Goal: Task Accomplishment & Management: Manage account settings

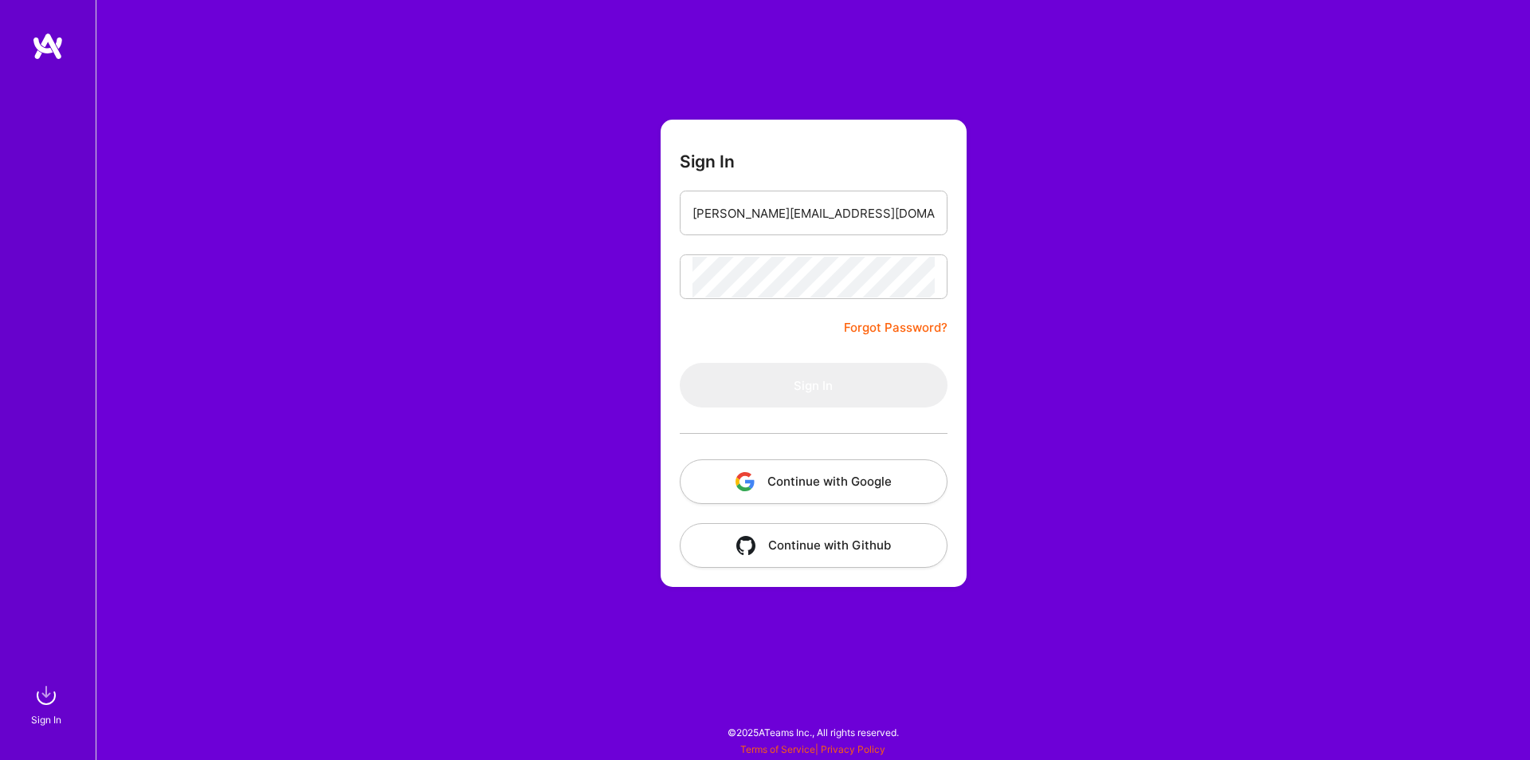
type input "nicholas.comuni@outlook.com"
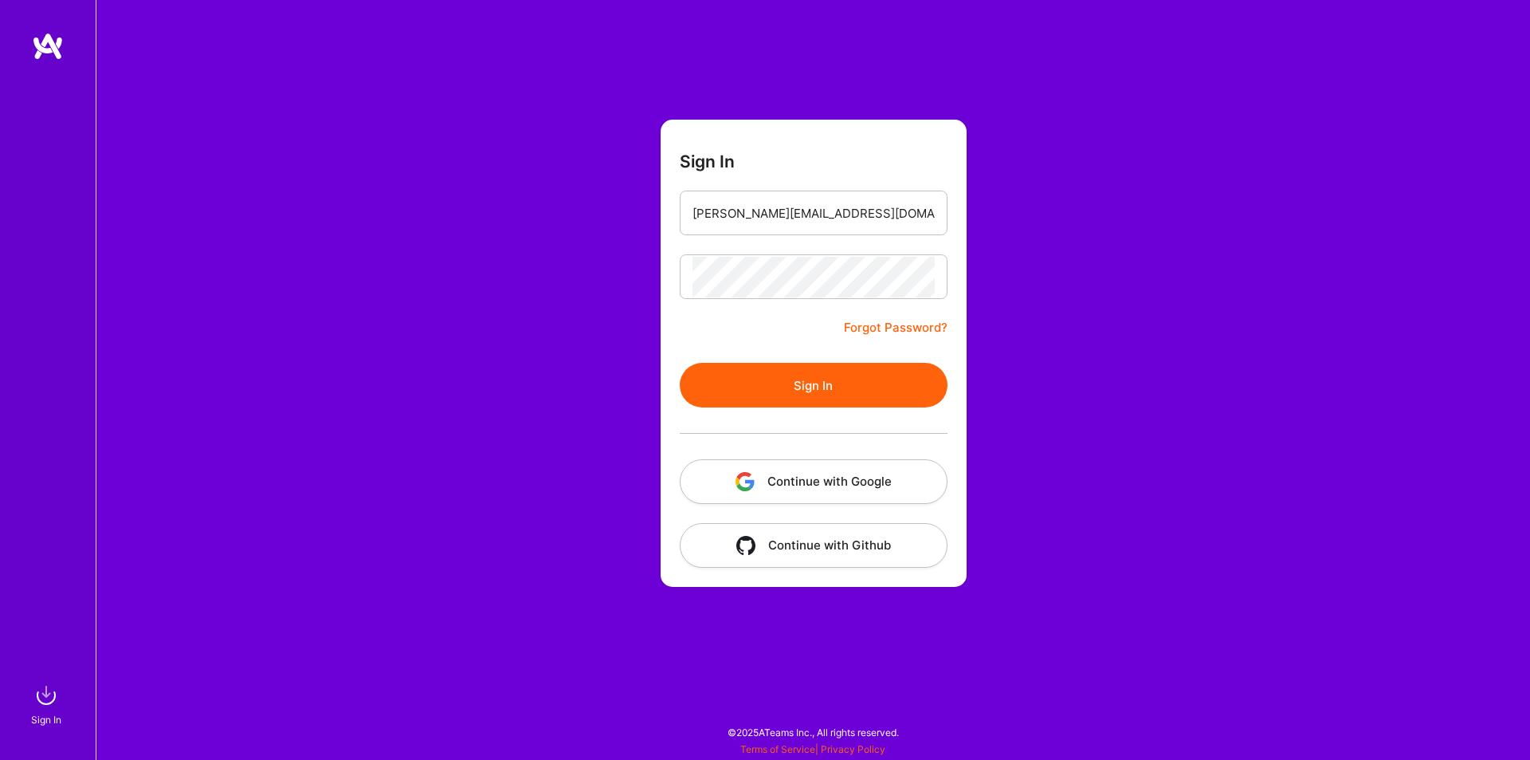
click at [762, 389] on button "Sign In" at bounding box center [814, 385] width 268 height 45
click at [852, 532] on button "Continue with Github" at bounding box center [814, 545] width 268 height 45
click at [1003, 292] on div "Sign In nicholas.comuni@outlook.com Forgot Password? Sign In Continue with Goog…" at bounding box center [813, 380] width 1435 height 760
click at [850, 484] on button "Continue with Google" at bounding box center [814, 481] width 268 height 45
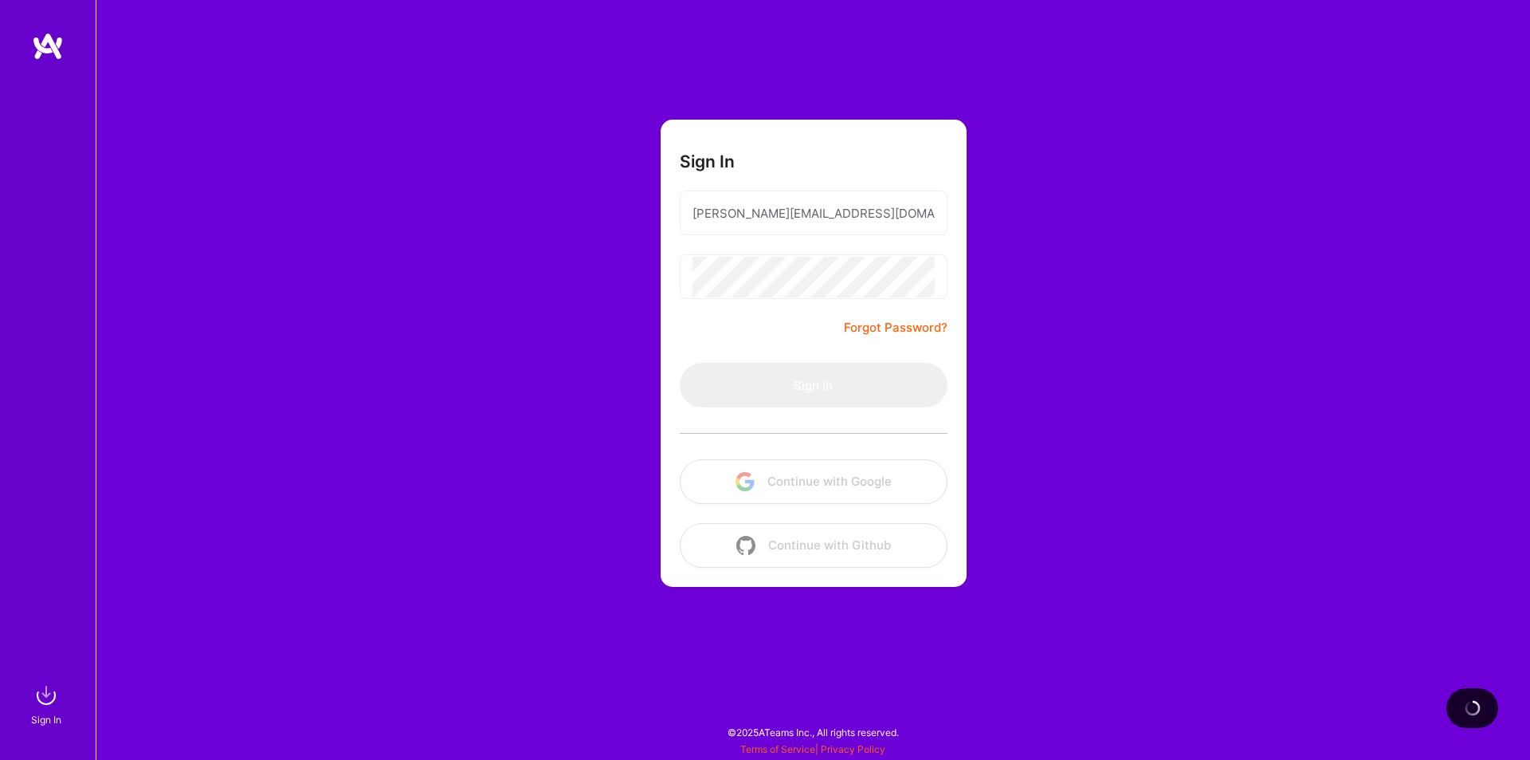
click at [760, 343] on form "Sign In nicholas.comuni@outlook.com Forgot Password? Sign In Continue with Goog…" at bounding box center [814, 353] width 306 height 467
click at [900, 326] on link "Forgot Password?" at bounding box center [896, 327] width 104 height 19
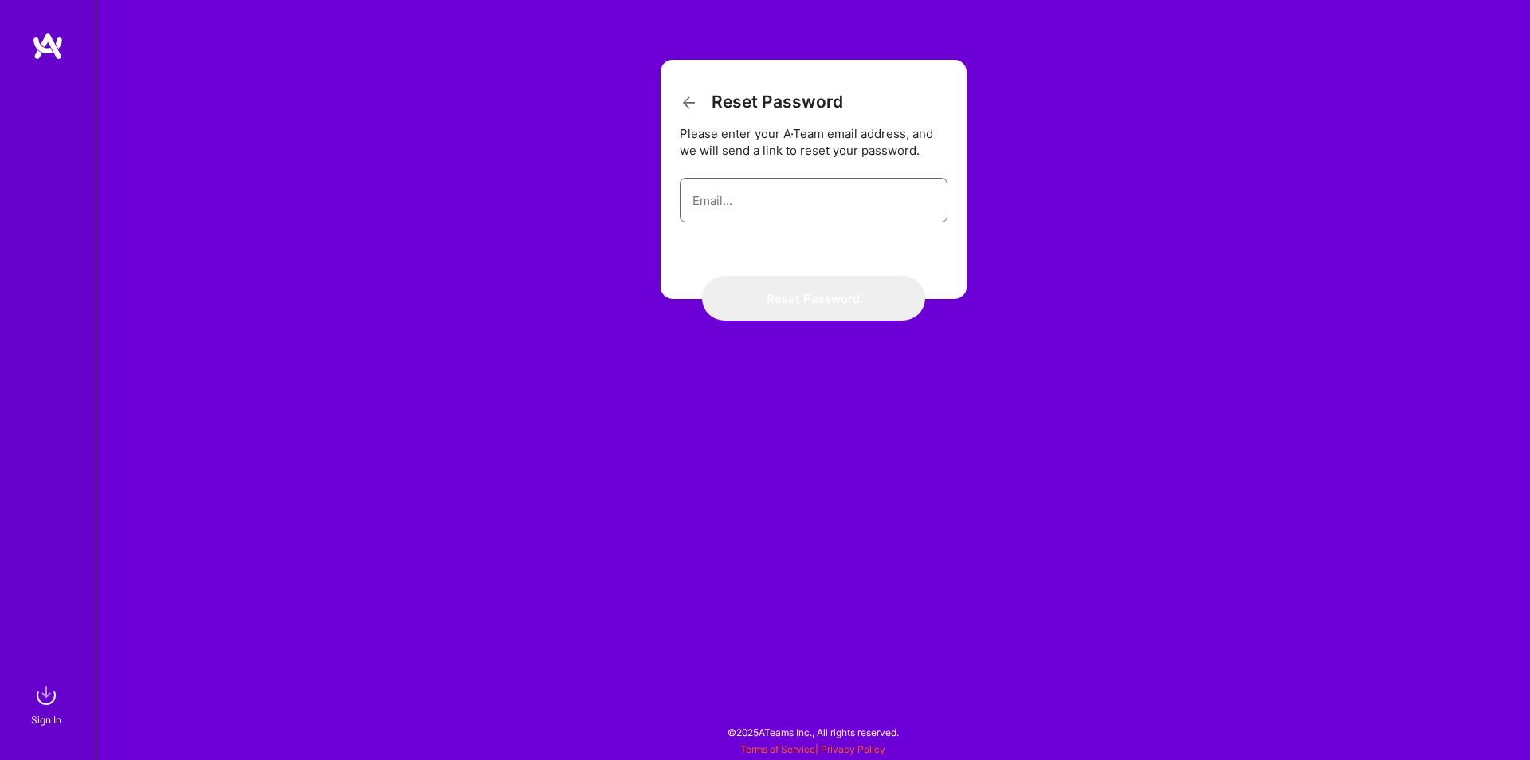
drag, startPoint x: 796, startPoint y: 185, endPoint x: 820, endPoint y: 191, distance: 24.7
click at [796, 185] on input "email" at bounding box center [814, 200] width 242 height 41
type input "[PERSON_NAME][EMAIL_ADDRESS][DOMAIN_NAME]"
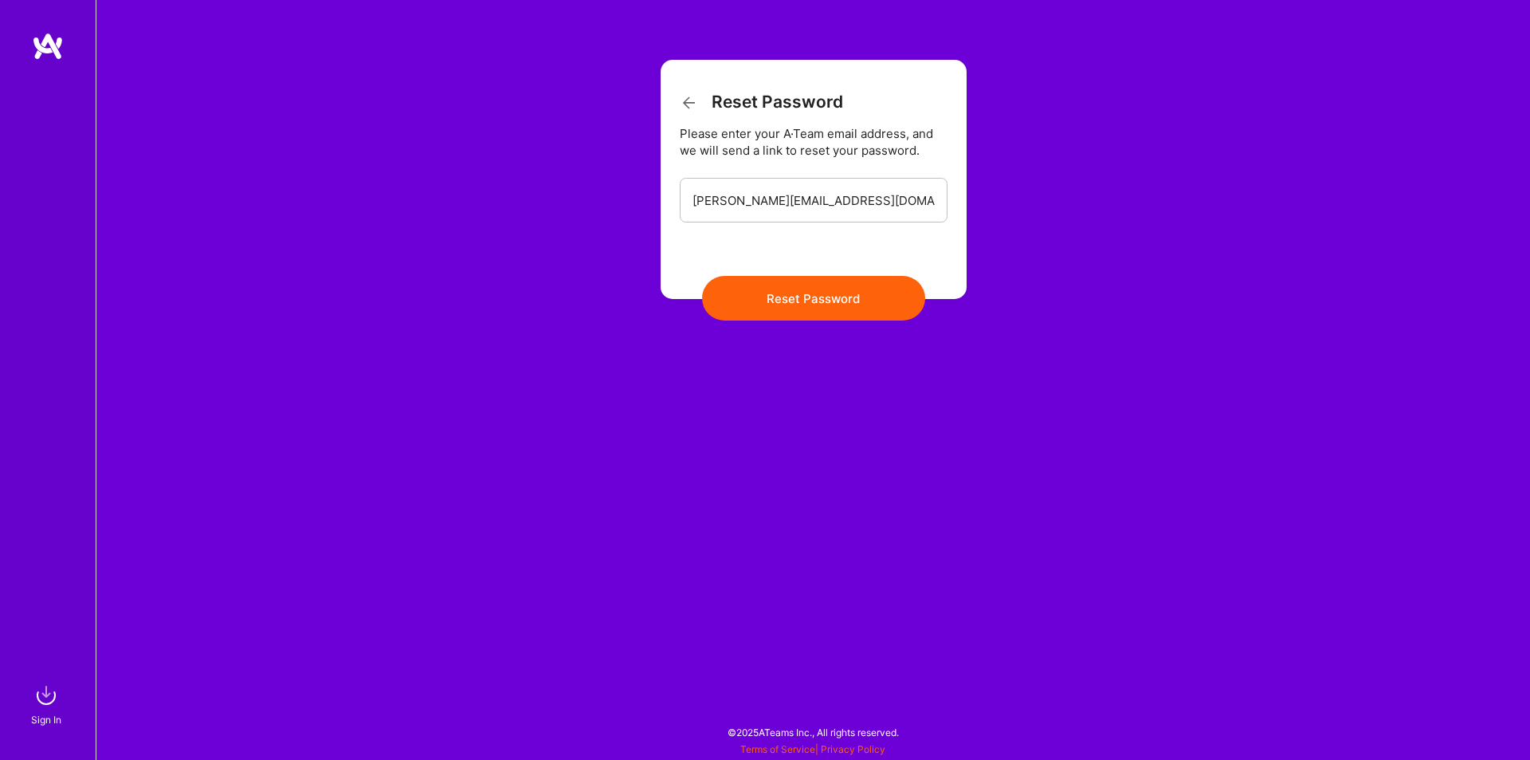
click at [808, 292] on button "Reset Password" at bounding box center [813, 298] width 223 height 45
drag, startPoint x: 964, startPoint y: 370, endPoint x: 264, endPoint y: 0, distance: 791.5
click at [956, 354] on div "Reset Password Please enter your A·Team email address, and we will send a link …" at bounding box center [813, 380] width 1435 height 760
click at [692, 101] on icon at bounding box center [689, 102] width 19 height 19
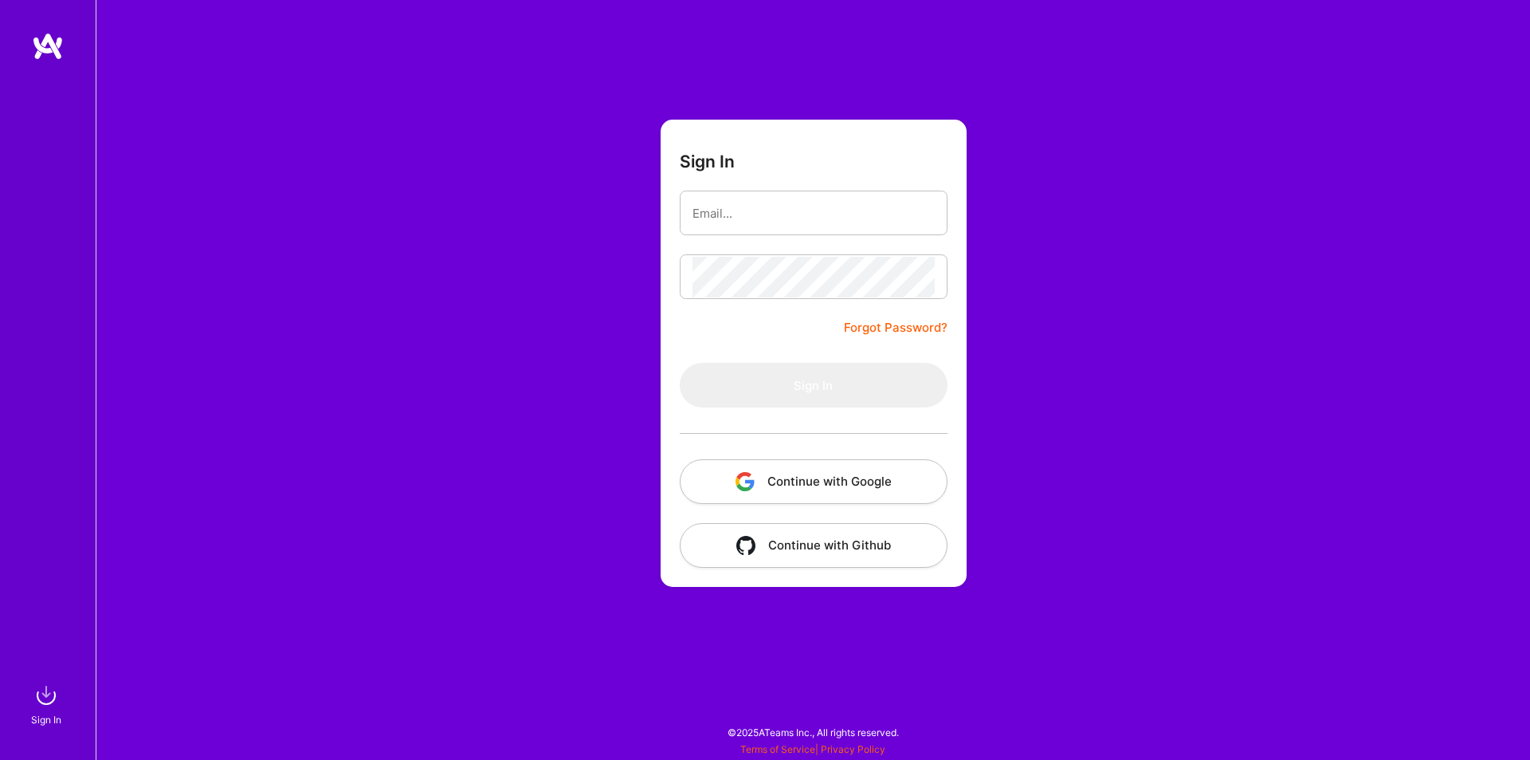
drag, startPoint x: 1148, startPoint y: 446, endPoint x: 917, endPoint y: 476, distance: 233.1
click at [1145, 444] on div "Sign In Forgot Password? Sign In Continue with Google Continue with Github" at bounding box center [813, 380] width 1435 height 760
click at [886, 483] on button "Continue with Google" at bounding box center [814, 481] width 268 height 45
click at [1113, 143] on div "Sign In Forgot Password? Sign In Continue with Google Continue with Github" at bounding box center [813, 380] width 1435 height 760
click at [1121, 418] on div "Sign In Forgot Password? Sign In Continue with Google Continue with Github" at bounding box center [813, 380] width 1435 height 760
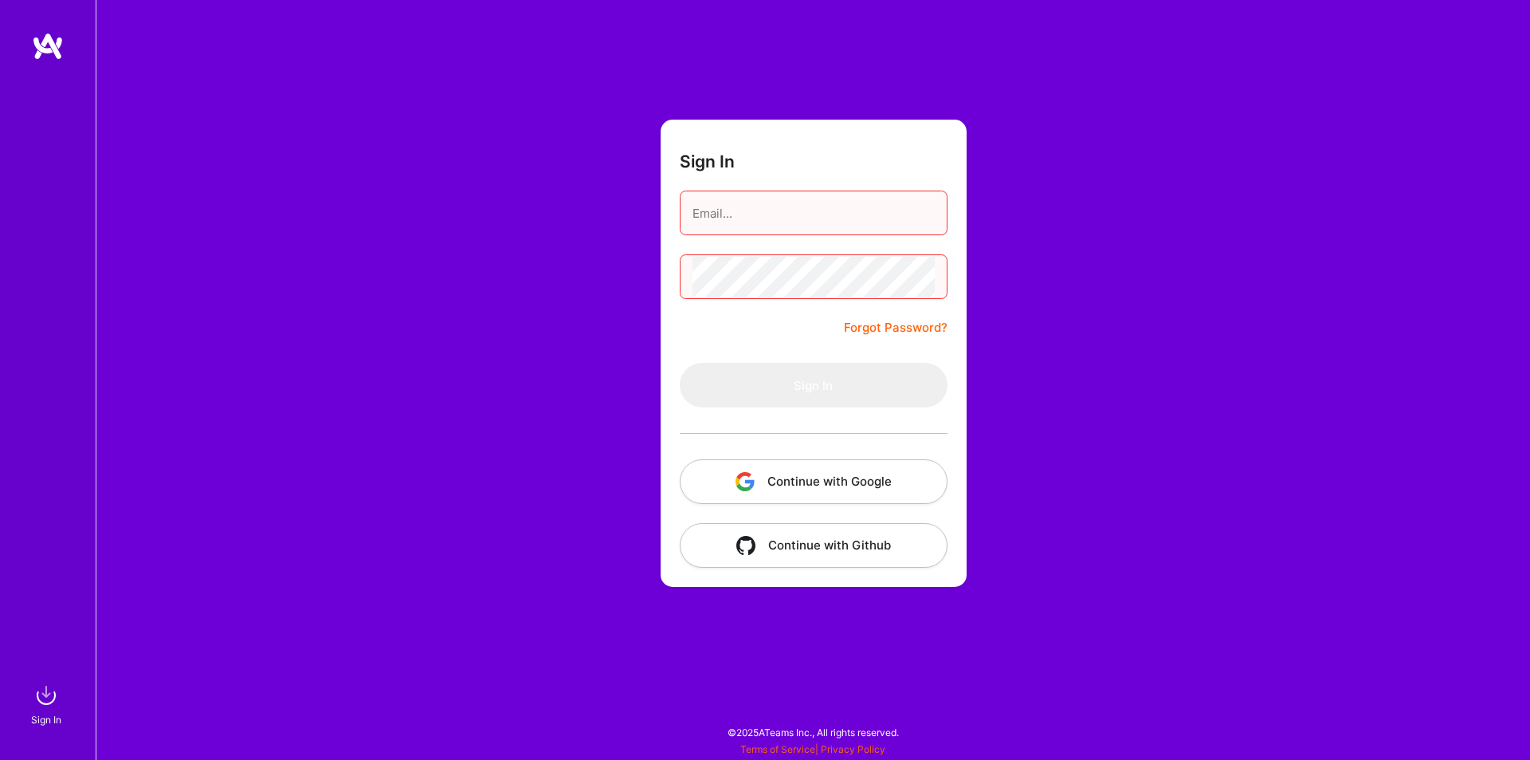
click at [886, 472] on button "Continue with Google" at bounding box center [814, 481] width 268 height 45
click at [1046, 453] on div "Sign In Forgot Password? Sign In Continue with Google Continue with Github" at bounding box center [813, 380] width 1435 height 760
click at [1119, 287] on div "Sign In Forgot Password? Sign In Continue with Google Continue with Github" at bounding box center [813, 380] width 1435 height 760
click at [850, 480] on button "Continue with Google" at bounding box center [814, 481] width 268 height 45
click at [57, 694] on img at bounding box center [46, 695] width 32 height 32
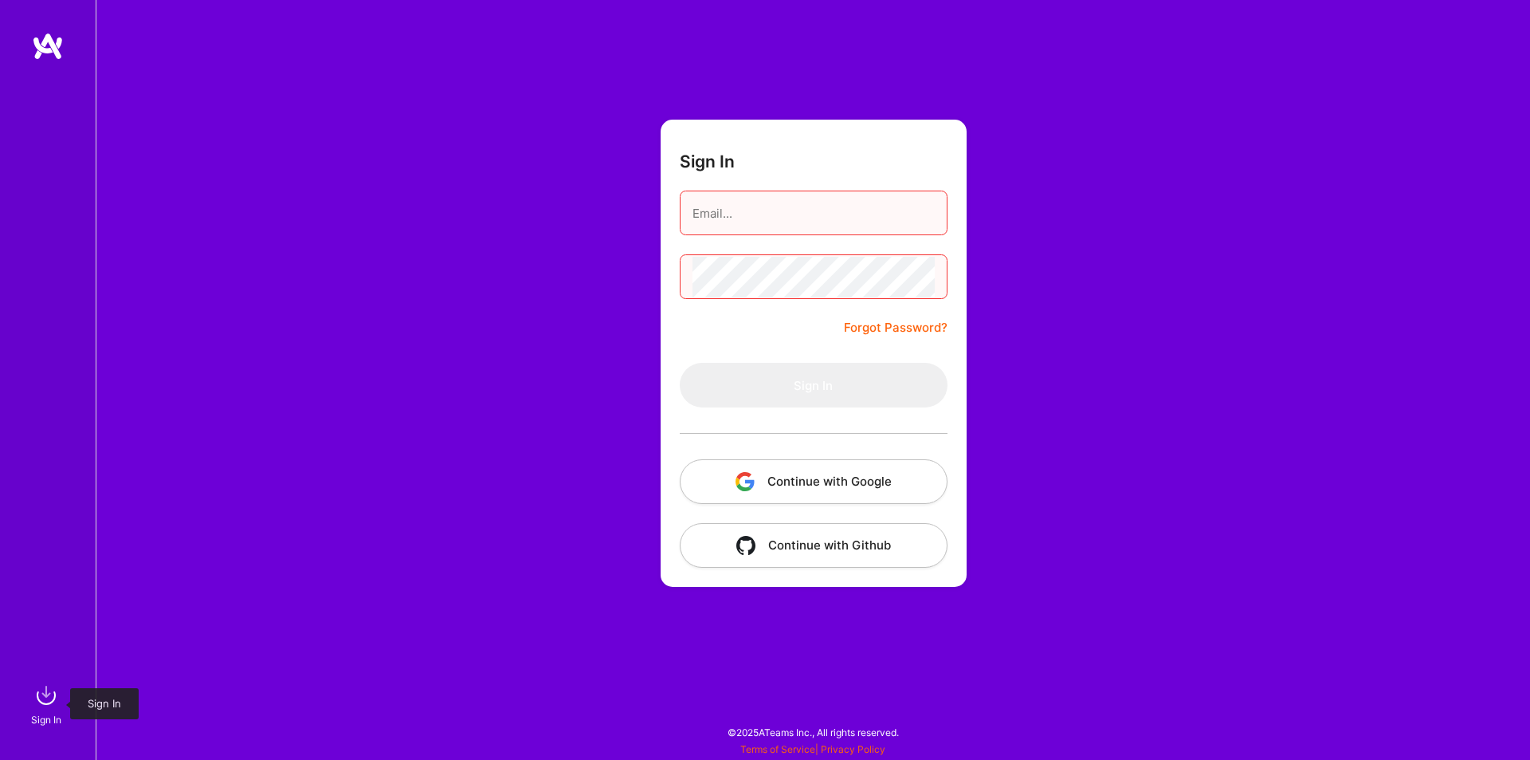
click at [38, 700] on img at bounding box center [46, 695] width 32 height 32
click at [870, 689] on div "Sign In Forgot Password? Sign In Continue with Google Continue with Github" at bounding box center [813, 380] width 1435 height 760
click at [1468, 736] on div "Sign In Forgot Password? Sign In Continue with Google Continue with Github" at bounding box center [813, 380] width 1435 height 760
click at [716, 159] on h3 "Sign In" at bounding box center [707, 161] width 55 height 20
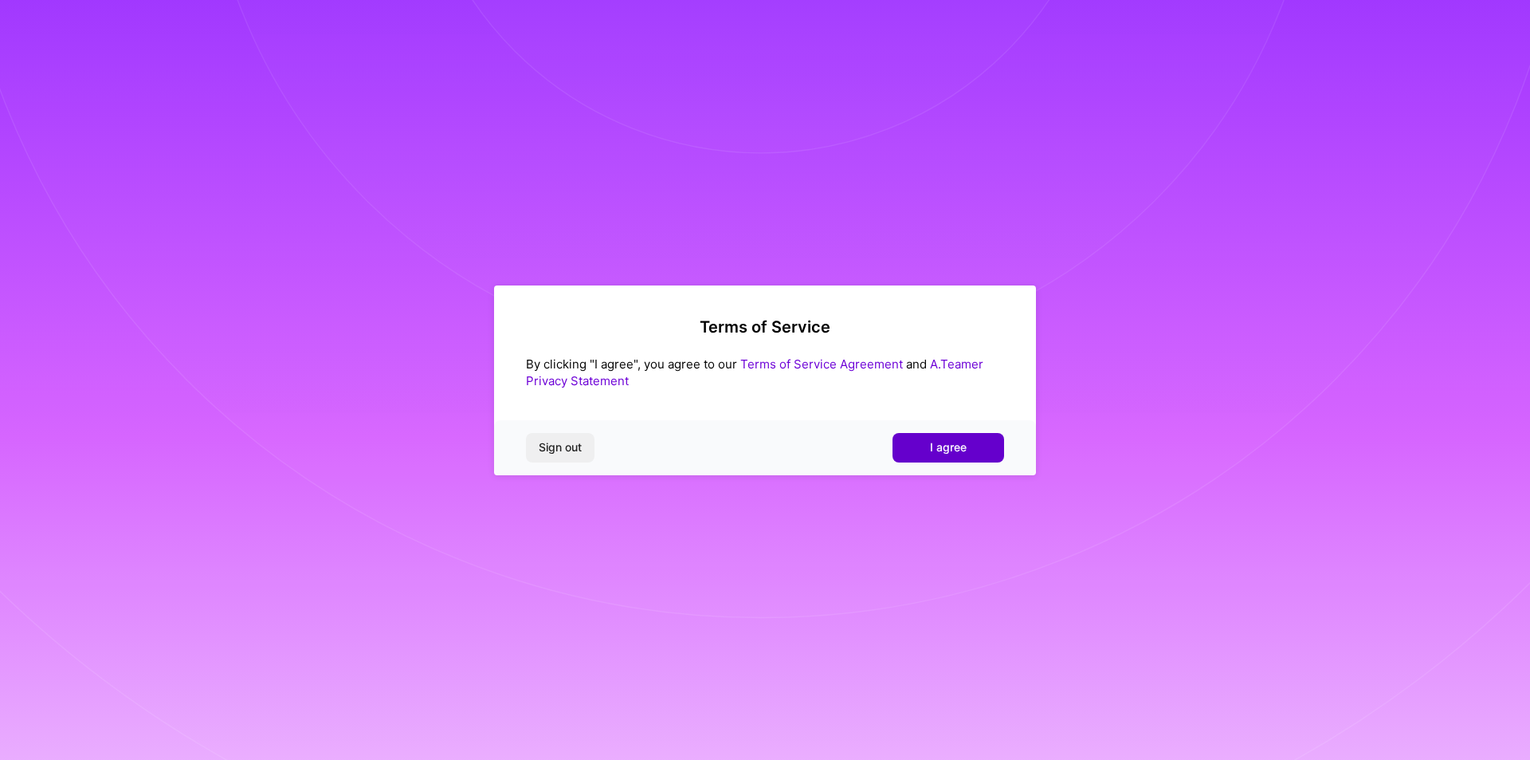
click at [983, 456] on button "I agree" at bounding box center [949, 447] width 112 height 29
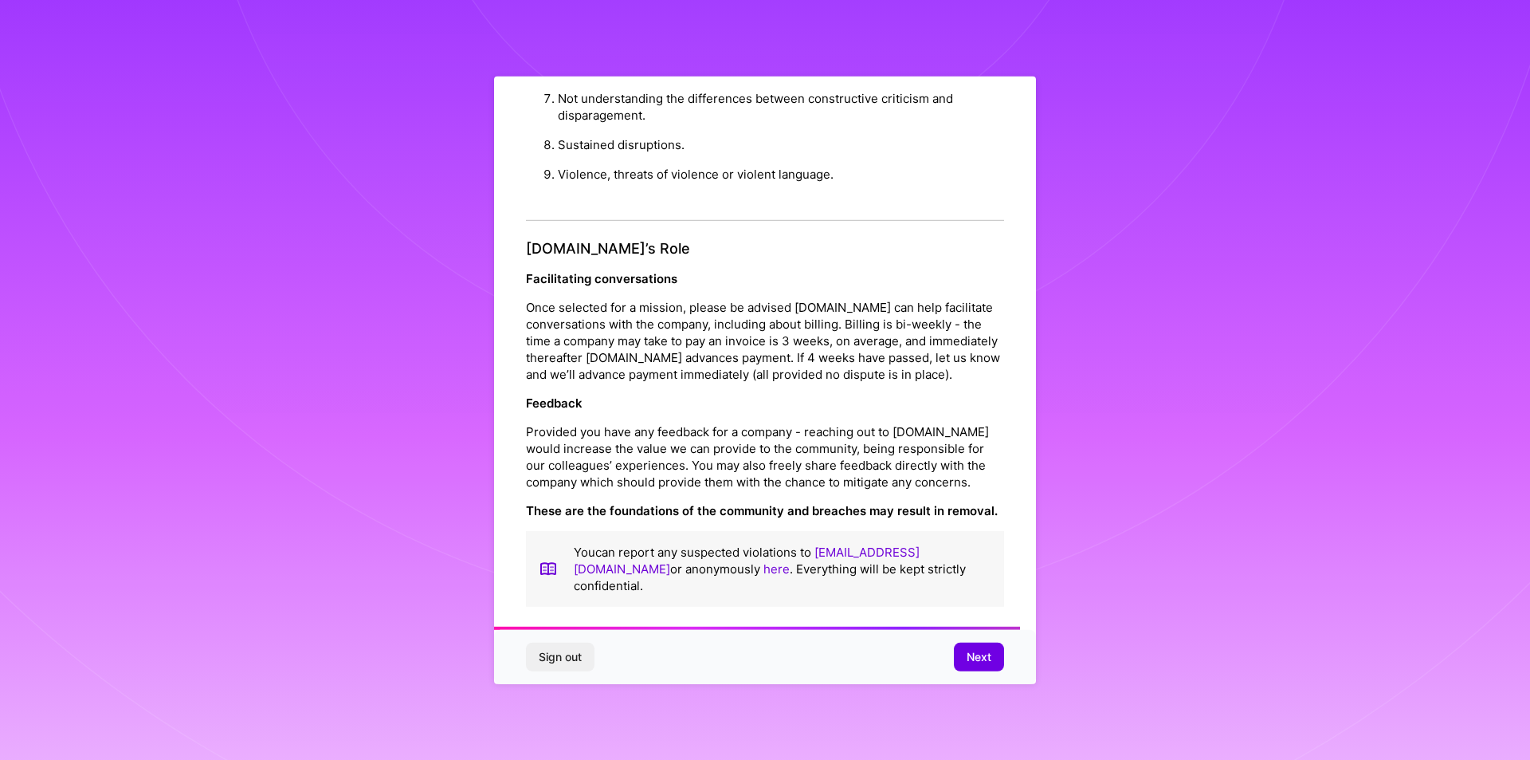
scroll to position [1694, 0]
click at [978, 658] on span "Next" at bounding box center [979, 657] width 25 height 16
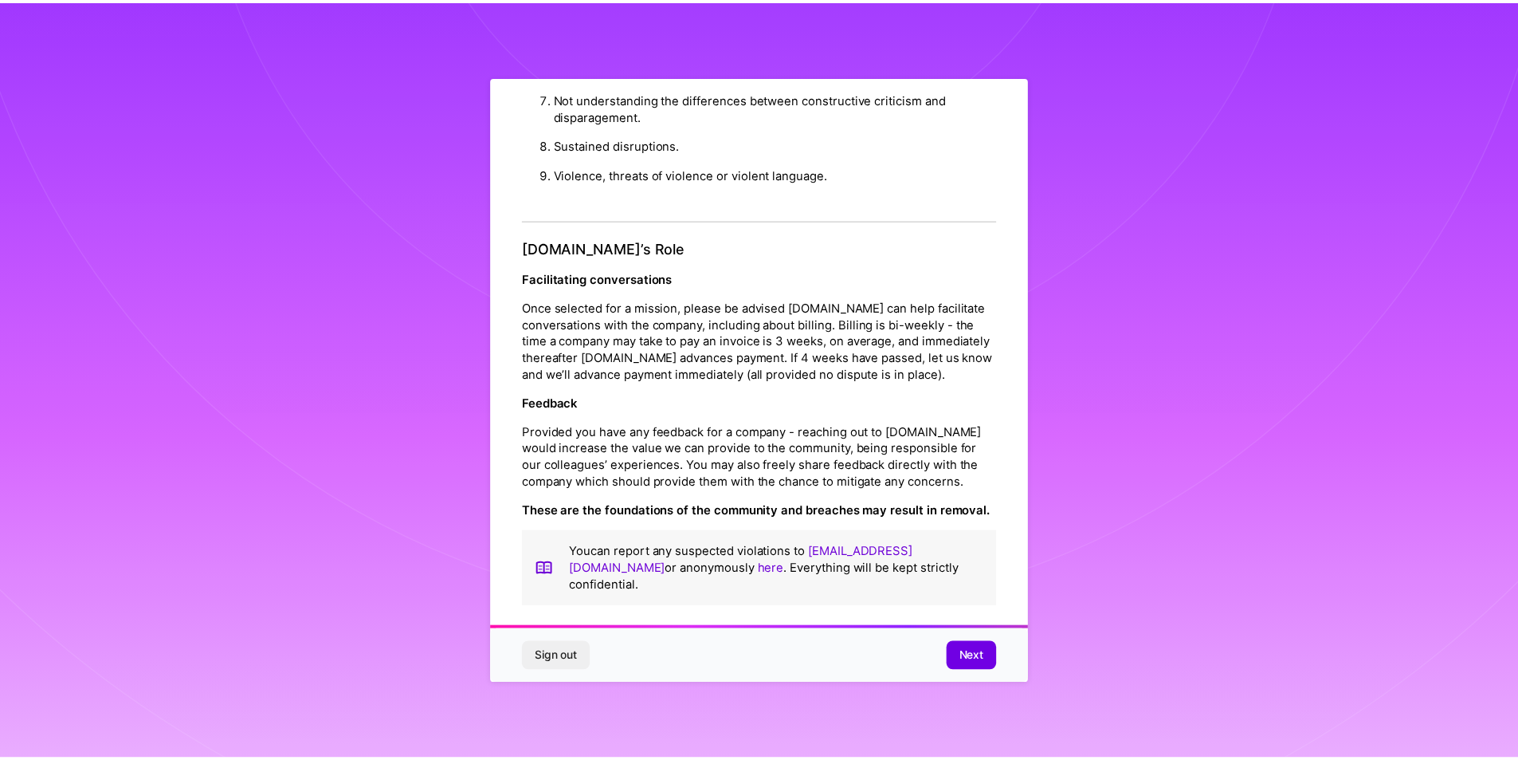
scroll to position [0, 0]
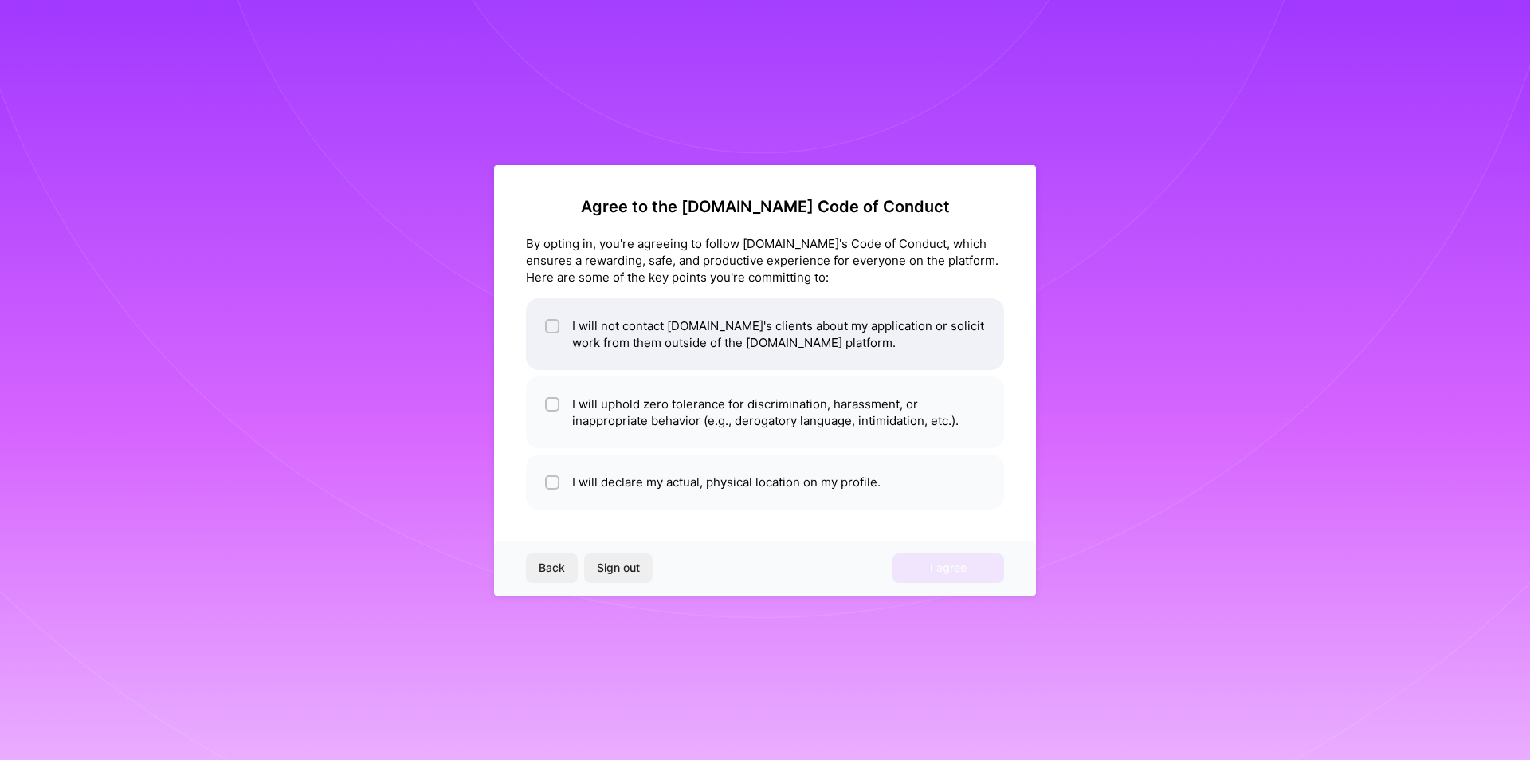
click at [641, 355] on li "I will not contact [DOMAIN_NAME]'s clients about my application or solicit work…" at bounding box center [765, 334] width 478 height 72
checkbox input "true"
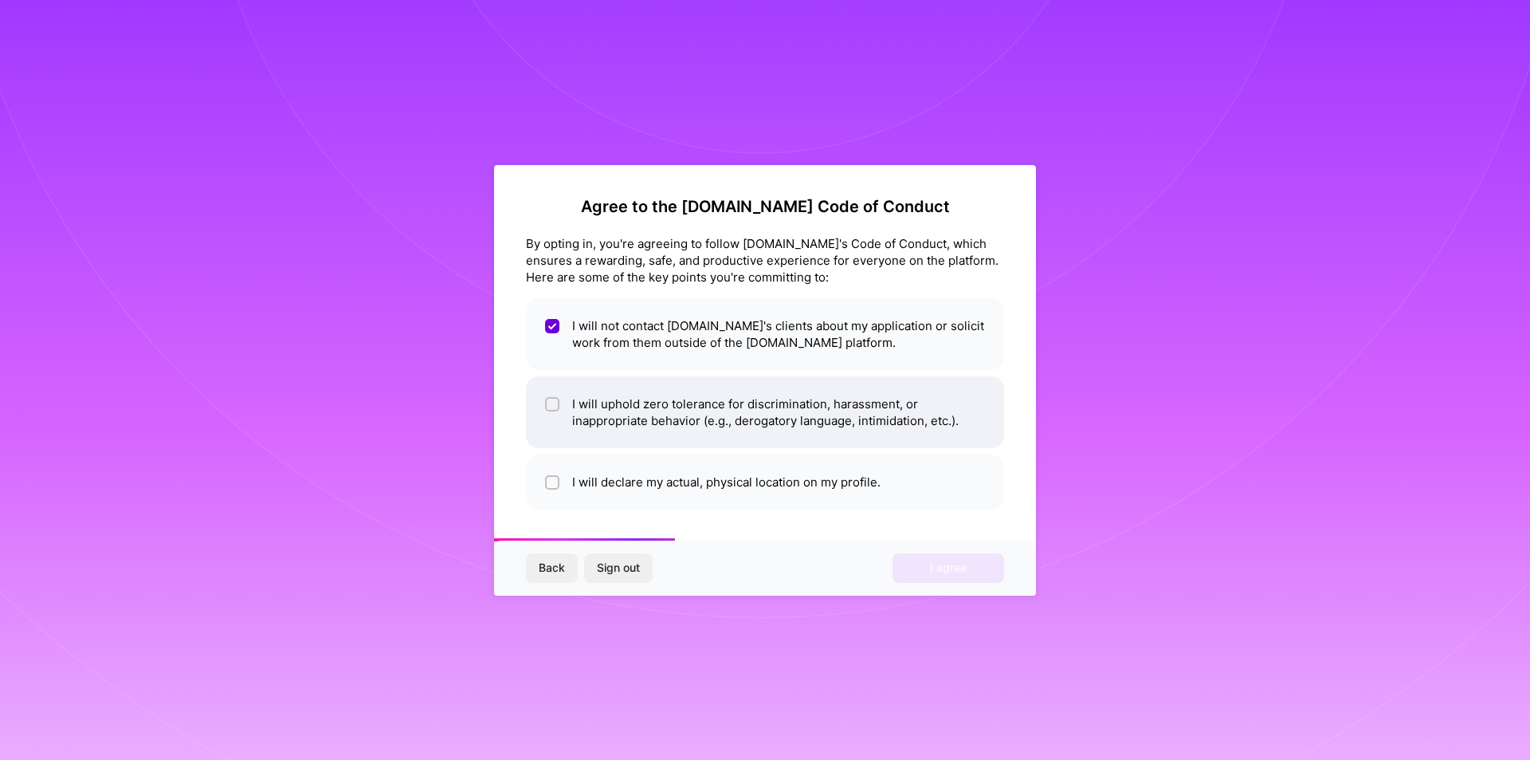
click at [637, 426] on li "I will uphold zero tolerance for discrimination, harassment, or inappropriate b…" at bounding box center [765, 412] width 478 height 72
checkbox input "true"
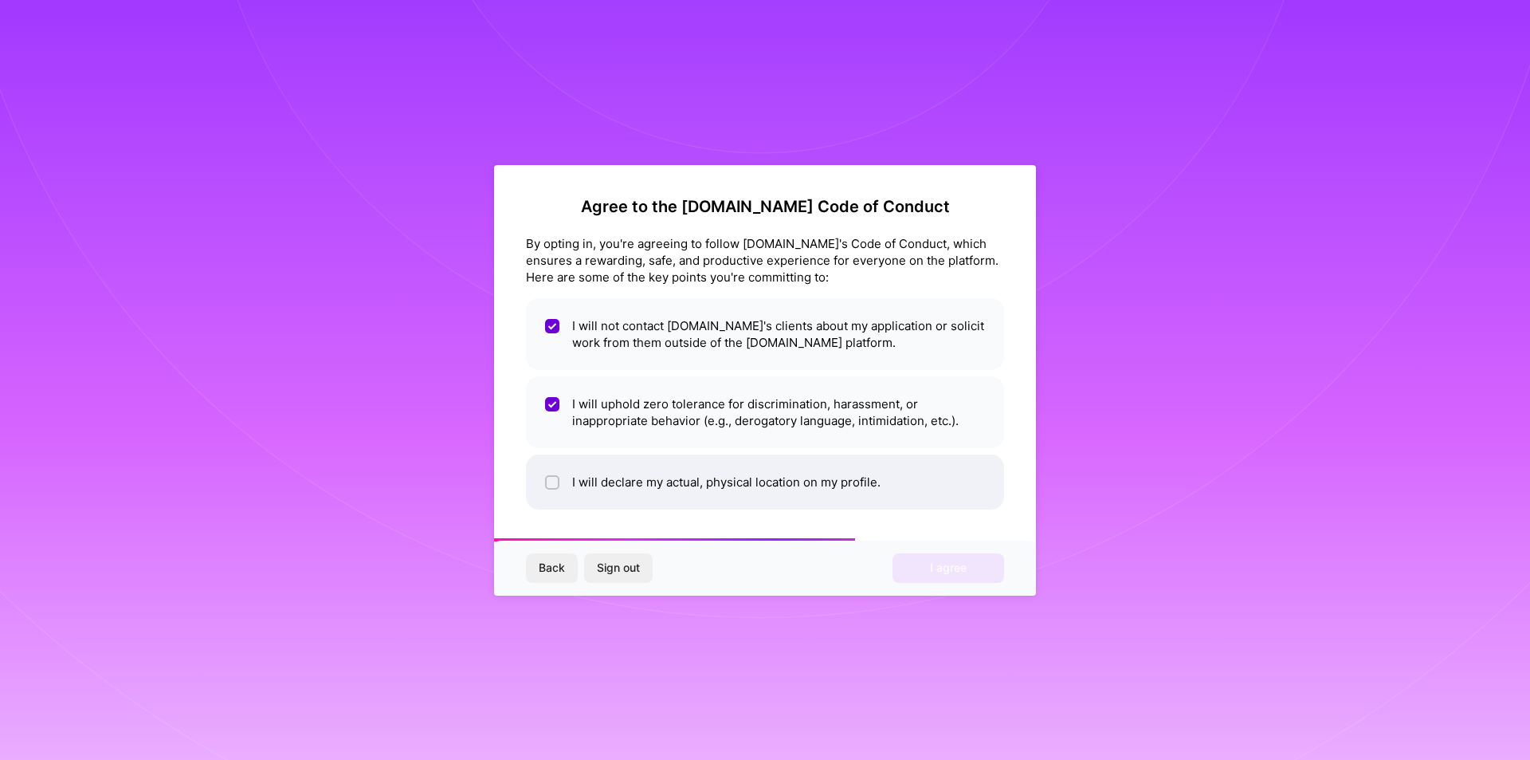
click at [674, 493] on li "I will declare my actual, physical location on my profile." at bounding box center [765, 481] width 478 height 55
checkbox input "true"
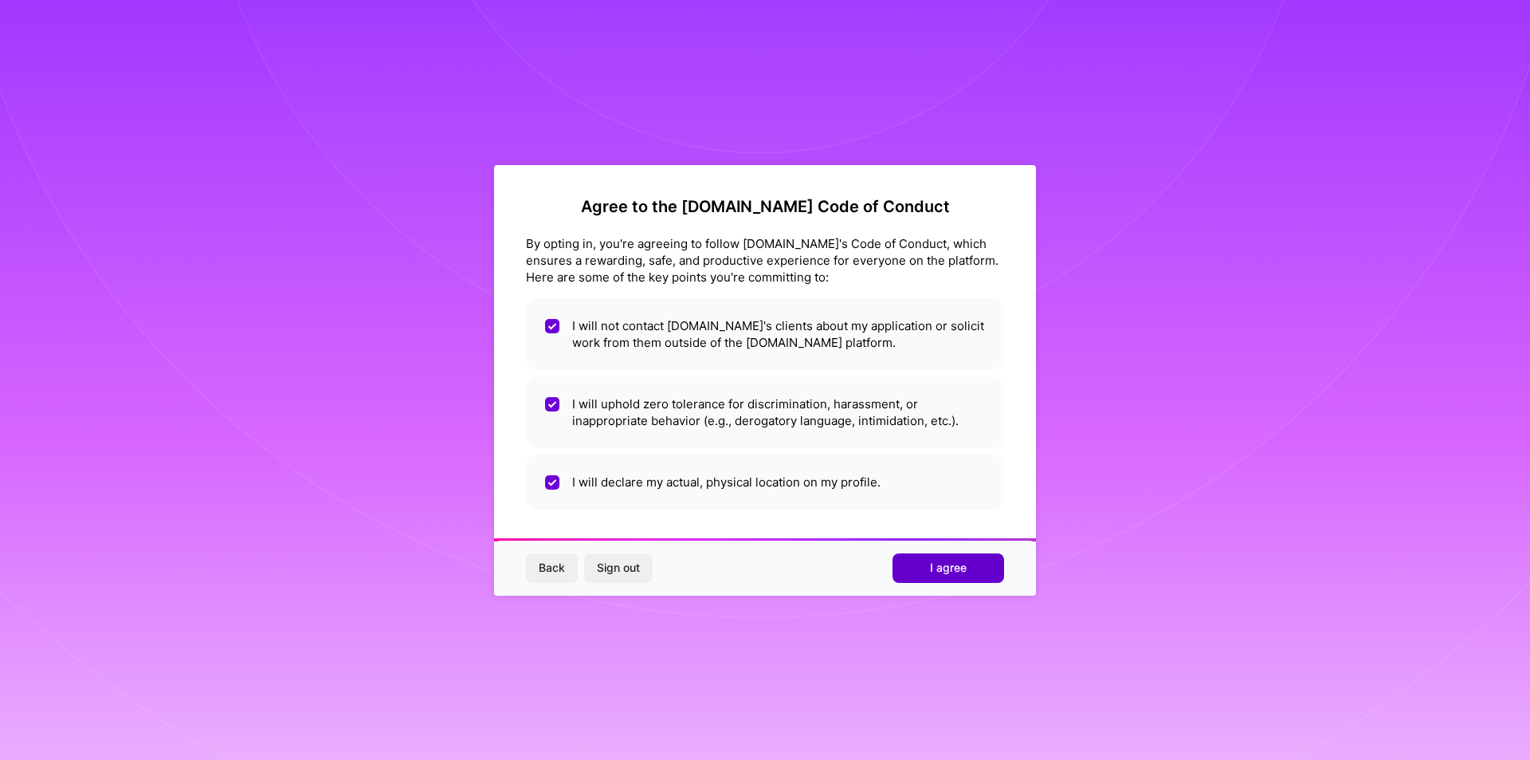
click at [991, 563] on button "I agree" at bounding box center [949, 567] width 112 height 29
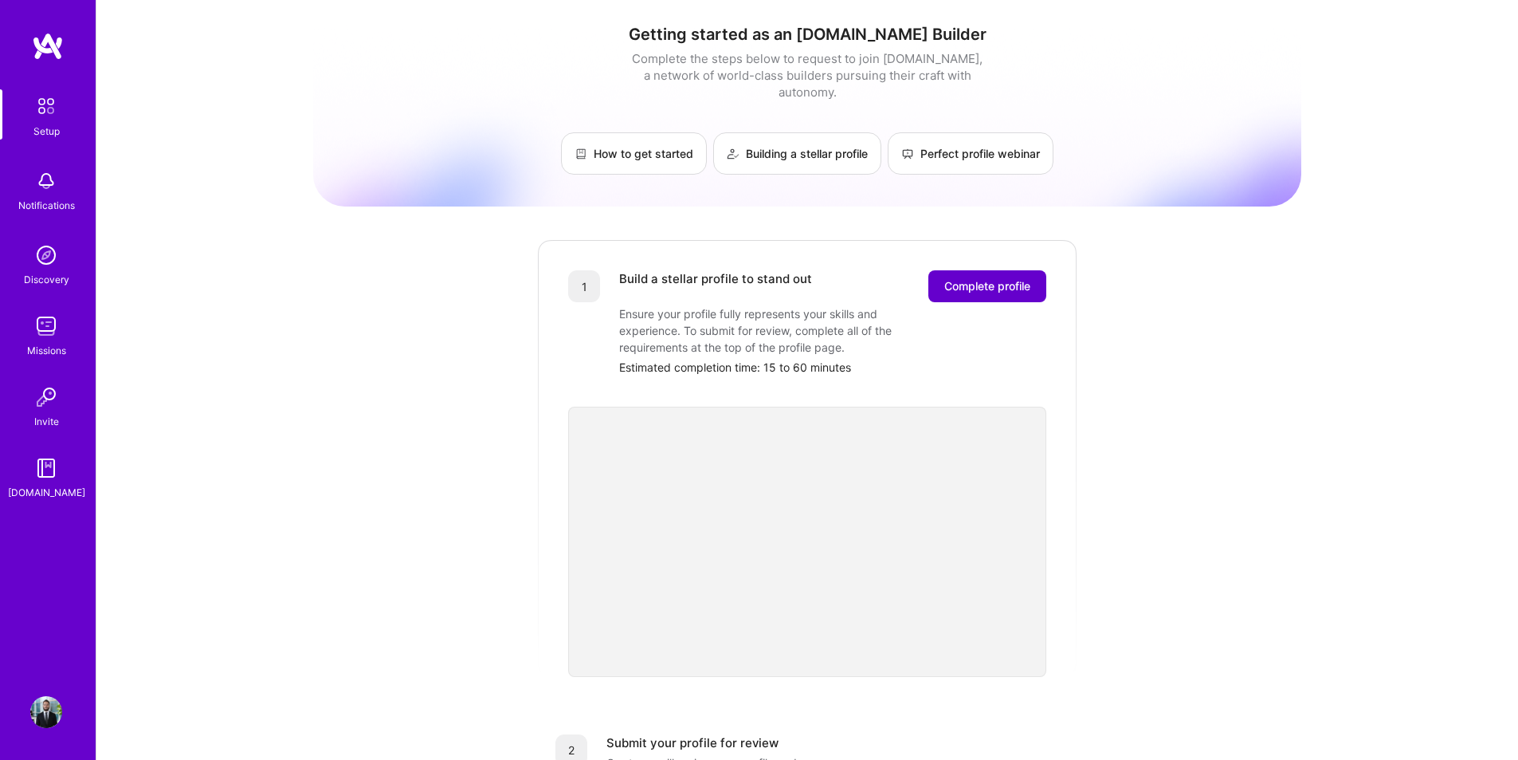
click at [968, 278] on span "Complete profile" at bounding box center [987, 286] width 86 height 16
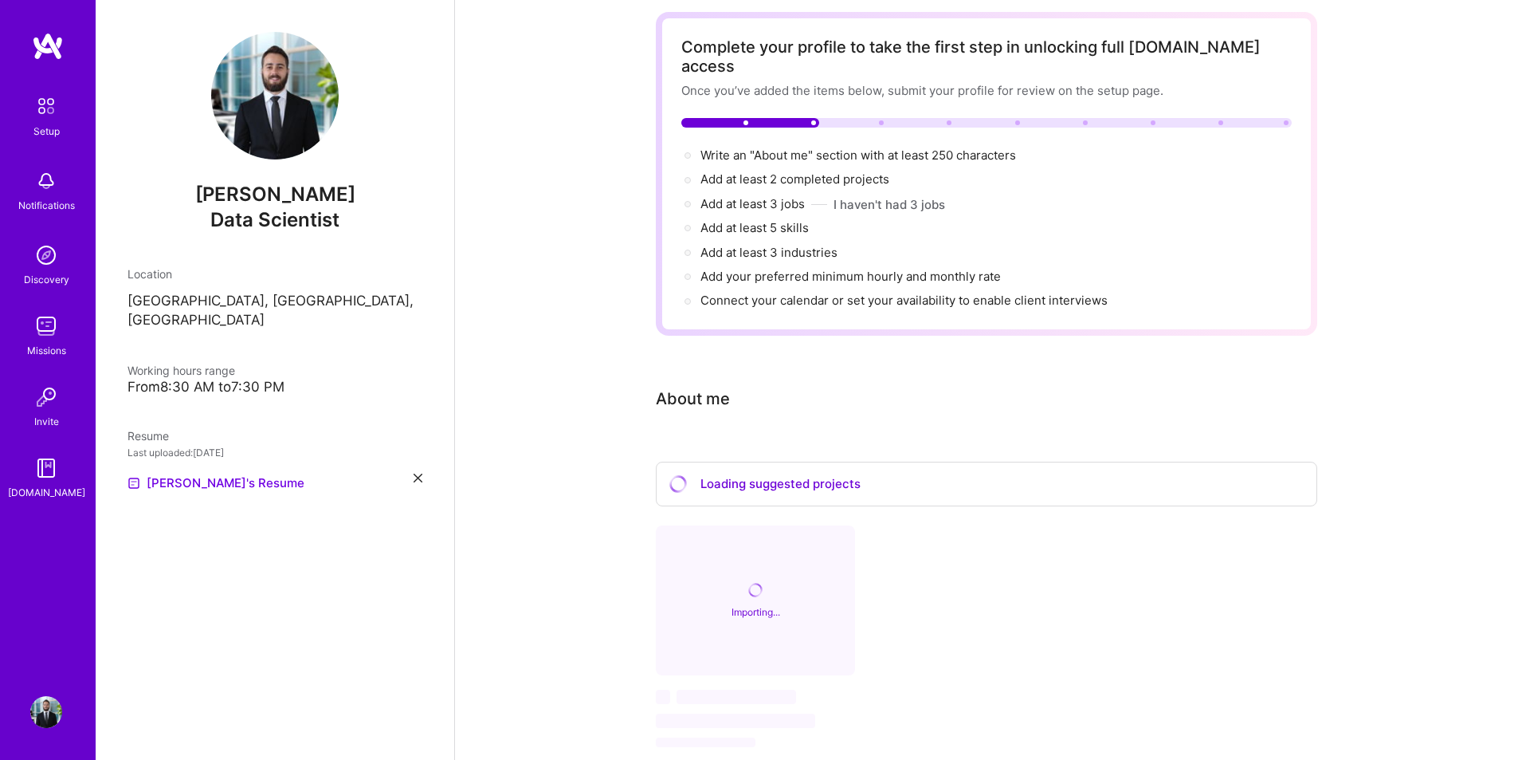
scroll to position [139, 0]
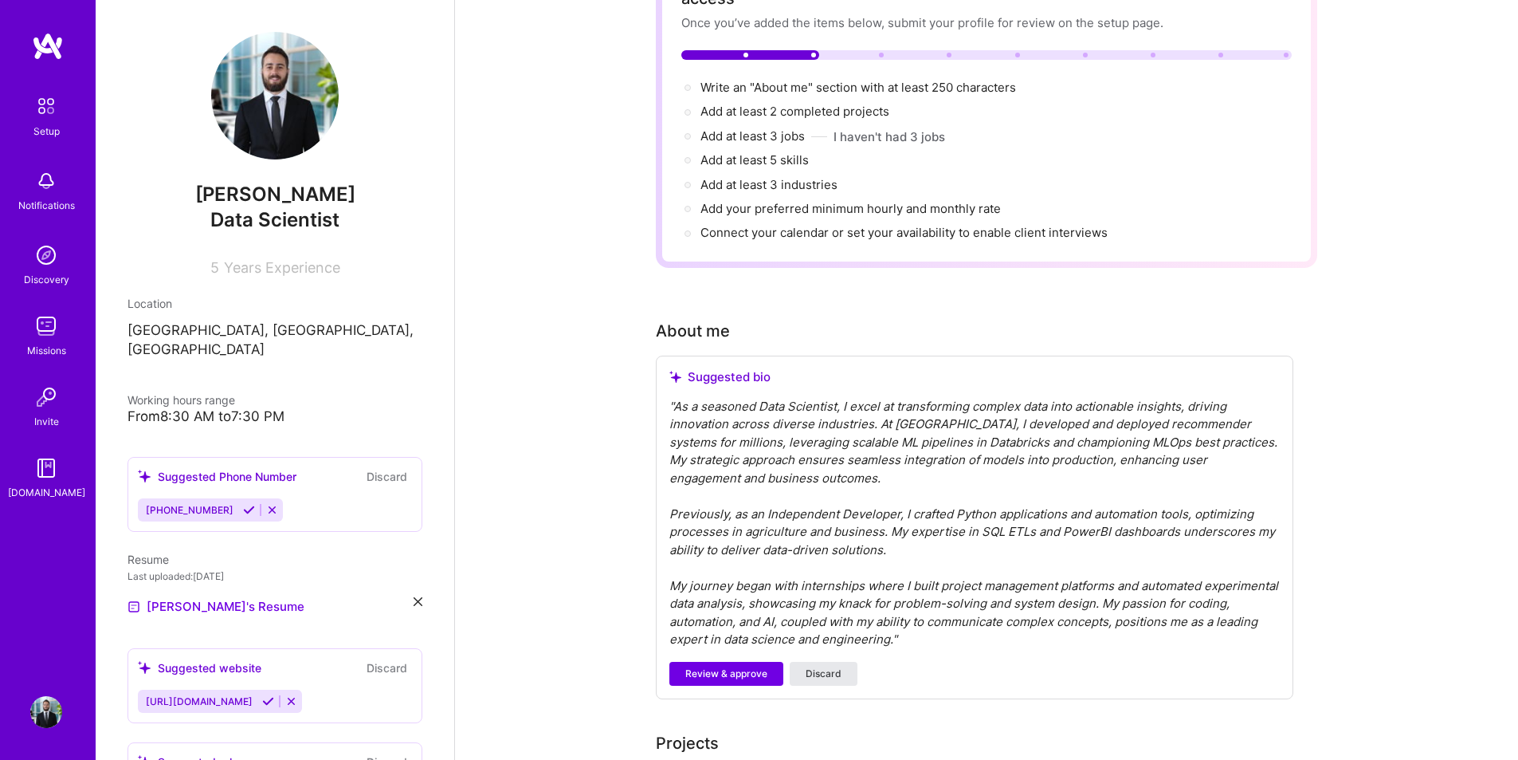
click at [830, 666] on span "Discard" at bounding box center [824, 673] width 36 height 14
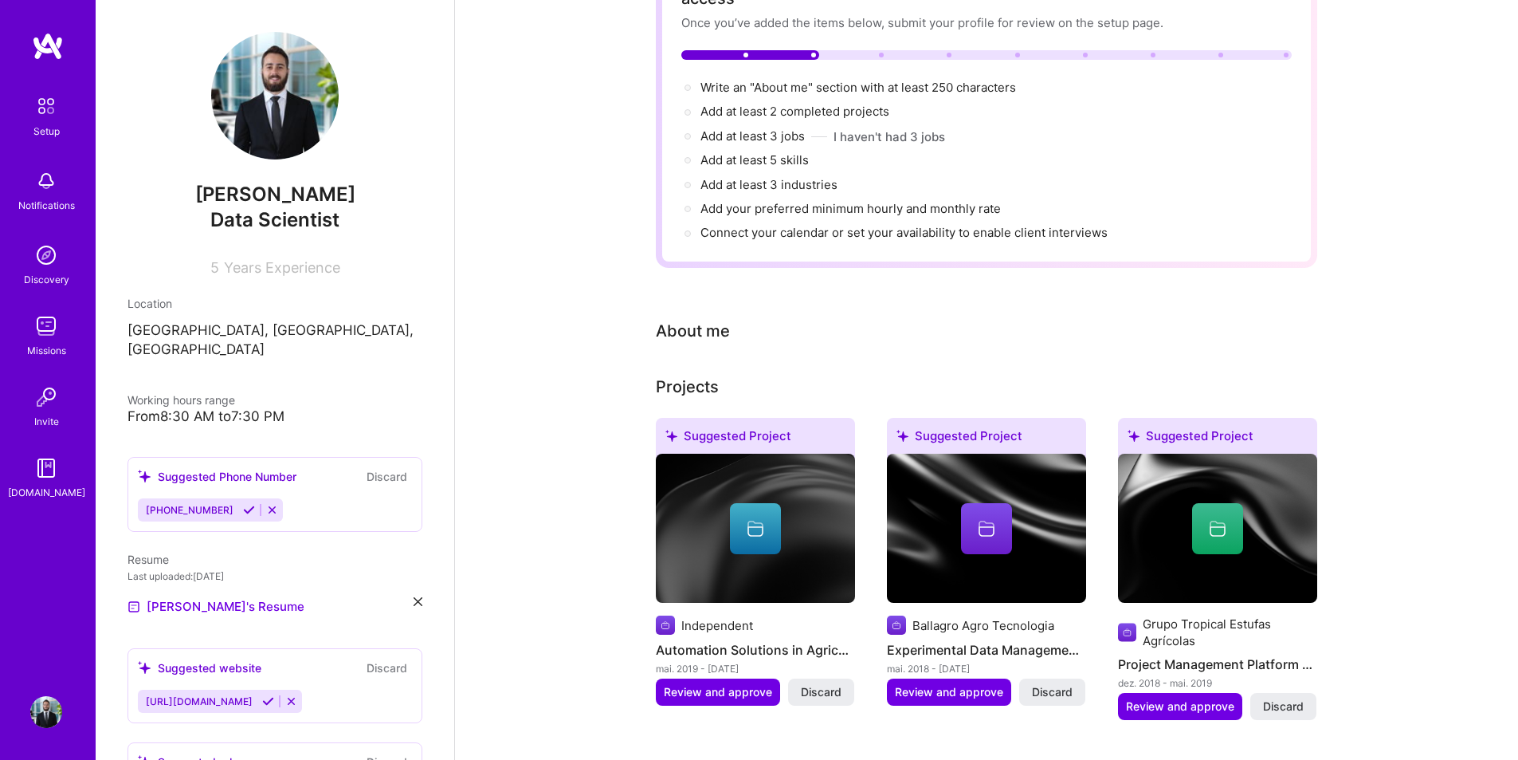
click at [710, 319] on div "About me" at bounding box center [693, 331] width 74 height 24
drag, startPoint x: 681, startPoint y: 356, endPoint x: 687, endPoint y: 326, distance: 30.9
click at [689, 319] on div "About me" at bounding box center [693, 331] width 74 height 24
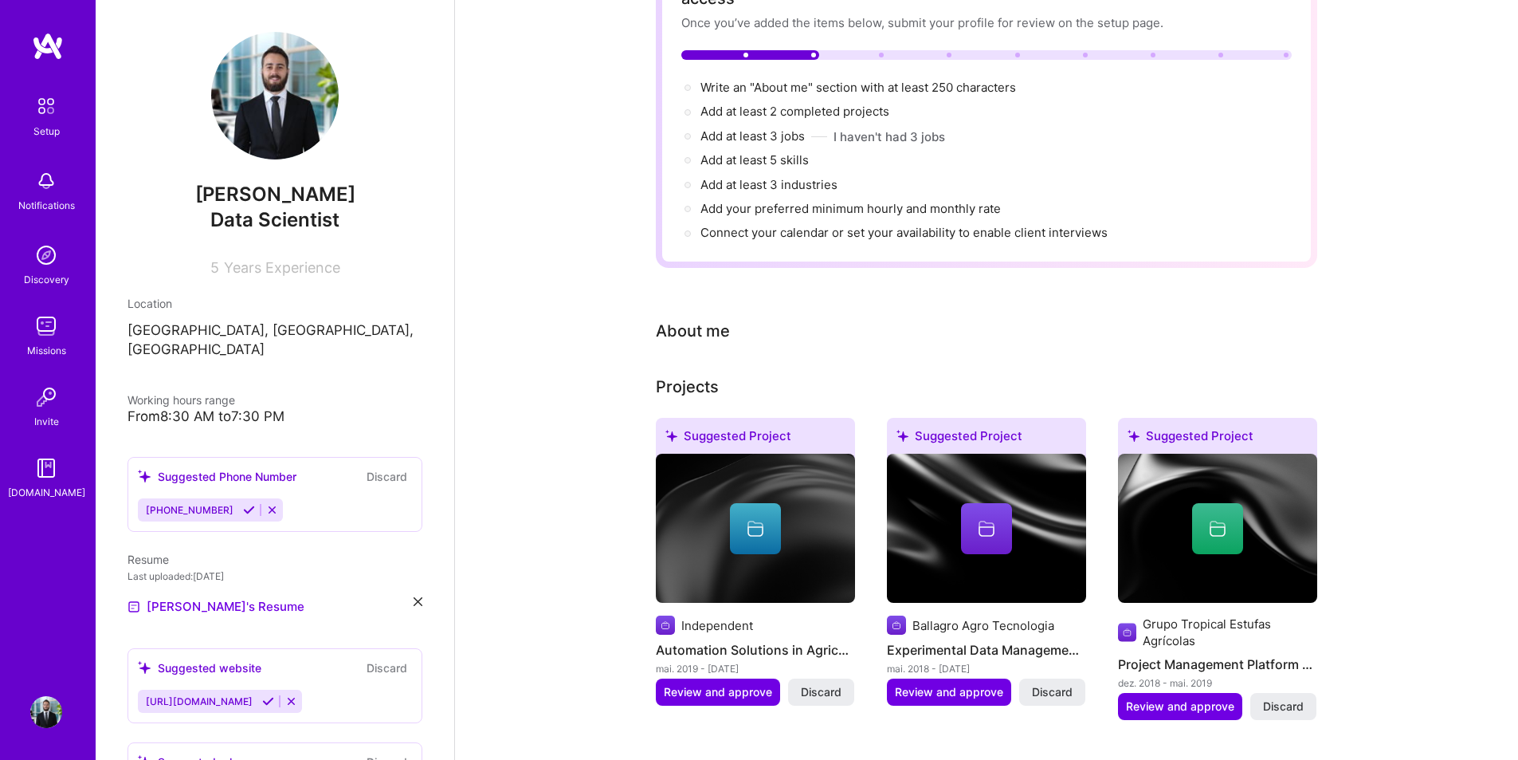
click at [744, 319] on div "About me" at bounding box center [975, 331] width 638 height 24
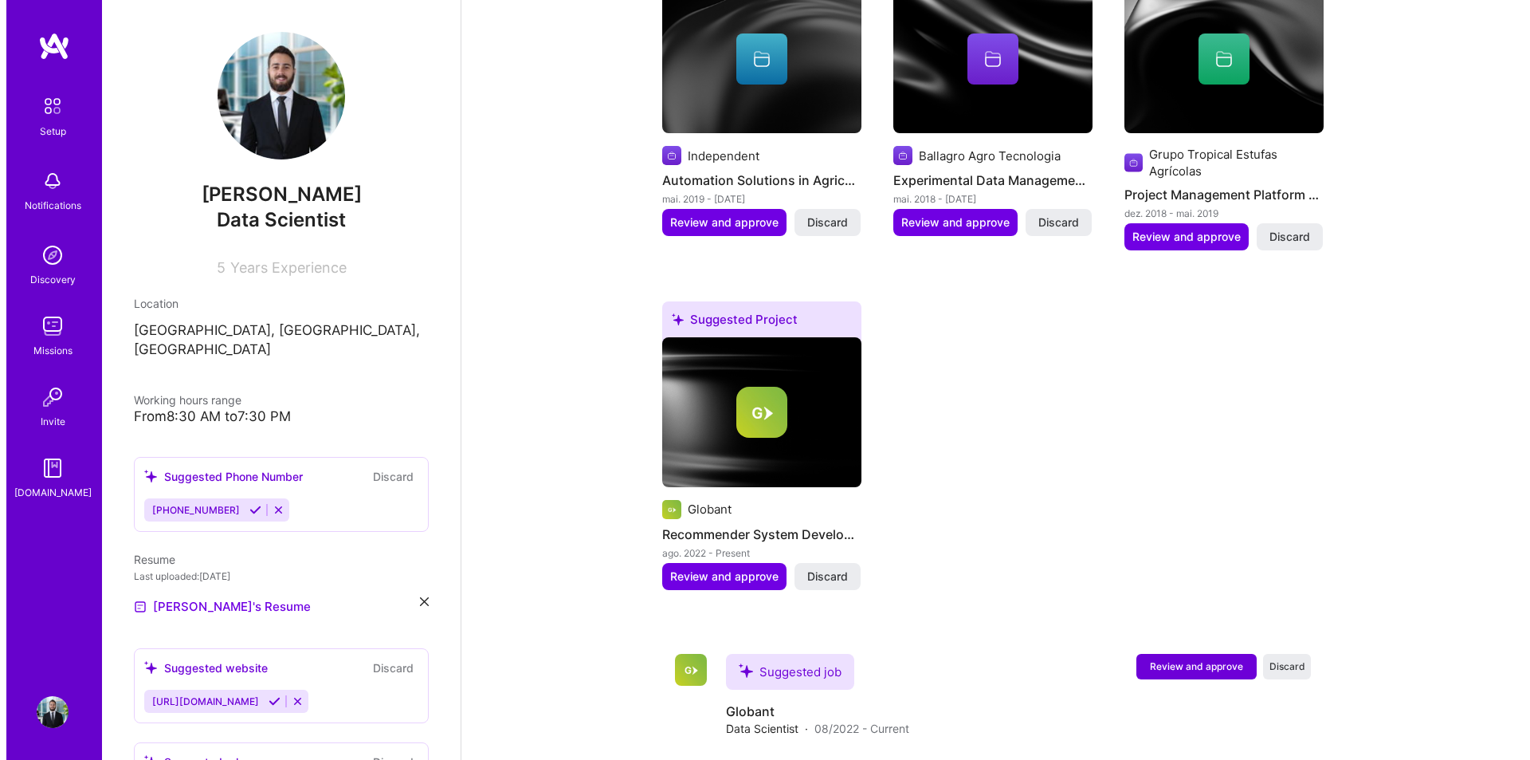
scroll to position [617, 0]
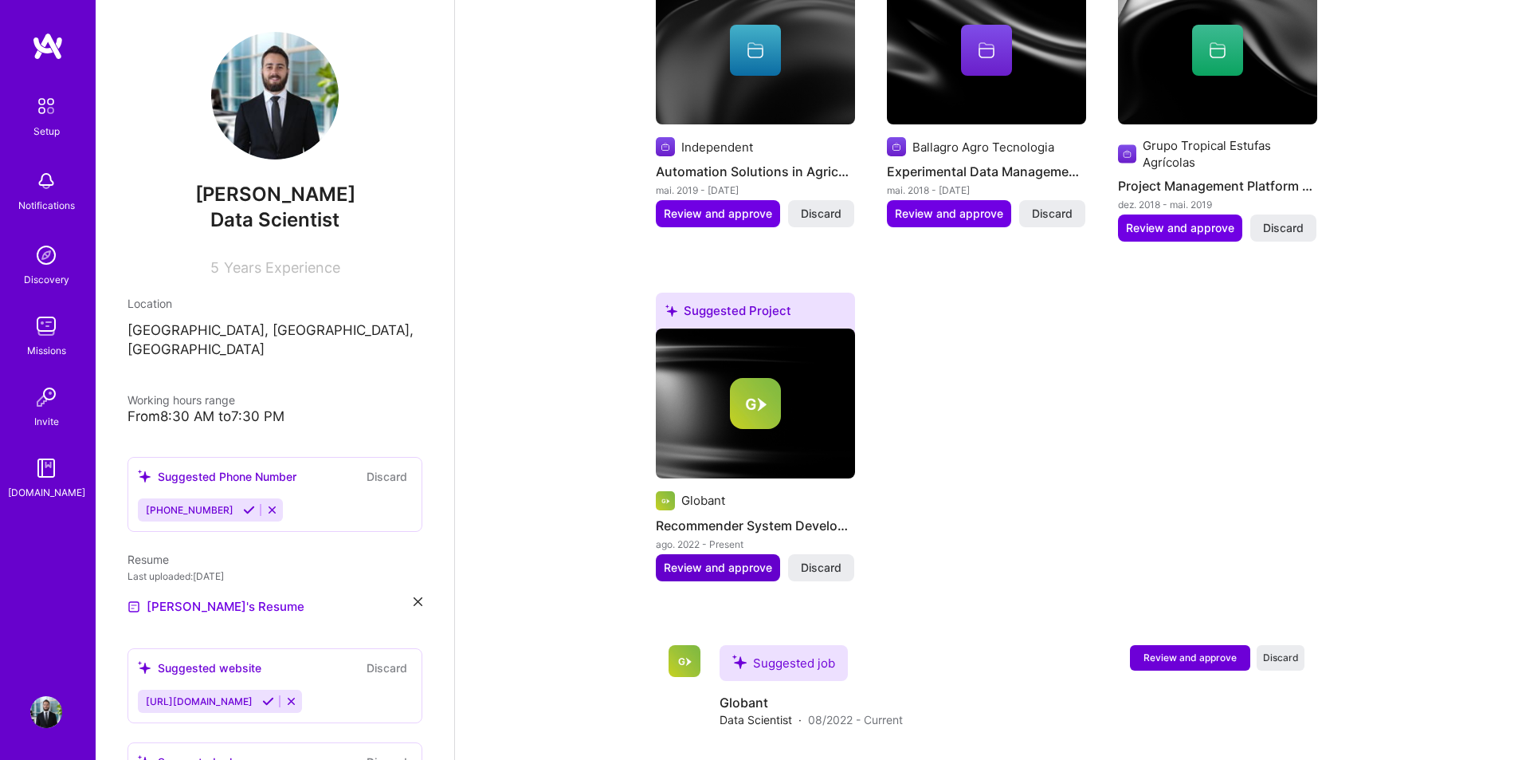
click at [728, 559] on span "Review and approve" at bounding box center [718, 567] width 108 height 16
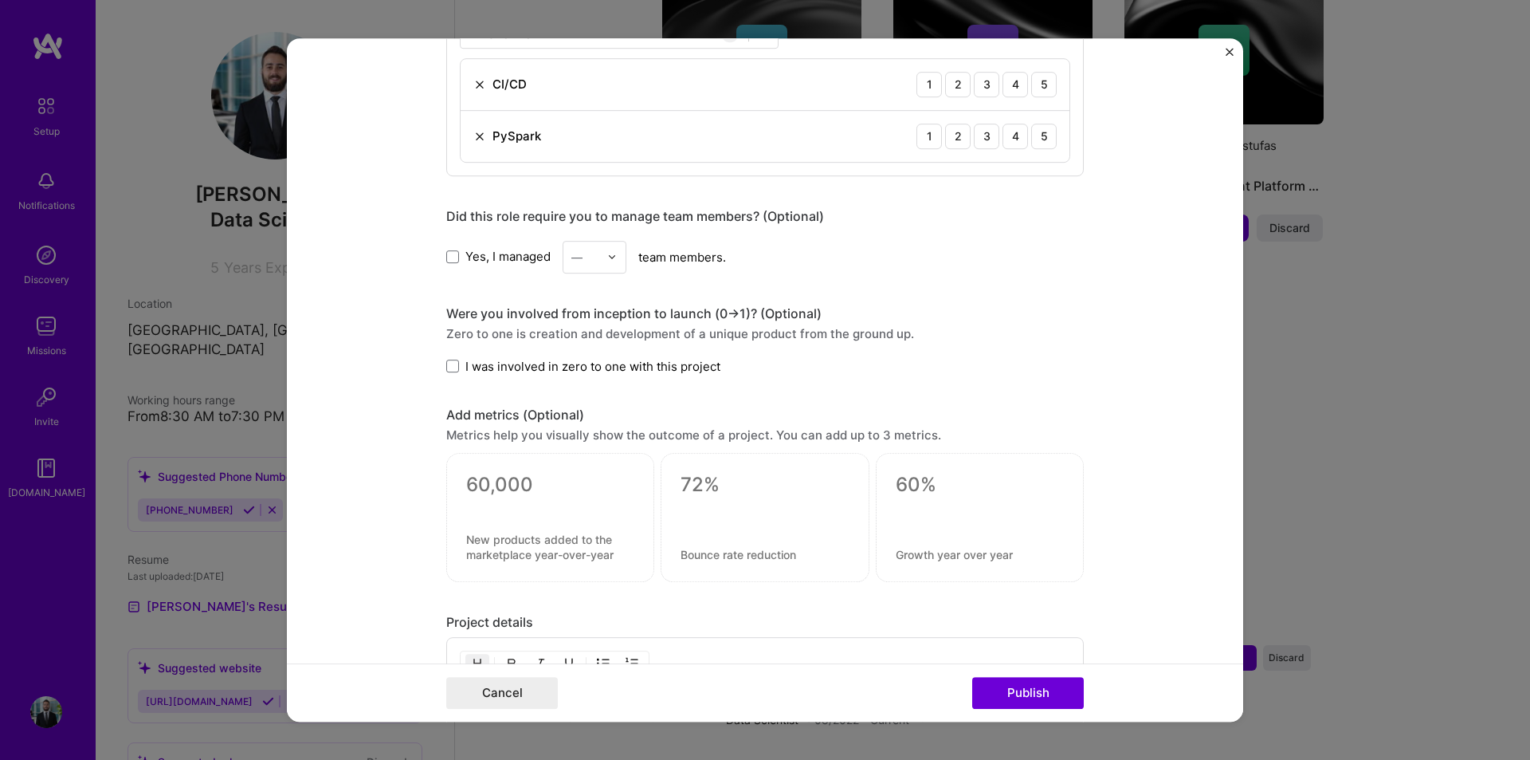
scroll to position [1235, 0]
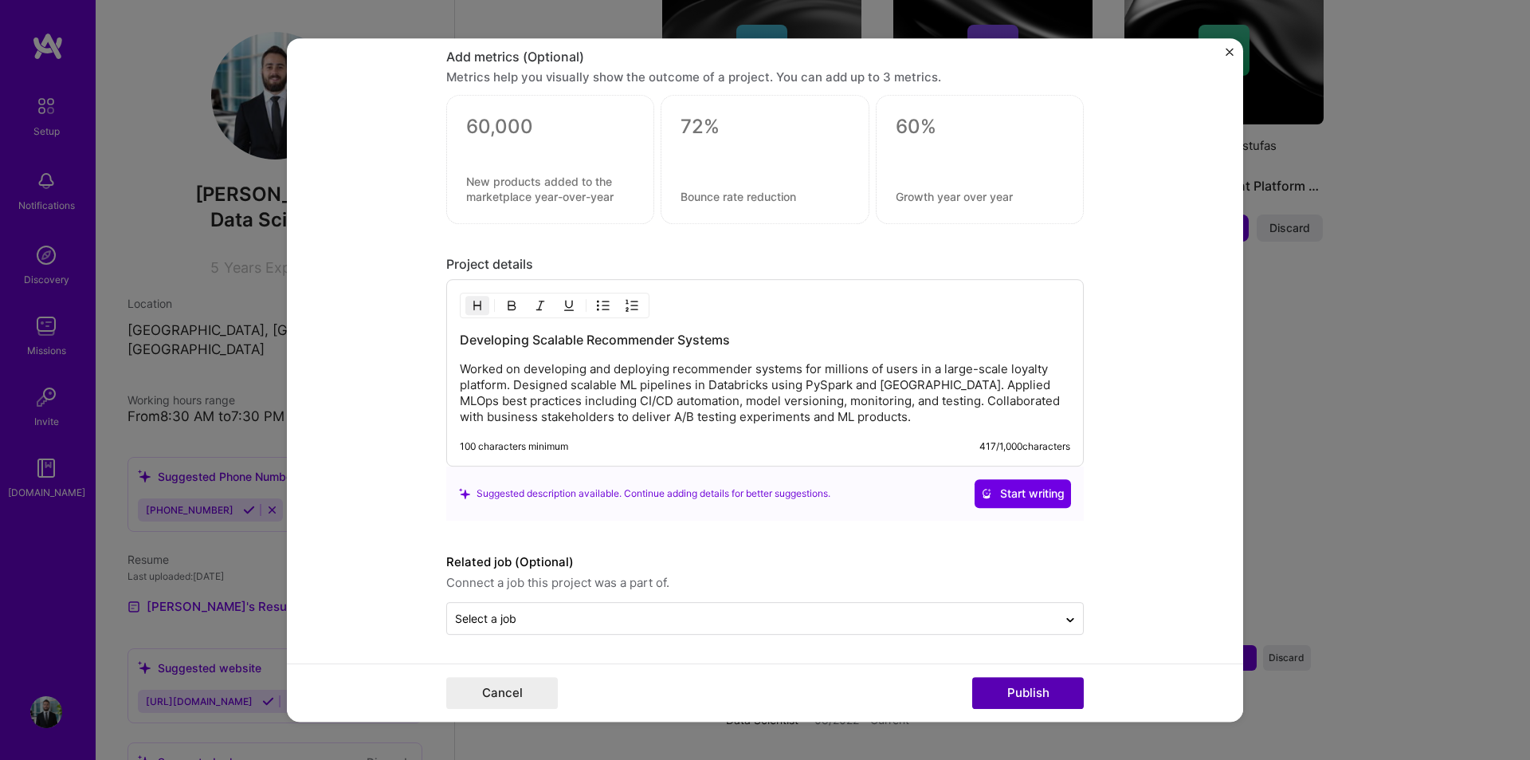
click at [1058, 703] on button "Publish" at bounding box center [1028, 693] width 112 height 32
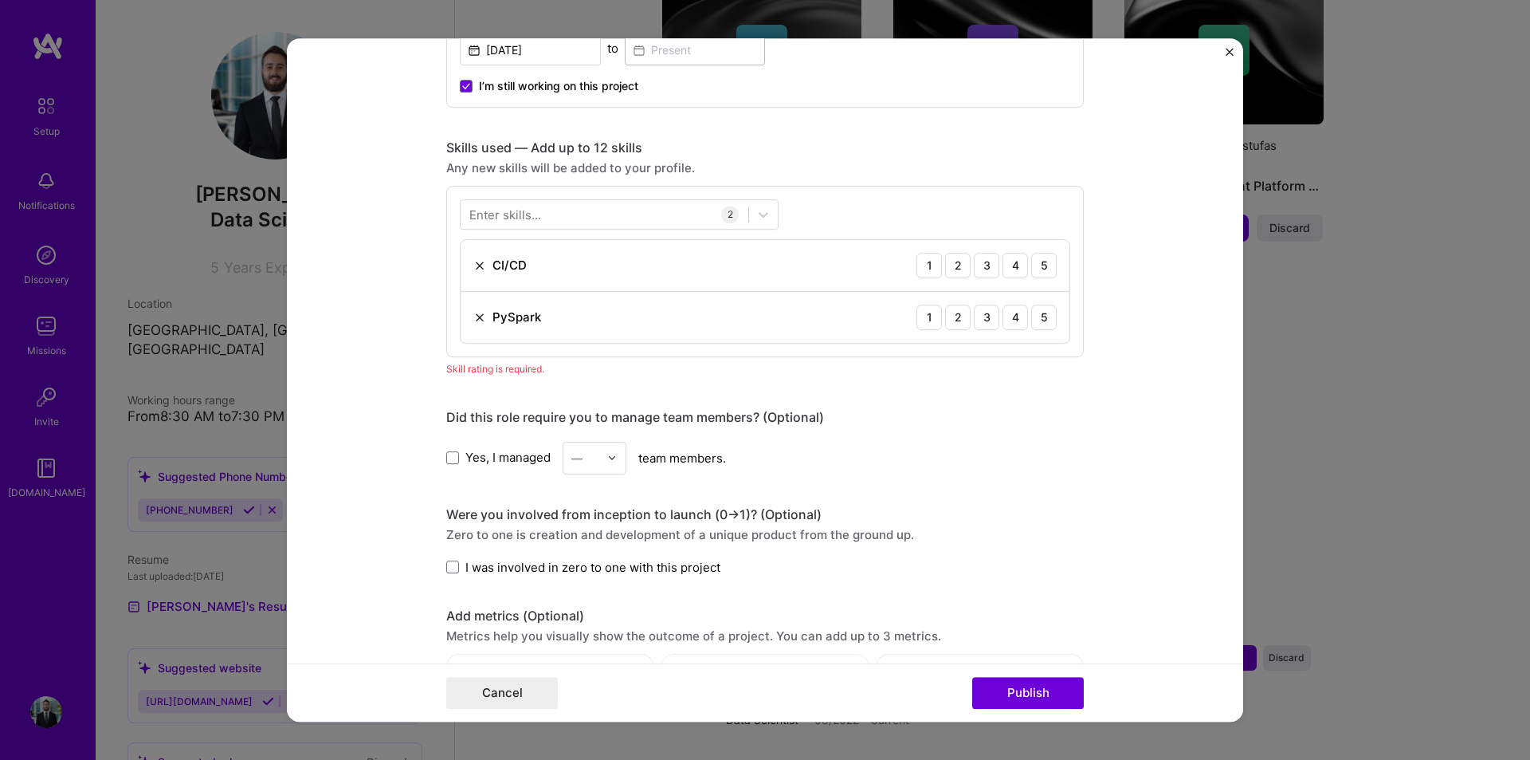
scroll to position [638, 0]
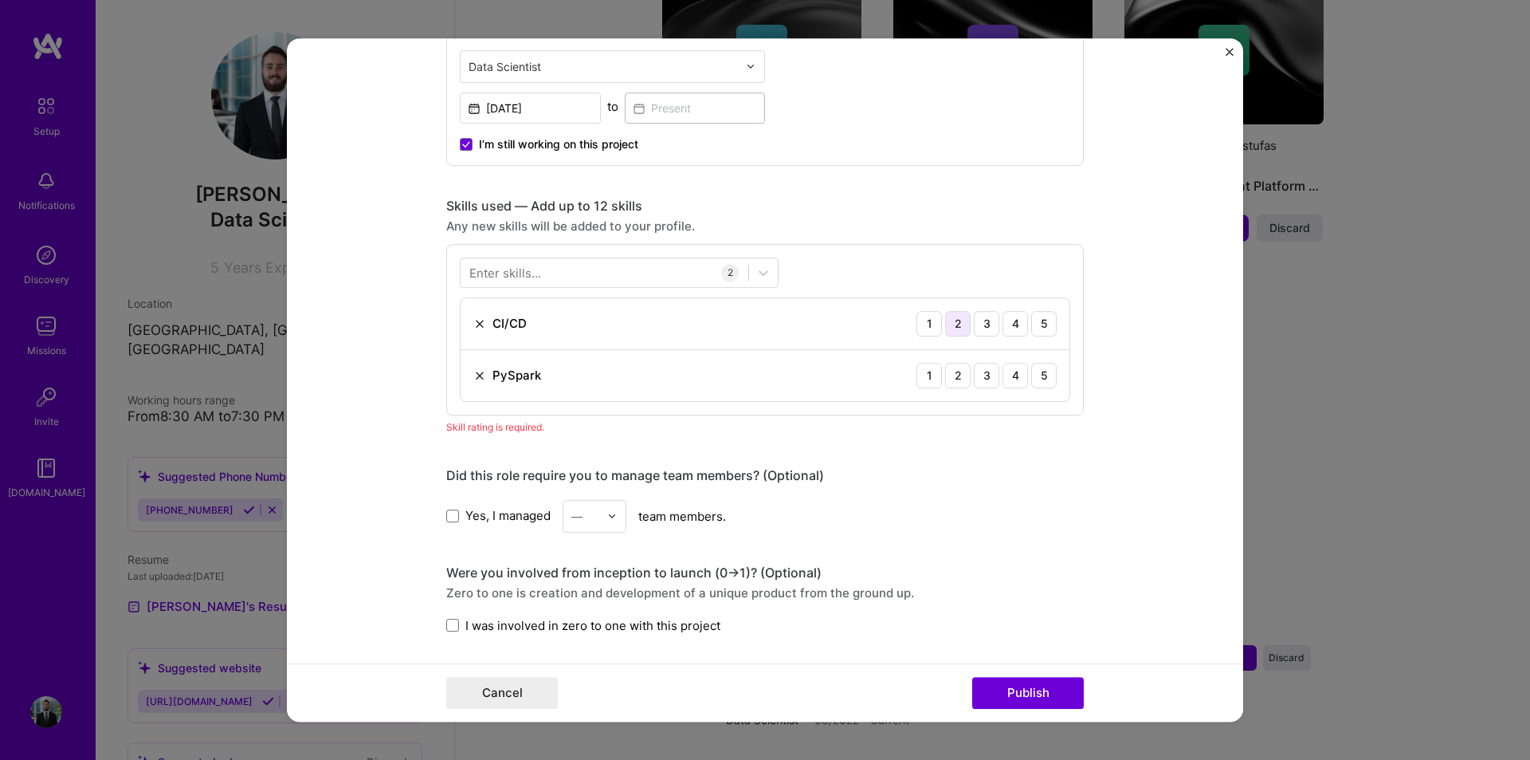
click at [951, 328] on div "2" at bounding box center [958, 324] width 26 height 26
click at [1042, 382] on div "5" at bounding box center [1044, 376] width 26 height 26
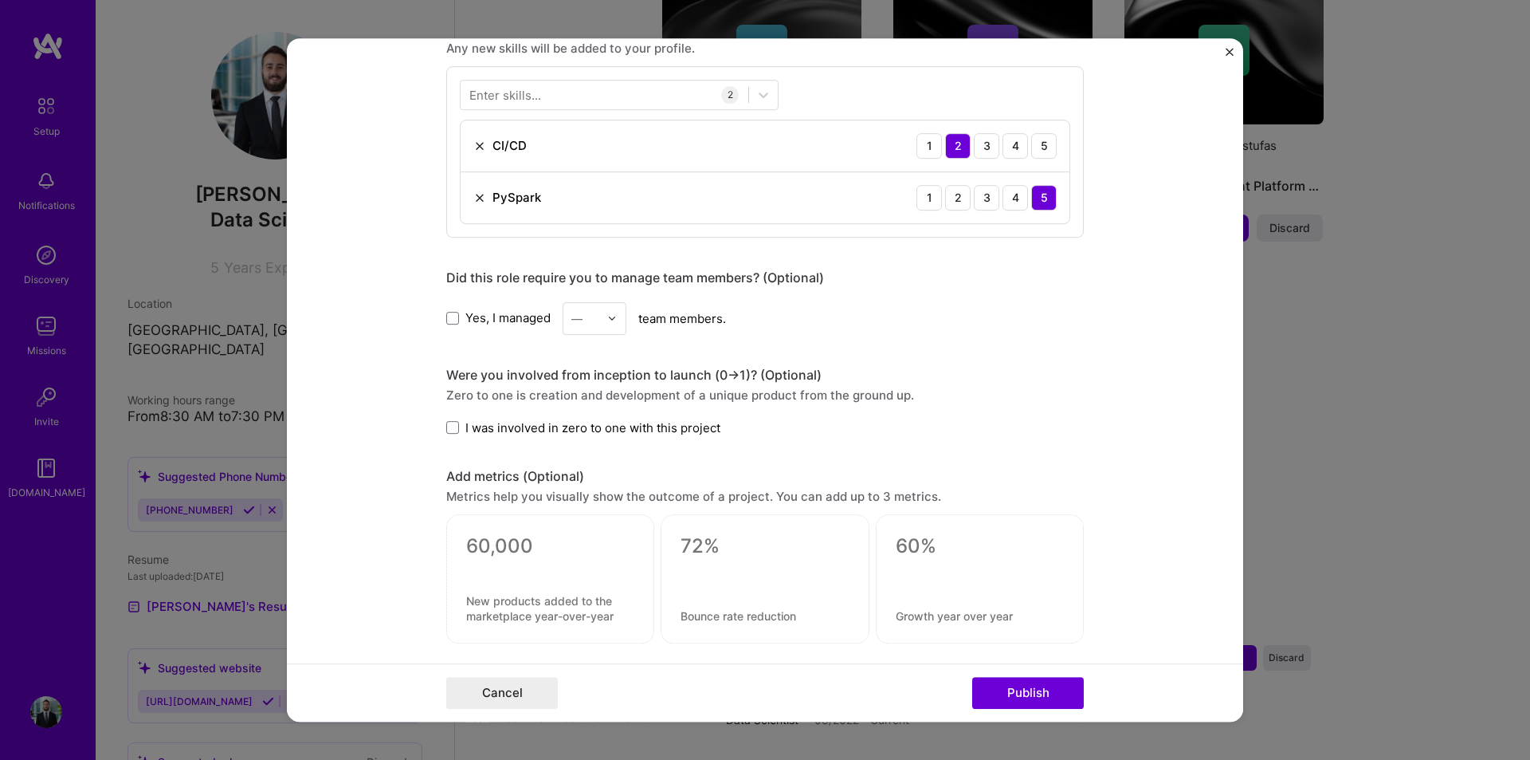
scroll to position [598, 0]
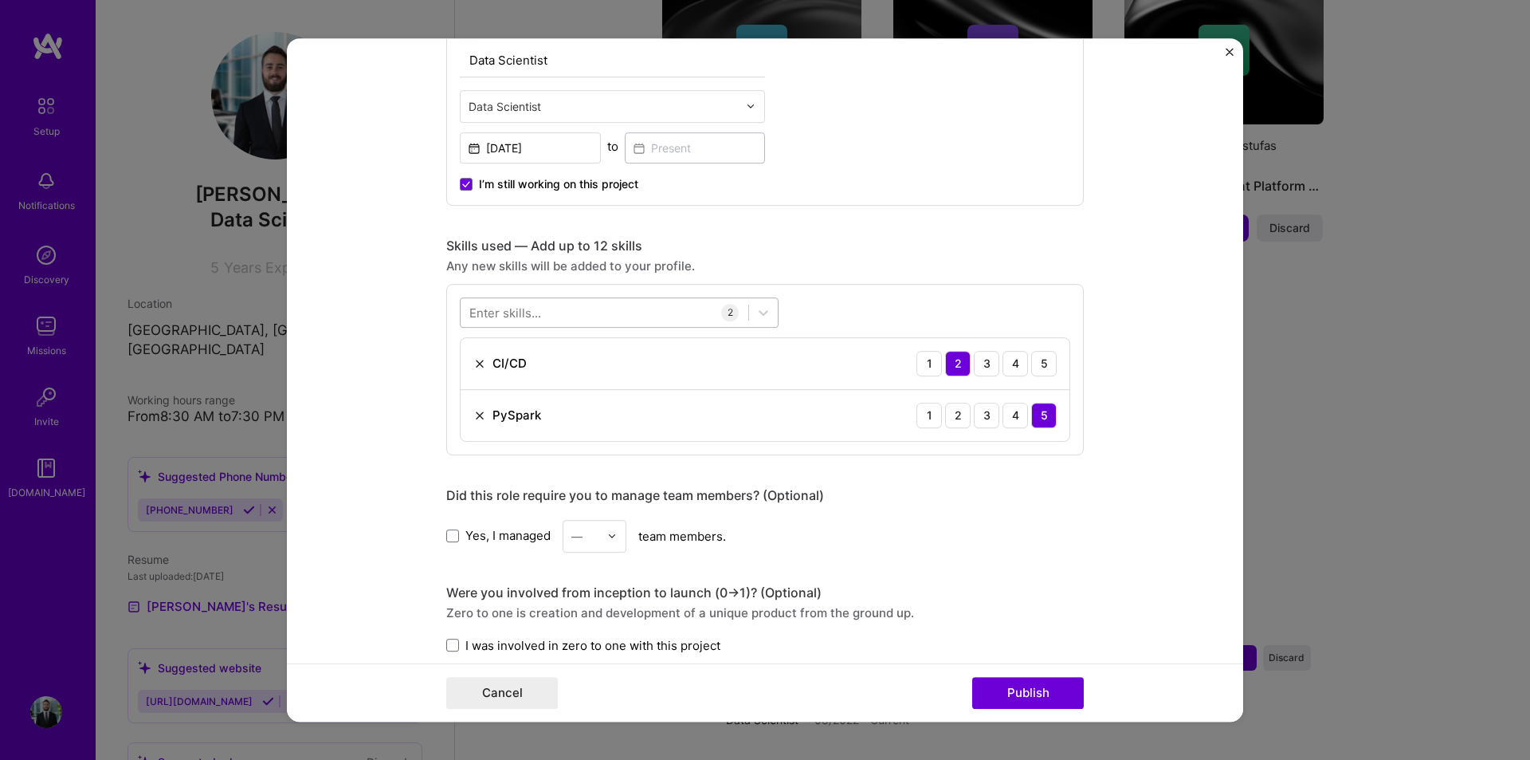
click at [587, 308] on div at bounding box center [605, 312] width 288 height 26
click at [469, 385] on div "Python" at bounding box center [619, 376] width 300 height 17
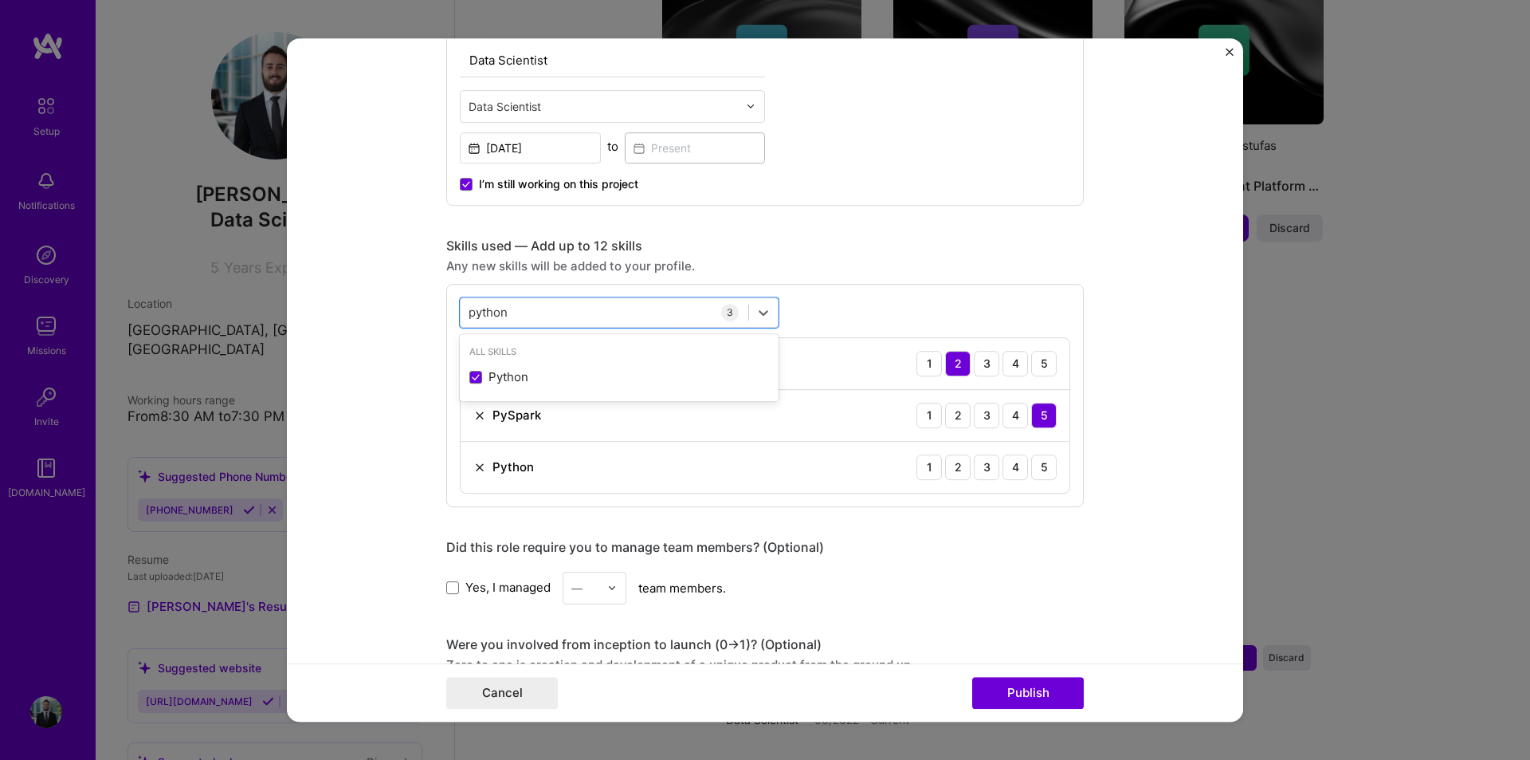
click at [856, 251] on div "Skills used — Add up to 12 skills" at bounding box center [765, 245] width 638 height 17
click at [691, 315] on div "python python" at bounding box center [605, 312] width 288 height 26
click at [692, 315] on div "python python" at bounding box center [605, 312] width 288 height 26
click at [559, 381] on div "Machine Learning" at bounding box center [619, 376] width 300 height 17
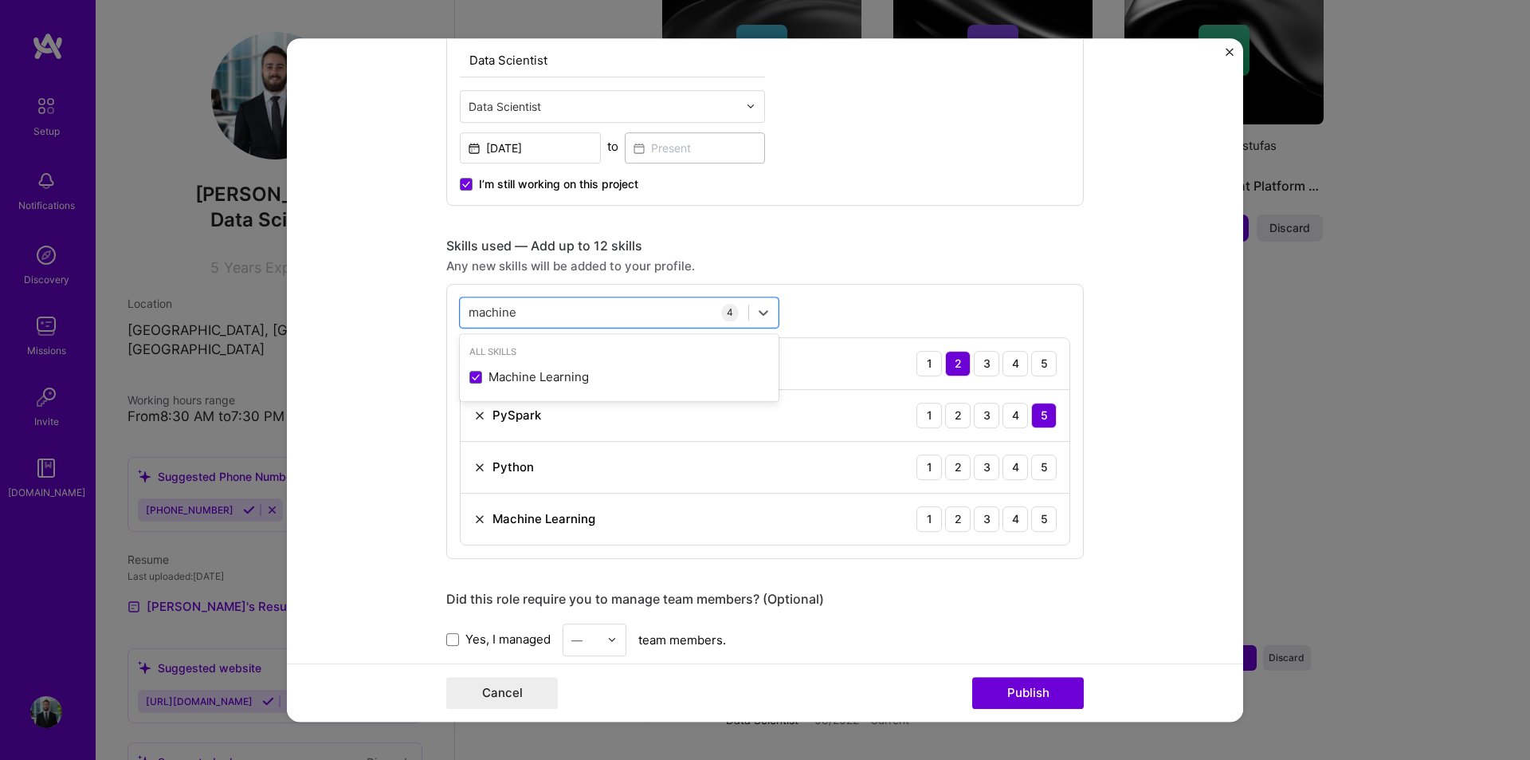
type input "machine"
click at [925, 258] on div "Any new skills will be added to your profile." at bounding box center [765, 265] width 638 height 17
click at [1118, 479] on form "Editing suggested project This project is suggested based on your LinkedIn, res…" at bounding box center [765, 380] width 956 height 684
click at [1041, 465] on div "5" at bounding box center [1044, 467] width 26 height 26
click at [1040, 526] on div "5" at bounding box center [1044, 519] width 26 height 26
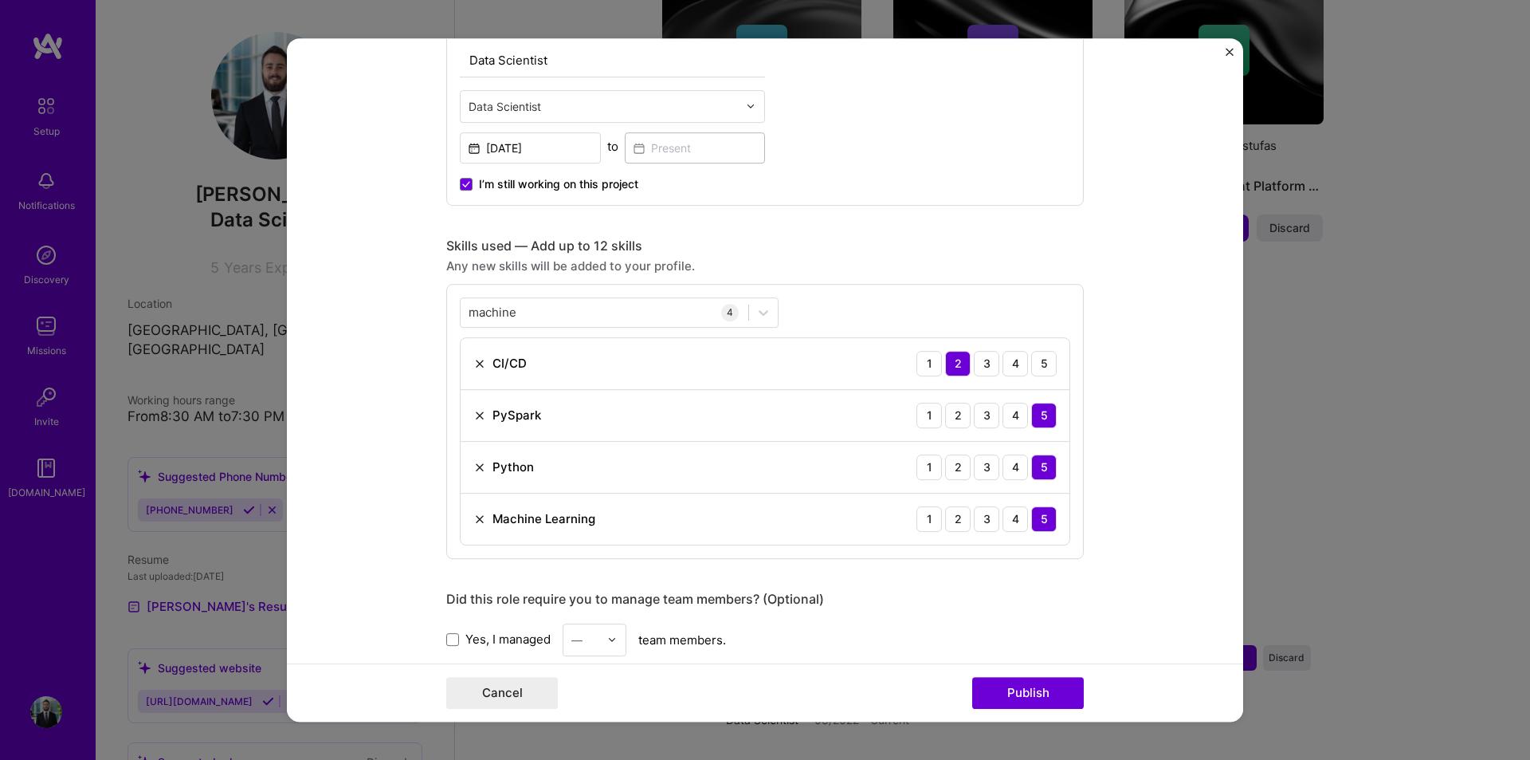
click at [1122, 587] on form "Editing suggested project This project is suggested based on your LinkedIn, res…" at bounding box center [765, 380] width 956 height 684
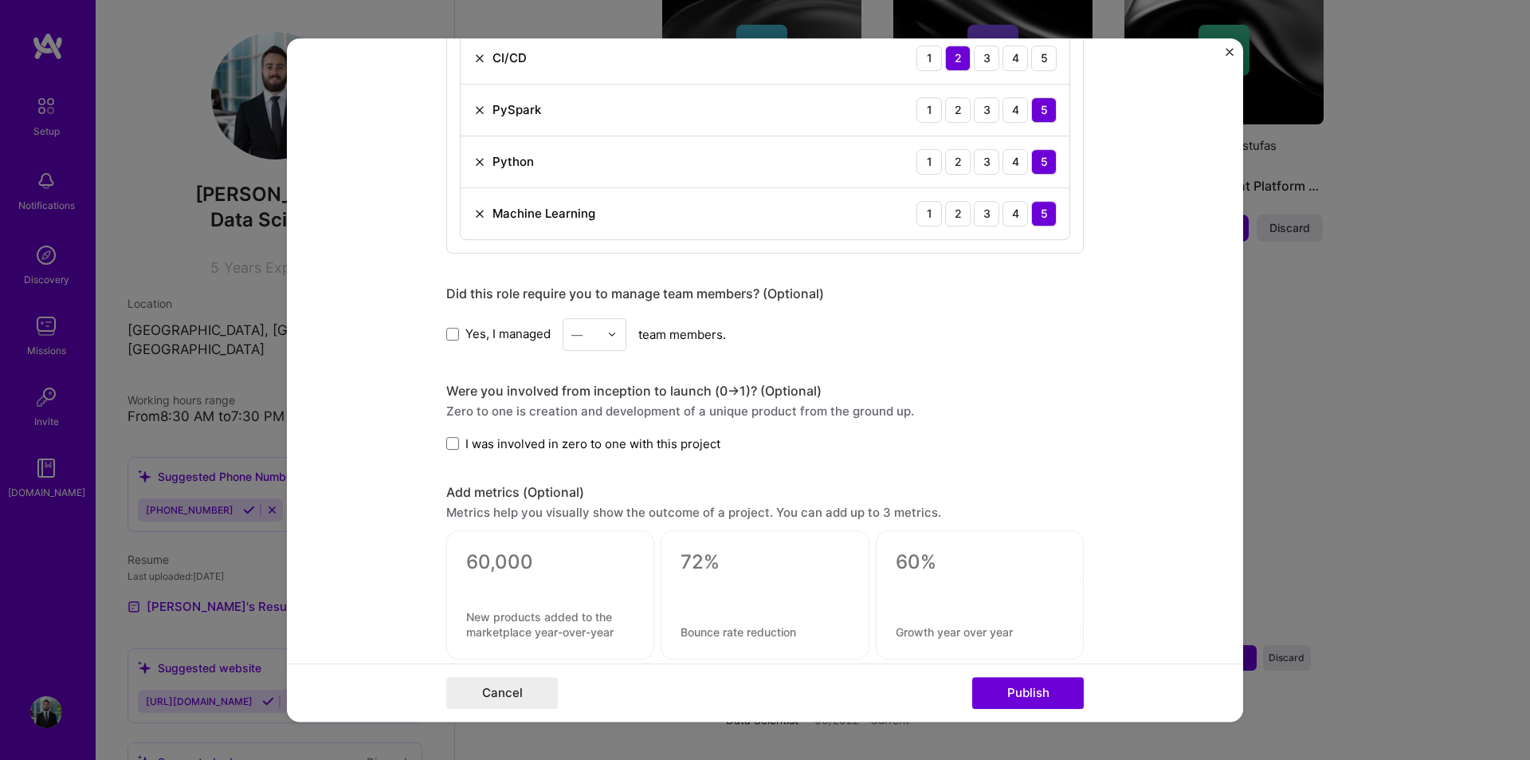
scroll to position [917, 0]
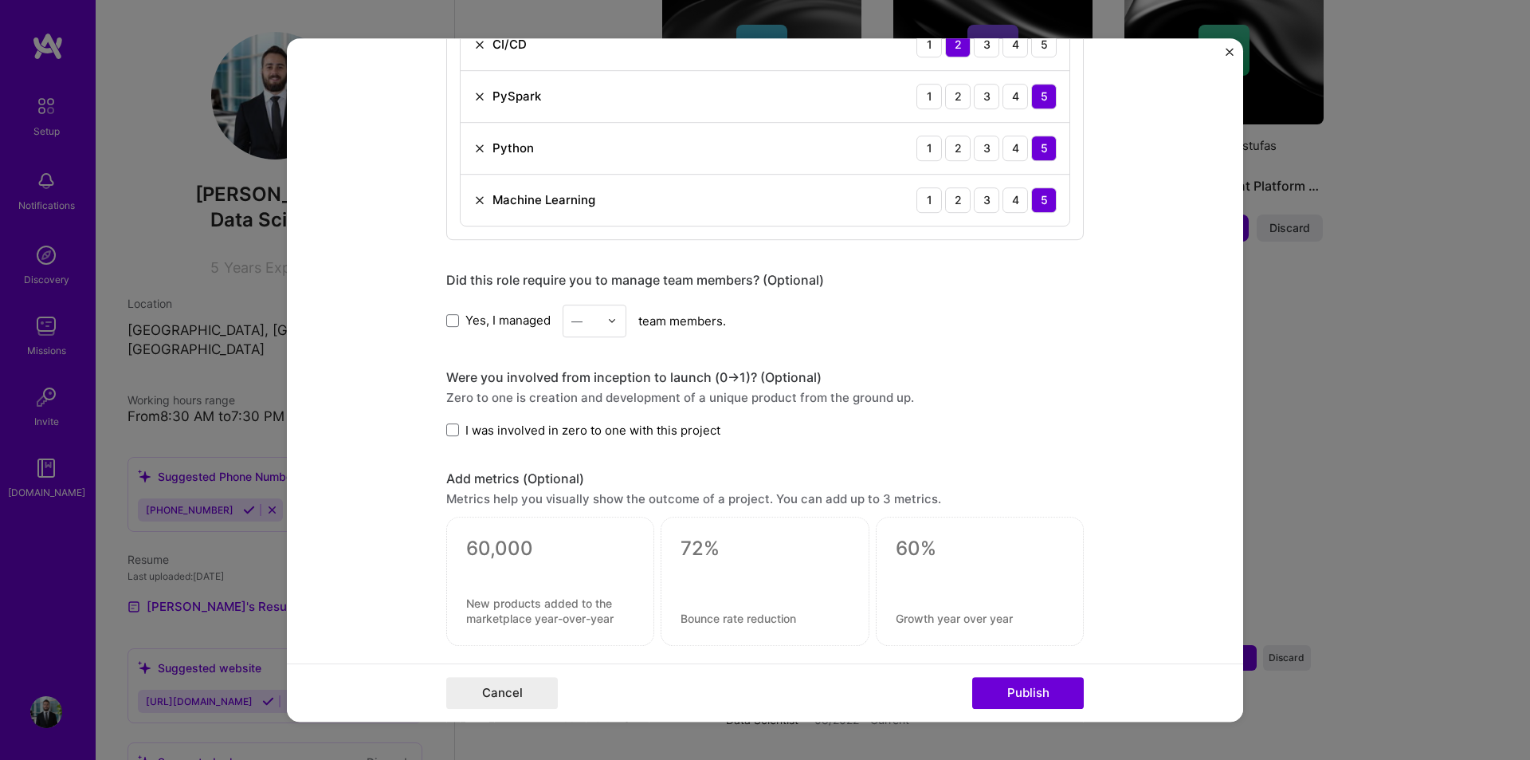
click at [580, 313] on input "text" at bounding box center [585, 320] width 28 height 17
click at [759, 386] on div "Were you involved from inception to launch (0 -> 1)? (Optional) Zero to one is …" at bounding box center [765, 403] width 638 height 69
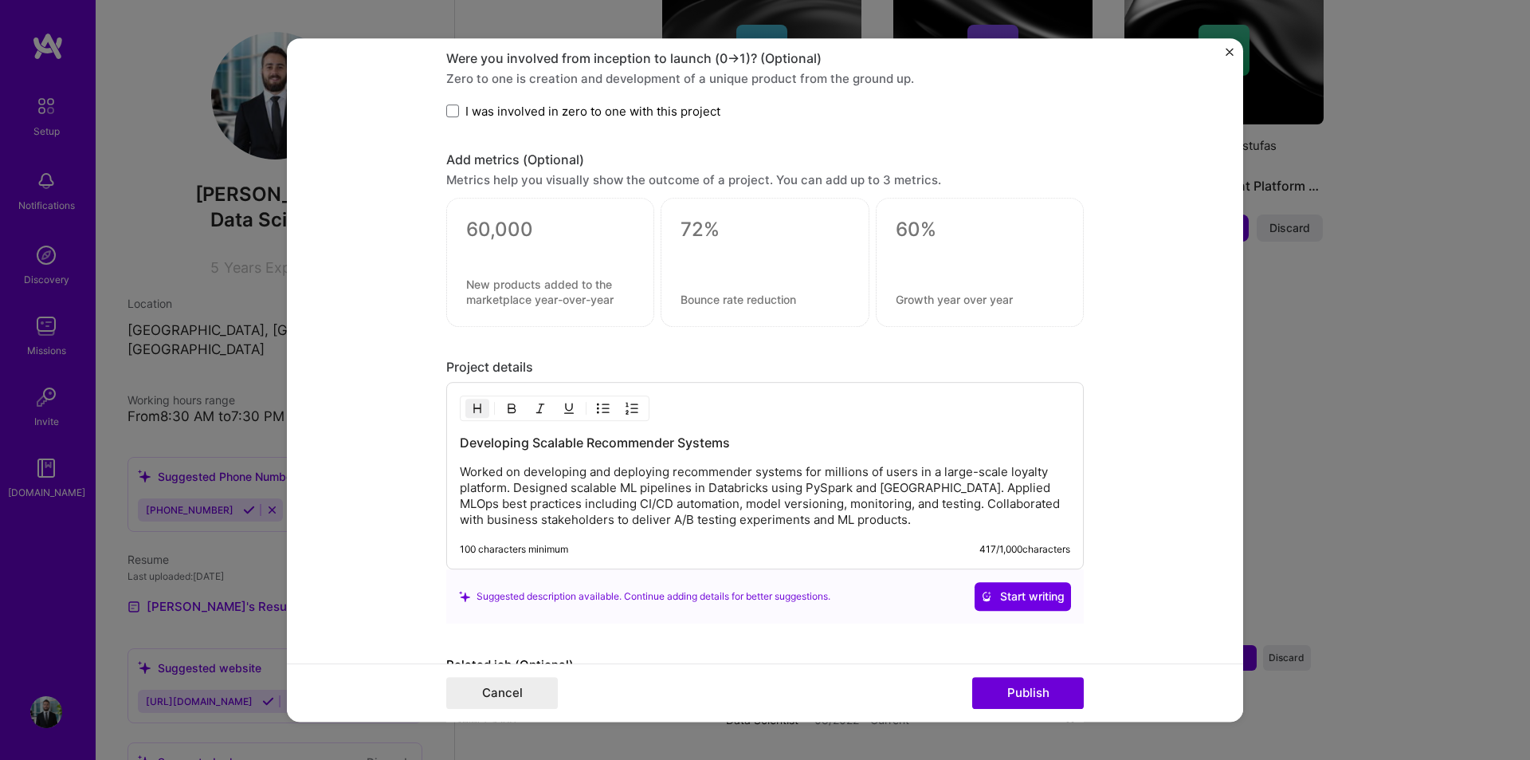
scroll to position [1338, 0]
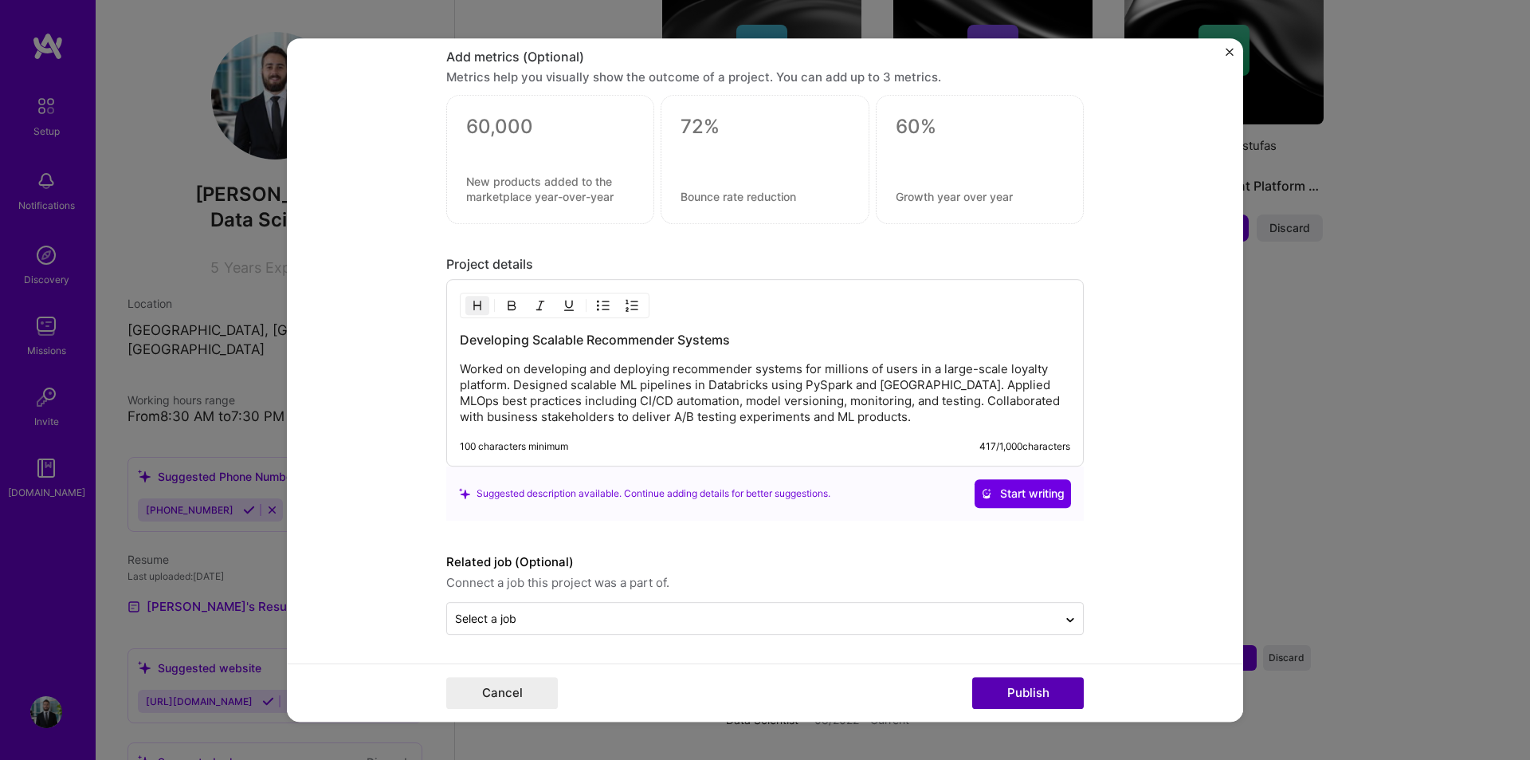
click at [1042, 687] on button "Publish" at bounding box center [1028, 693] width 112 height 32
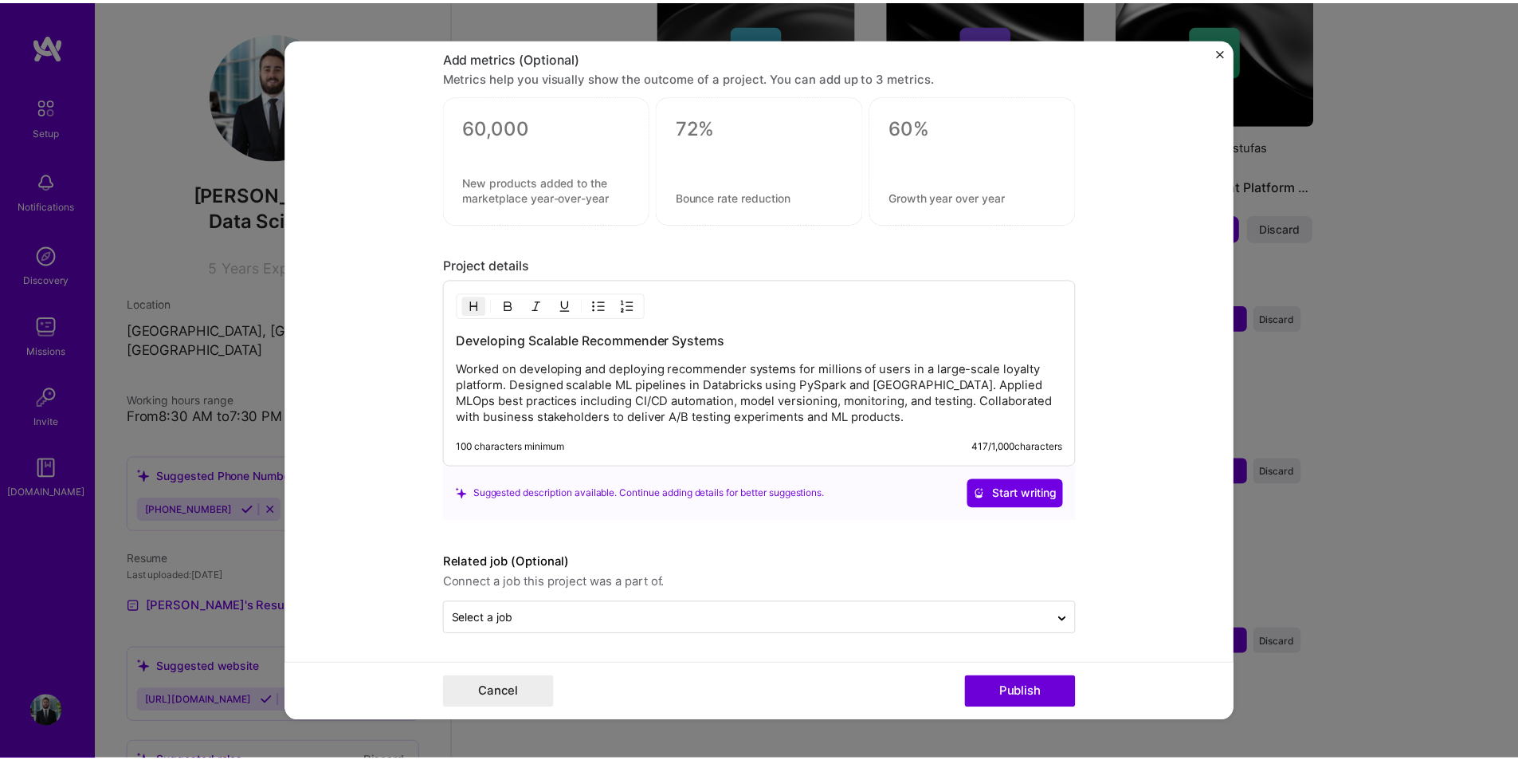
scroll to position [1266, 0]
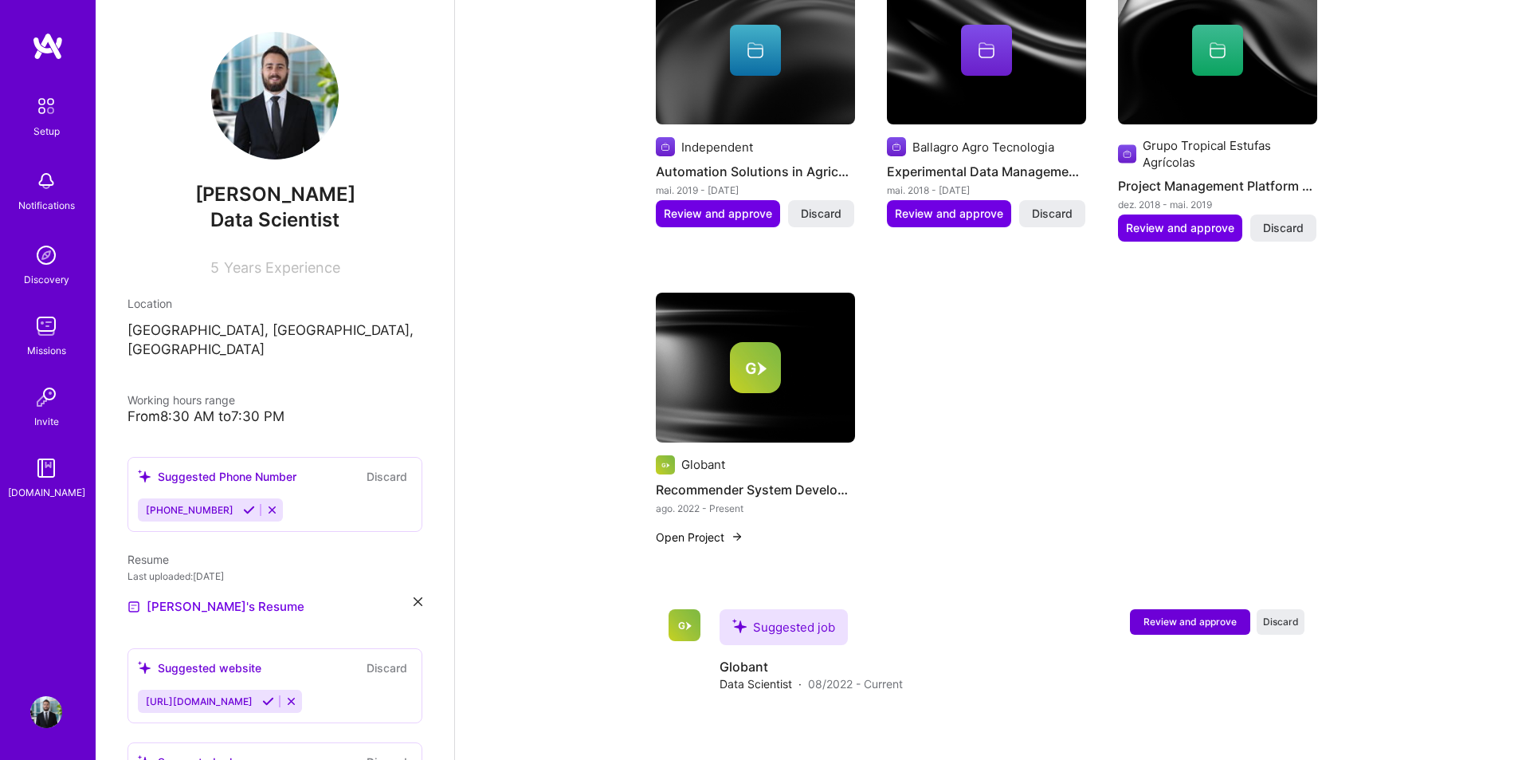
click at [1006, 468] on div "Suggested Project Independent Automation Solutions in Agriculture mai. 2019 - […" at bounding box center [986, 251] width 661 height 625
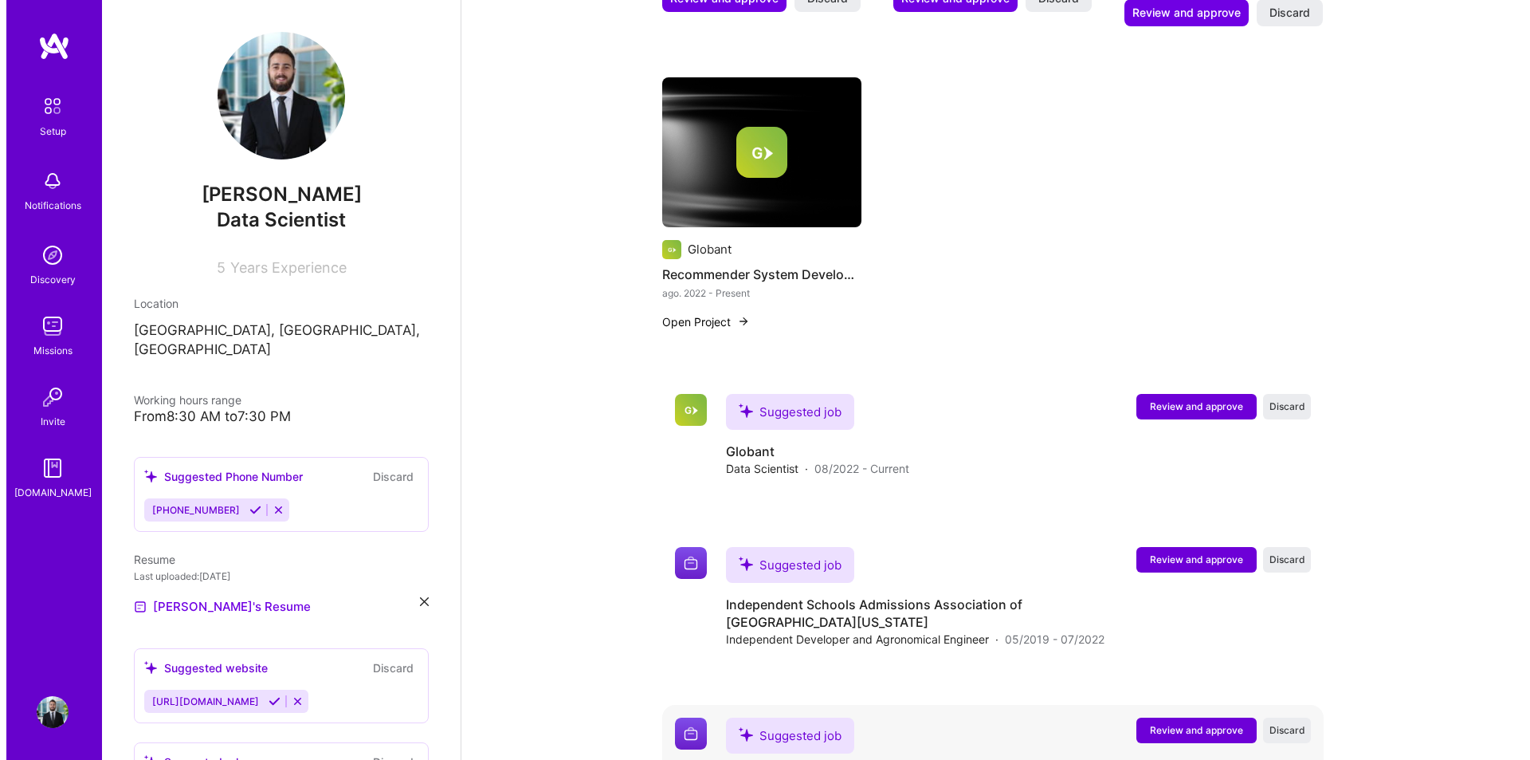
scroll to position [1070, 0]
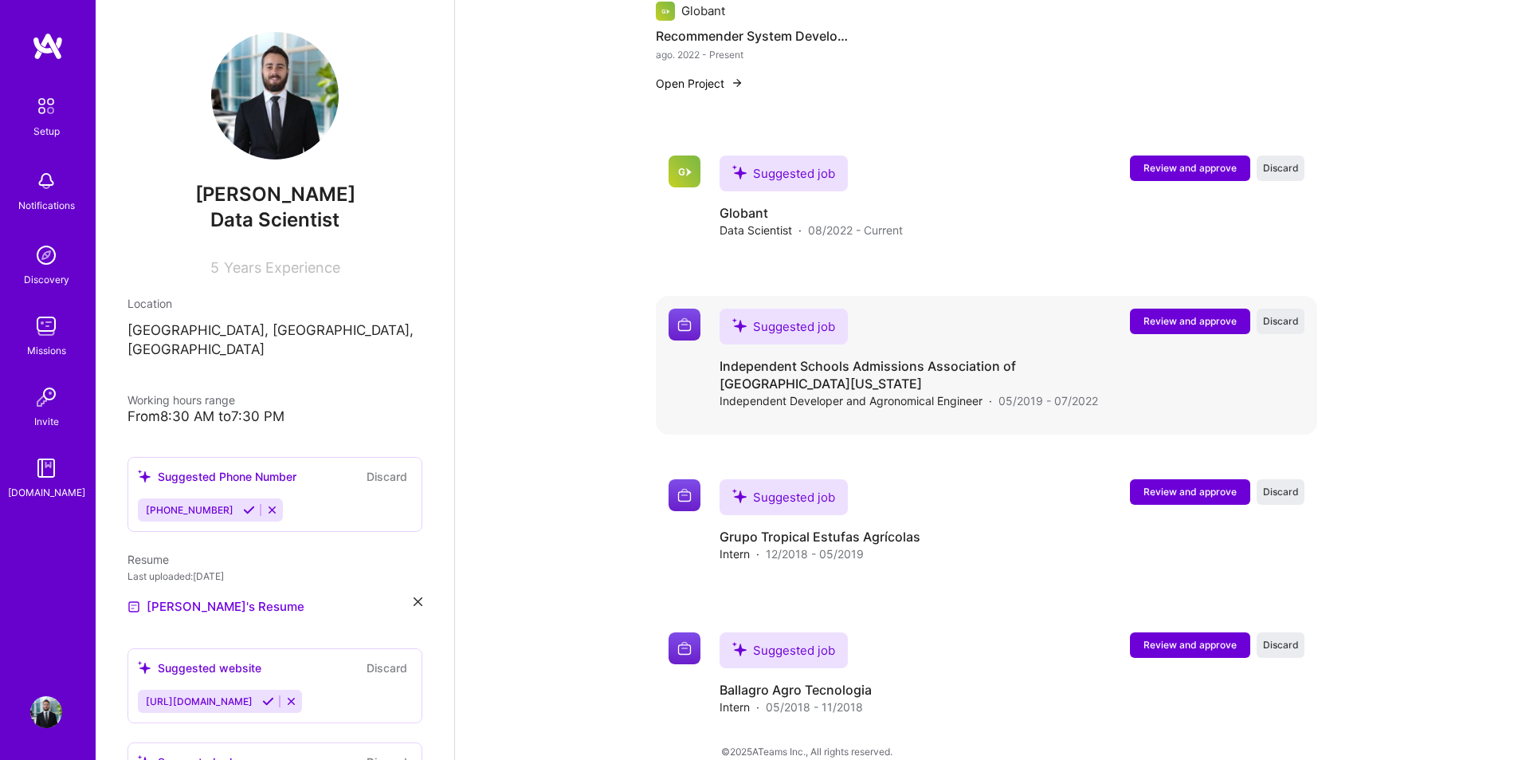
click at [1196, 311] on button "Review and approve" at bounding box center [1190, 321] width 120 height 26
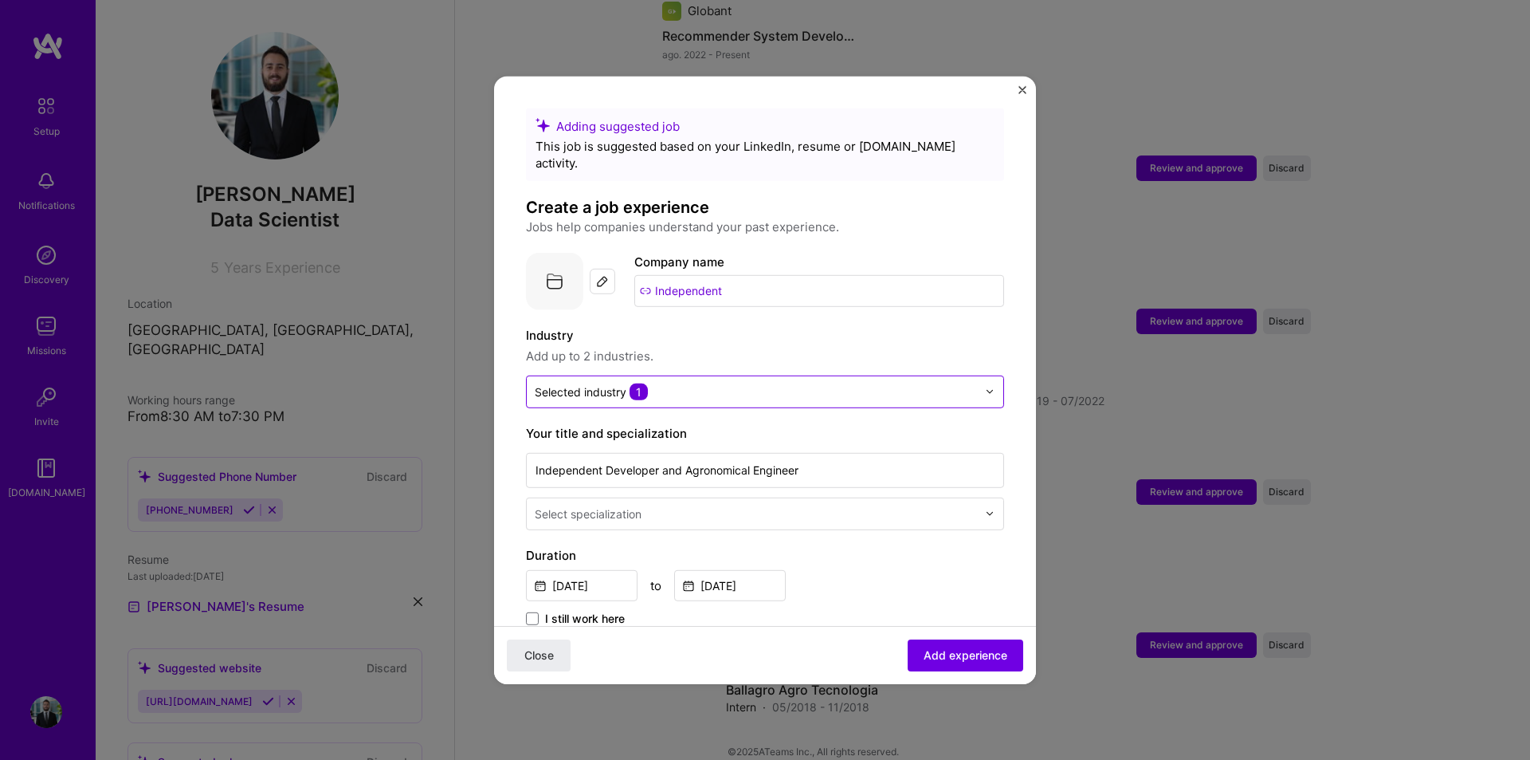
click at [769, 383] on input "text" at bounding box center [756, 391] width 442 height 17
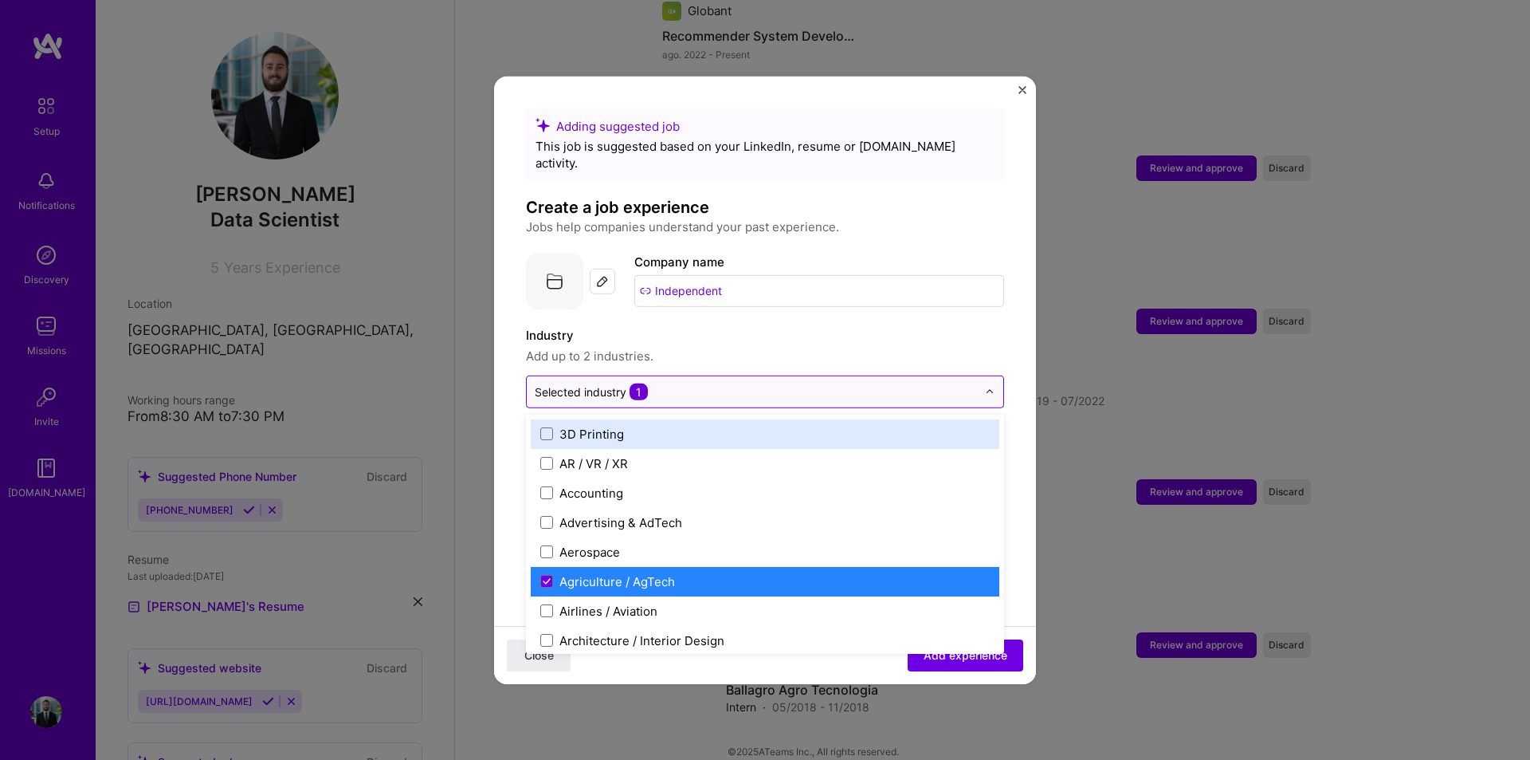
click at [769, 383] on input "text" at bounding box center [756, 391] width 442 height 17
click at [845, 327] on label "Industry" at bounding box center [765, 334] width 478 height 19
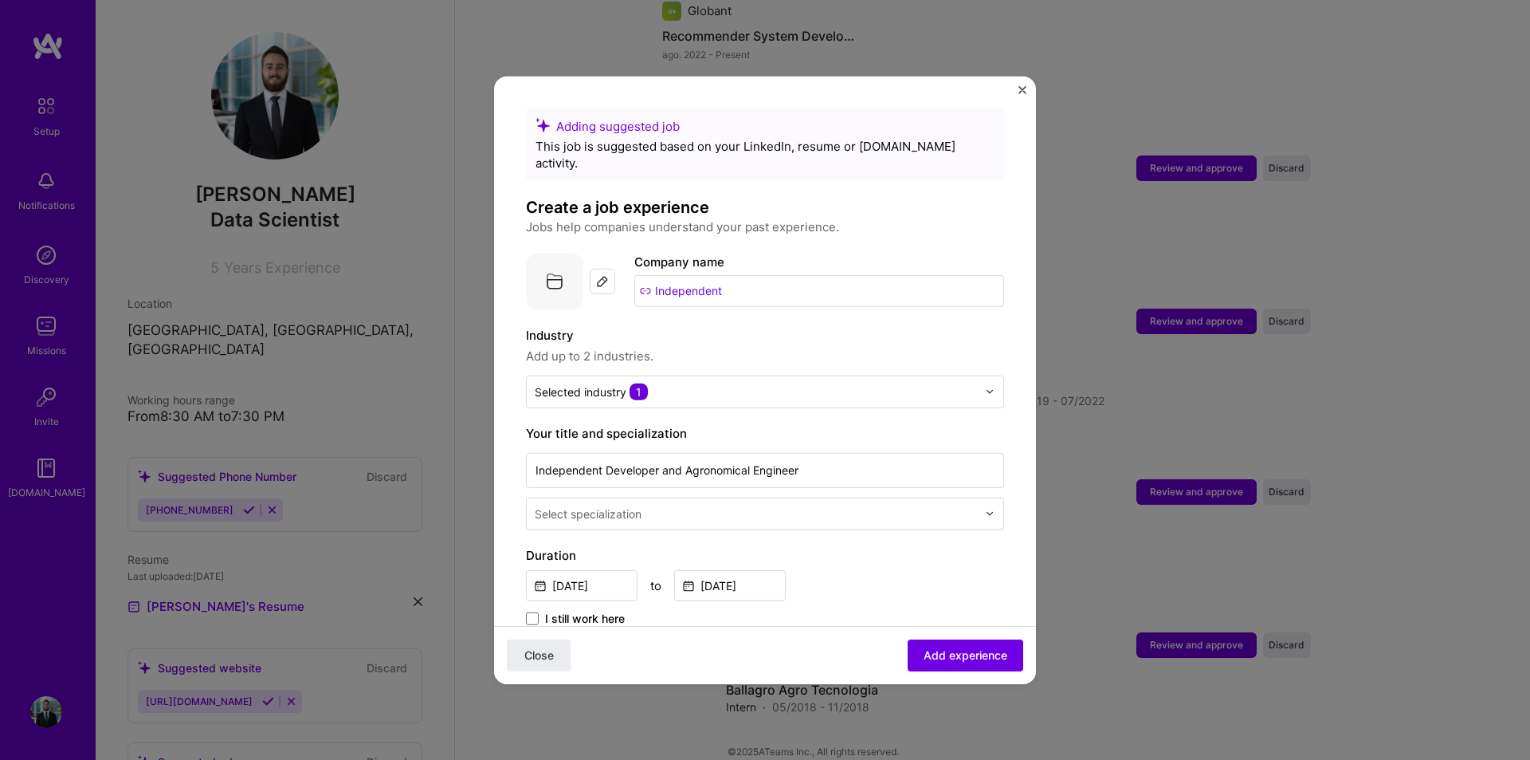
click at [716, 393] on div "Adding suggested job This job is suggested based on your LinkedIn, resume or [D…" at bounding box center [765, 705] width 478 height 1194
click at [735, 383] on input "text" at bounding box center [756, 391] width 442 height 17
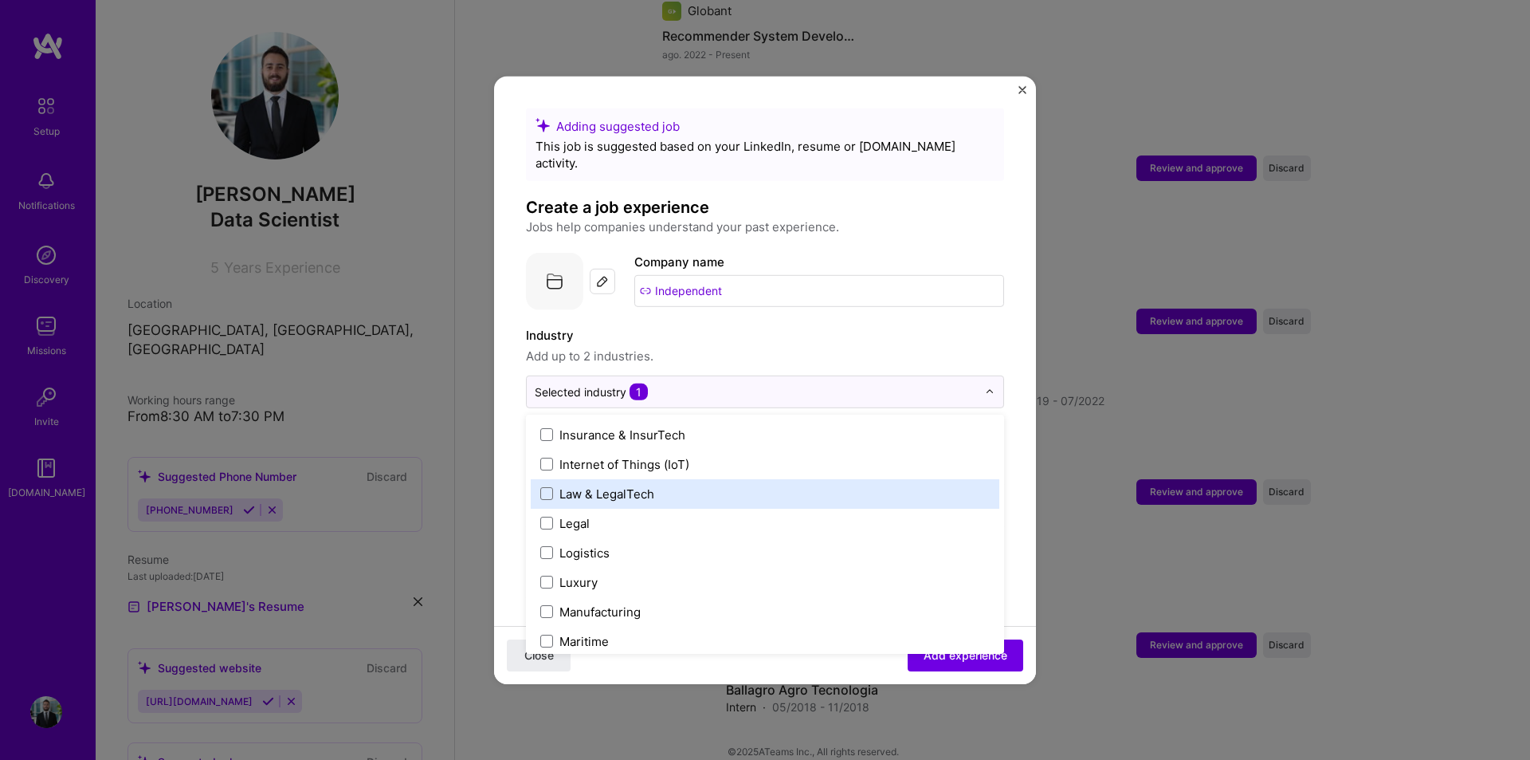
scroll to position [2072, 0]
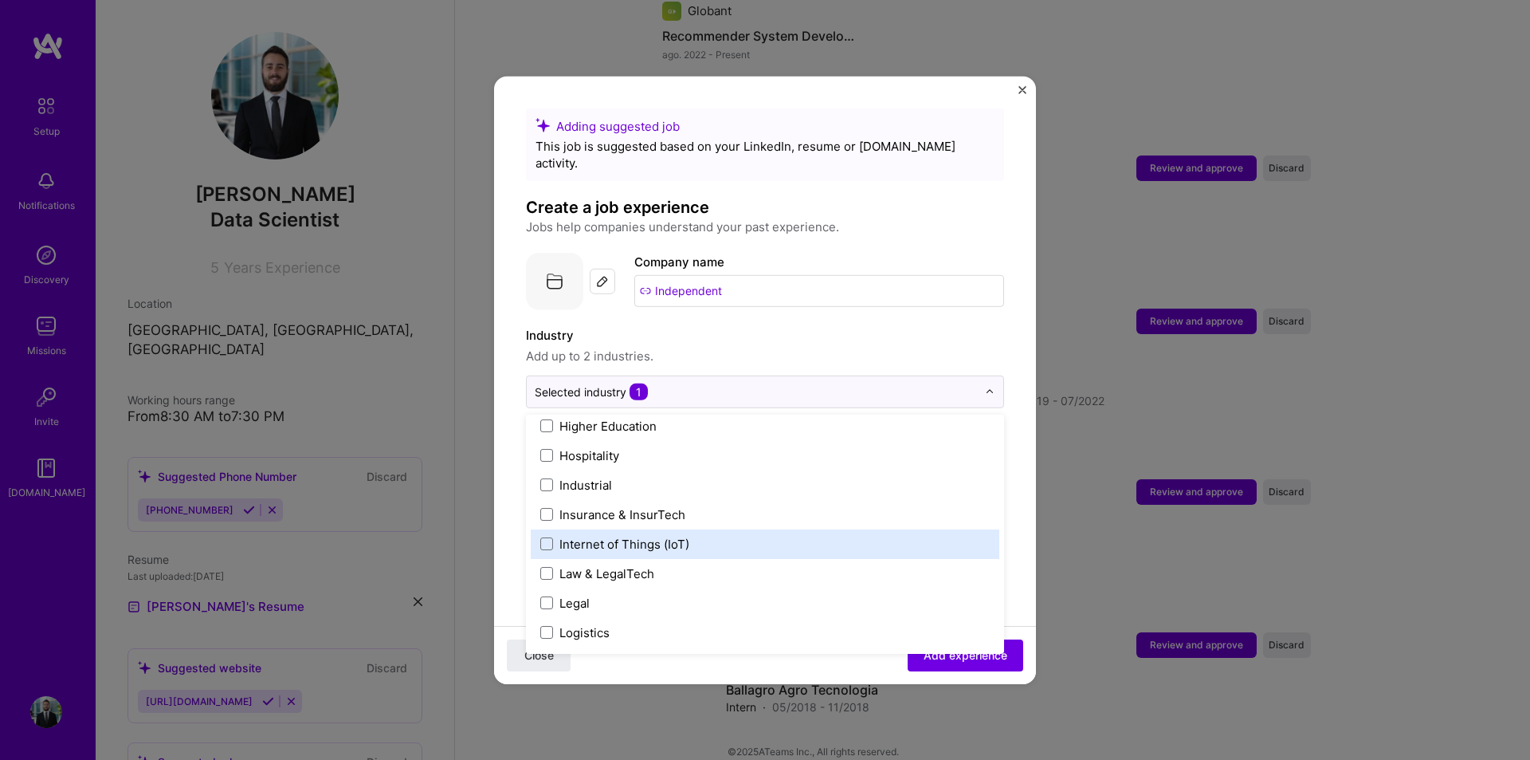
click at [1013, 340] on form "Adding suggested job This job is suggested based on your LinkedIn, resume or [D…" at bounding box center [765, 750] width 542 height 1284
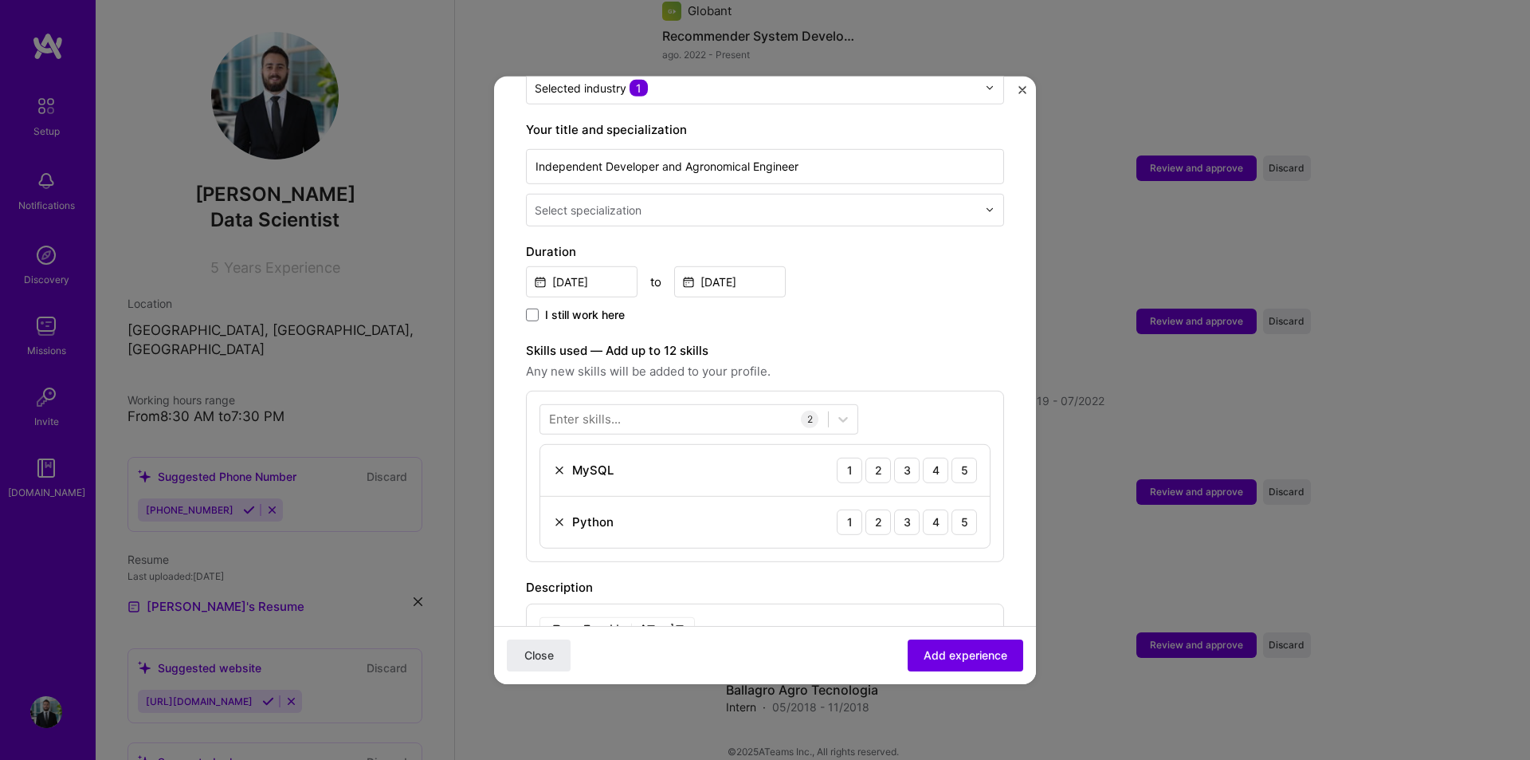
scroll to position [398, 0]
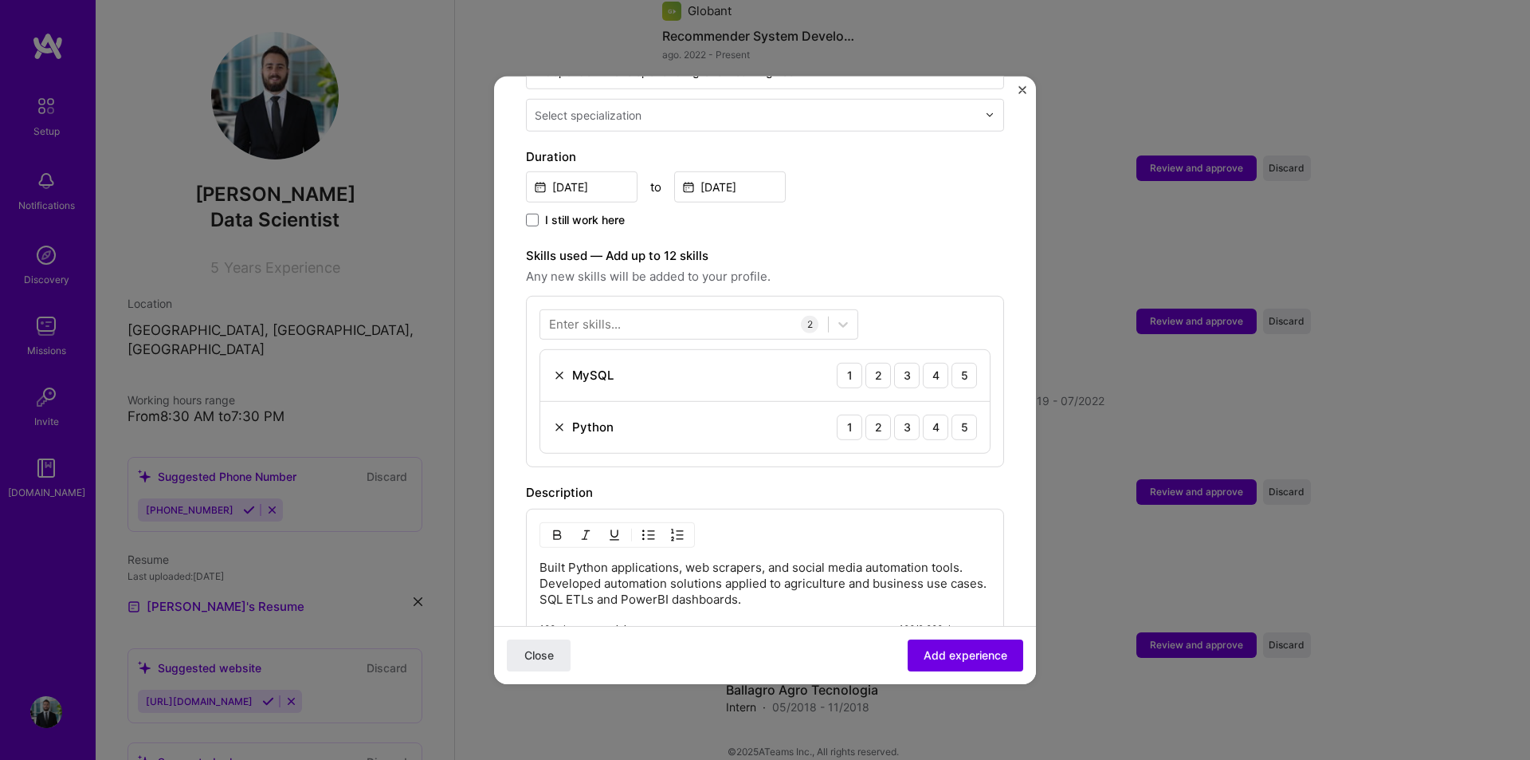
click at [601, 316] on div "Enter skills..." at bounding box center [585, 324] width 72 height 17
click at [937, 295] on div "Enter skills... 2 MySQL 1 2 3 4 5 Python 1 2 3 4 5" at bounding box center [765, 380] width 478 height 171
click at [555, 368] on img at bounding box center [559, 374] width 13 height 13
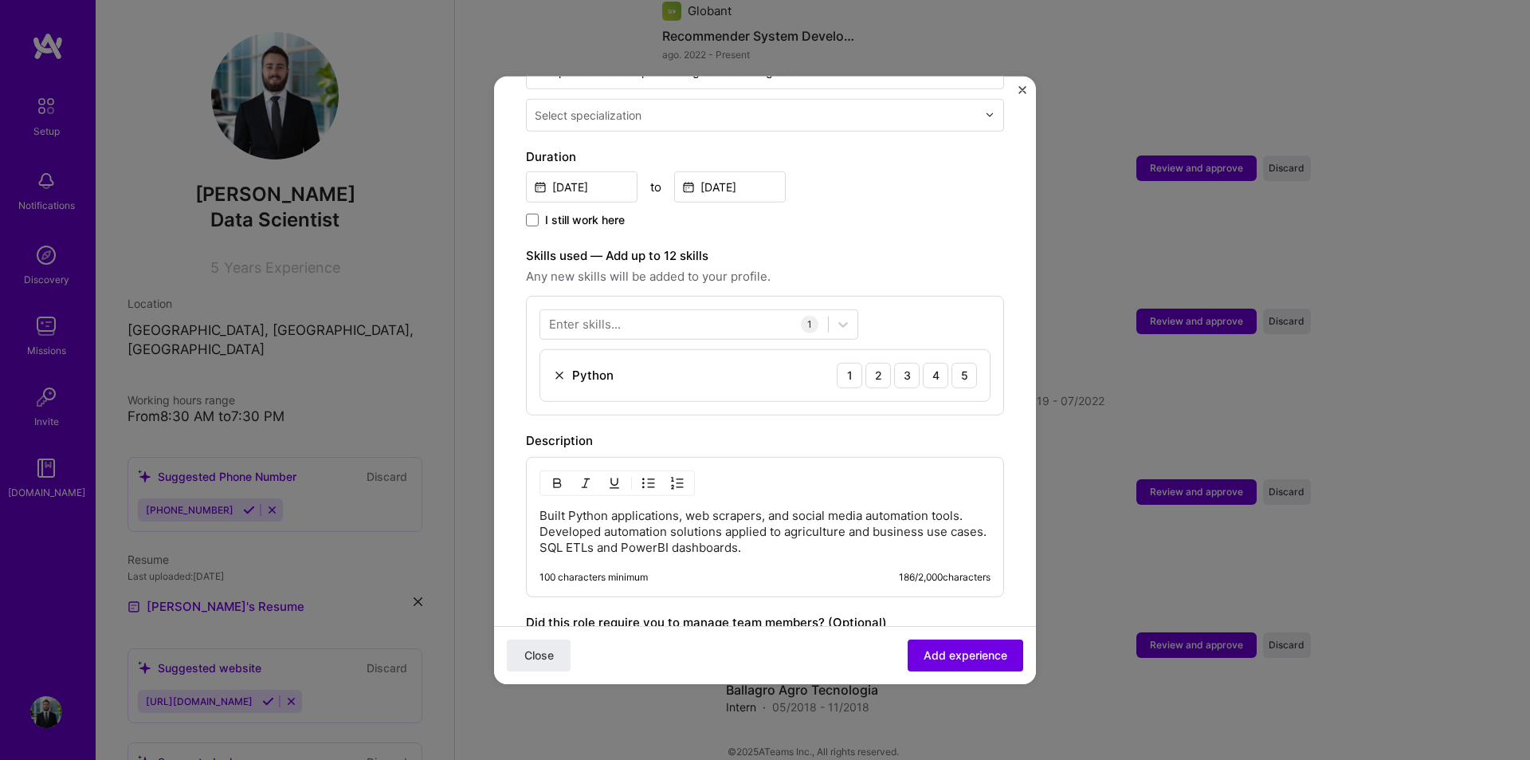
click at [610, 324] on div "Enter skills... 1 Python 1 2 3 4 5" at bounding box center [765, 355] width 478 height 120
click at [616, 316] on div at bounding box center [684, 324] width 288 height 26
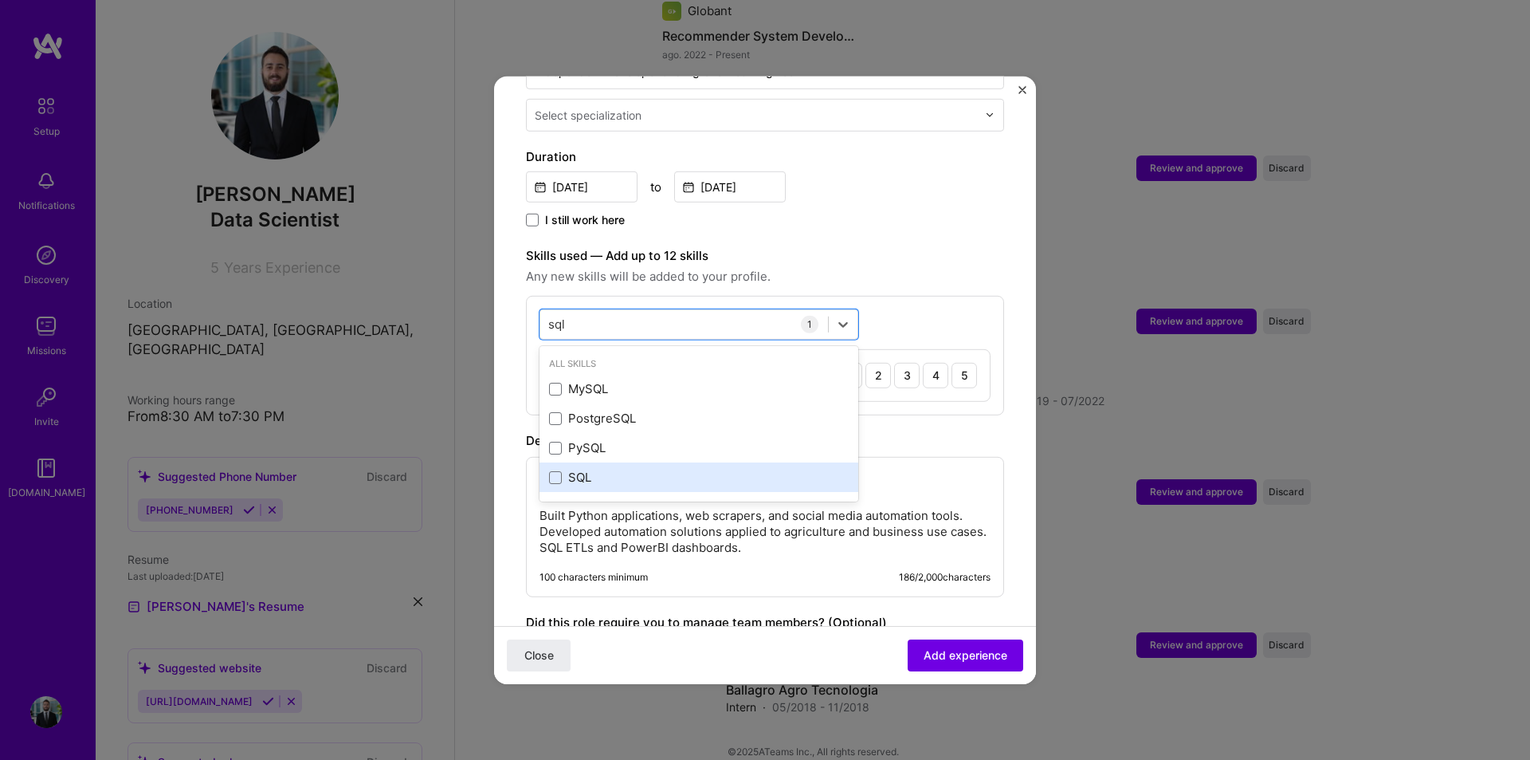
click at [548, 462] on div "SQL" at bounding box center [699, 476] width 319 height 29
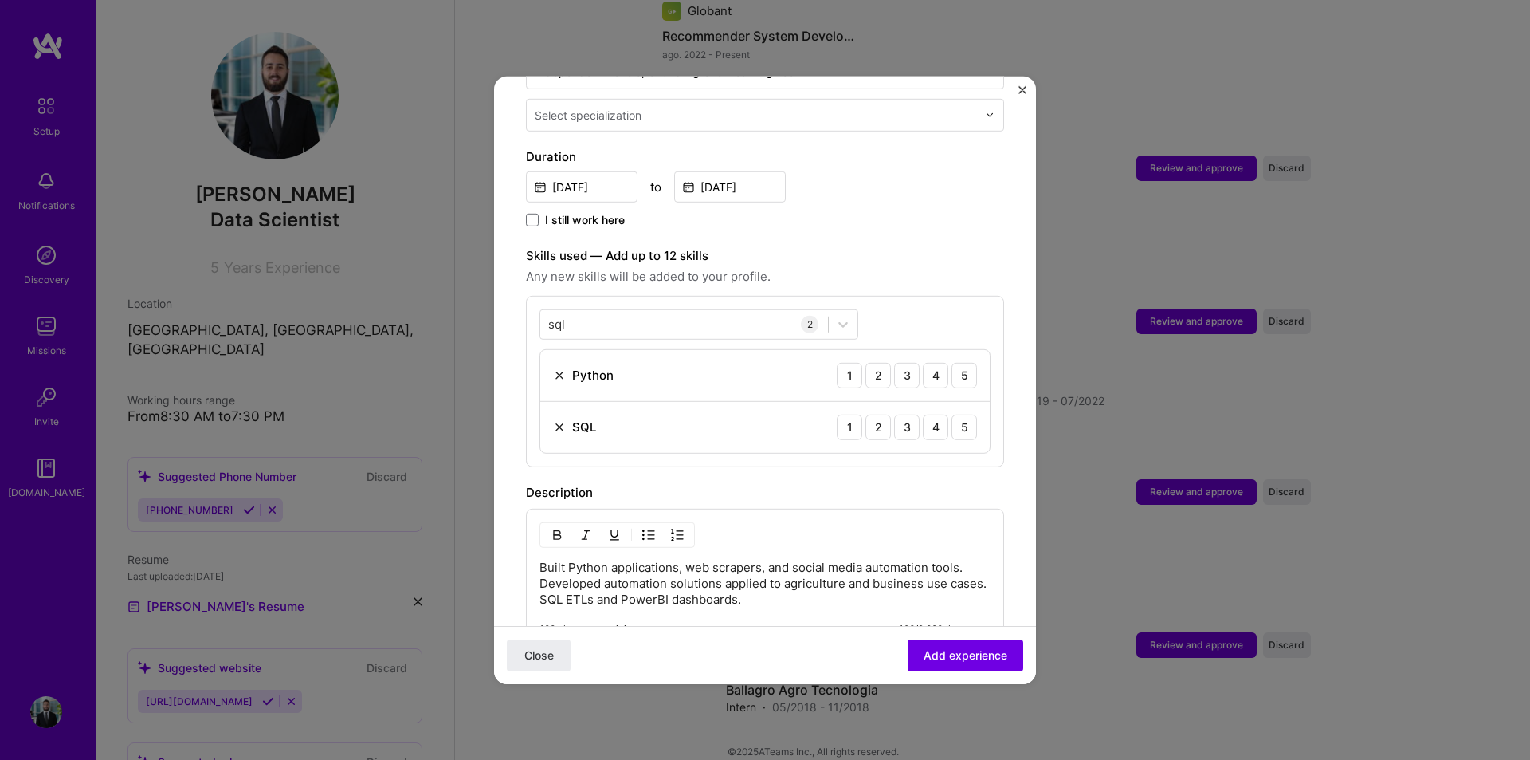
click at [924, 295] on div "sql sql 2 Python 1 2 3 4 5 SQL 1 2 3 4 5" at bounding box center [765, 380] width 478 height 171
click at [712, 316] on div "sql sql" at bounding box center [684, 324] width 288 height 26
click at [705, 311] on div "sql sql" at bounding box center [684, 324] width 288 height 26
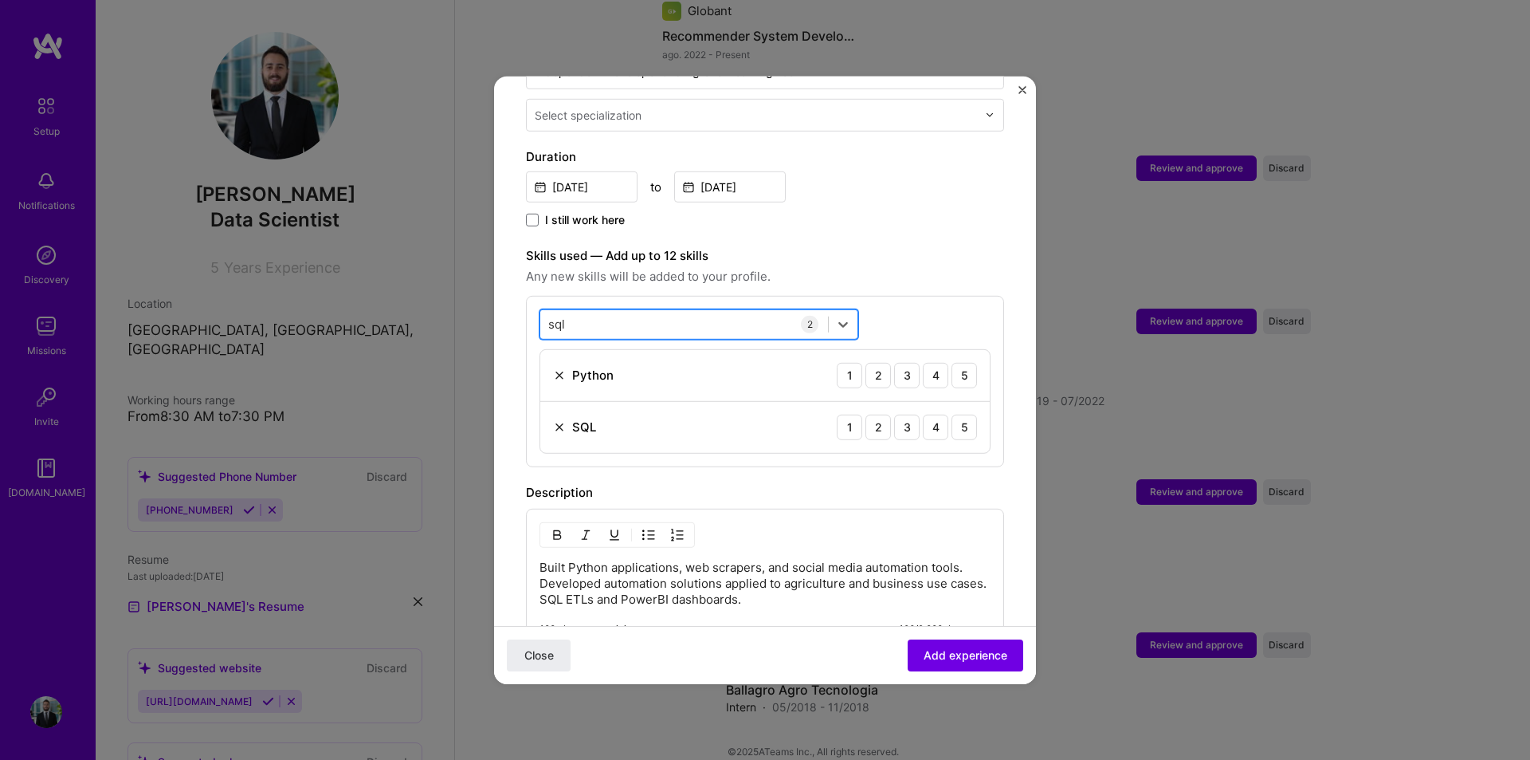
click at [705, 311] on div "sql sql" at bounding box center [684, 324] width 288 height 26
type input "s"
click at [696, 311] on div "web sc web sc" at bounding box center [684, 324] width 288 height 26
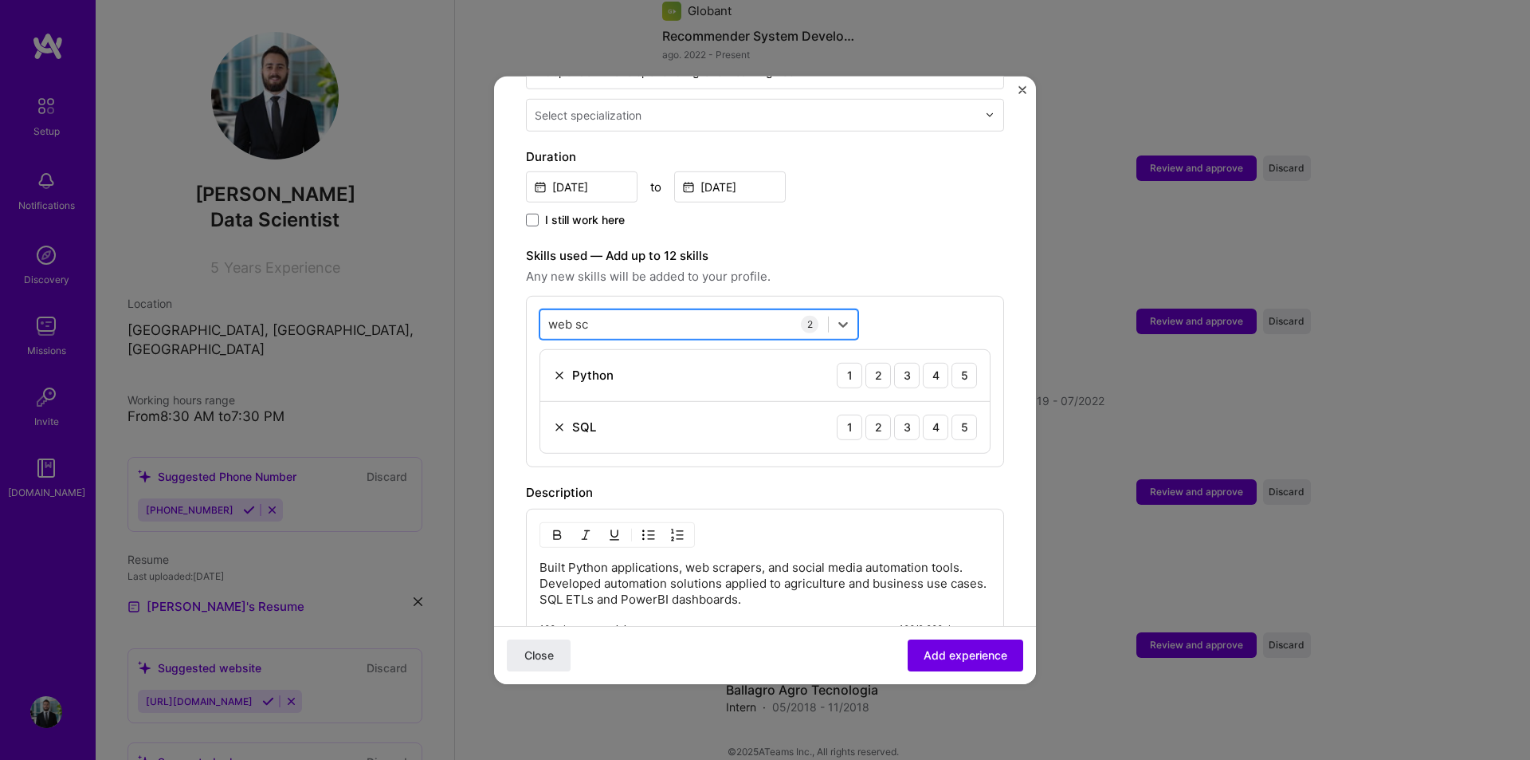
click at [696, 311] on div "web sc web sc" at bounding box center [684, 324] width 288 height 26
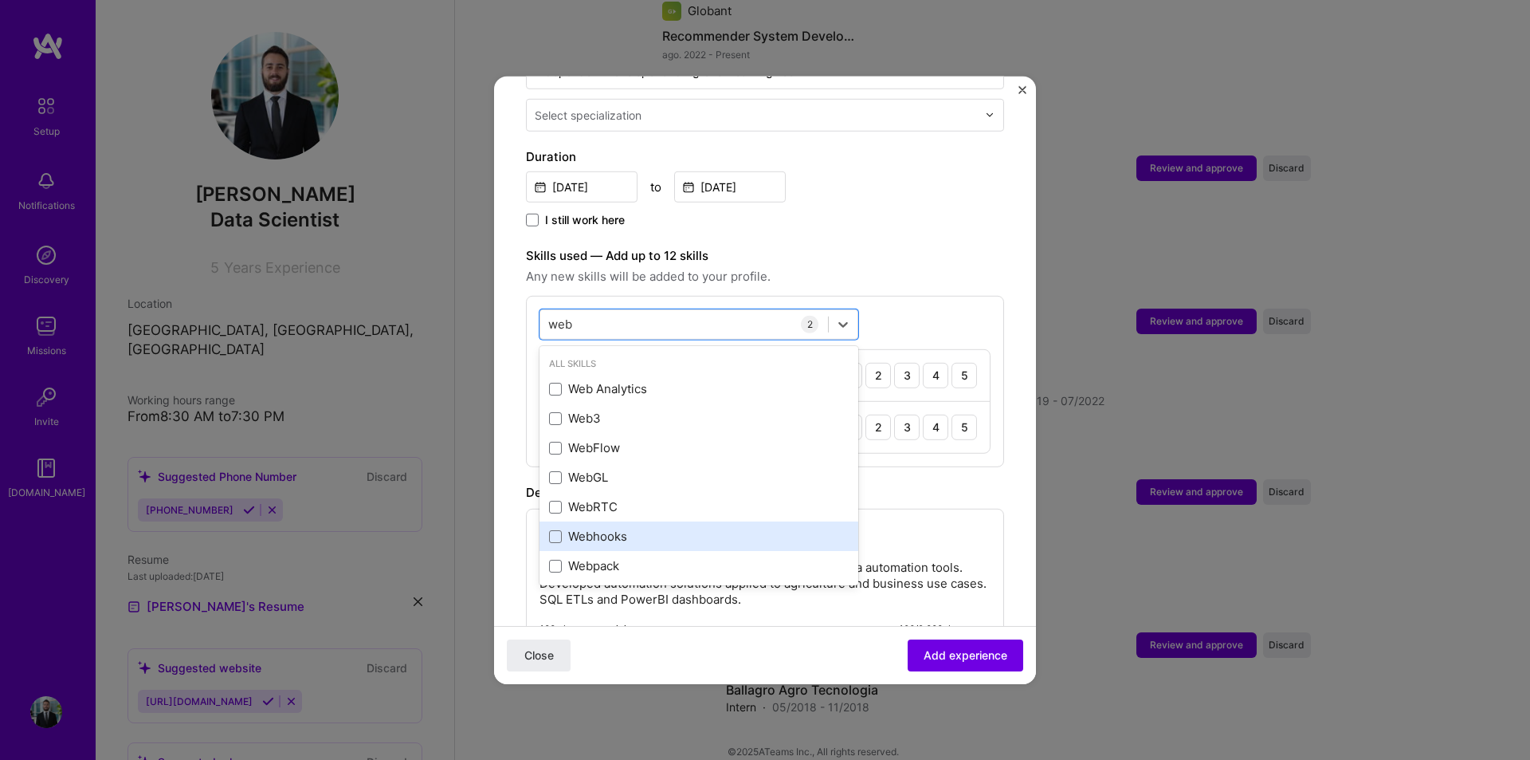
scroll to position [6, 0]
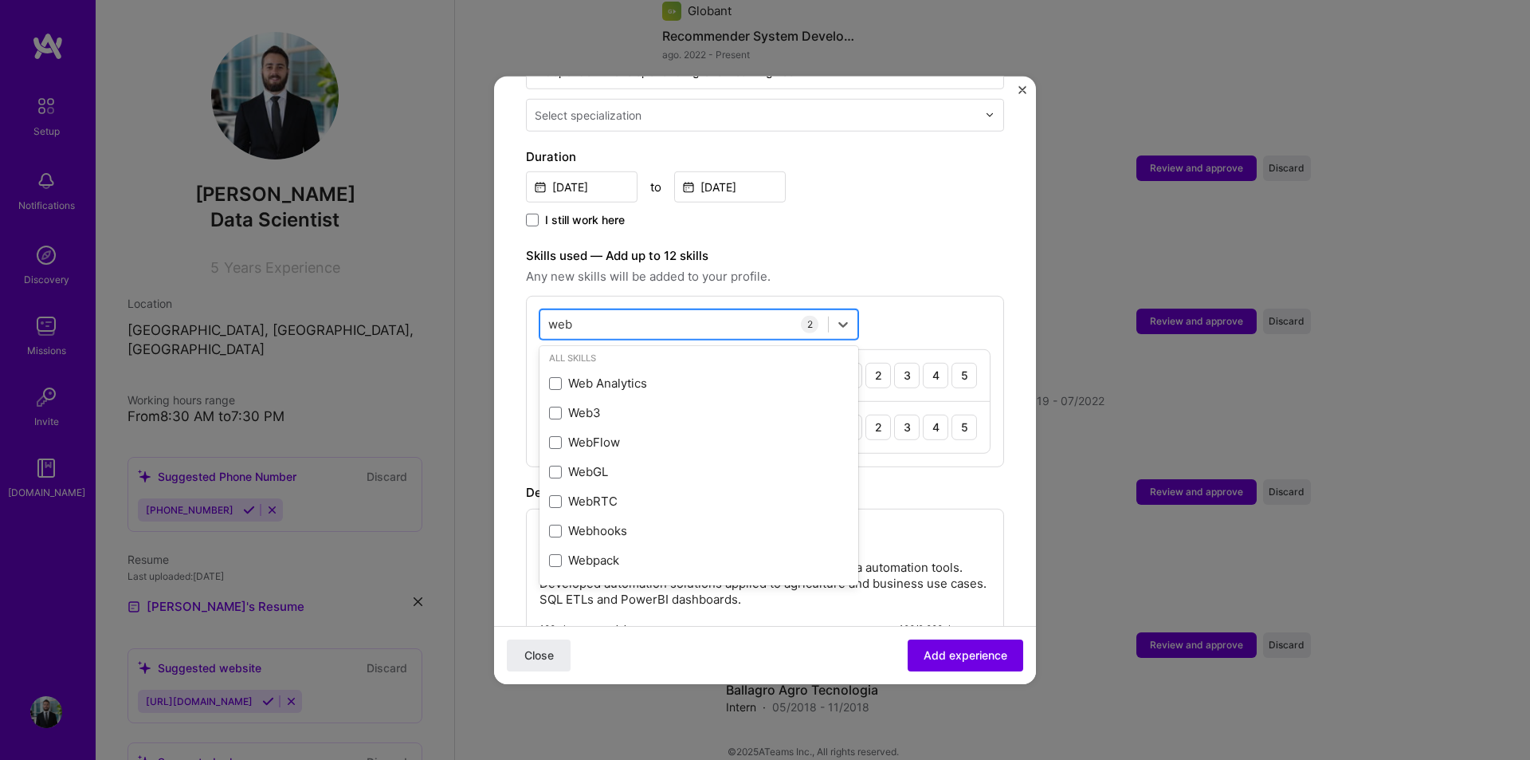
click at [591, 311] on div "web web" at bounding box center [684, 324] width 288 height 26
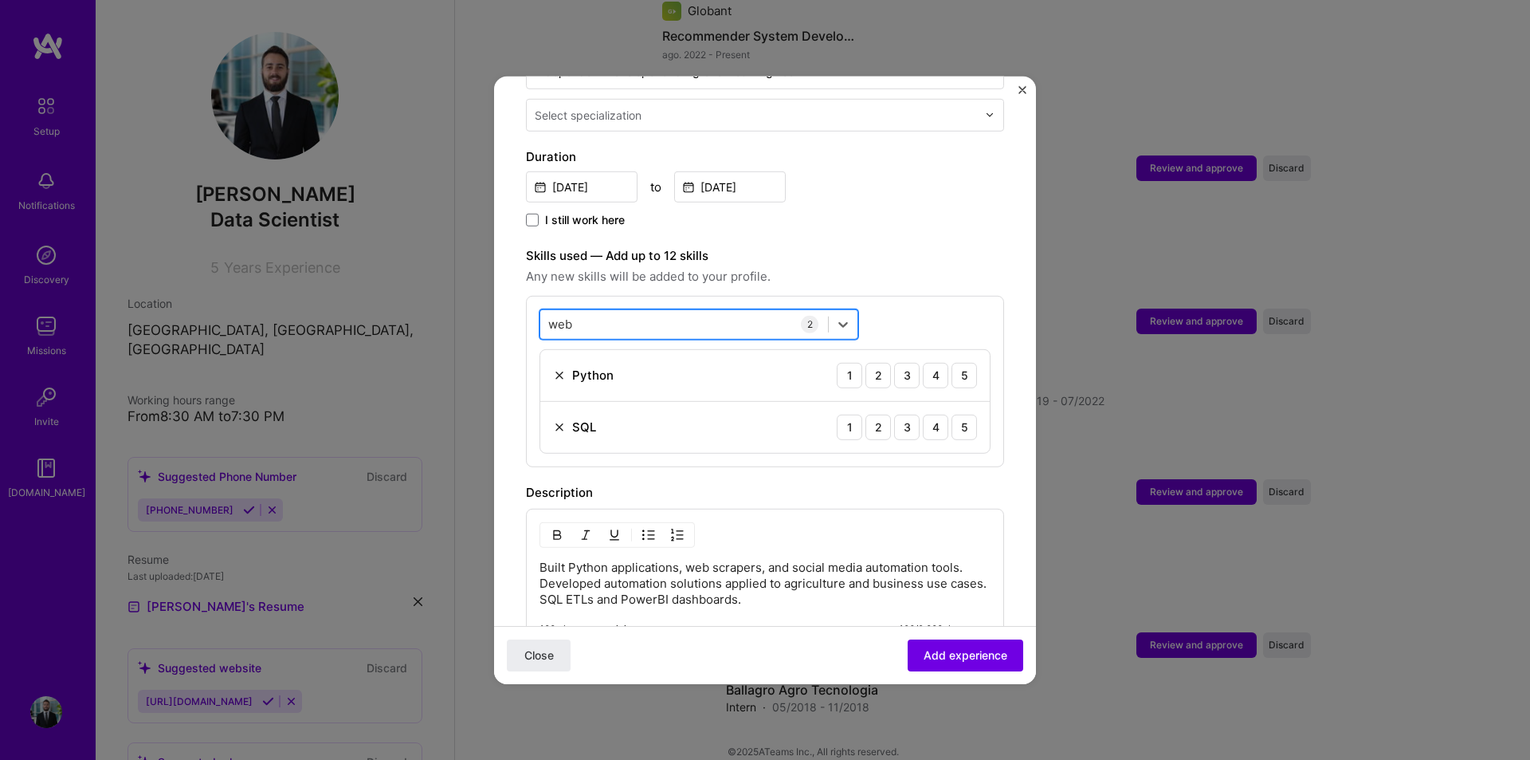
click at [591, 311] on div "web web" at bounding box center [684, 324] width 288 height 26
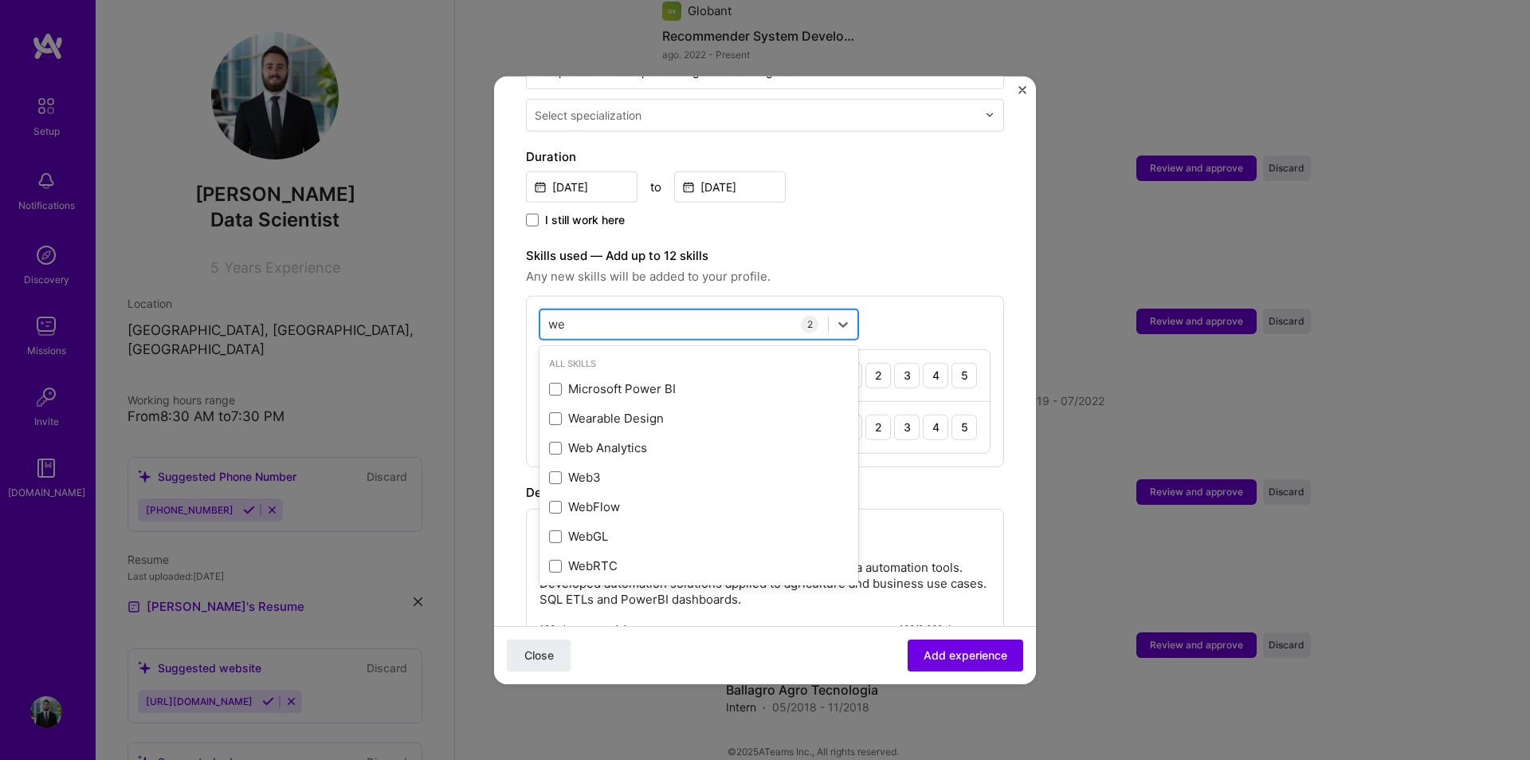
type input "w"
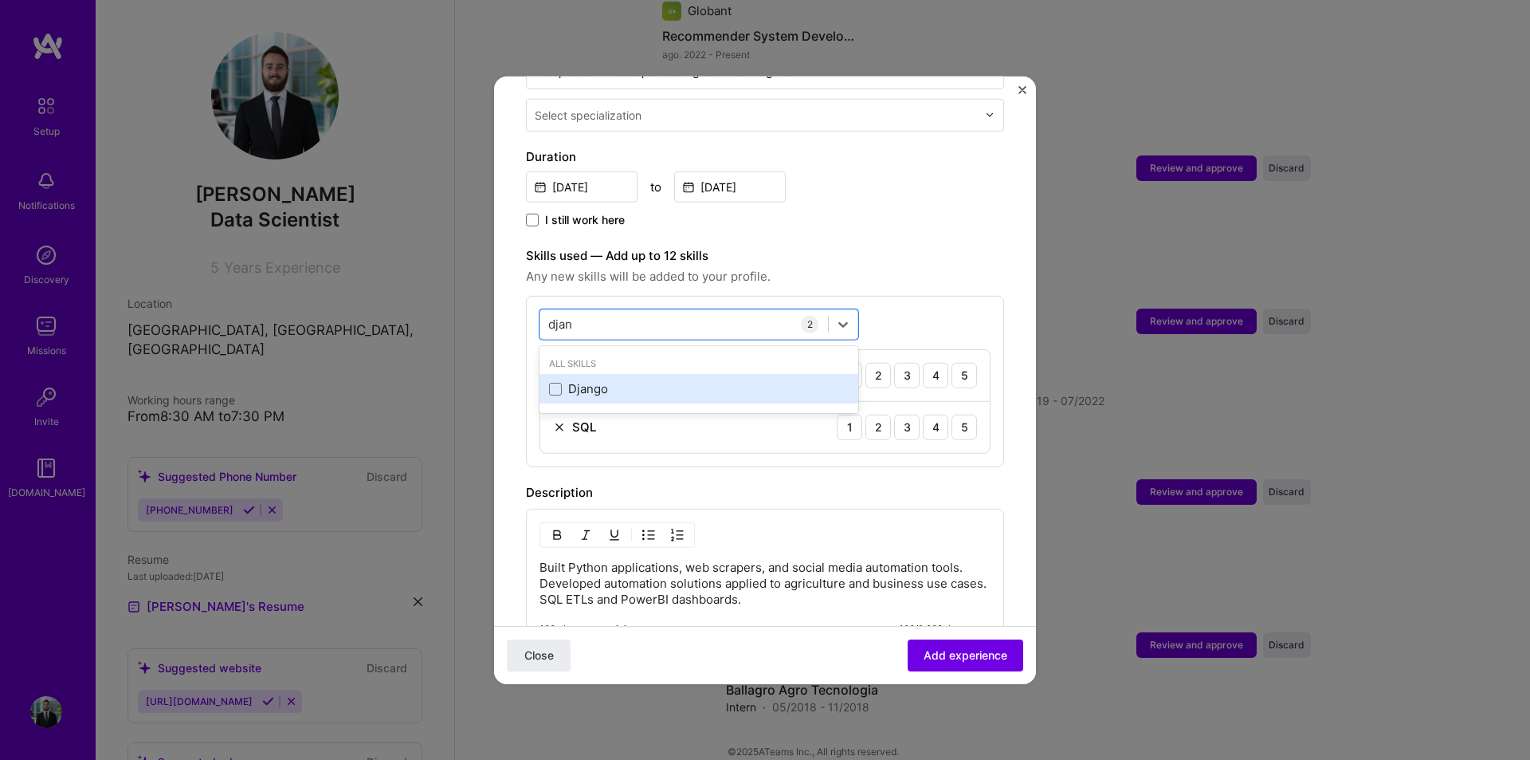
click at [556, 381] on div "Django" at bounding box center [699, 388] width 319 height 29
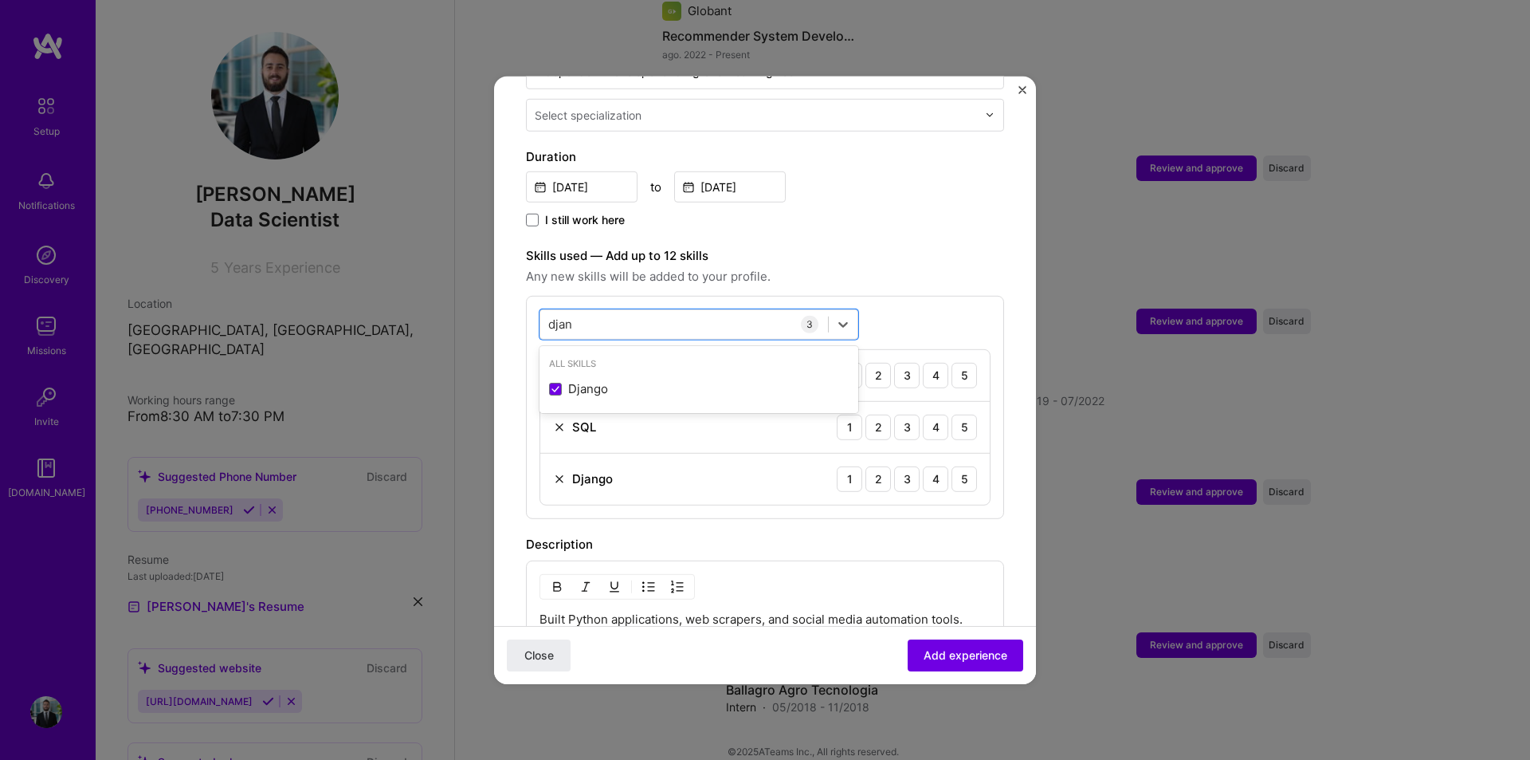
type input "djan"
click at [979, 295] on div "option [PERSON_NAME], selected. option [PERSON_NAME] selected, 0 of 2. 1 result…" at bounding box center [765, 406] width 478 height 223
click at [706, 311] on div "djan djan" at bounding box center [684, 324] width 288 height 26
click at [994, 560] on form "Adding suggested job This job is suggested based on your LinkedIn, resume or [D…" at bounding box center [765, 377] width 542 height 1336
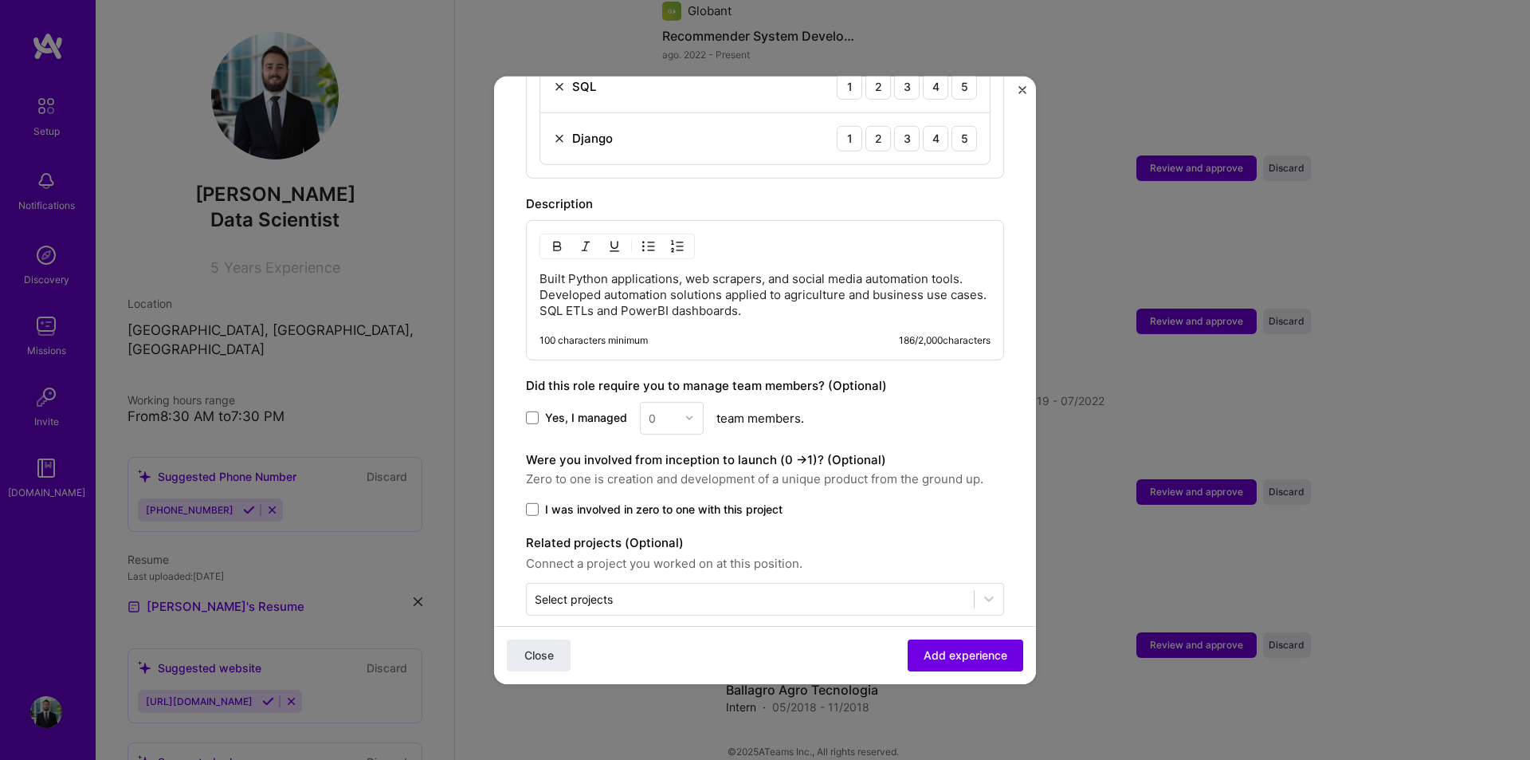
scroll to position [744, 0]
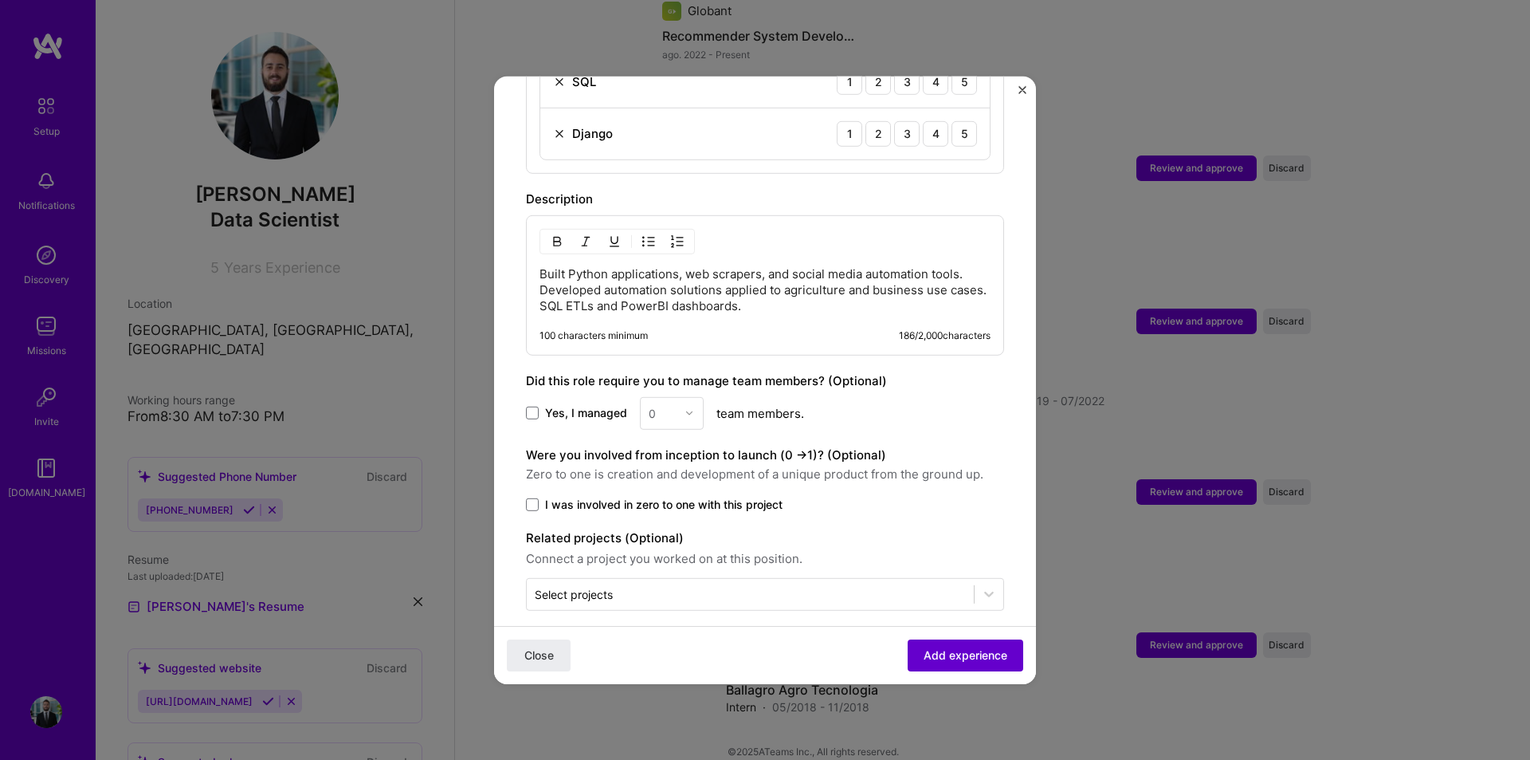
click at [960, 650] on span "Add experience" at bounding box center [966, 655] width 84 height 16
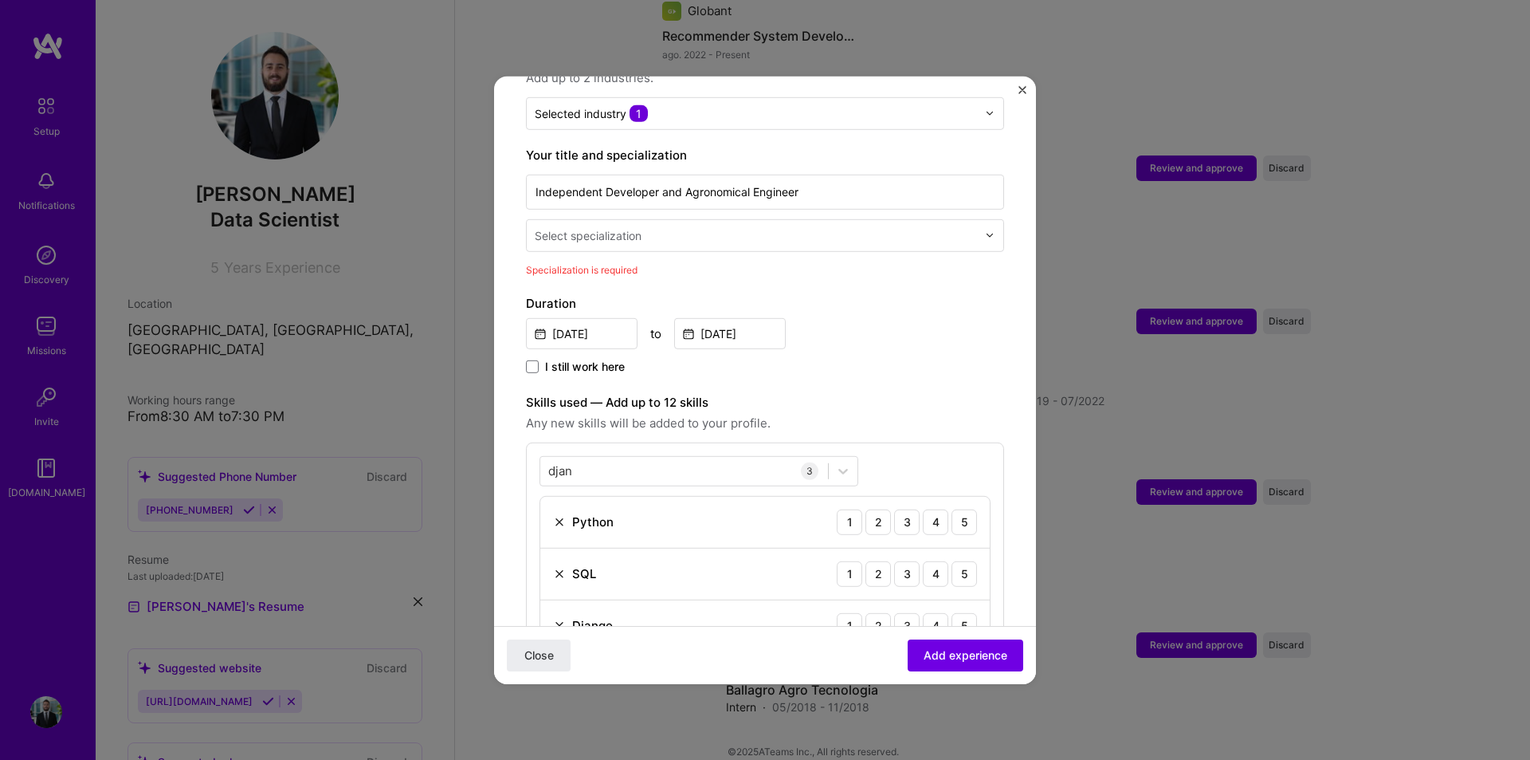
scroll to position [171, 0]
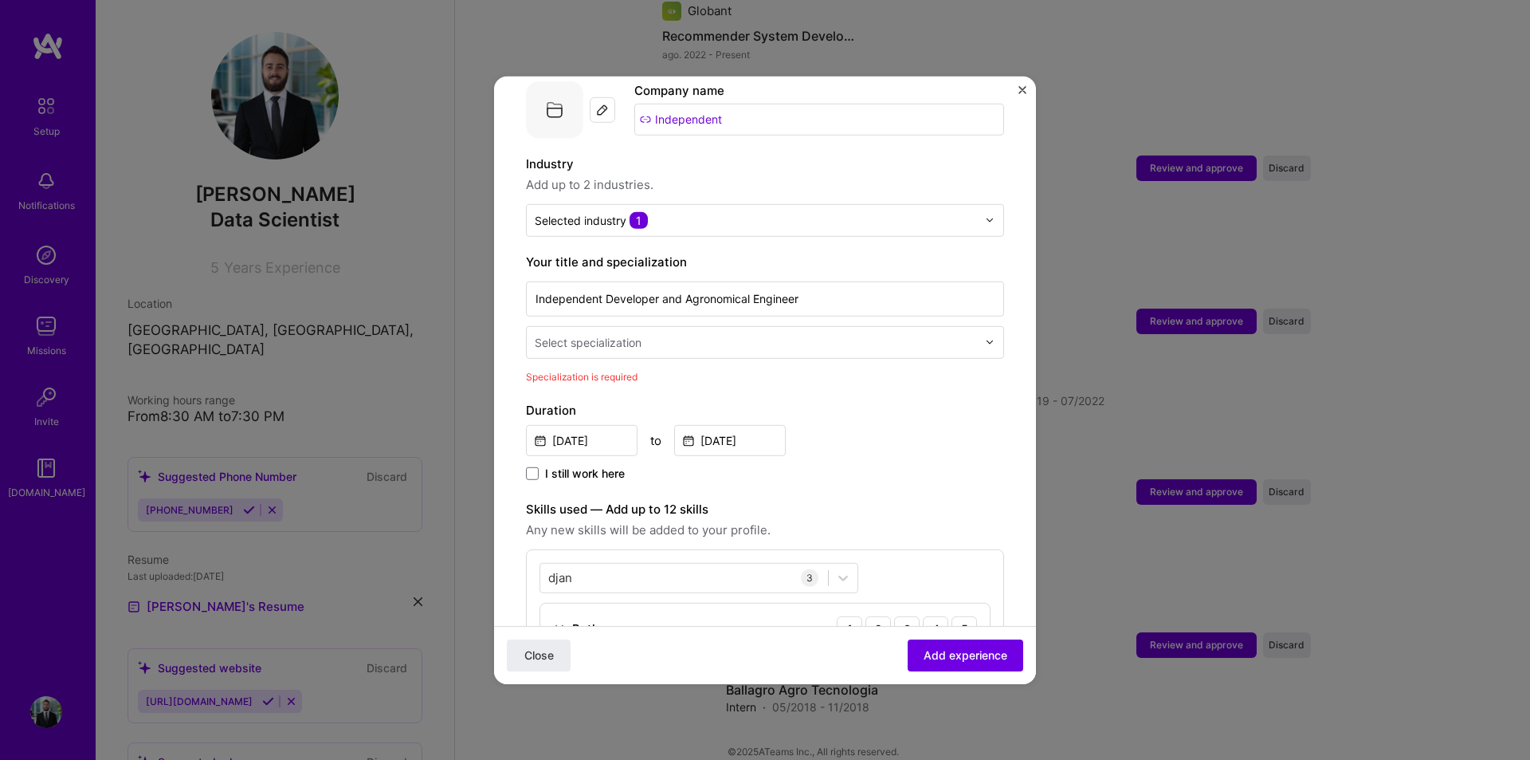
click at [685, 326] on div "Select specialization" at bounding box center [756, 341] width 458 height 31
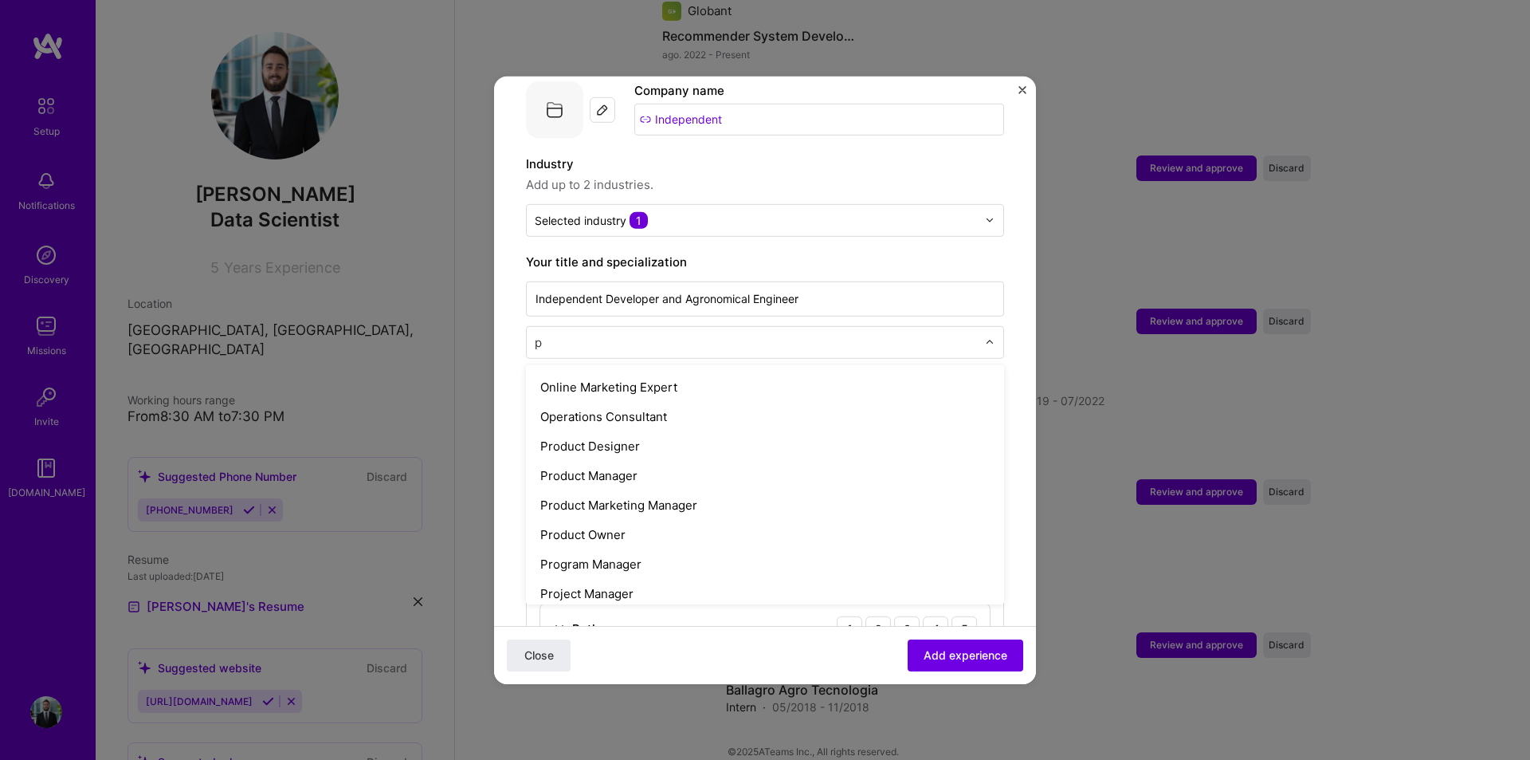
scroll to position [0, 0]
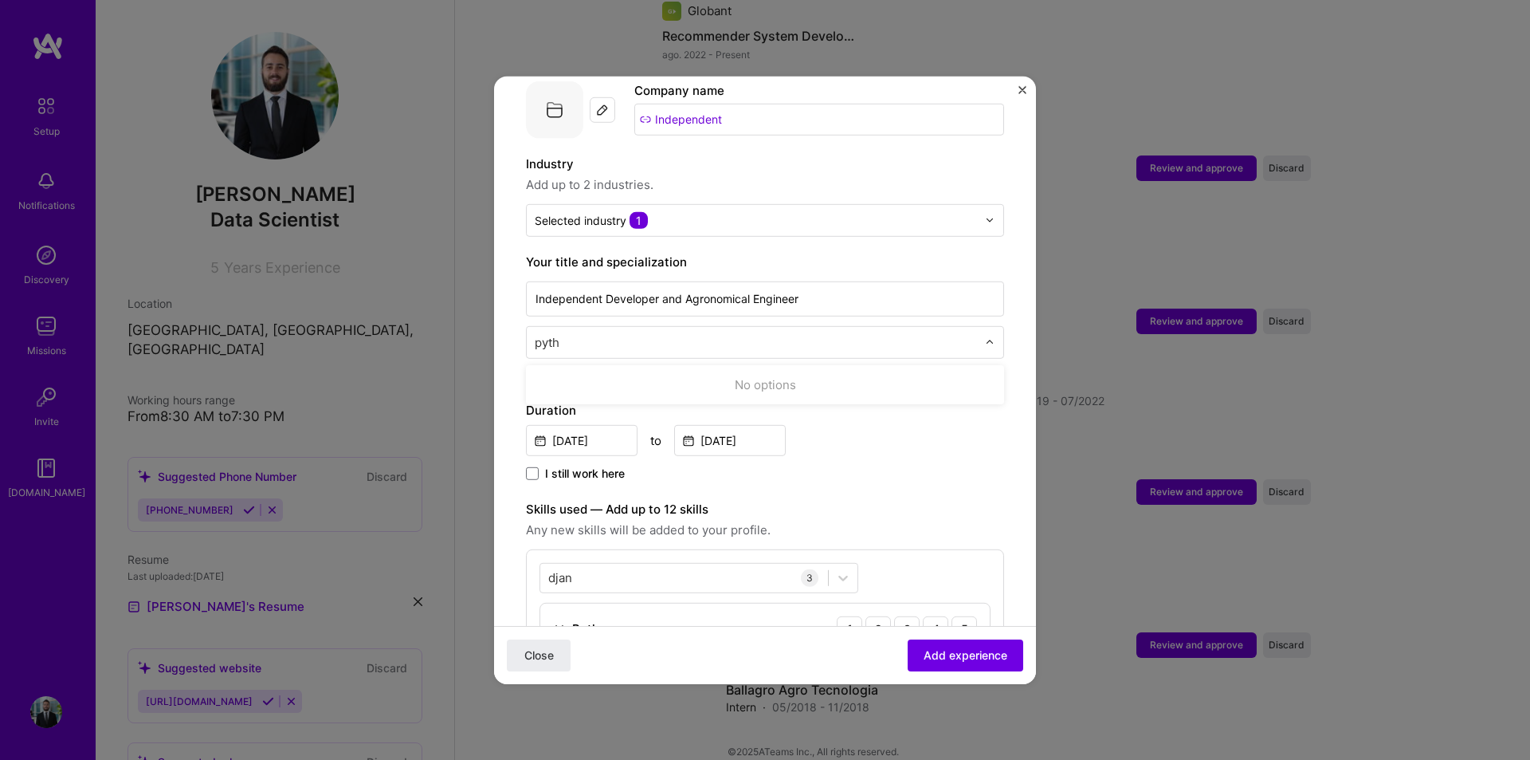
click at [638, 333] on input "pyth" at bounding box center [758, 341] width 446 height 17
type input "P"
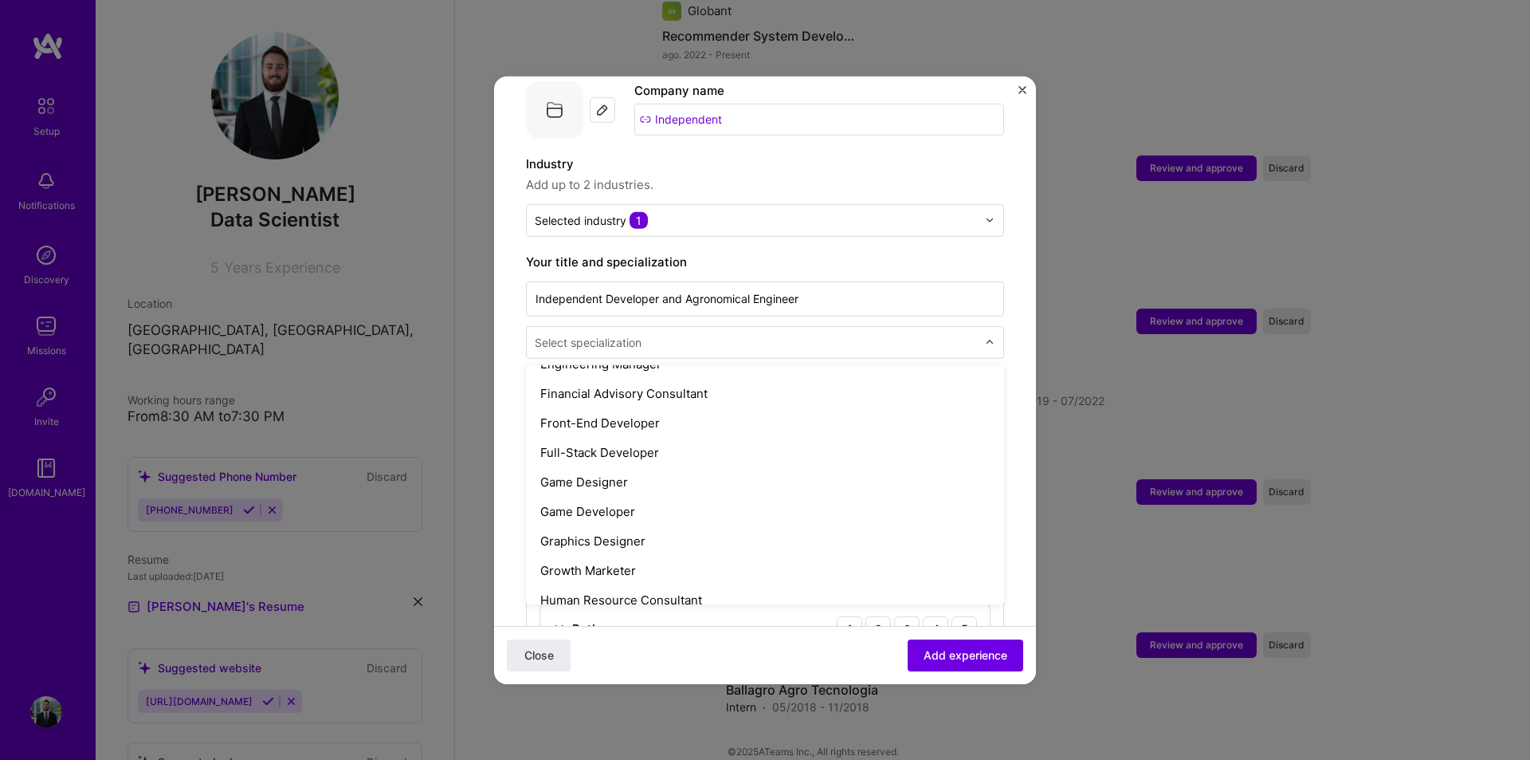
scroll to position [877, 0]
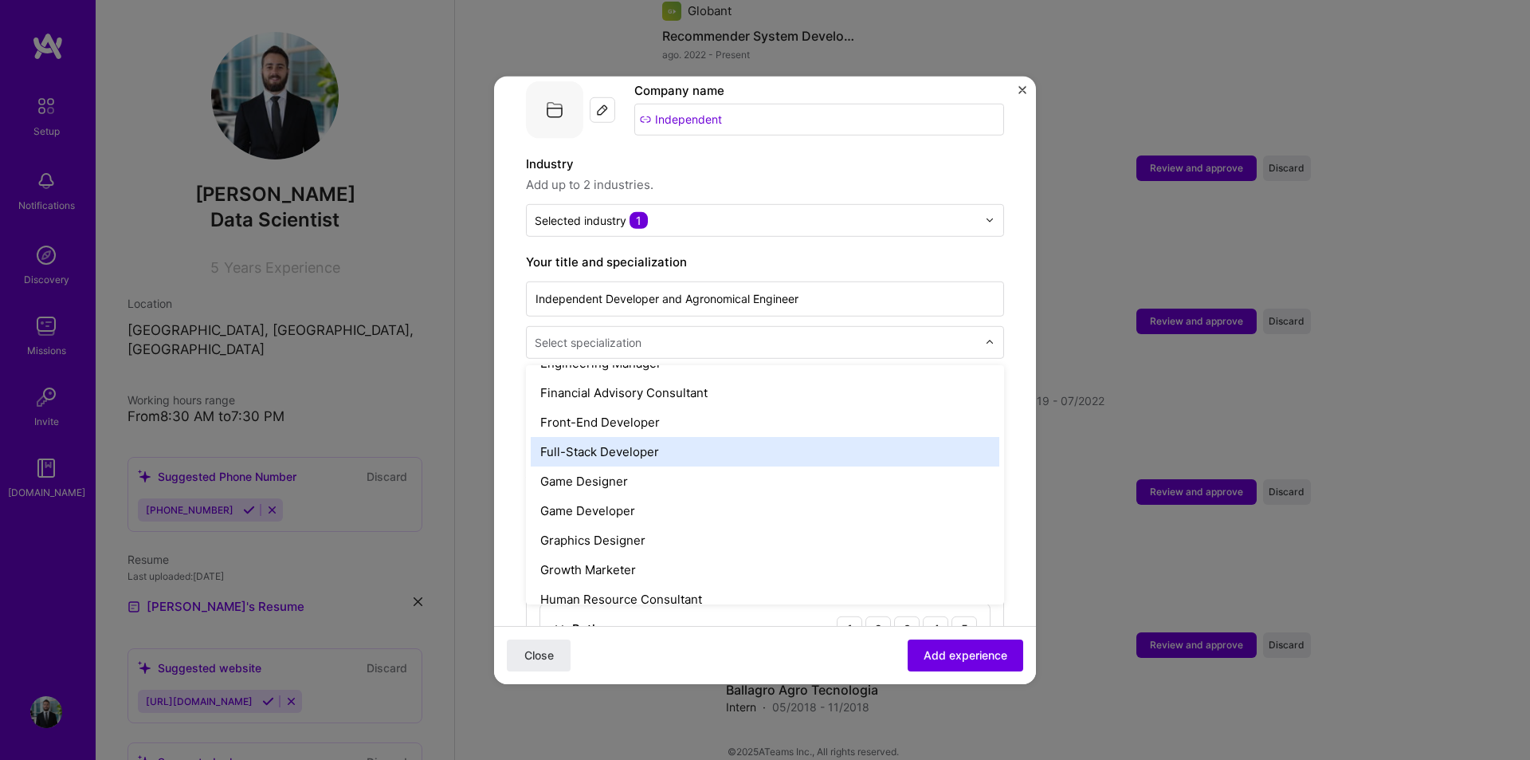
click at [686, 436] on div "Full-Stack Developer" at bounding box center [765, 450] width 469 height 29
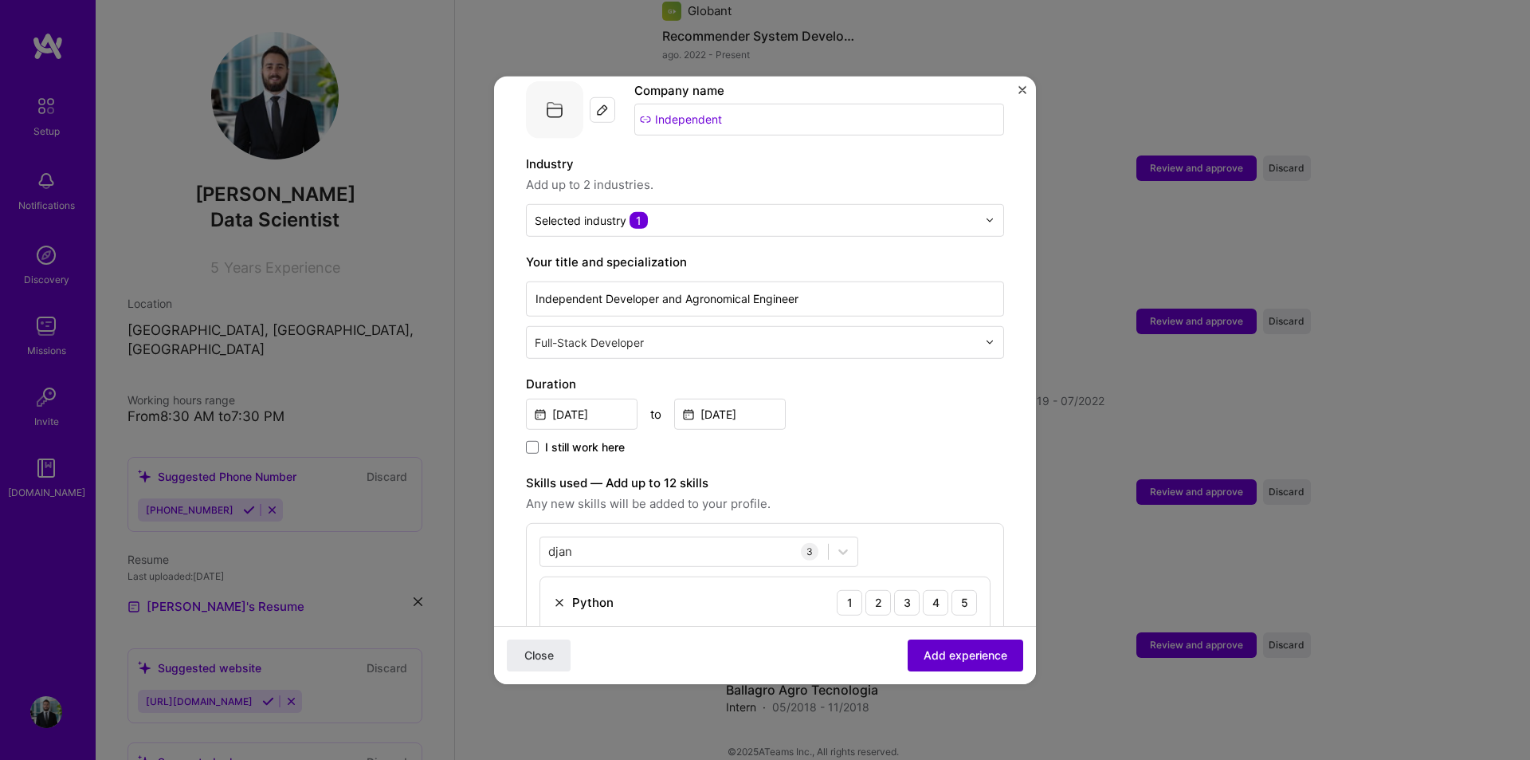
click at [979, 658] on span "Add experience" at bounding box center [966, 655] width 84 height 16
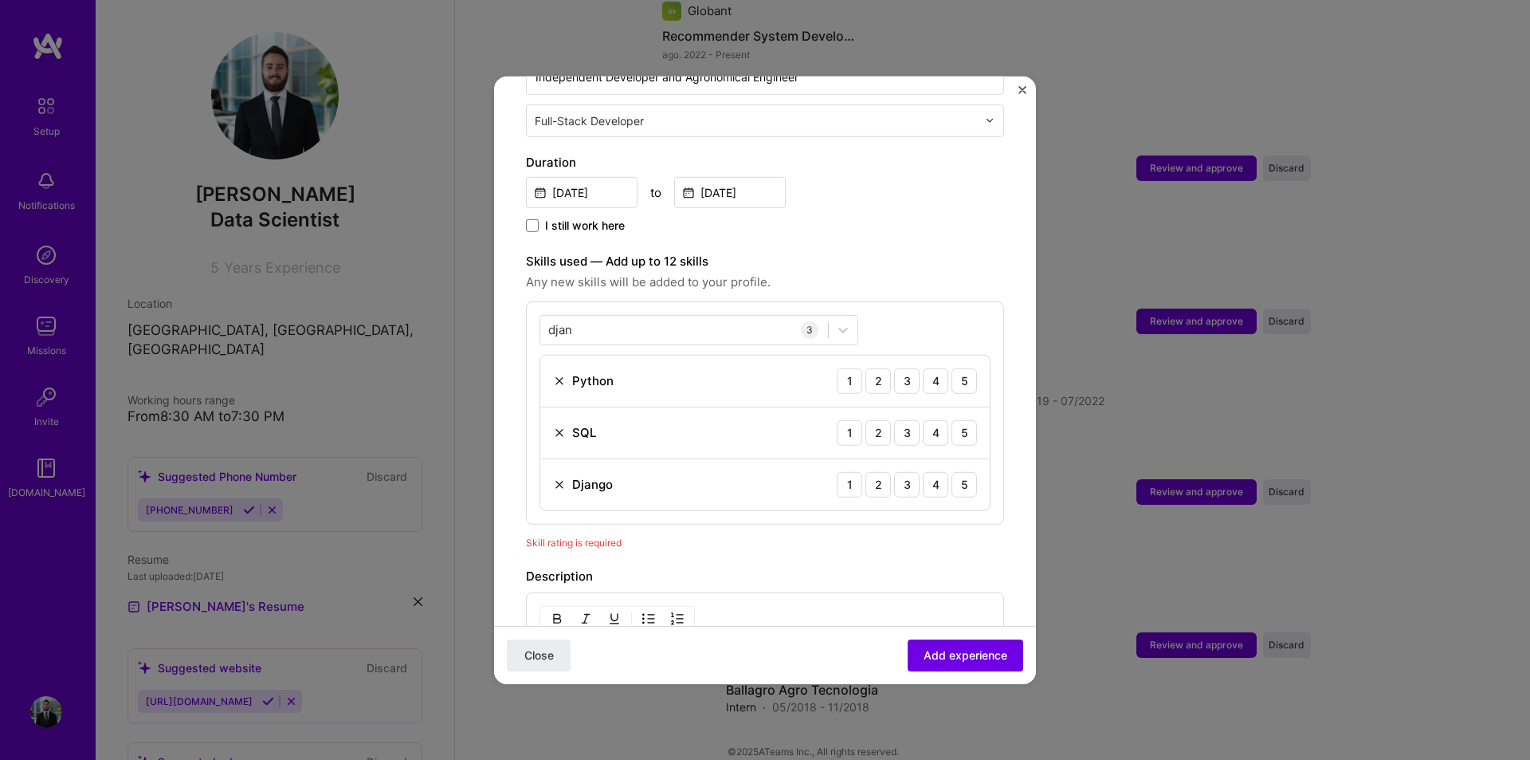
scroll to position [392, 0]
click at [954, 368] on div "5" at bounding box center [965, 381] width 26 height 26
click at [923, 420] on div "4" at bounding box center [936, 433] width 26 height 26
click at [894, 476] on div "3" at bounding box center [907, 485] width 26 height 26
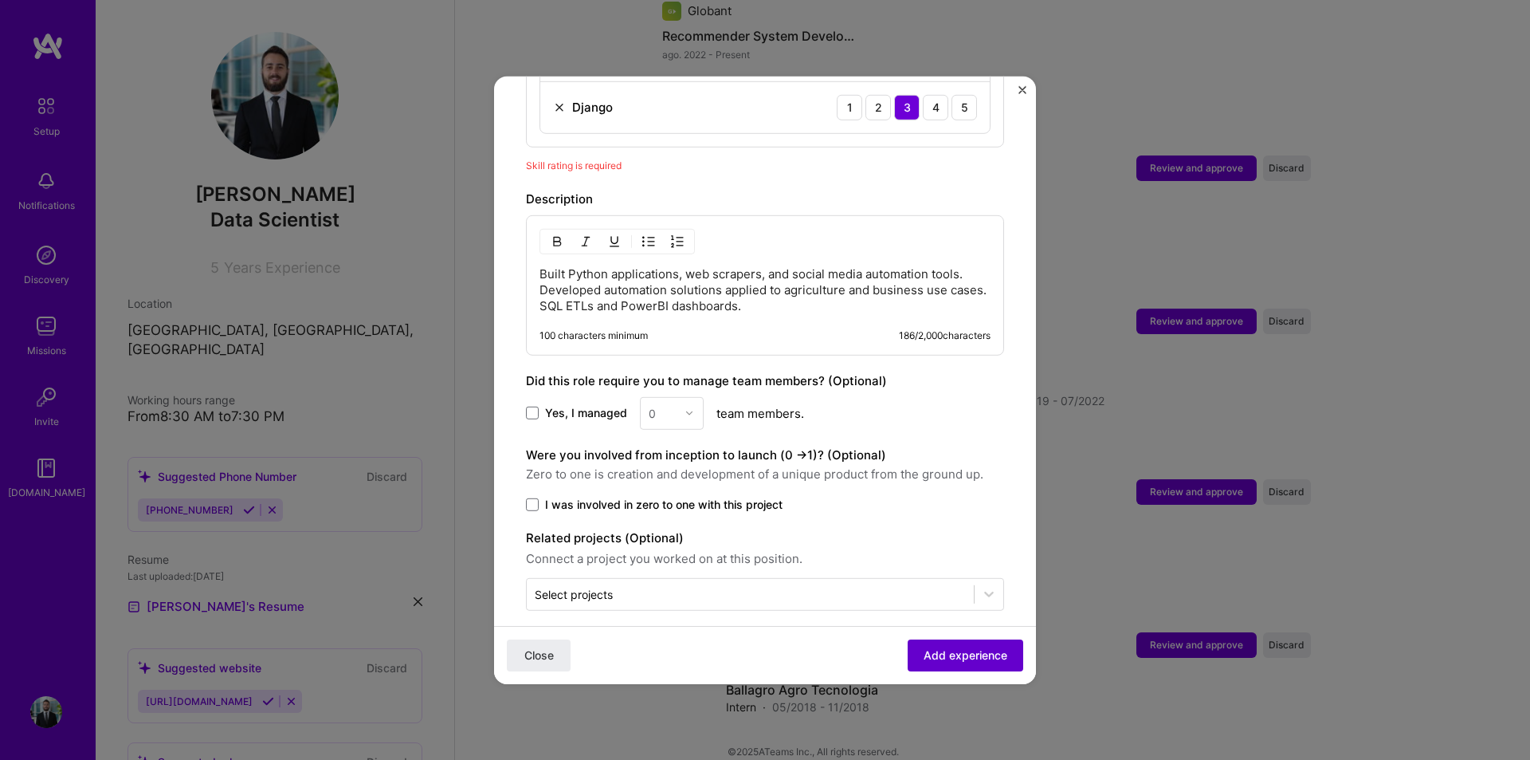
click at [975, 656] on span "Add experience" at bounding box center [966, 655] width 84 height 16
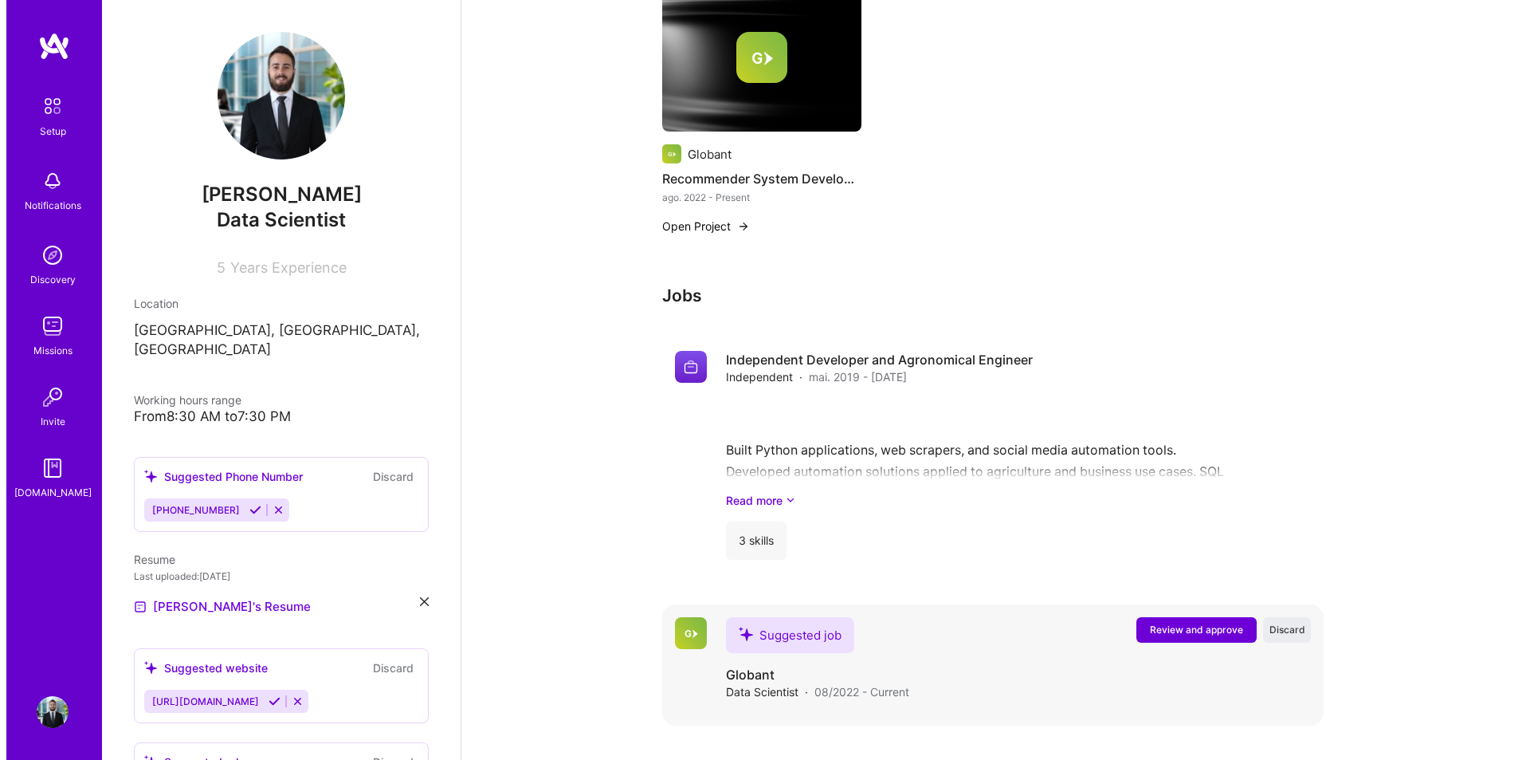
scroll to position [875, 0]
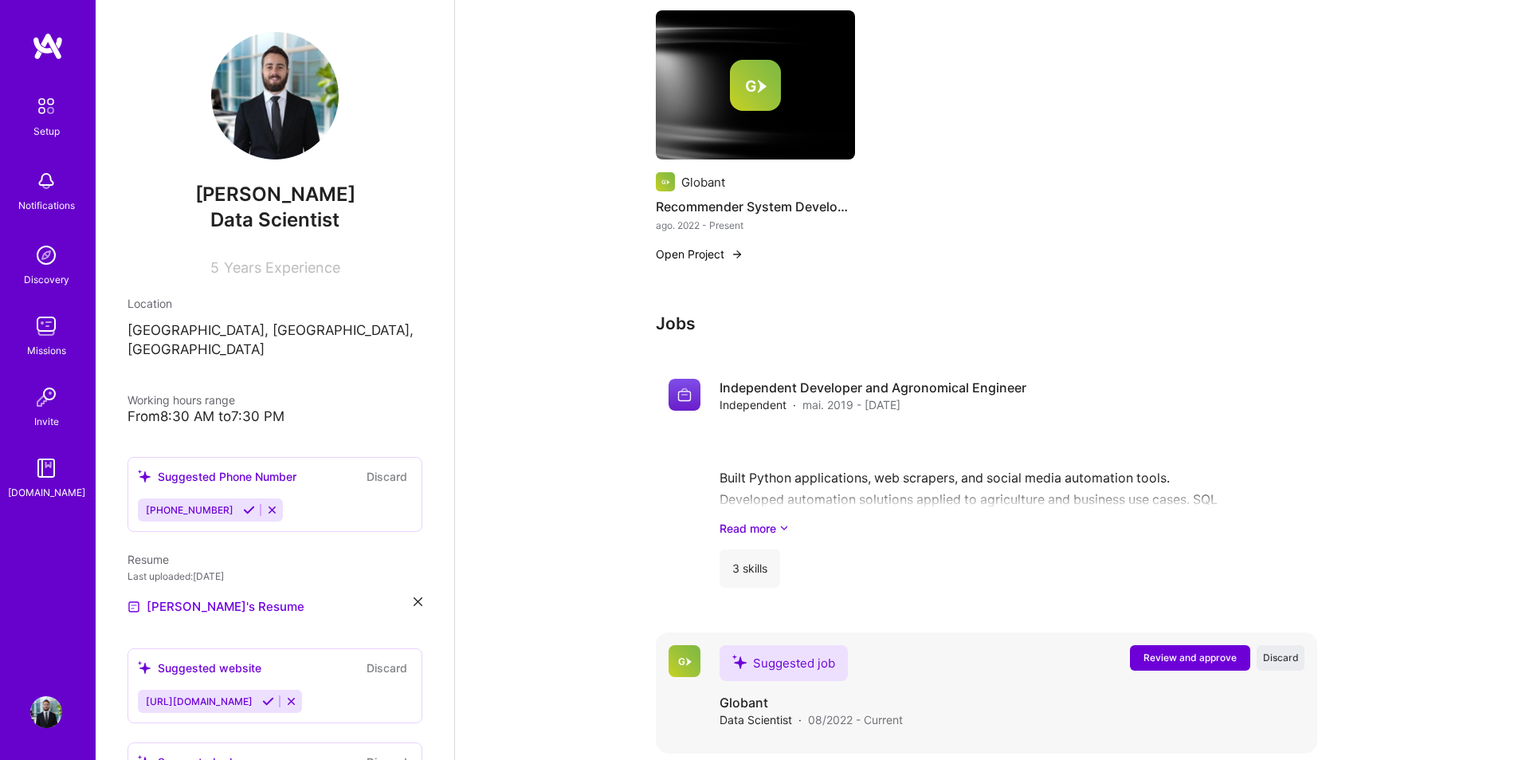
click at [1199, 650] on span "Review and approve" at bounding box center [1190, 657] width 93 height 14
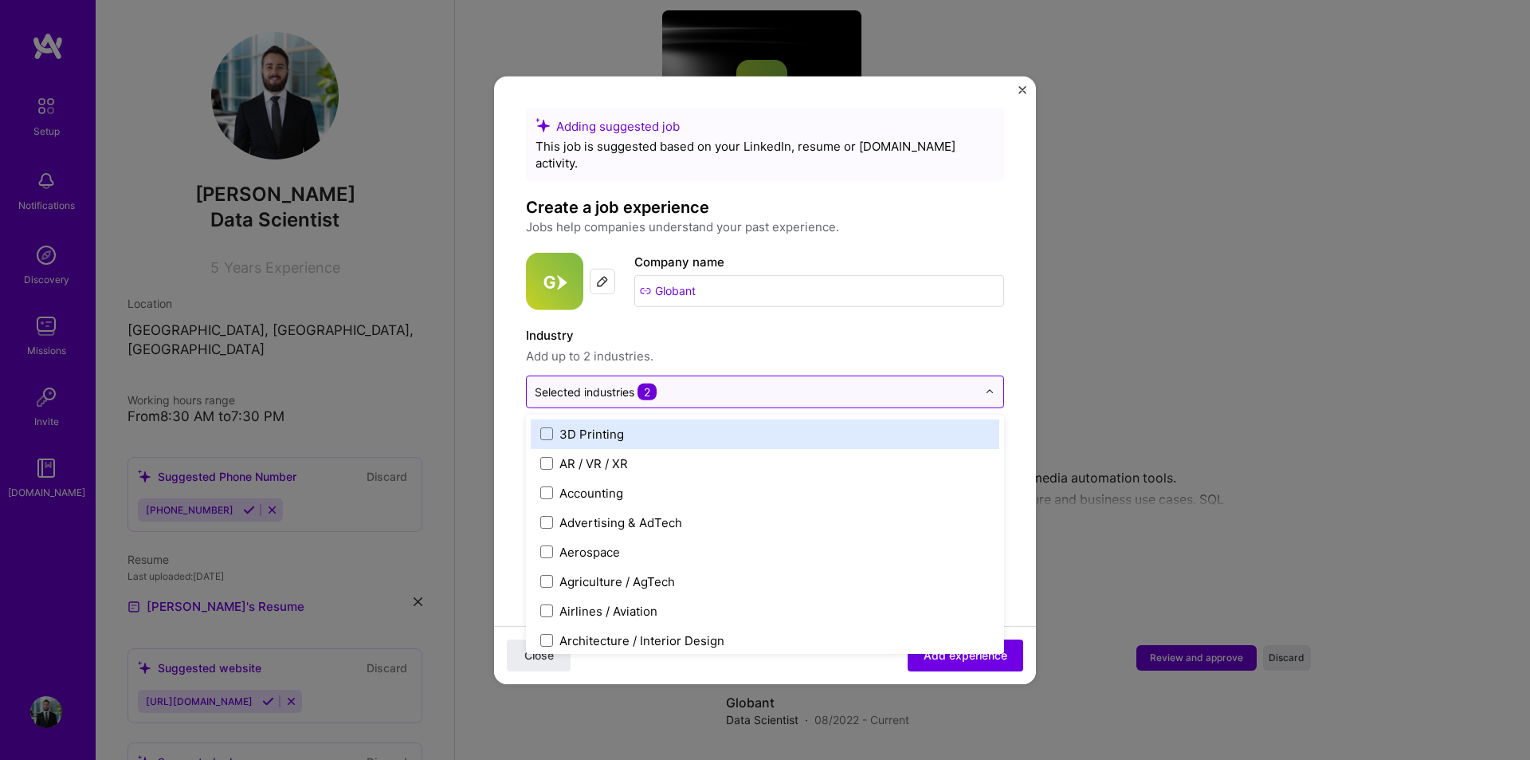
click at [780, 384] on div at bounding box center [756, 391] width 442 height 20
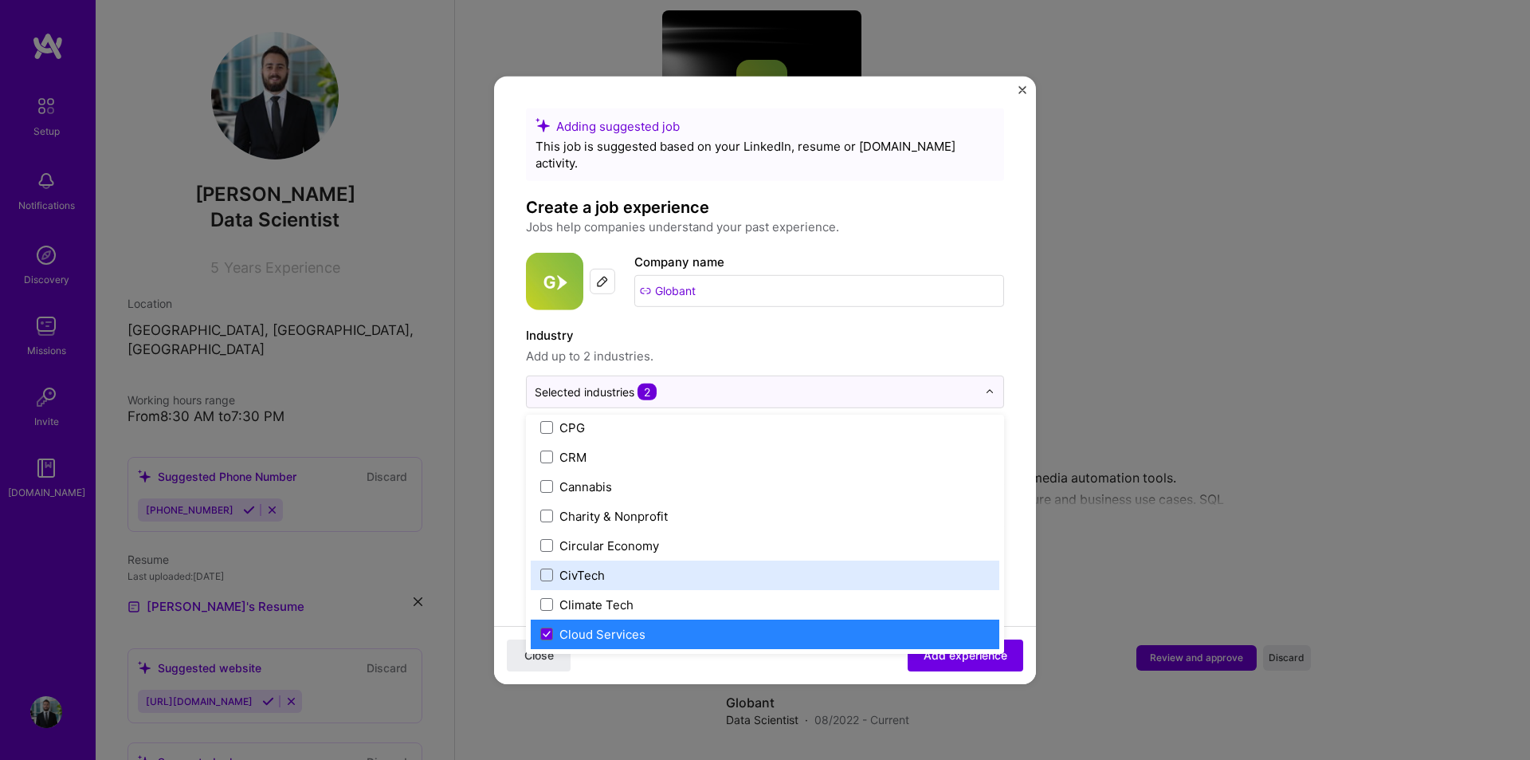
scroll to position [797, 0]
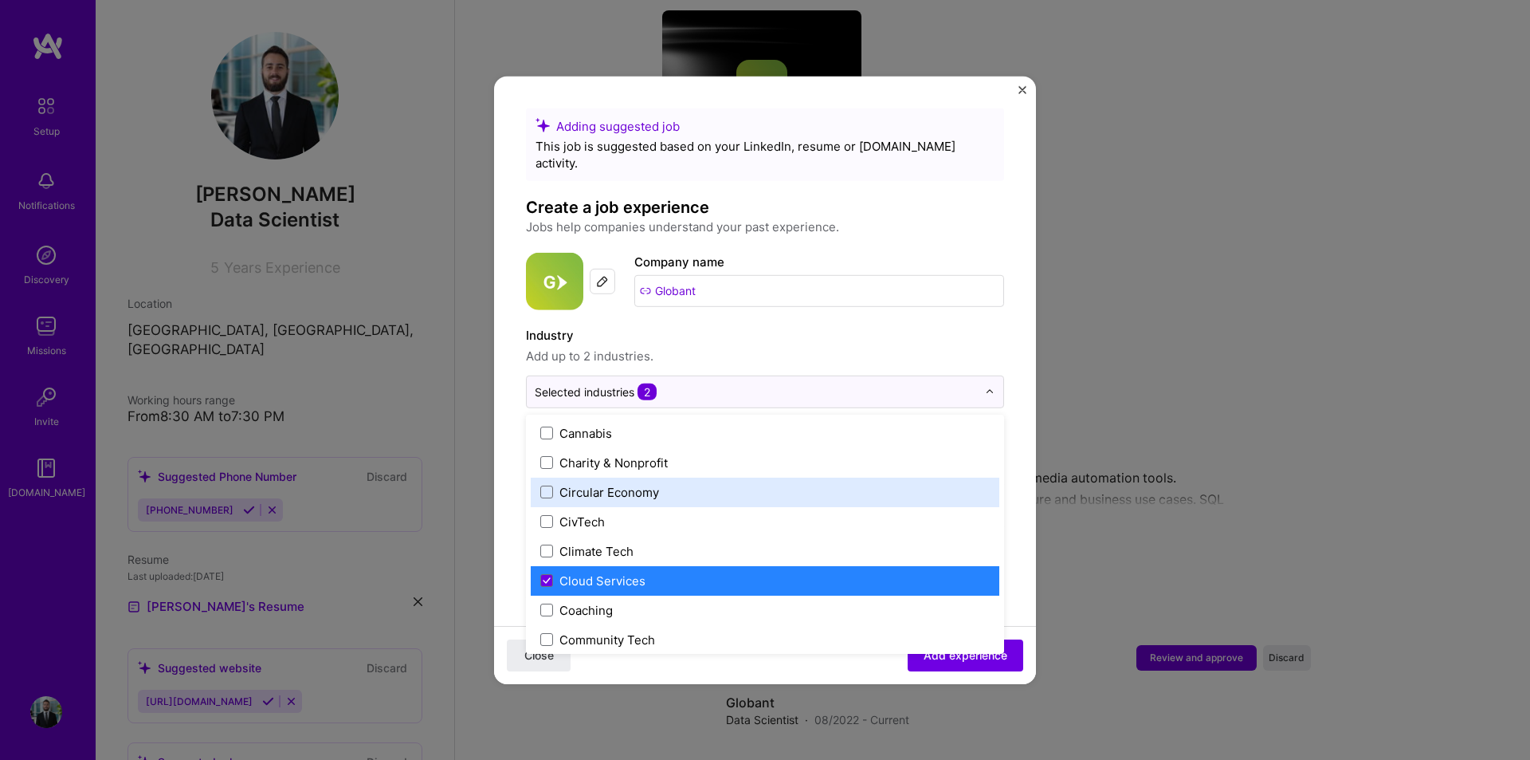
click at [1013, 452] on form "Adding suggested job This job is suggested based on your LinkedIn, resume or [D…" at bounding box center [765, 766] width 542 height 1317
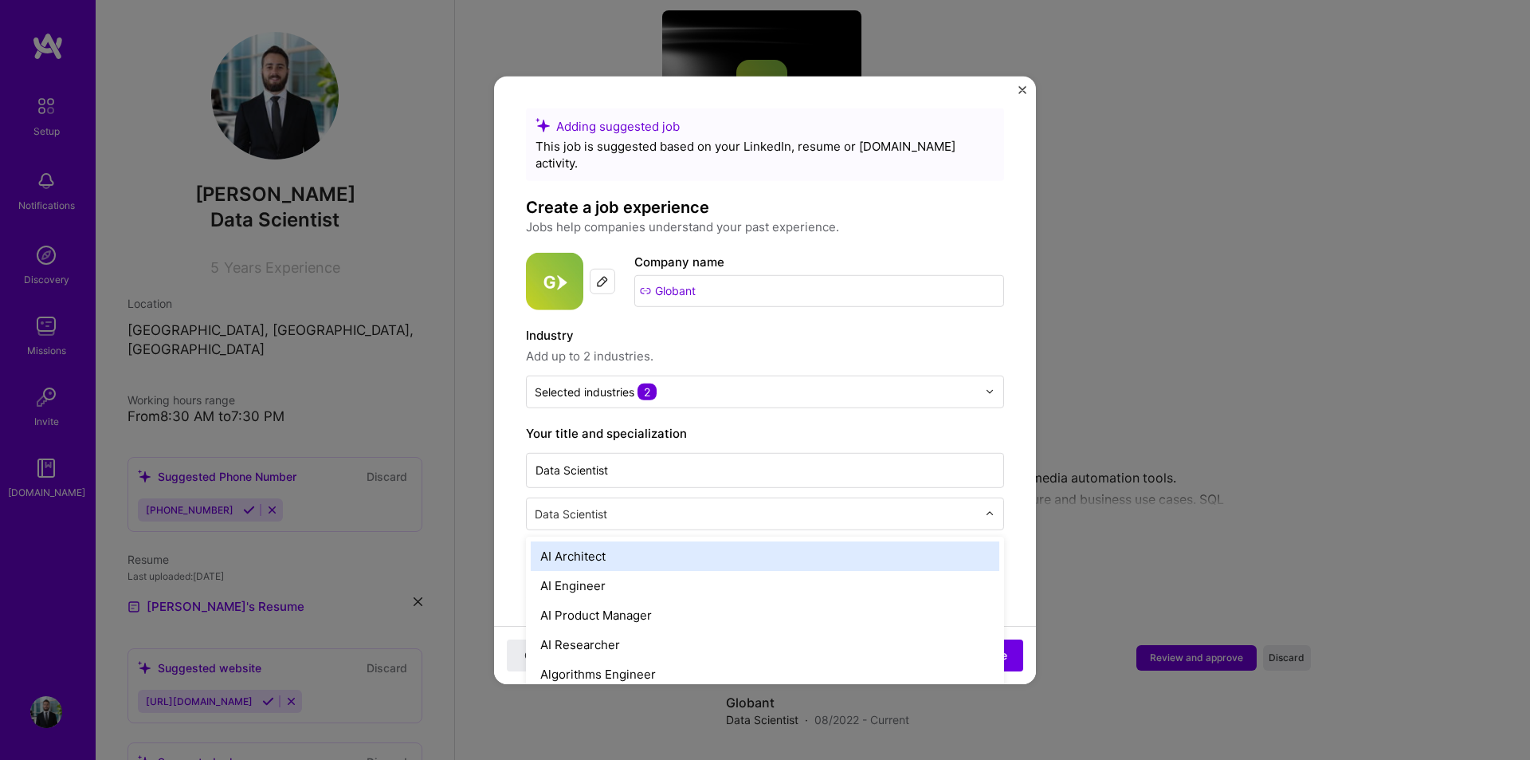
click at [638, 505] on div at bounding box center [758, 513] width 446 height 20
click at [637, 505] on div at bounding box center [758, 513] width 446 height 20
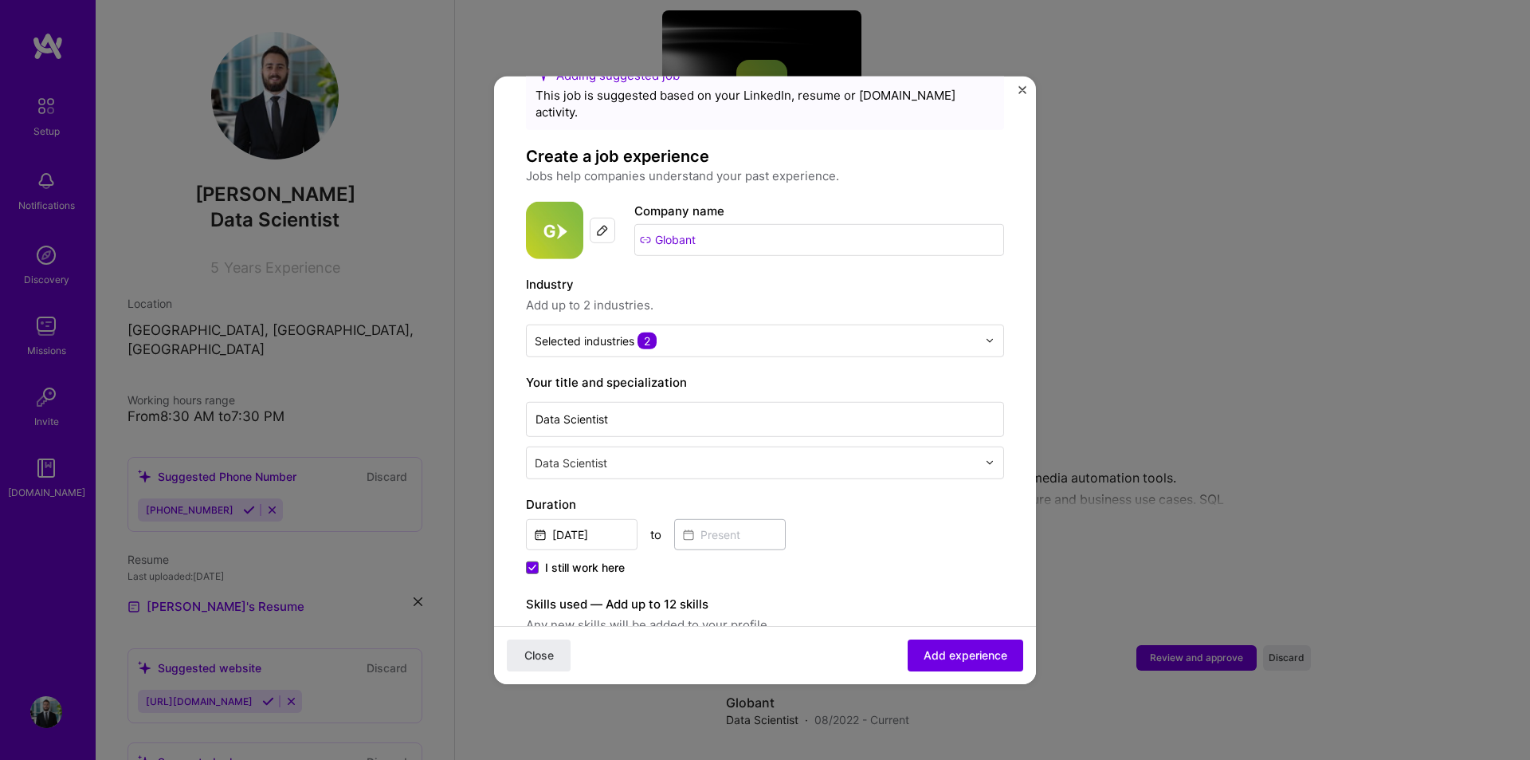
scroll to position [80, 0]
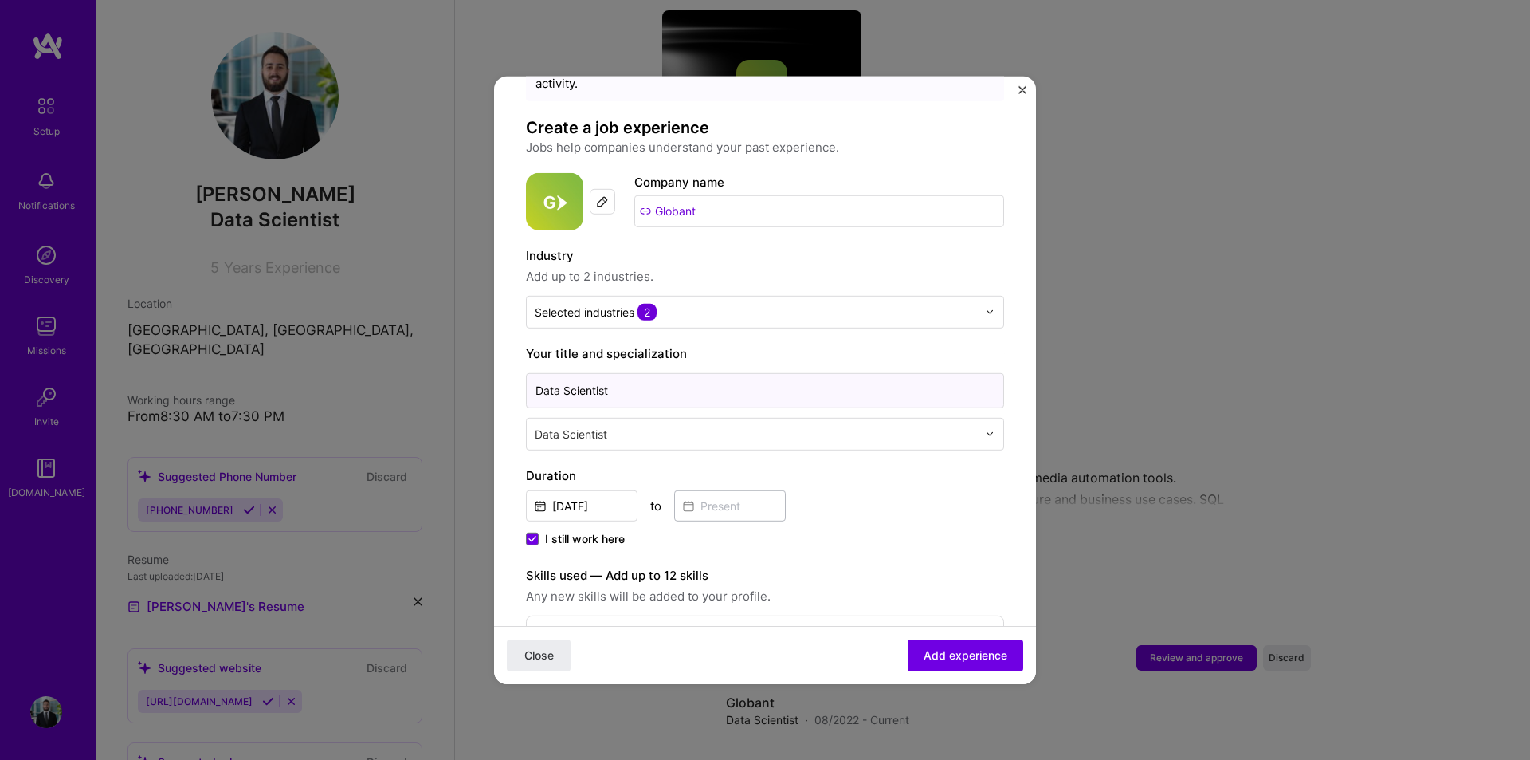
click at [646, 383] on input "Data Scientist" at bounding box center [765, 389] width 478 height 35
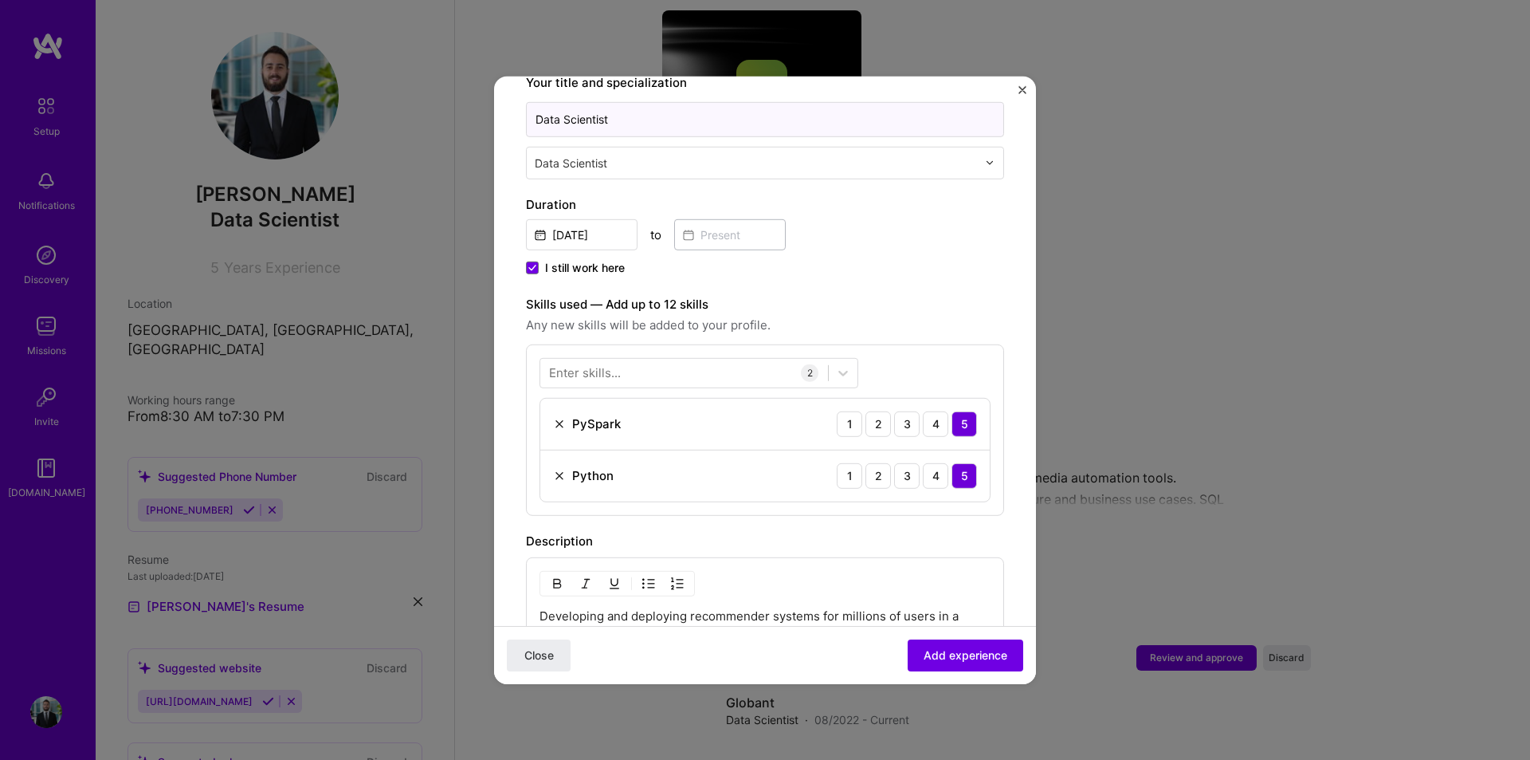
scroll to position [398, 0]
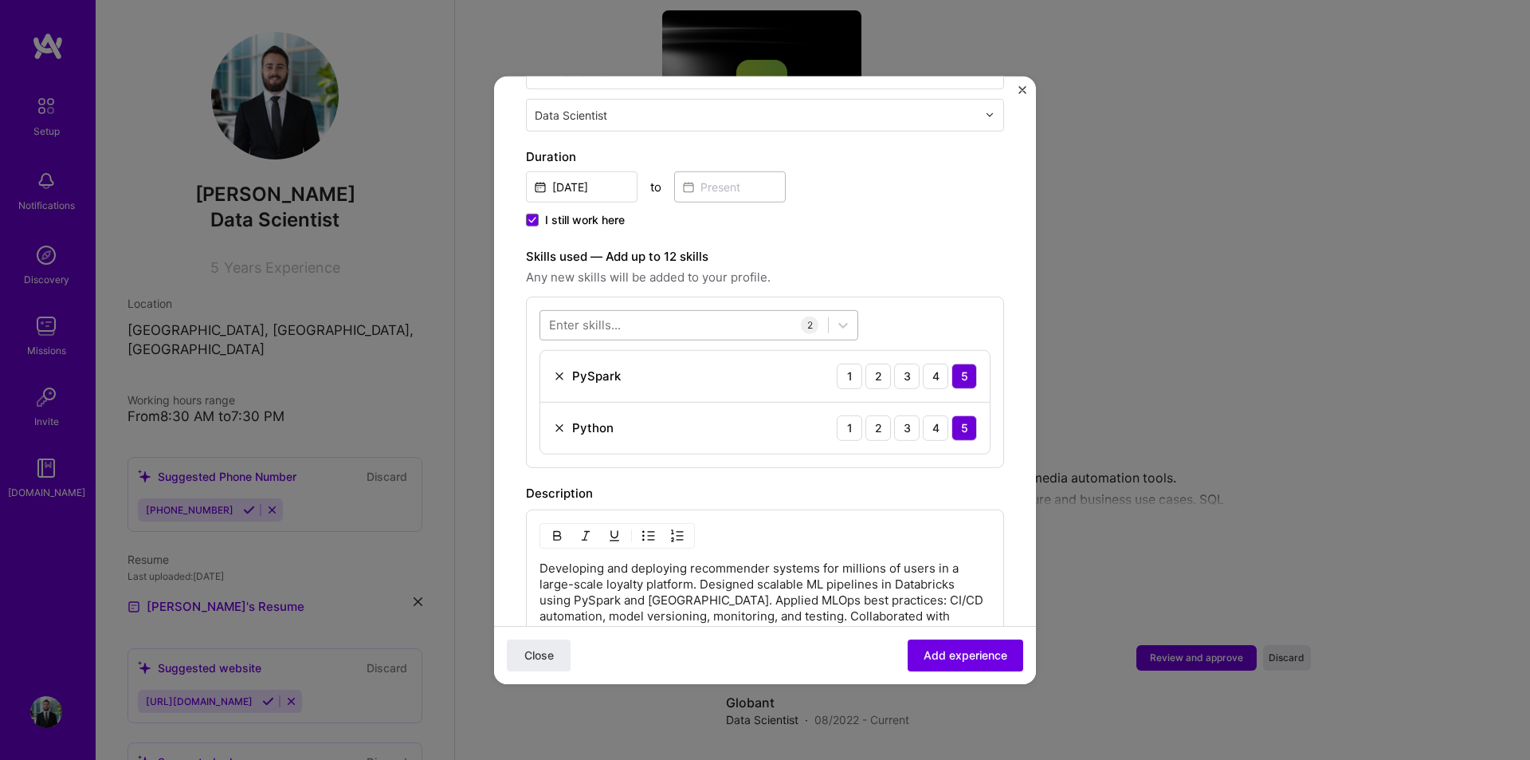
click at [660, 312] on div at bounding box center [684, 325] width 288 height 26
drag, startPoint x: 559, startPoint y: 369, endPoint x: 567, endPoint y: 359, distance: 12.4
click at [558, 383] on span at bounding box center [555, 389] width 13 height 13
click at [0, 0] on input "checkbox" at bounding box center [0, 0] width 0 height 0
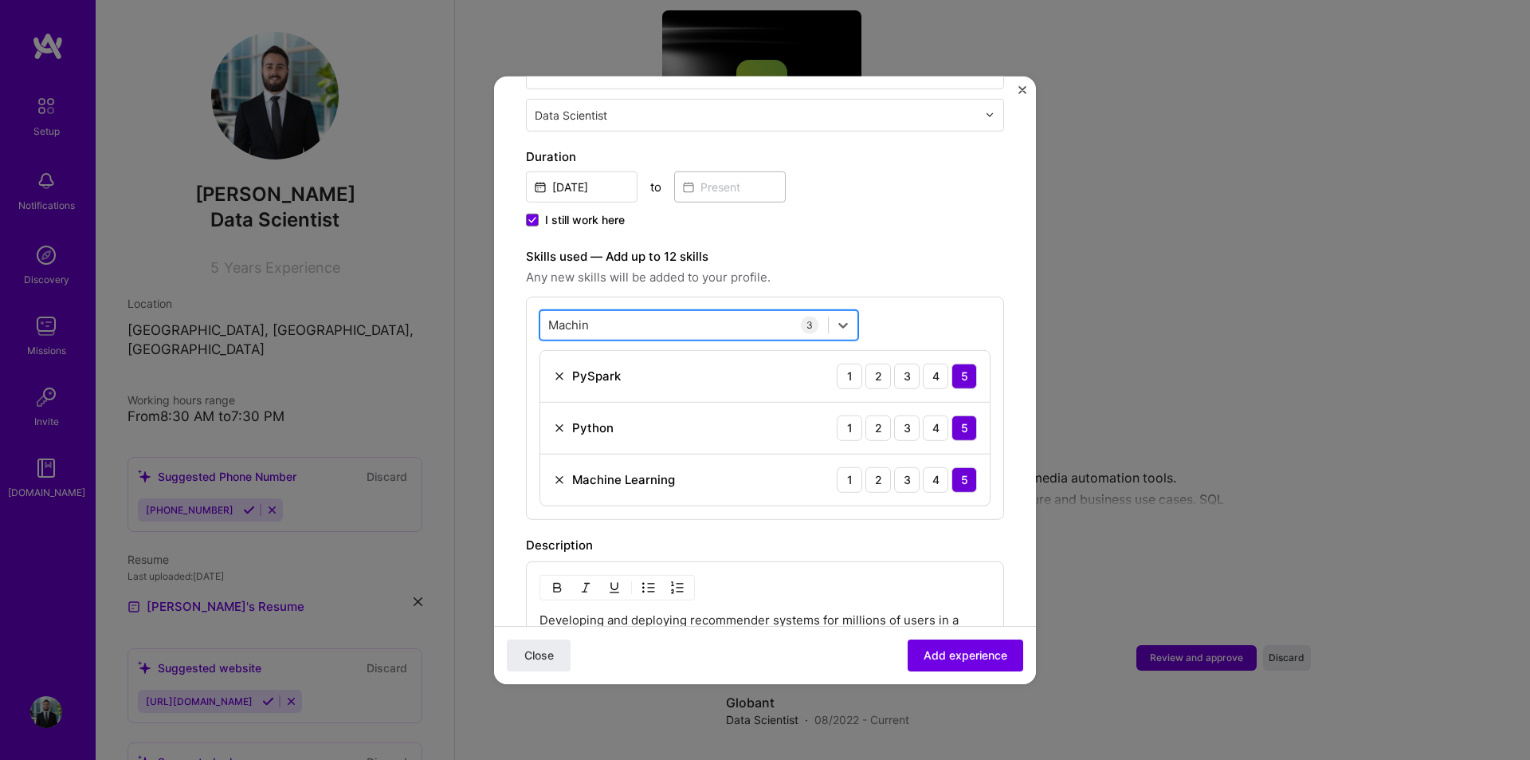
click at [725, 312] on div "Machin Machin" at bounding box center [684, 325] width 288 height 26
type input "M"
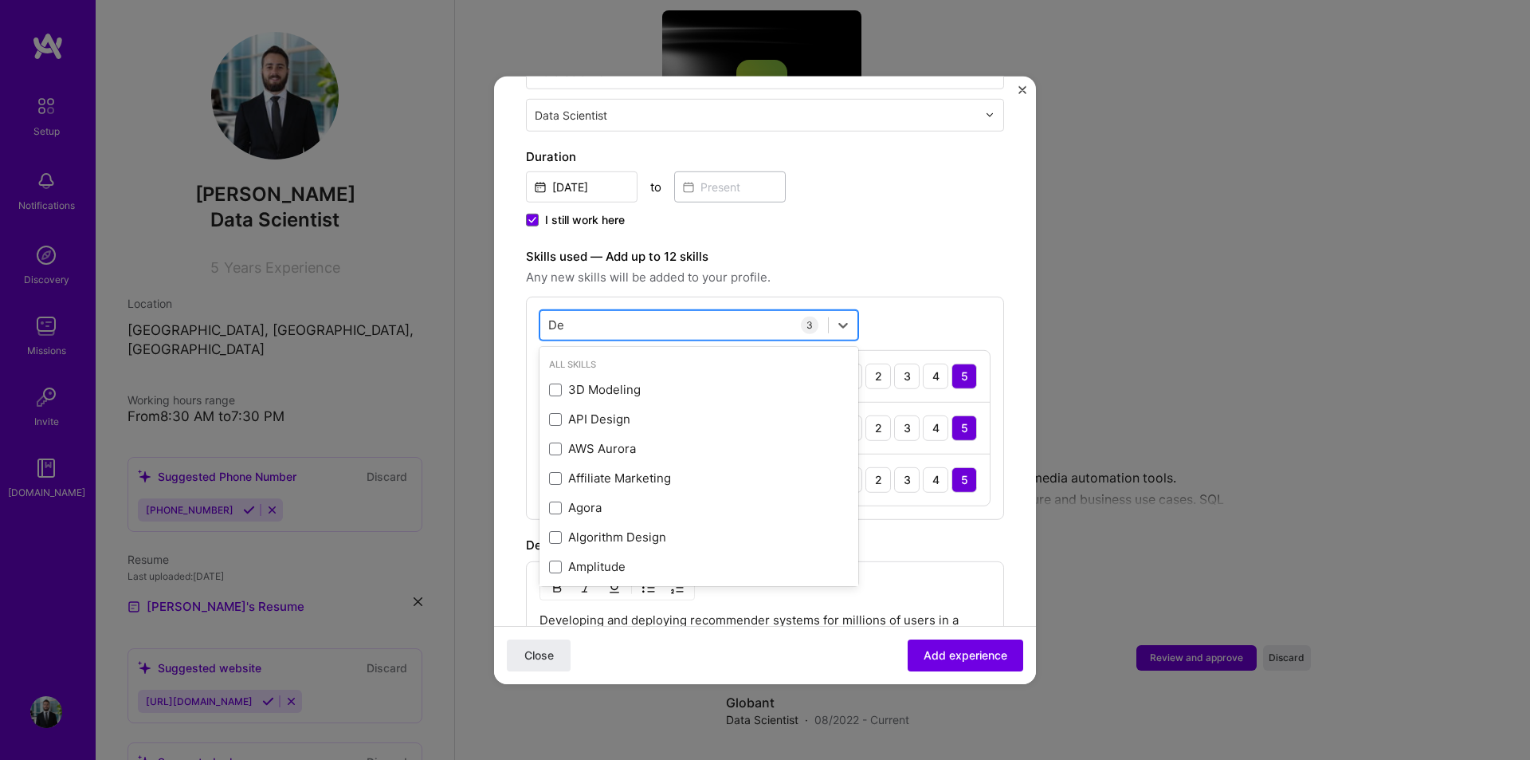
type input "D"
type input "M"
click at [969, 298] on div "option Machine Learning, selected. option Machine Learning selected, 0 of 2. 37…" at bounding box center [765, 407] width 478 height 223
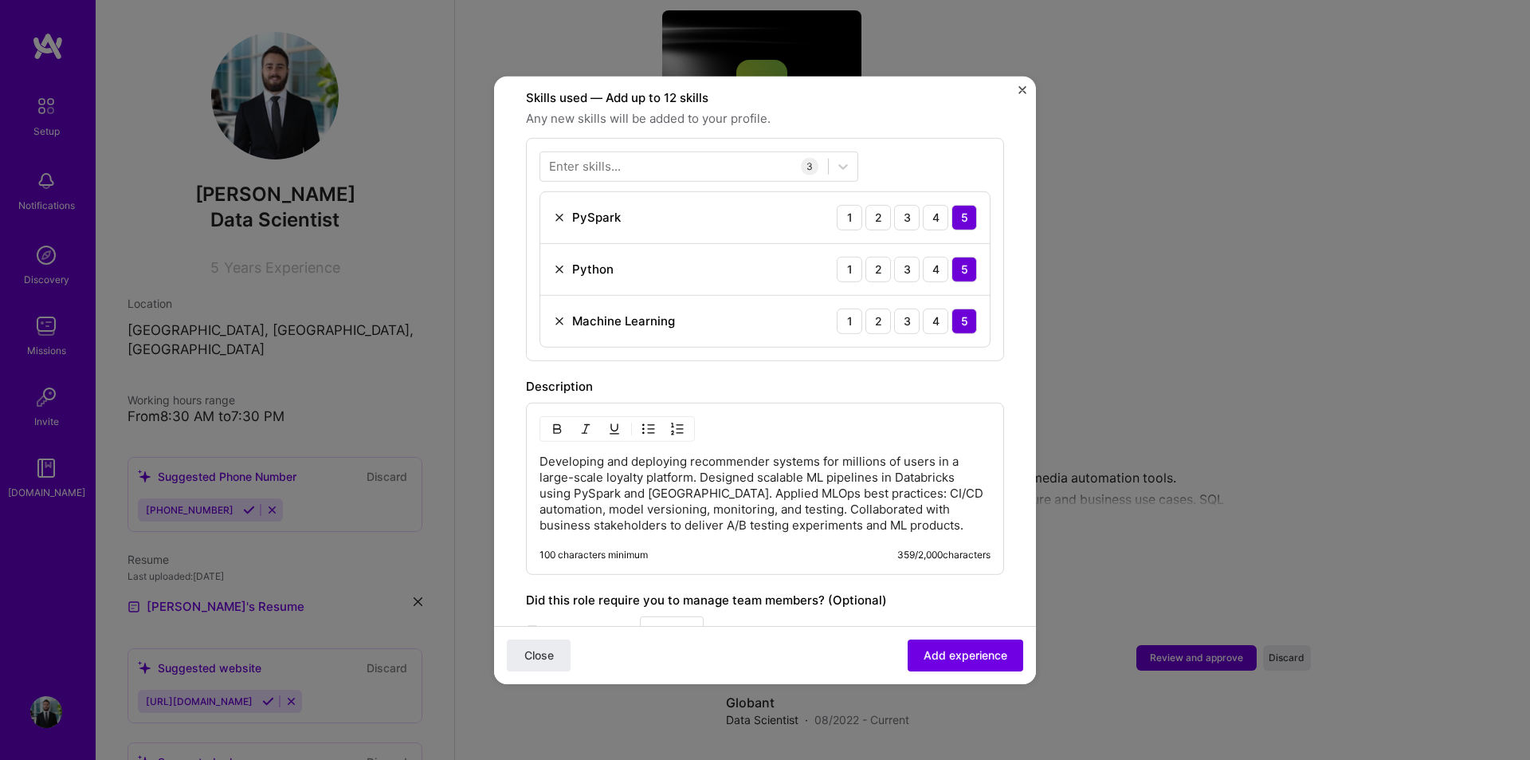
scroll to position [717, 0]
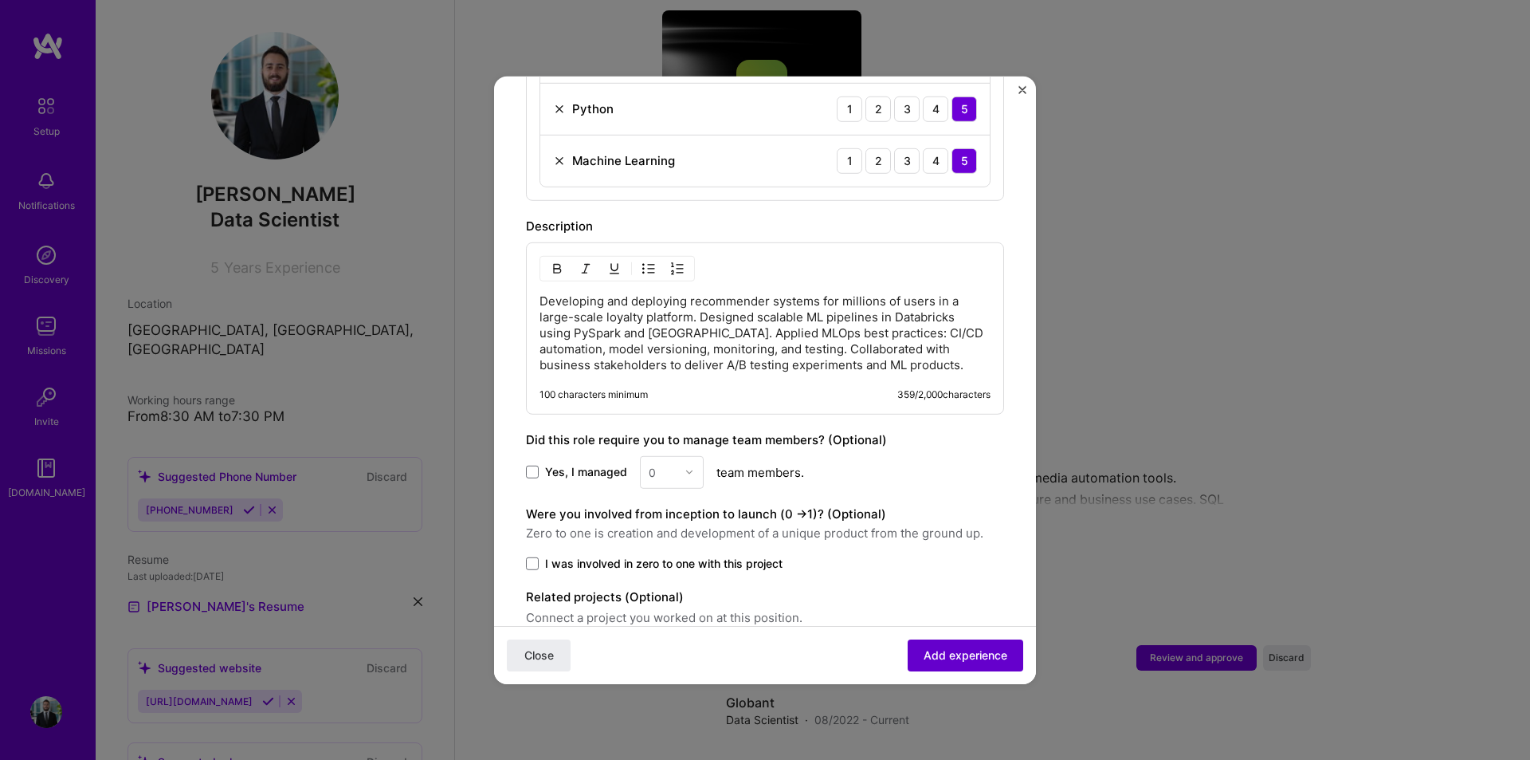
click at [964, 654] on span "Add experience" at bounding box center [966, 655] width 84 height 16
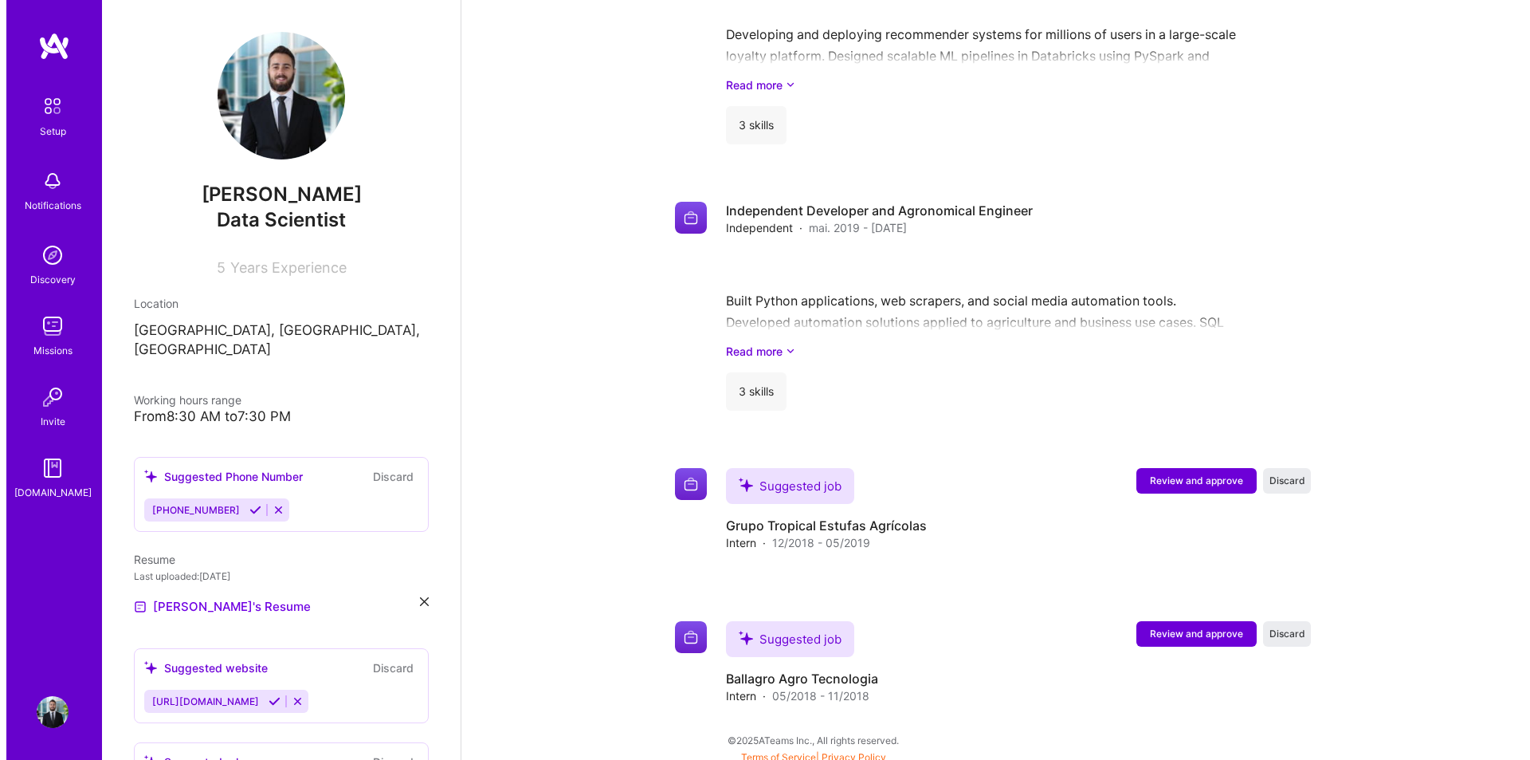
scroll to position [1307, 0]
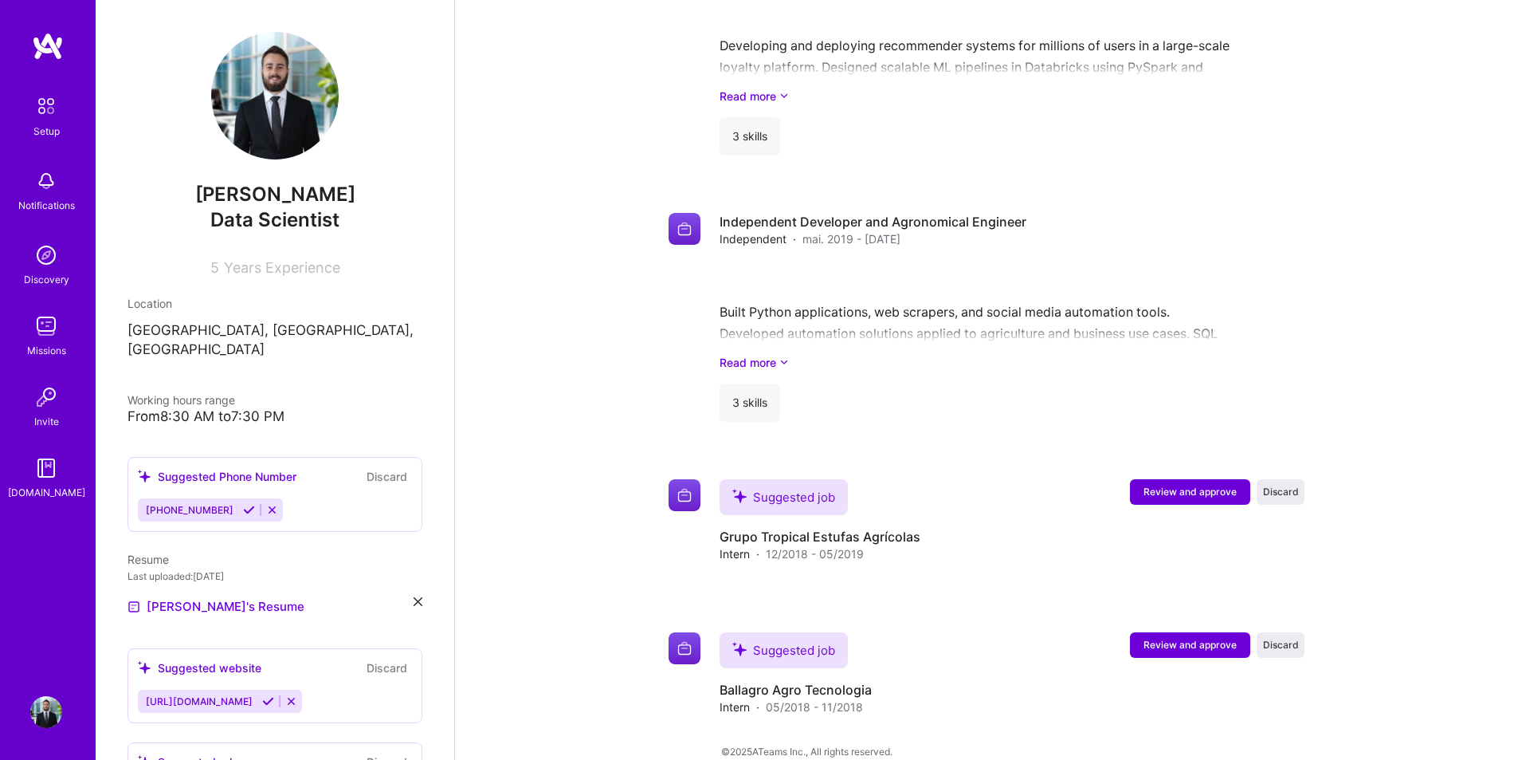
click at [1206, 480] on button "Review and approve" at bounding box center [1190, 492] width 120 height 26
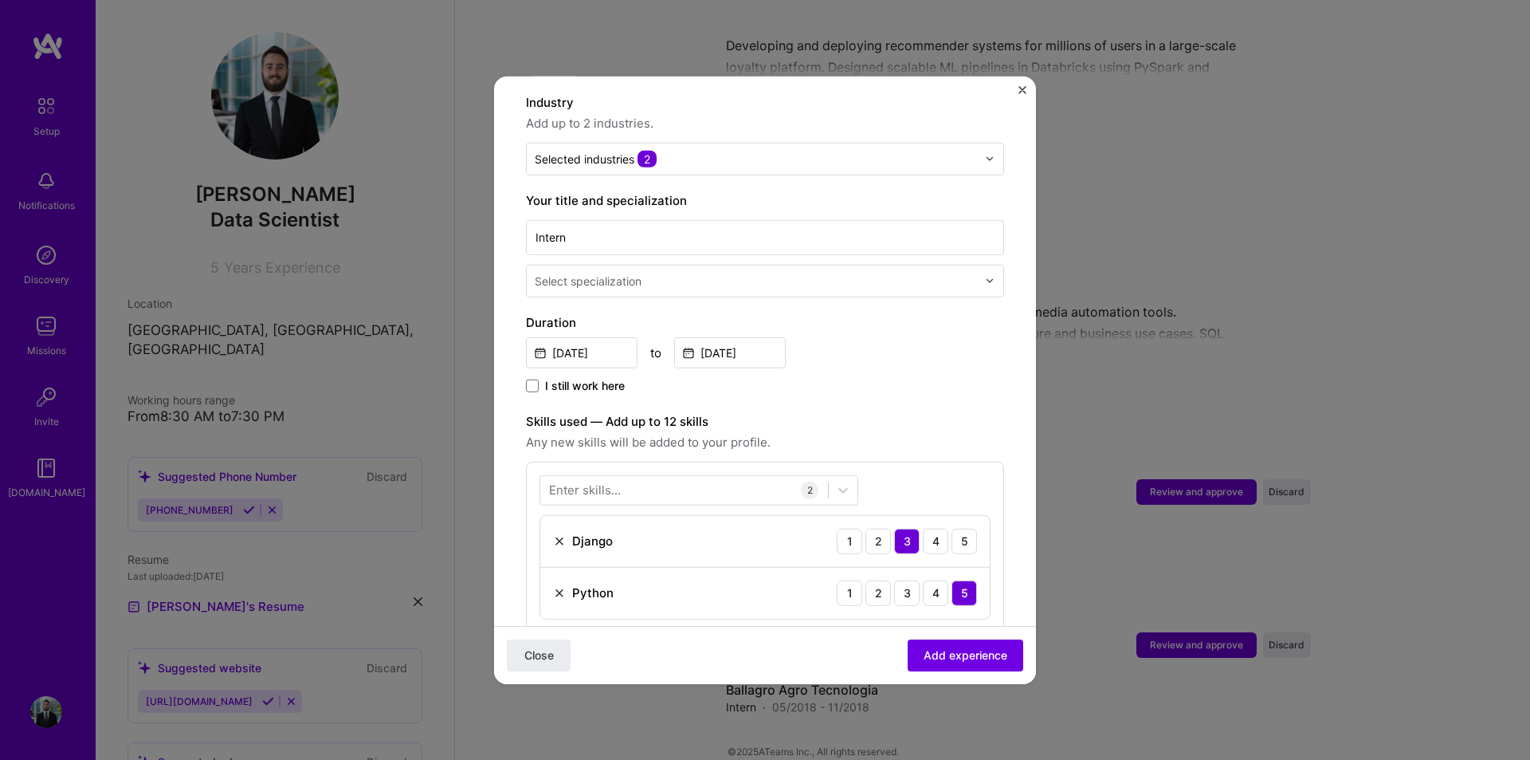
scroll to position [319, 0]
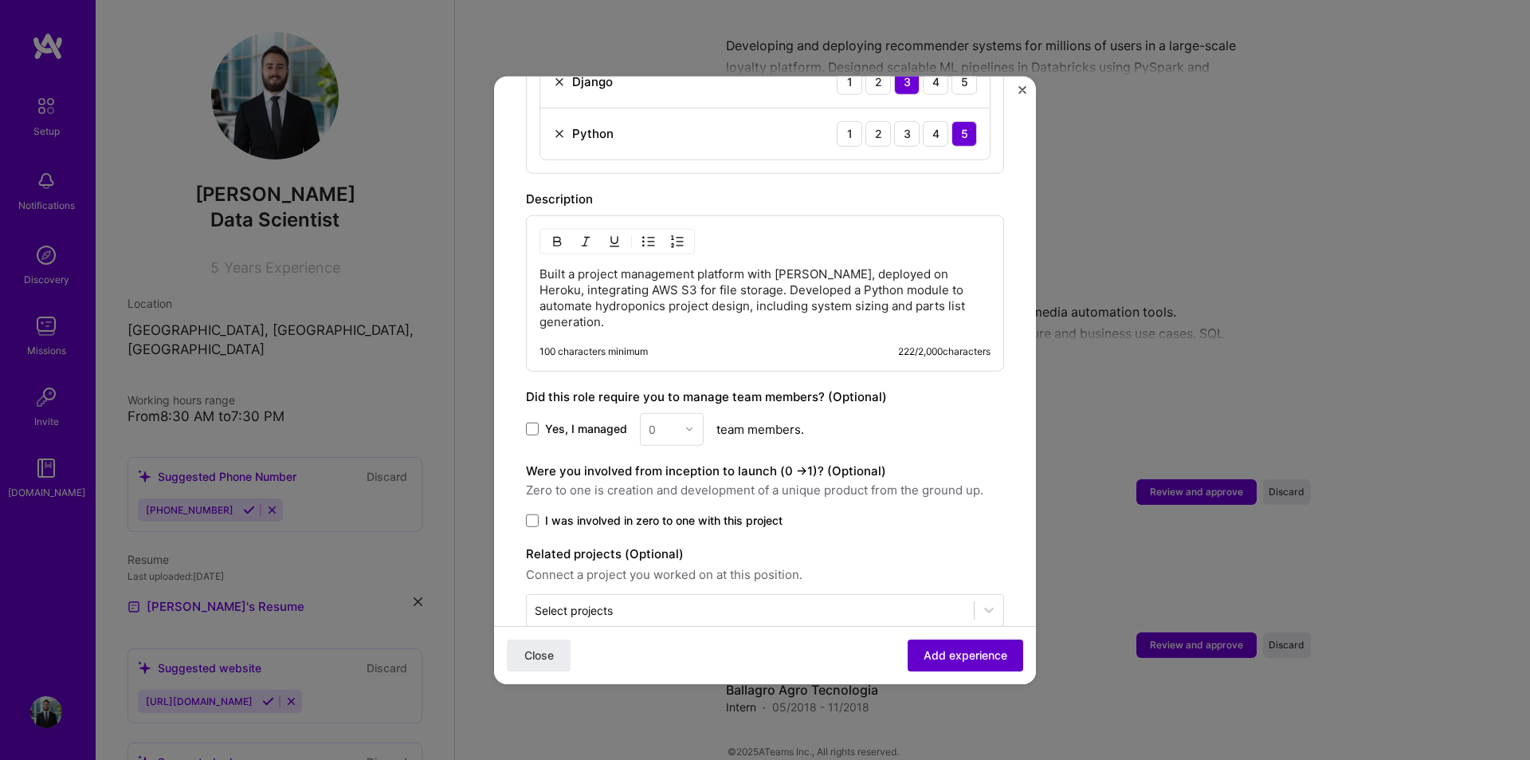
click at [980, 659] on span "Add experience" at bounding box center [966, 655] width 84 height 16
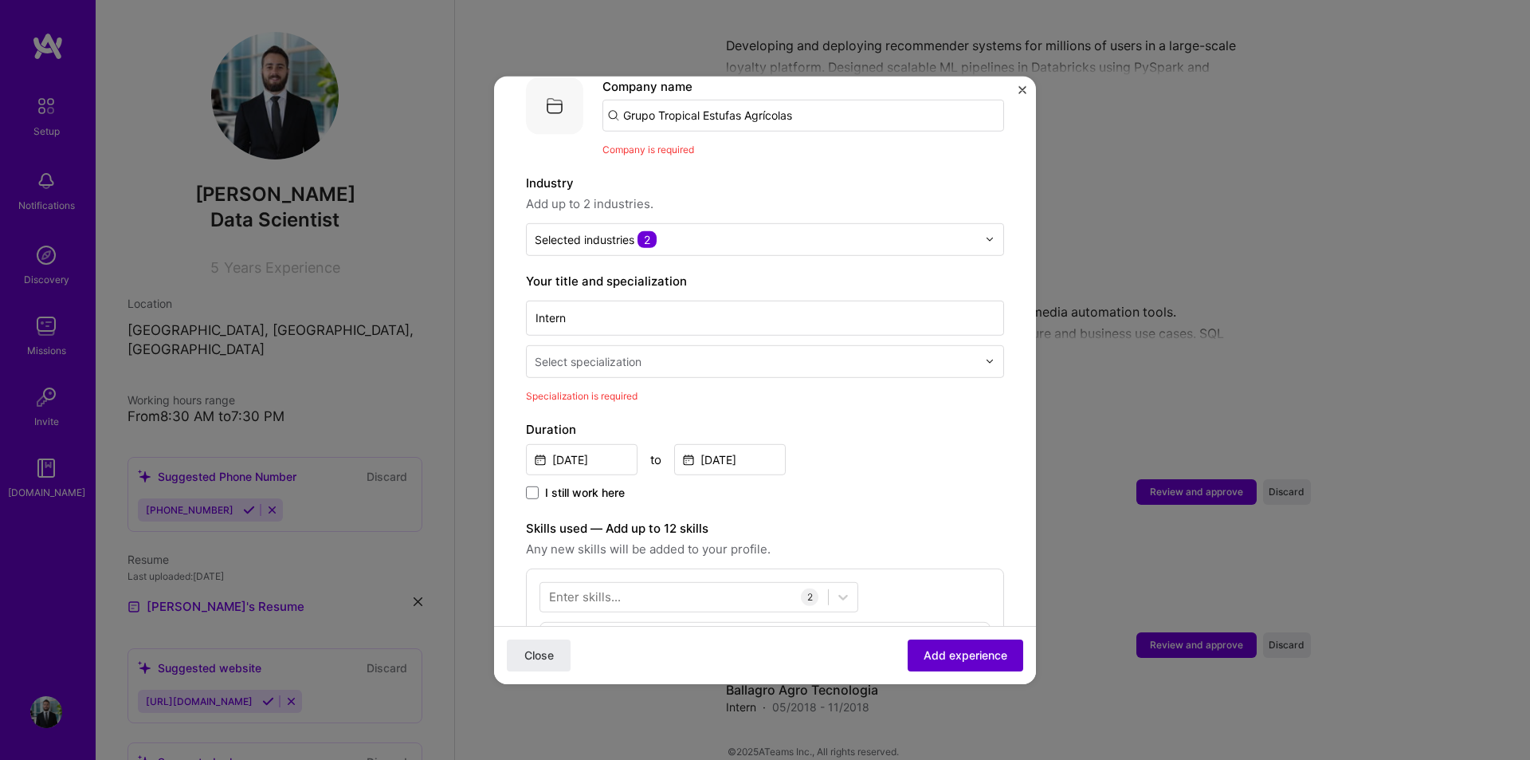
scroll to position [159, 0]
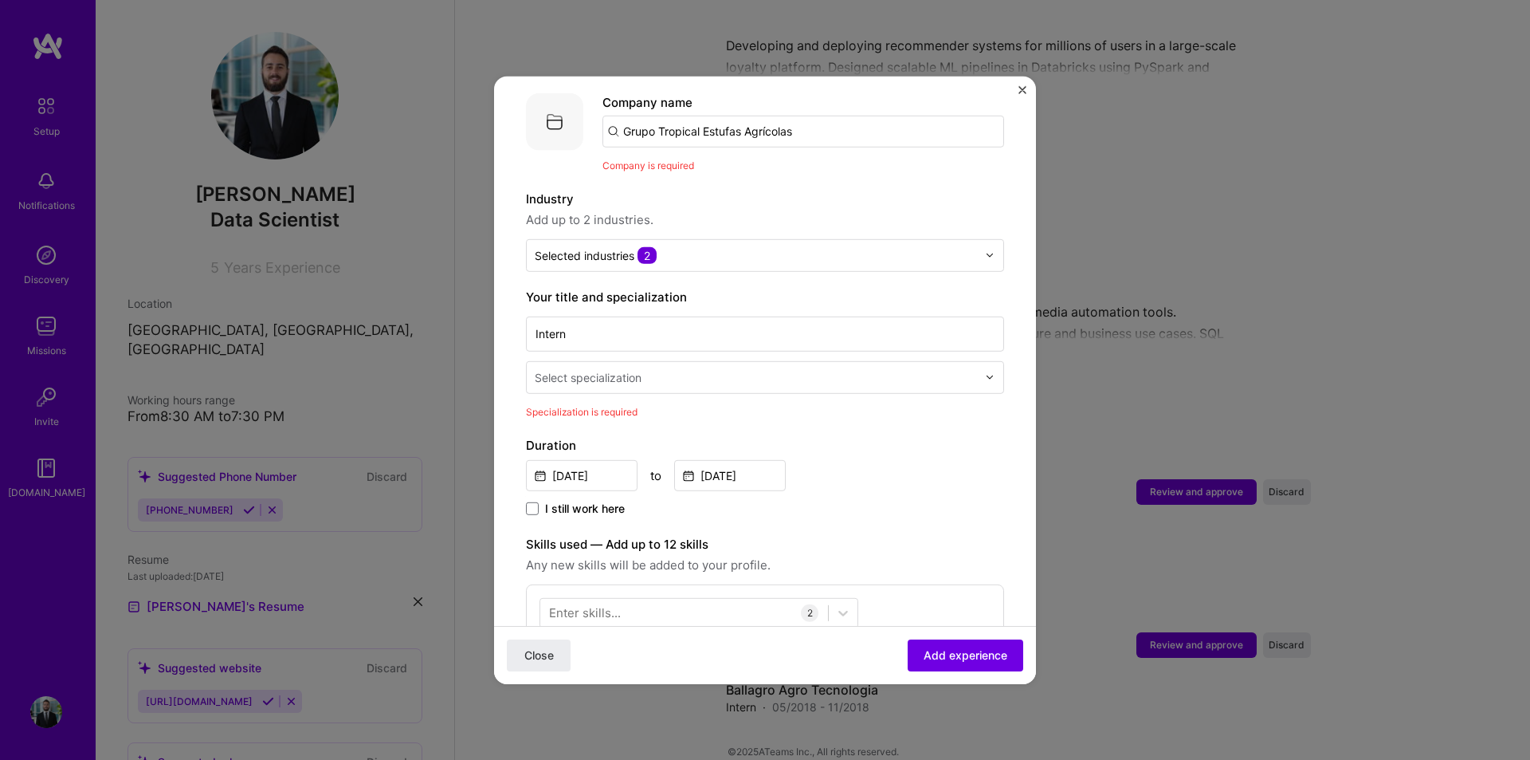
click at [650, 368] on input "text" at bounding box center [758, 376] width 446 height 17
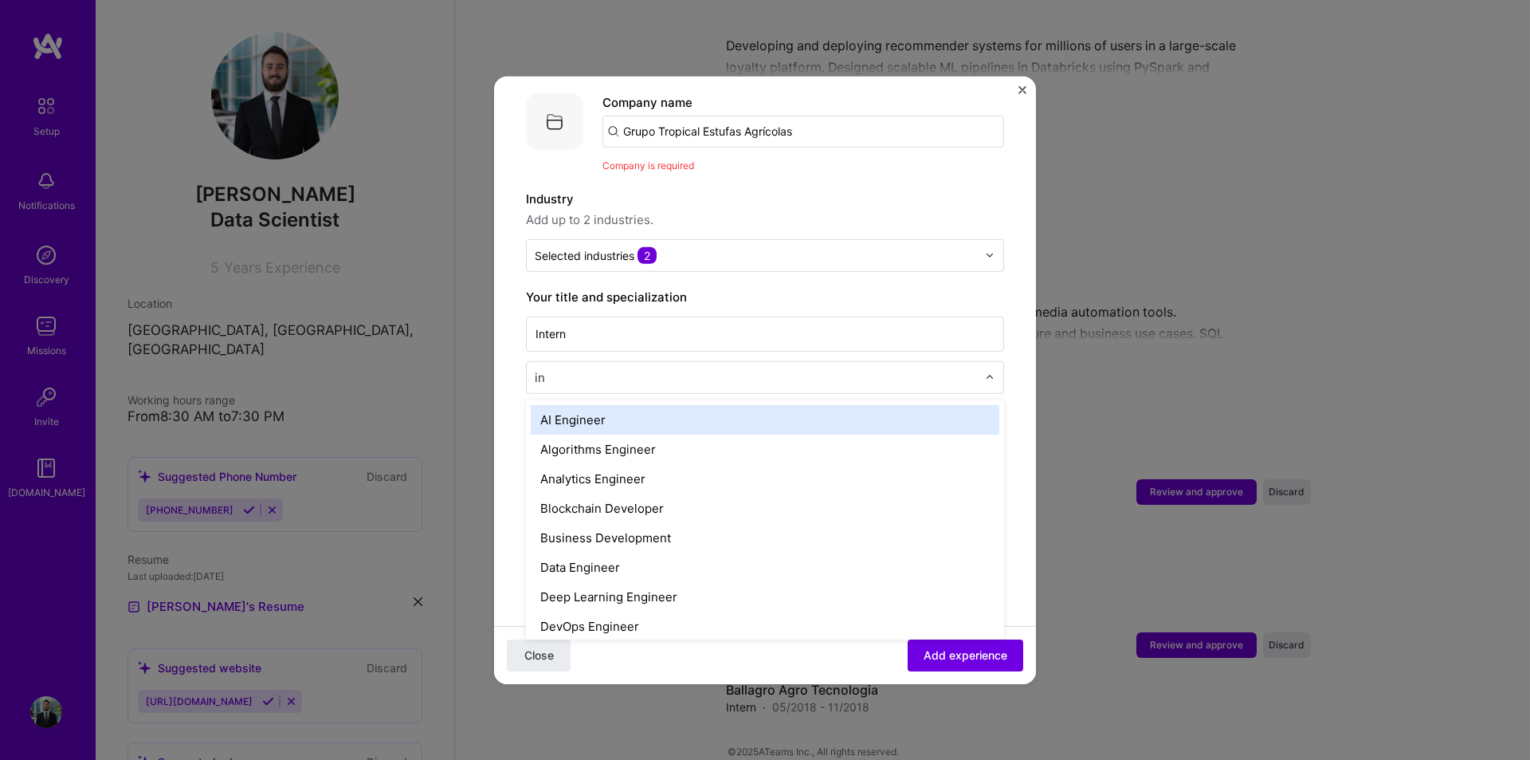
type input "i"
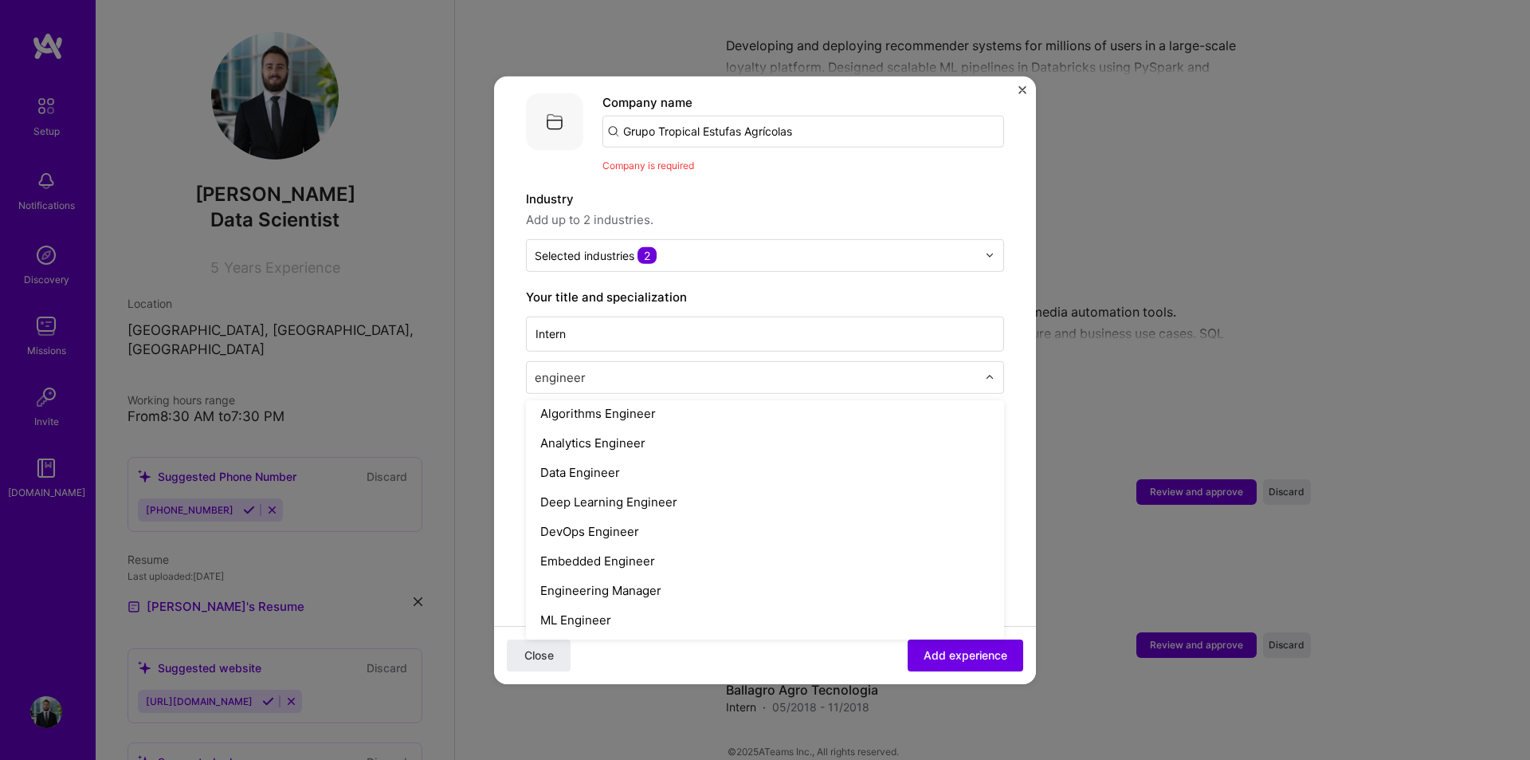
scroll to position [0, 0]
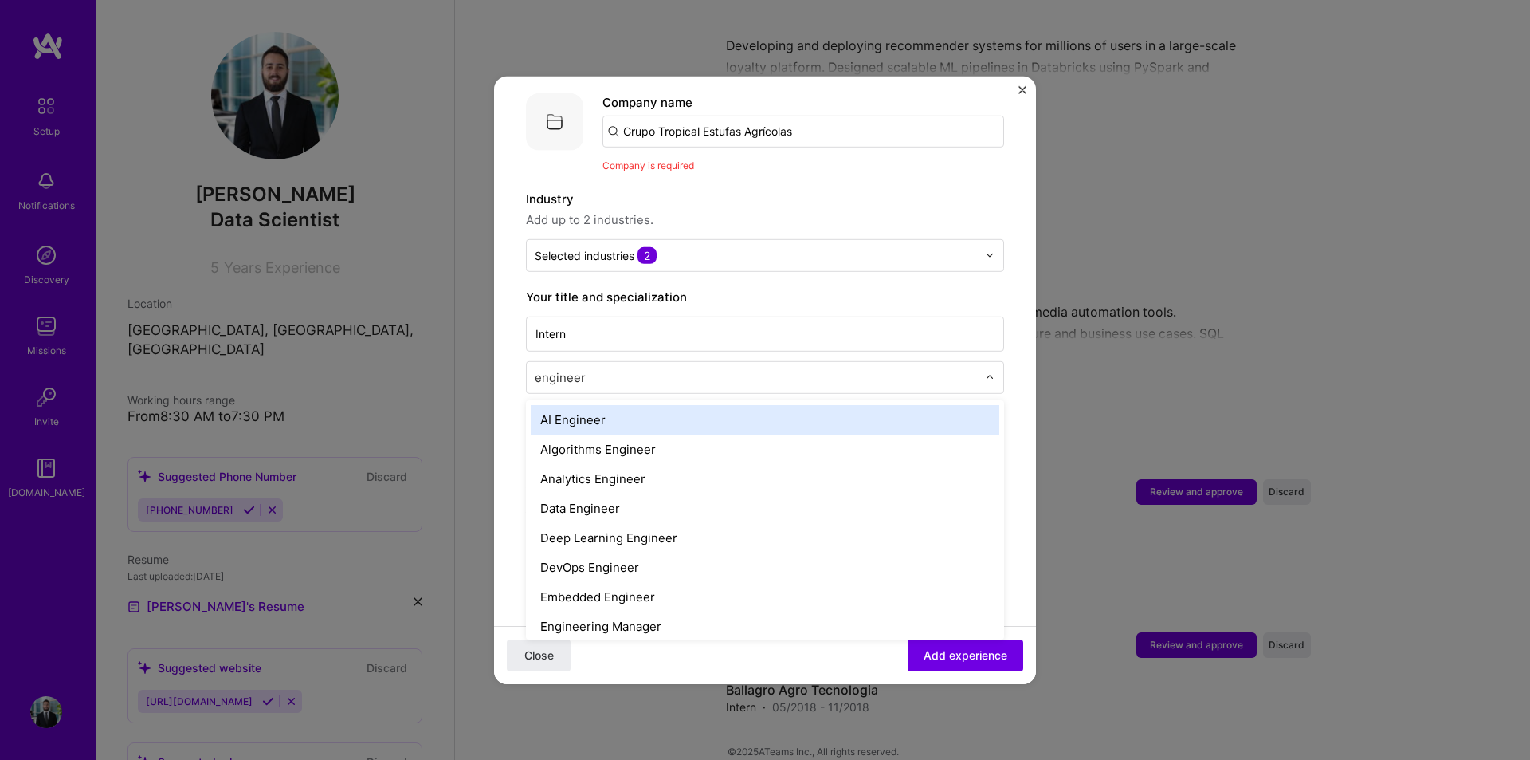
click at [641, 368] on input "engineer" at bounding box center [758, 376] width 446 height 17
type input "a"
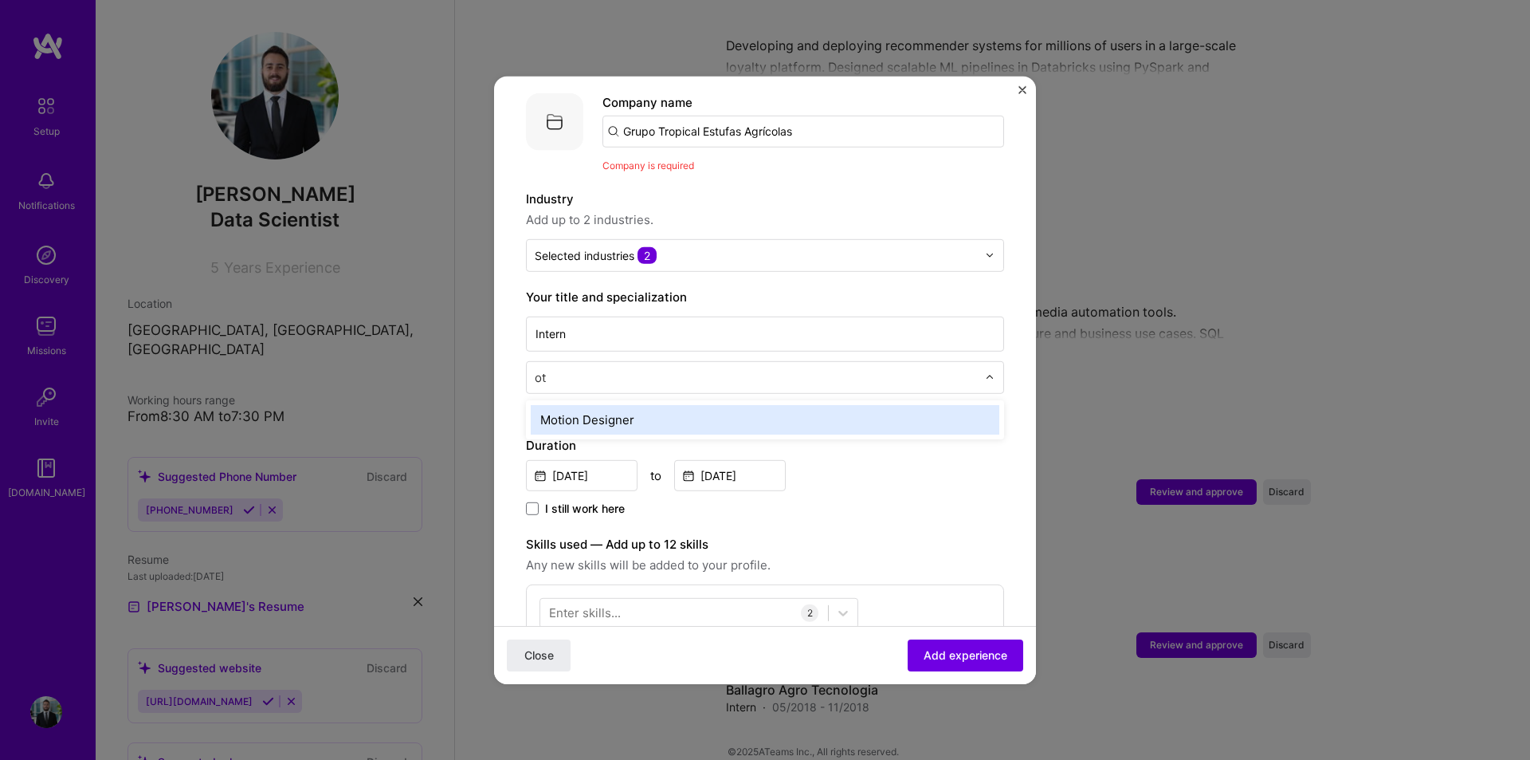
type input "o"
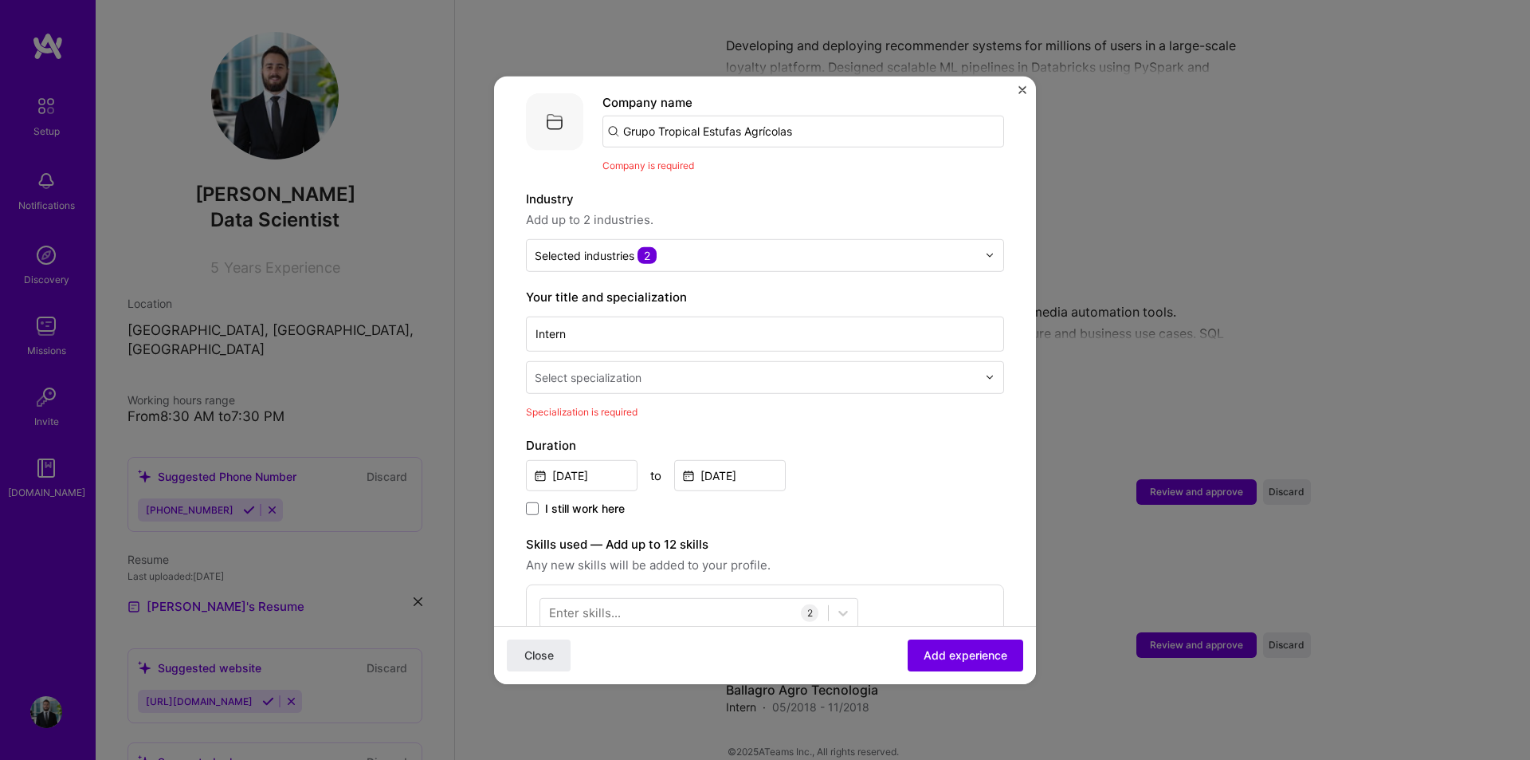
click at [1007, 417] on form "Adding suggested job This job is suggested based on your LinkedIn, resume or [D…" at bounding box center [765, 622] width 542 height 1349
click at [752, 376] on div "Select specialization" at bounding box center [765, 376] width 478 height 33
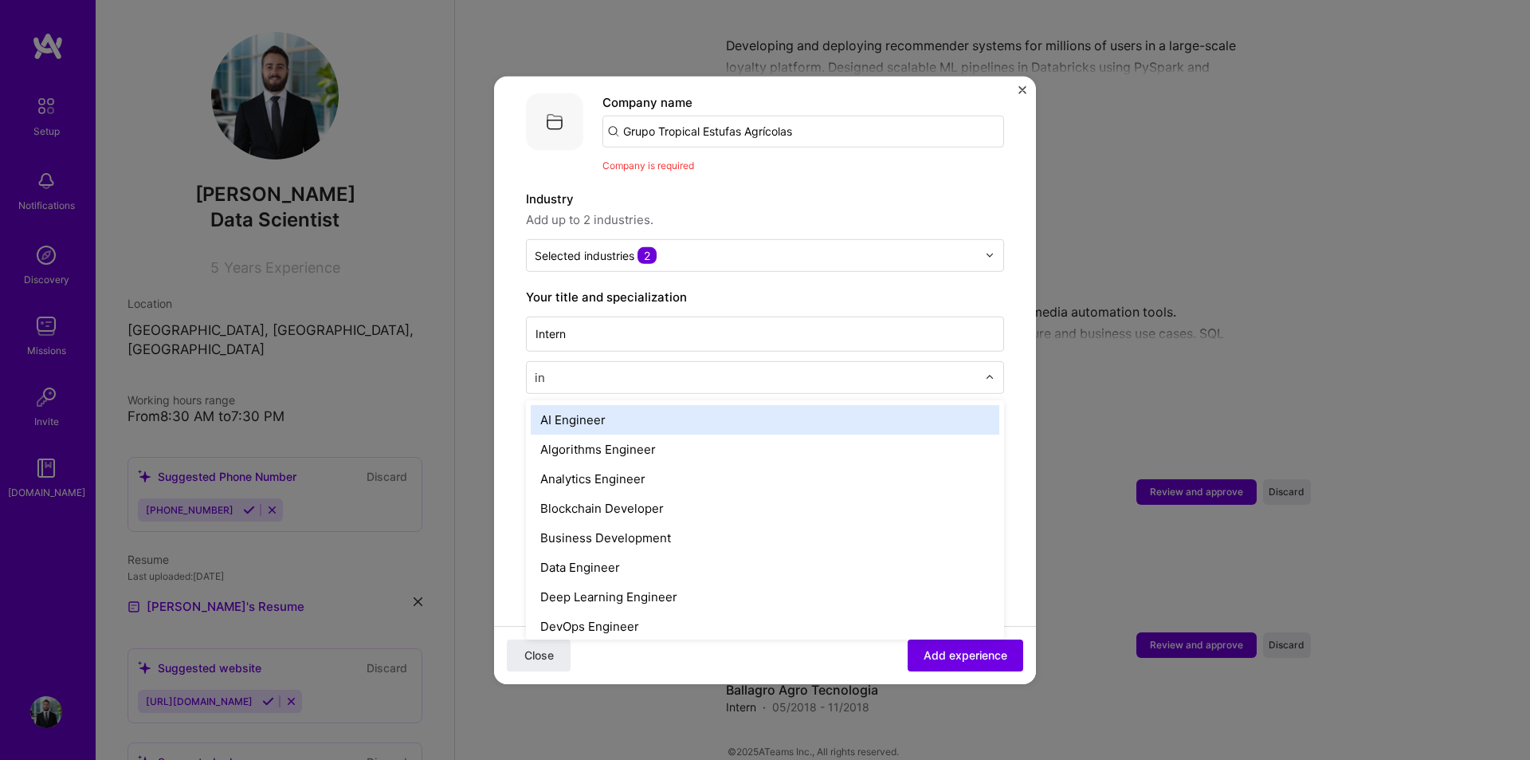
type input "i"
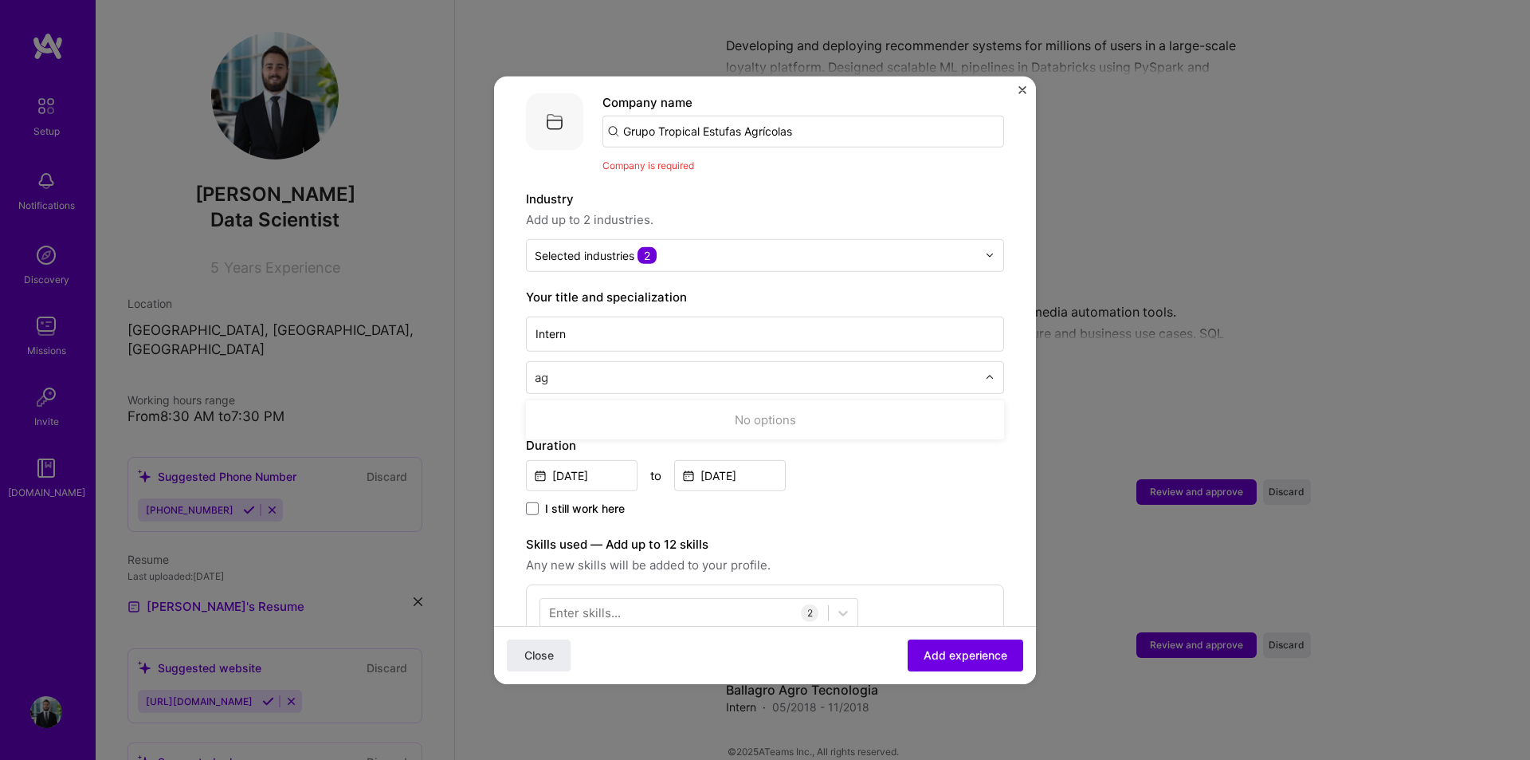
type input "a"
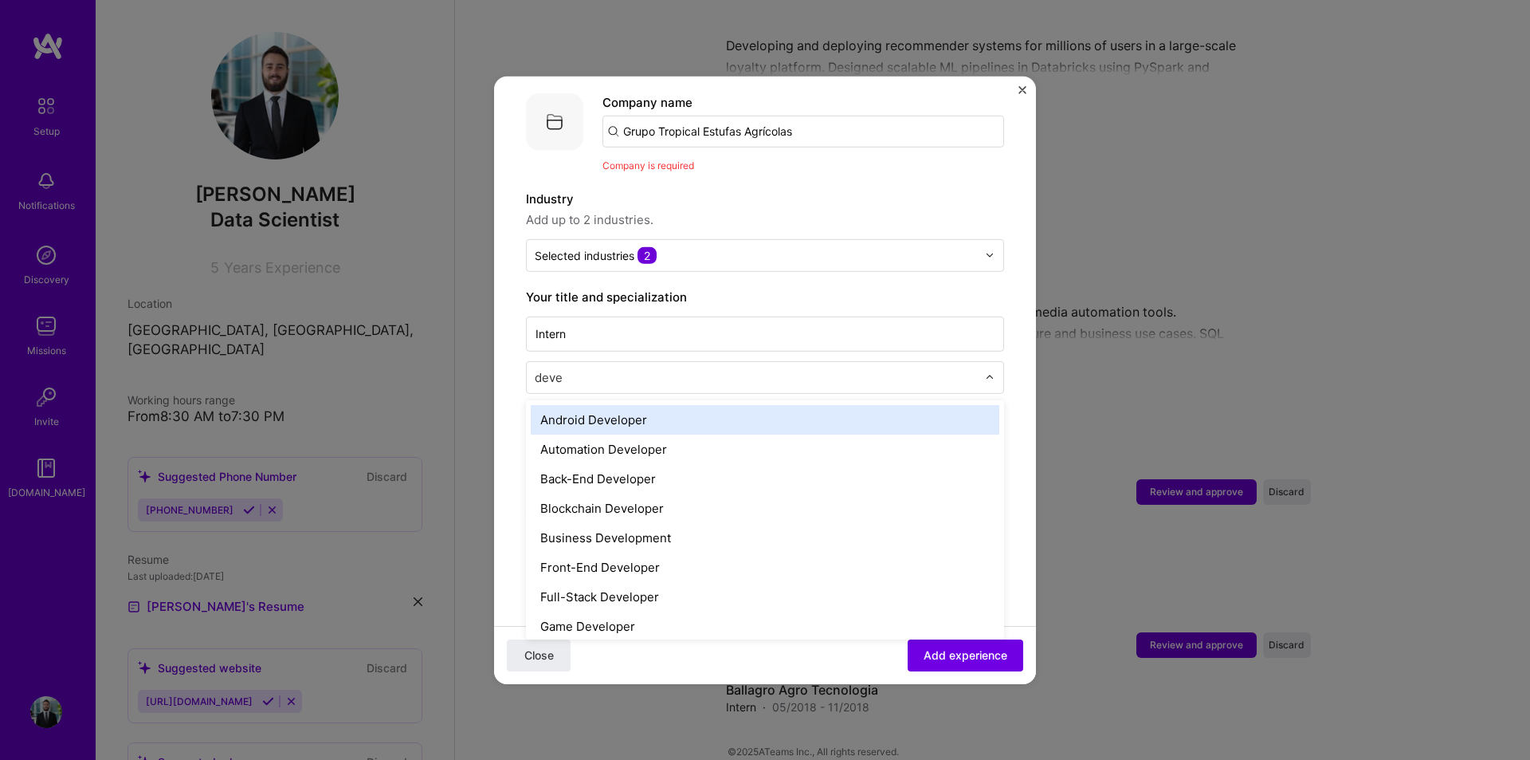
type input "devel"
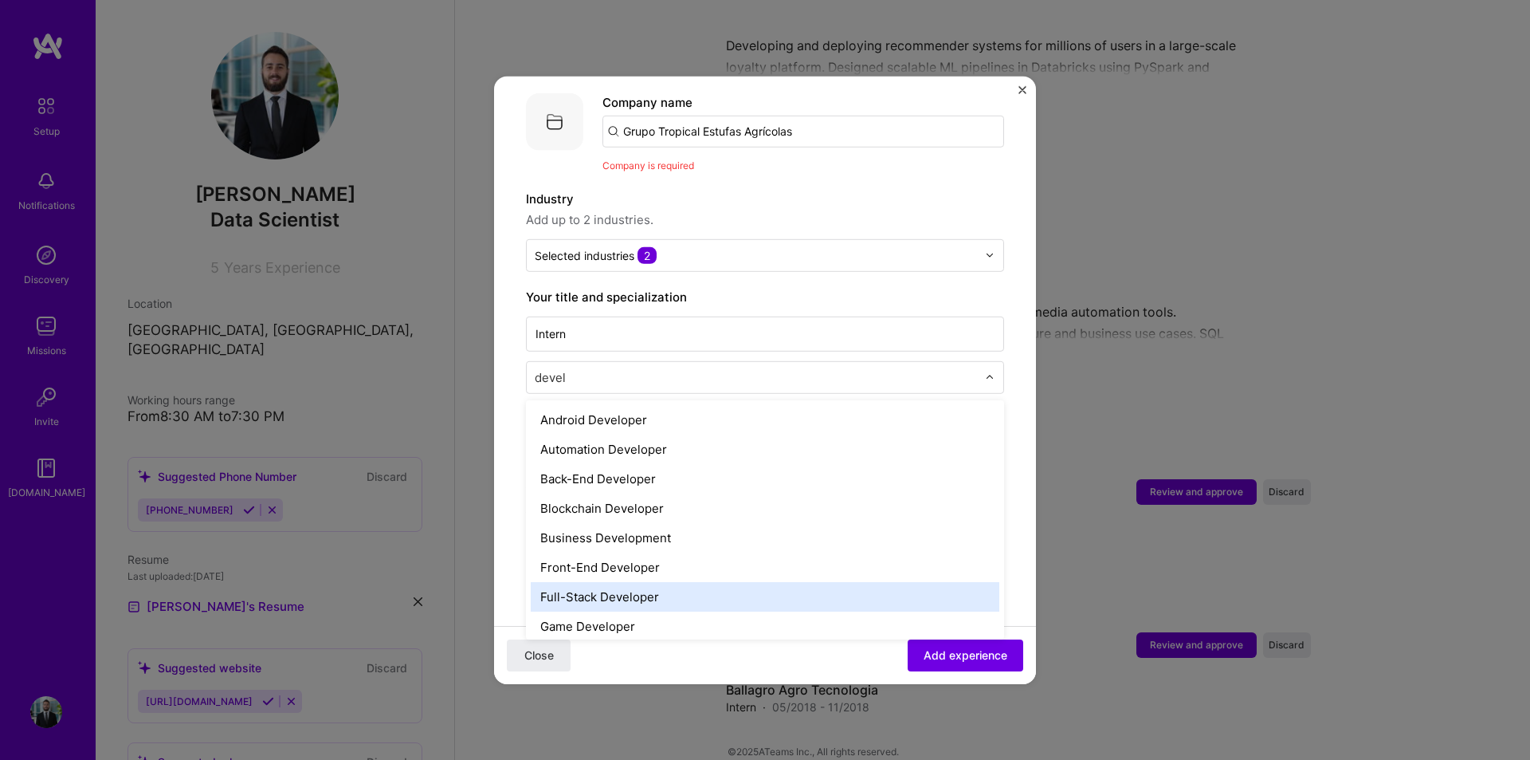
click at [715, 583] on div "Full-Stack Developer" at bounding box center [765, 595] width 469 height 29
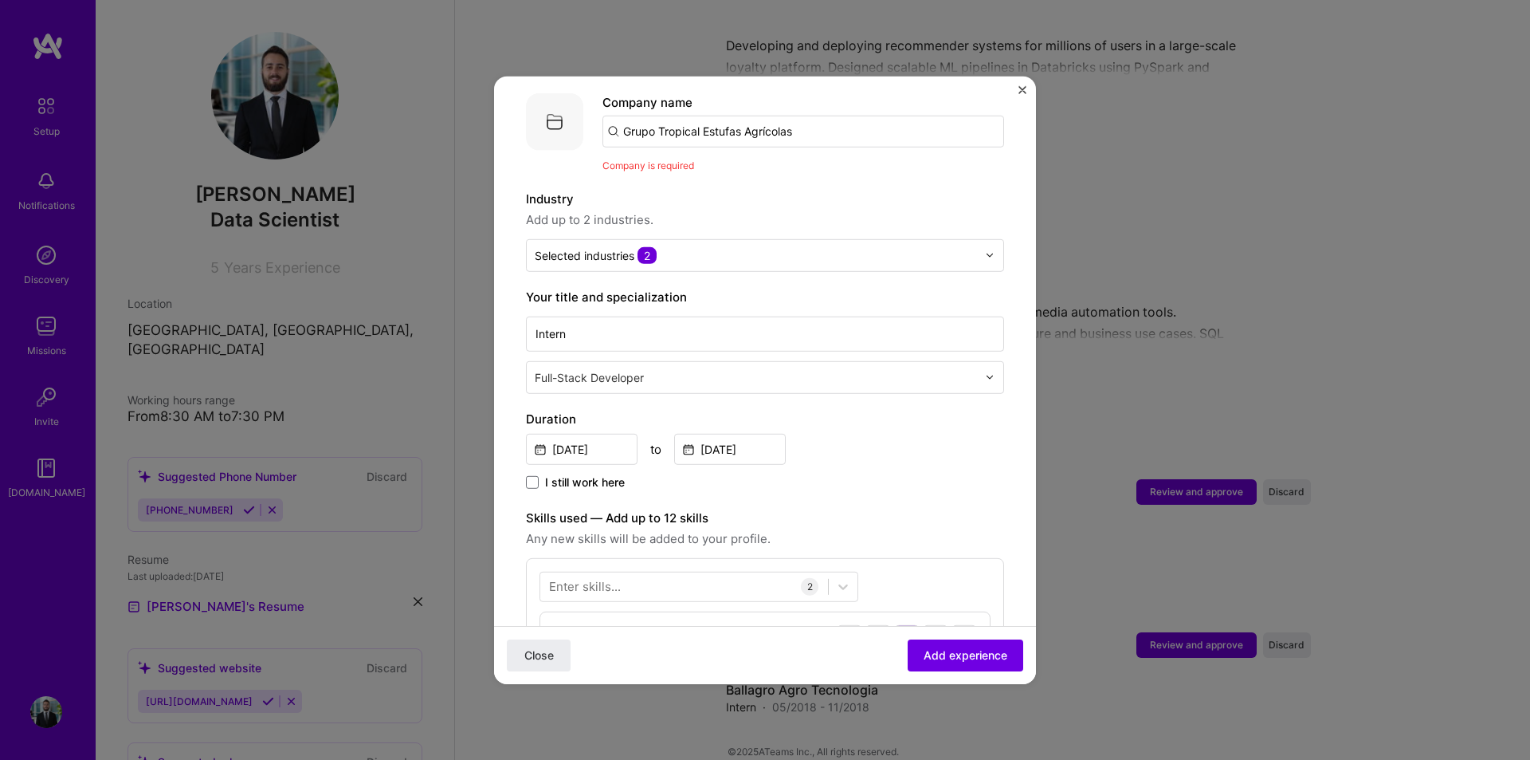
click at [1000, 527] on form "Adding suggested job This job is suggested based on your LinkedIn, resume or [D…" at bounding box center [765, 609] width 542 height 1323
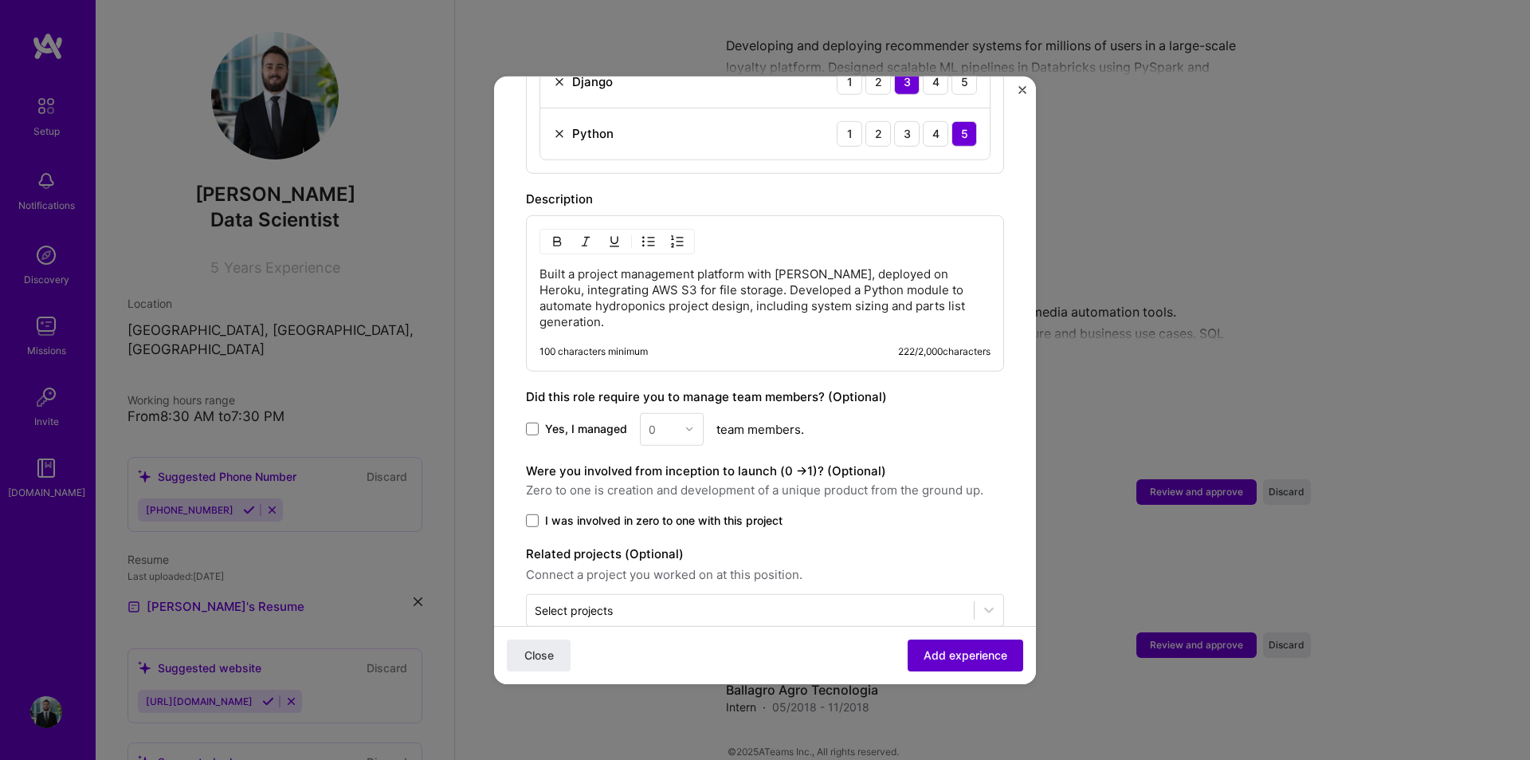
click at [962, 649] on span "Add experience" at bounding box center [966, 655] width 84 height 16
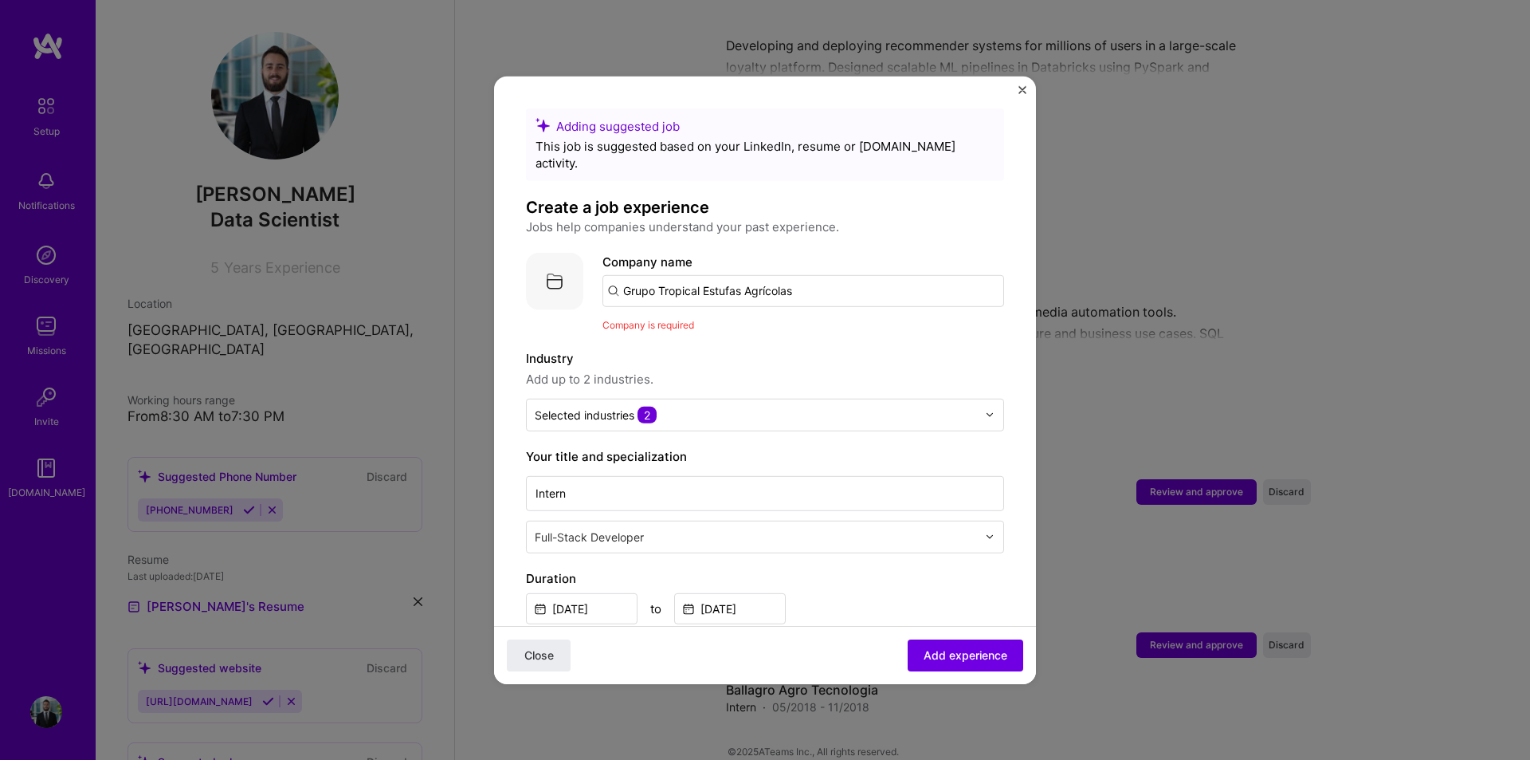
click at [740, 283] on input "Grupo Tropical Estufas Agrícolas" at bounding box center [804, 290] width 402 height 32
click at [740, 325] on div "Adding suggested job This job is suggested based on your LinkedIn, resume or [D…" at bounding box center [765, 724] width 478 height 1233
click at [667, 316] on div "Company is required" at bounding box center [804, 324] width 402 height 17
click at [647, 274] on input "Grupo Tropical Estufas Agrícolas" at bounding box center [804, 290] width 402 height 32
drag, startPoint x: 658, startPoint y: 277, endPoint x: 552, endPoint y: 272, distance: 106.1
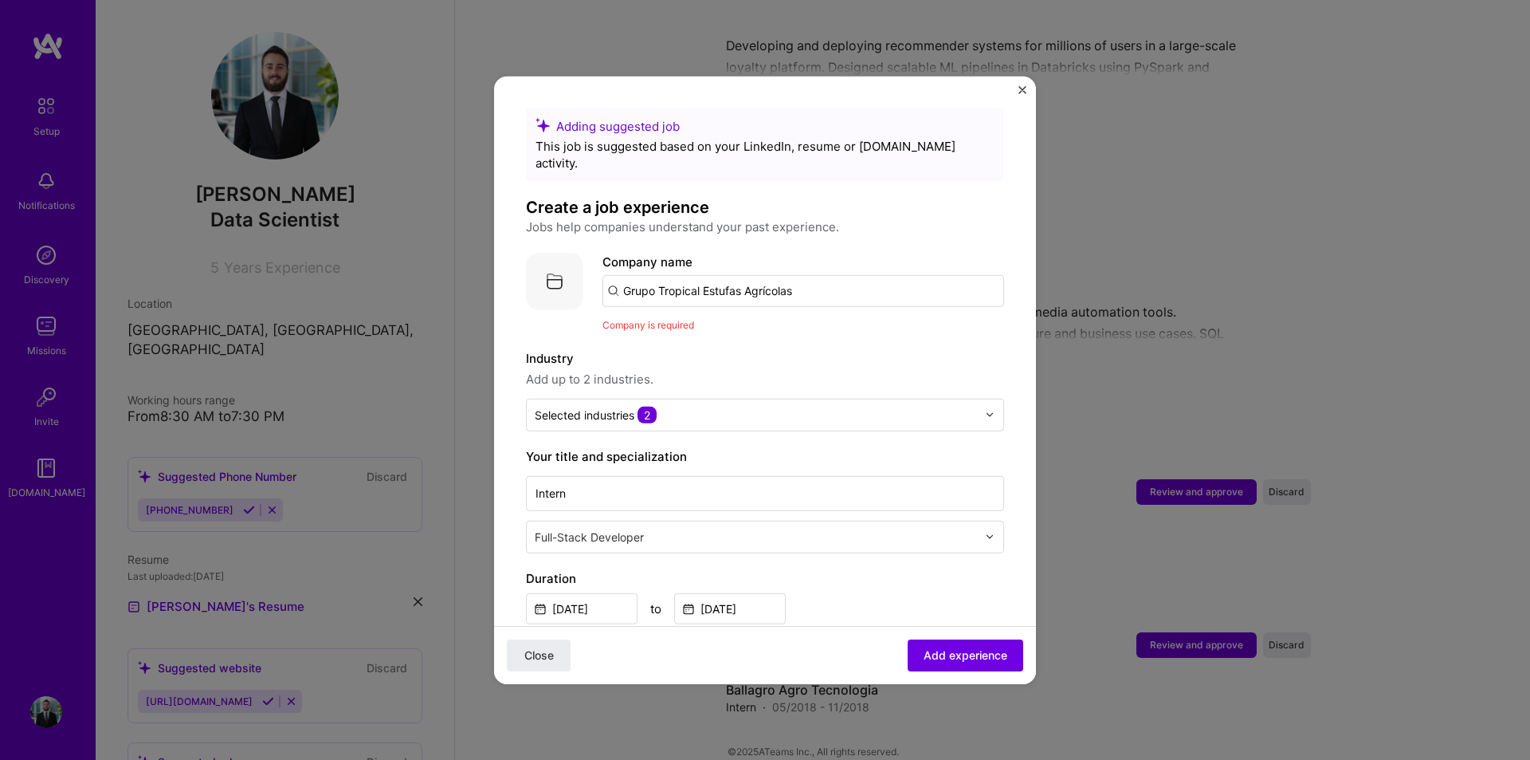
click at [552, 272] on div "Company logo Company name Grupo Tropical Estufas Agrícolas Company is required" at bounding box center [765, 292] width 478 height 80
type input "Tropical Estufas Agrícolas"
click at [740, 320] on div "Tropical Estufas Agrícolas" at bounding box center [774, 334] width 164 height 28
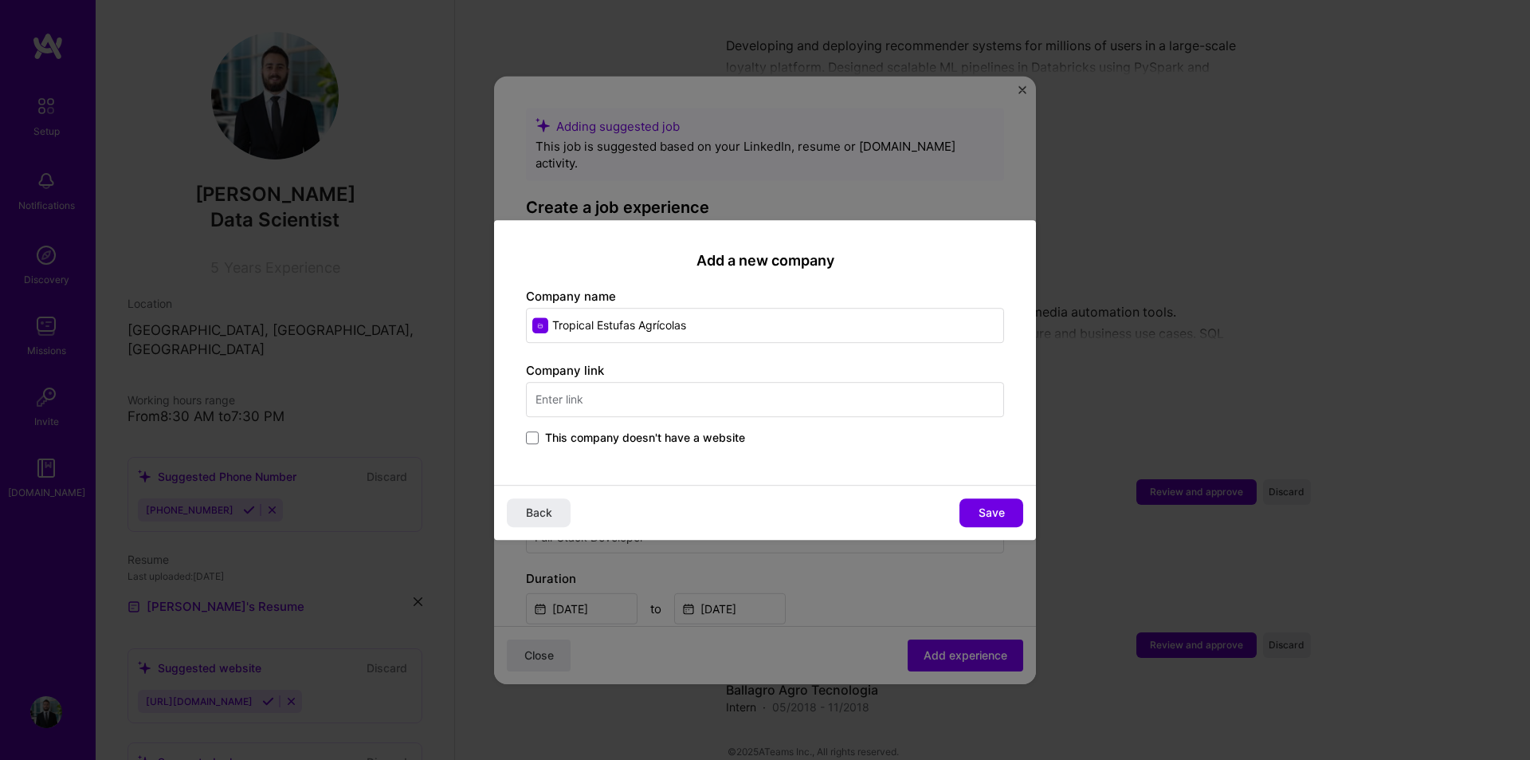
click at [724, 404] on input "text" at bounding box center [765, 399] width 478 height 35
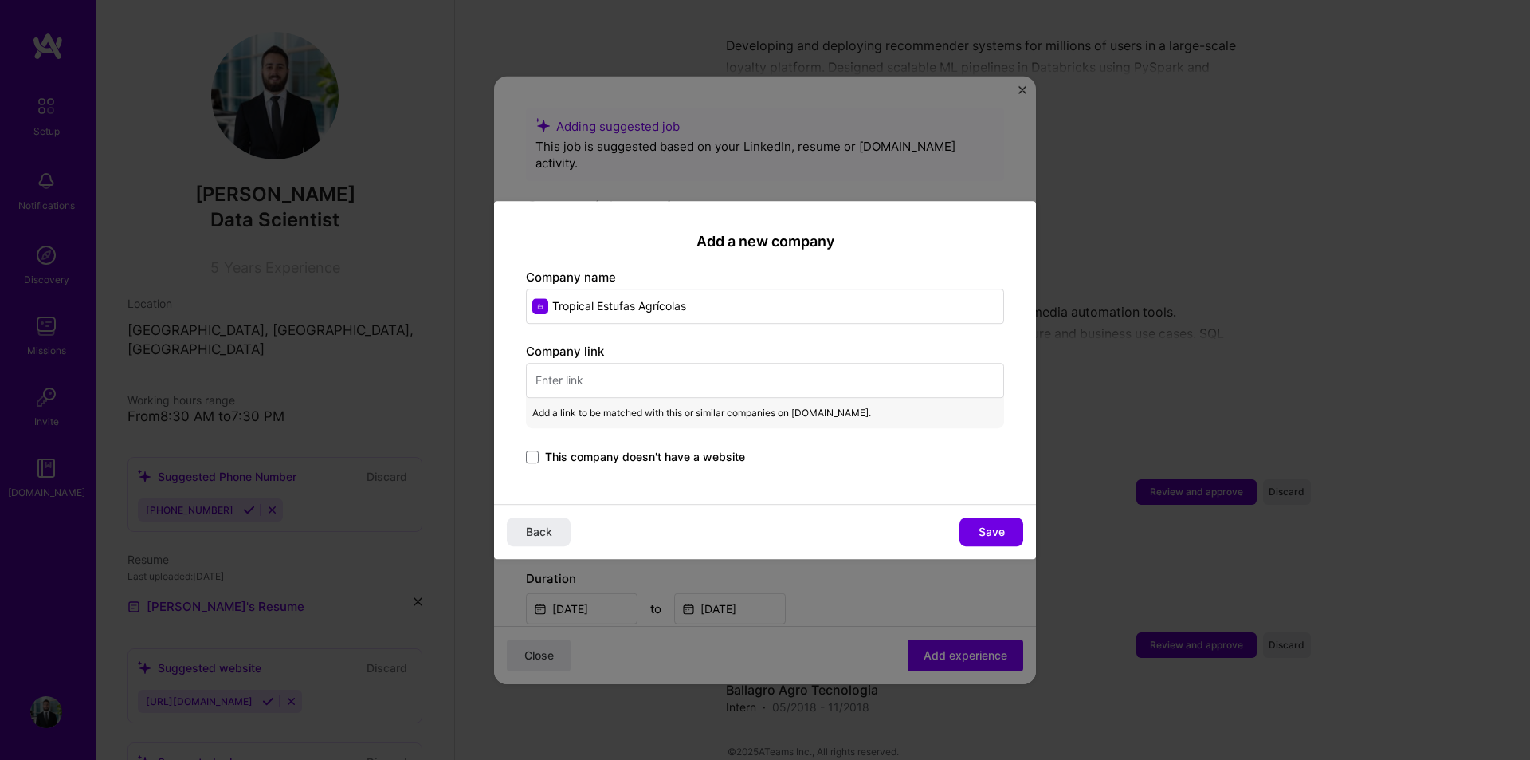
paste input "[URL][DOMAIN_NAME]"
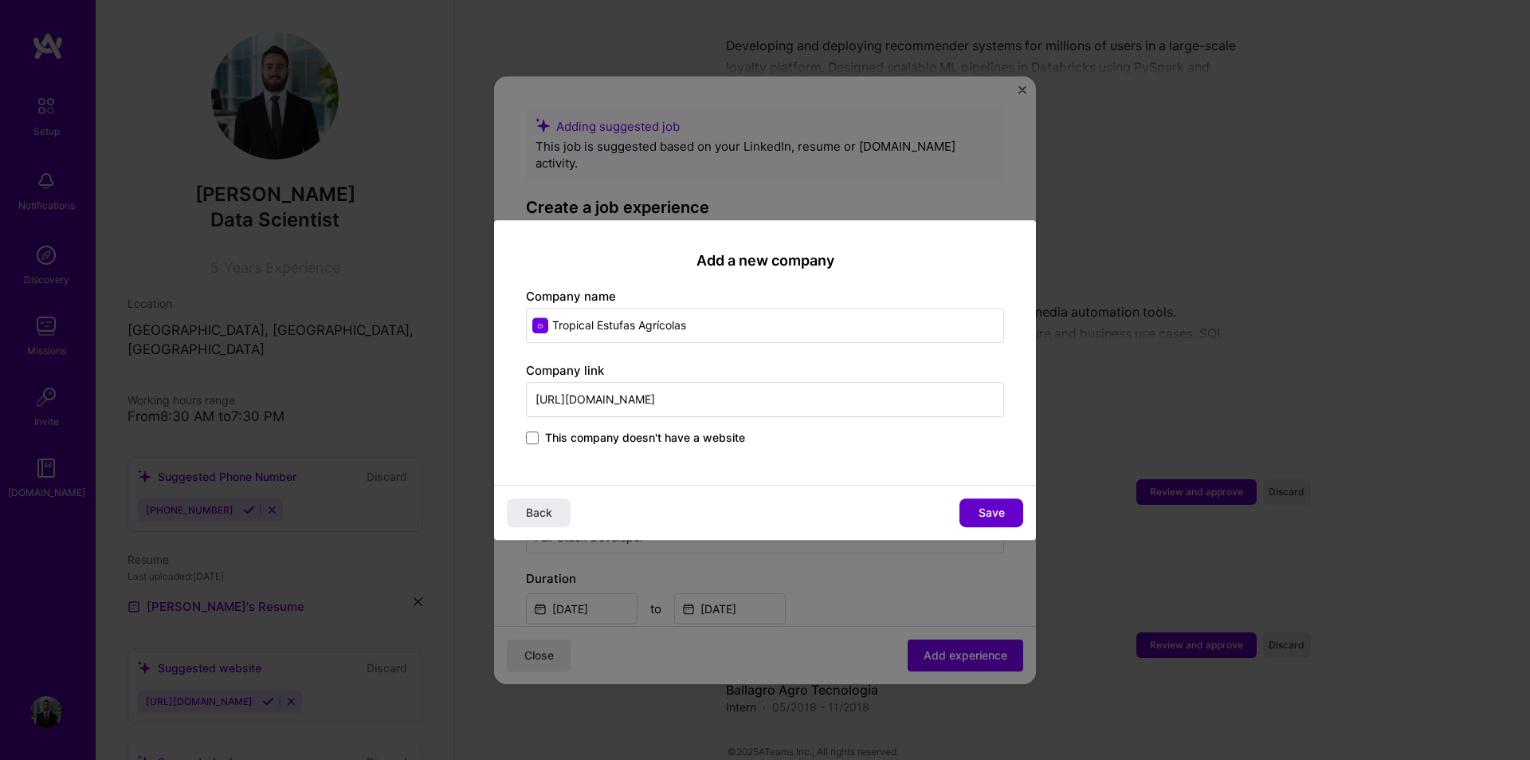
type input "[URL][DOMAIN_NAME]"
click at [972, 509] on button "Save" at bounding box center [992, 512] width 64 height 29
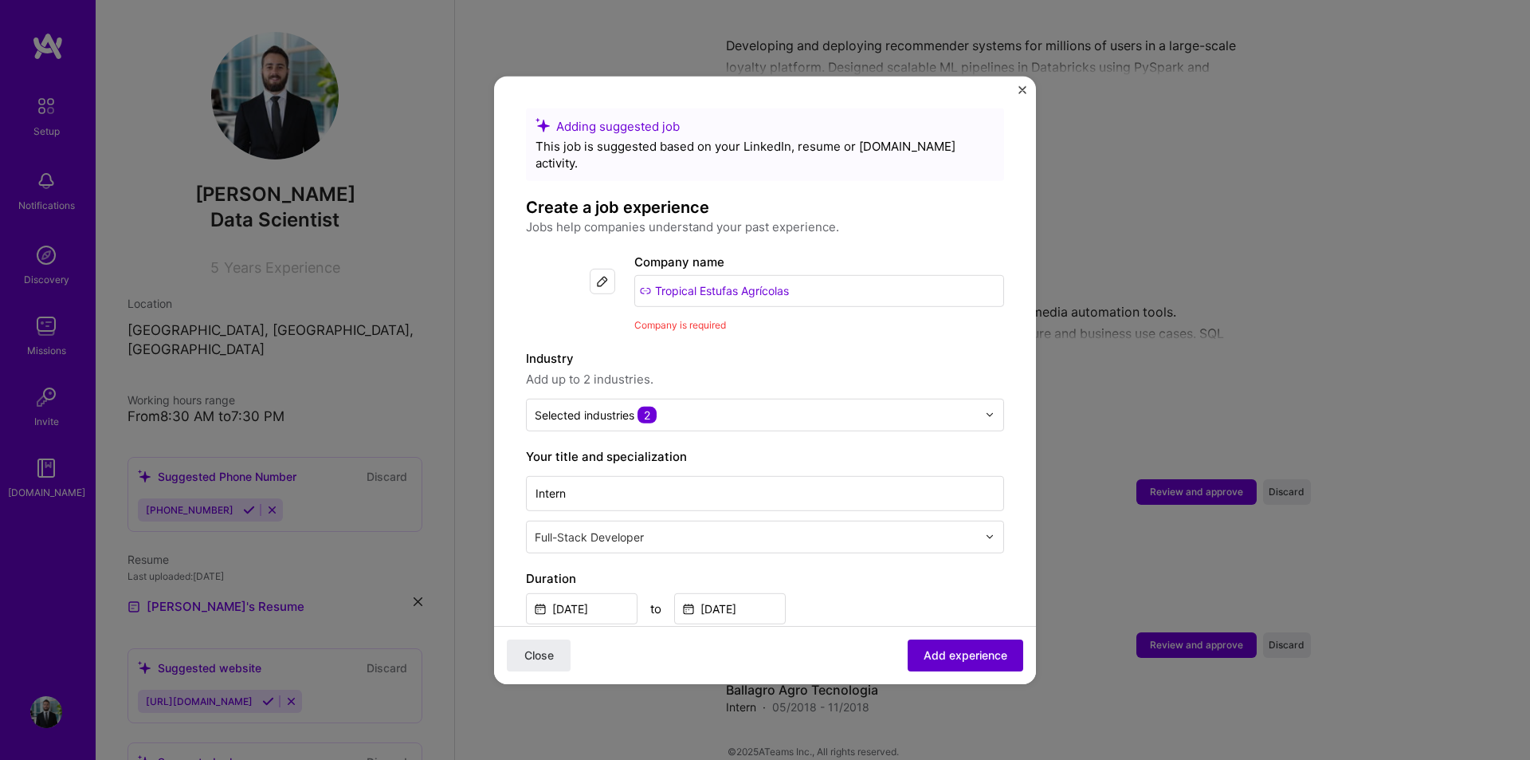
click at [961, 662] on span "Add experience" at bounding box center [966, 655] width 84 height 16
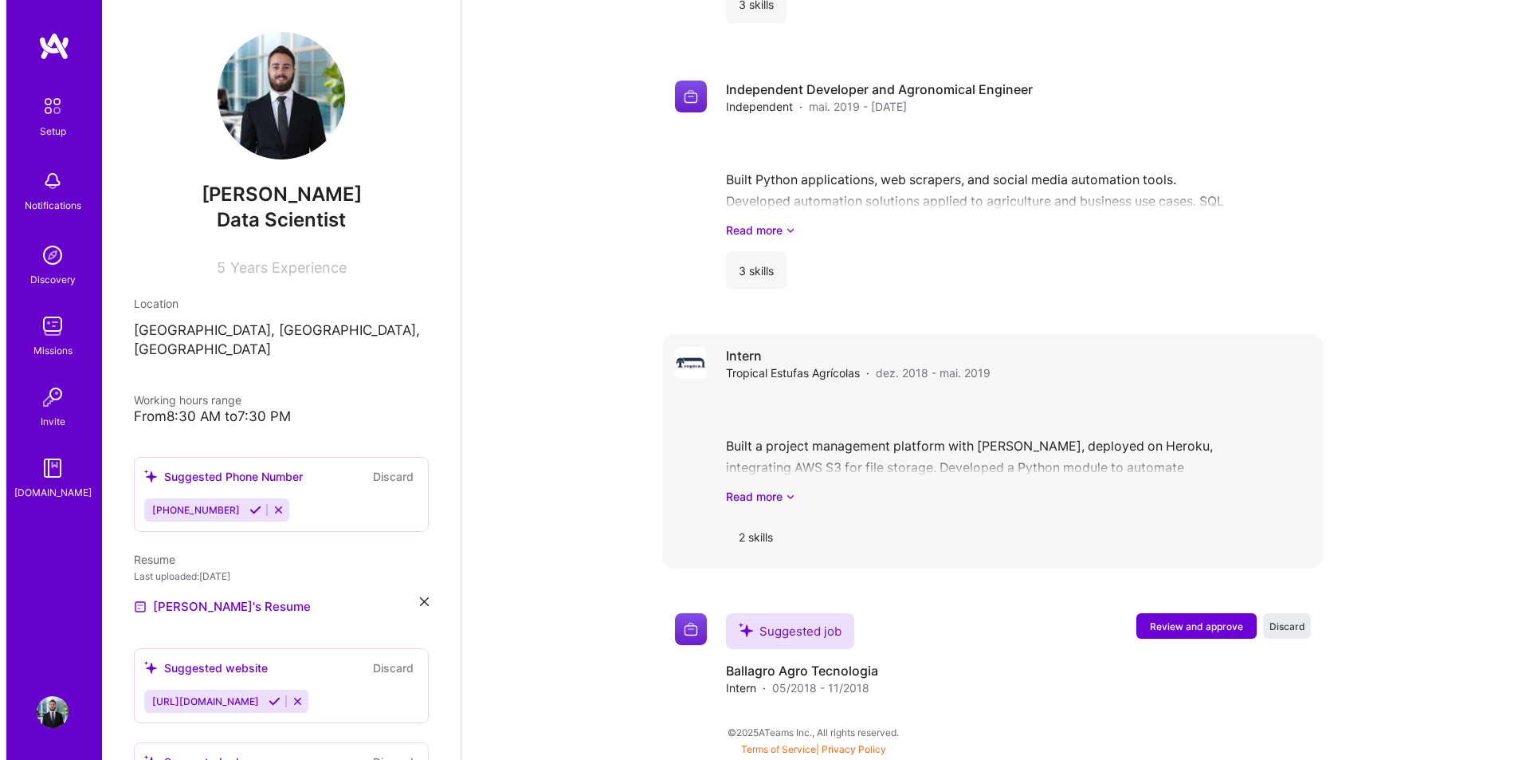
scroll to position [1396, 0]
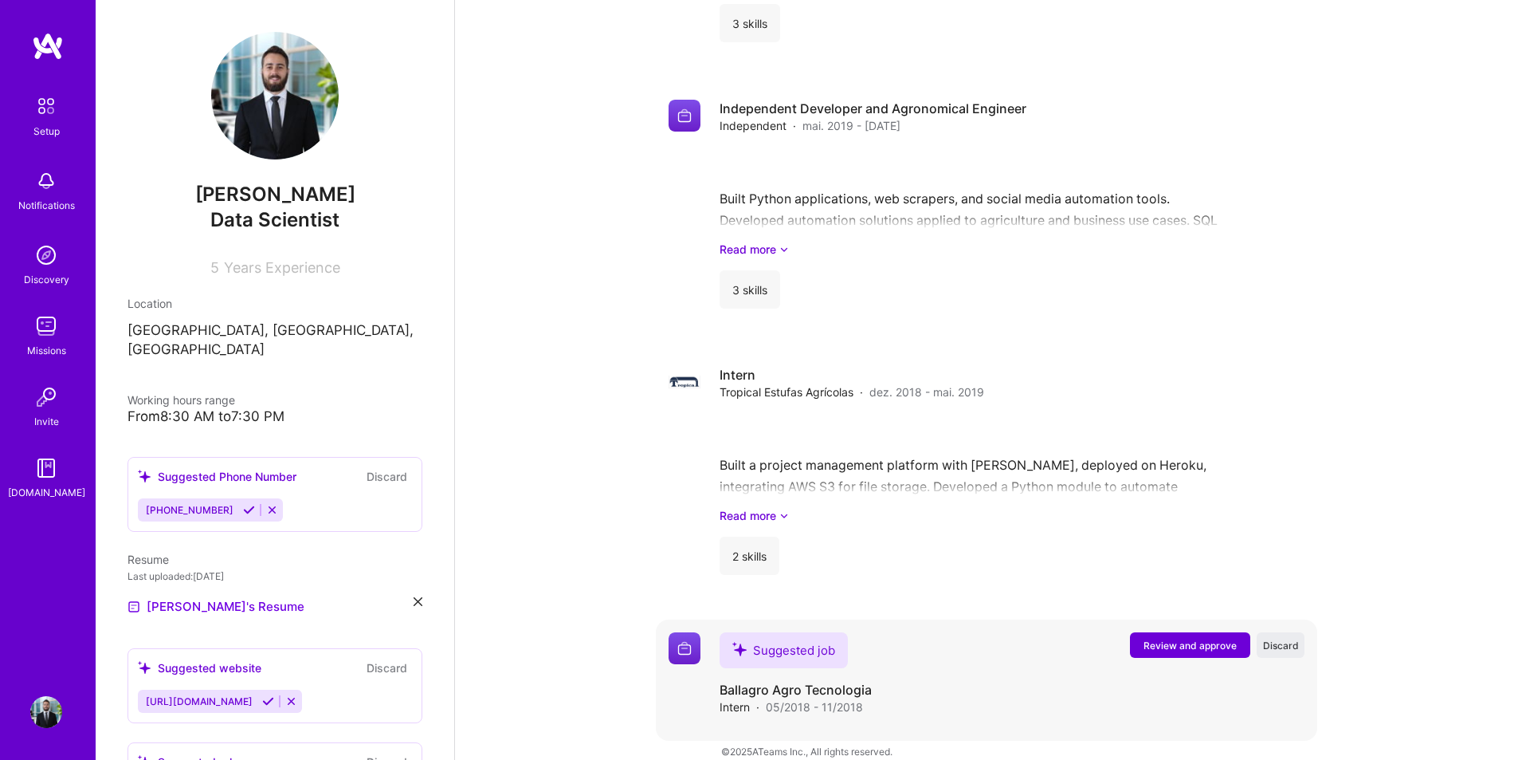
click at [1180, 638] on span "Review and approve" at bounding box center [1190, 645] width 93 height 14
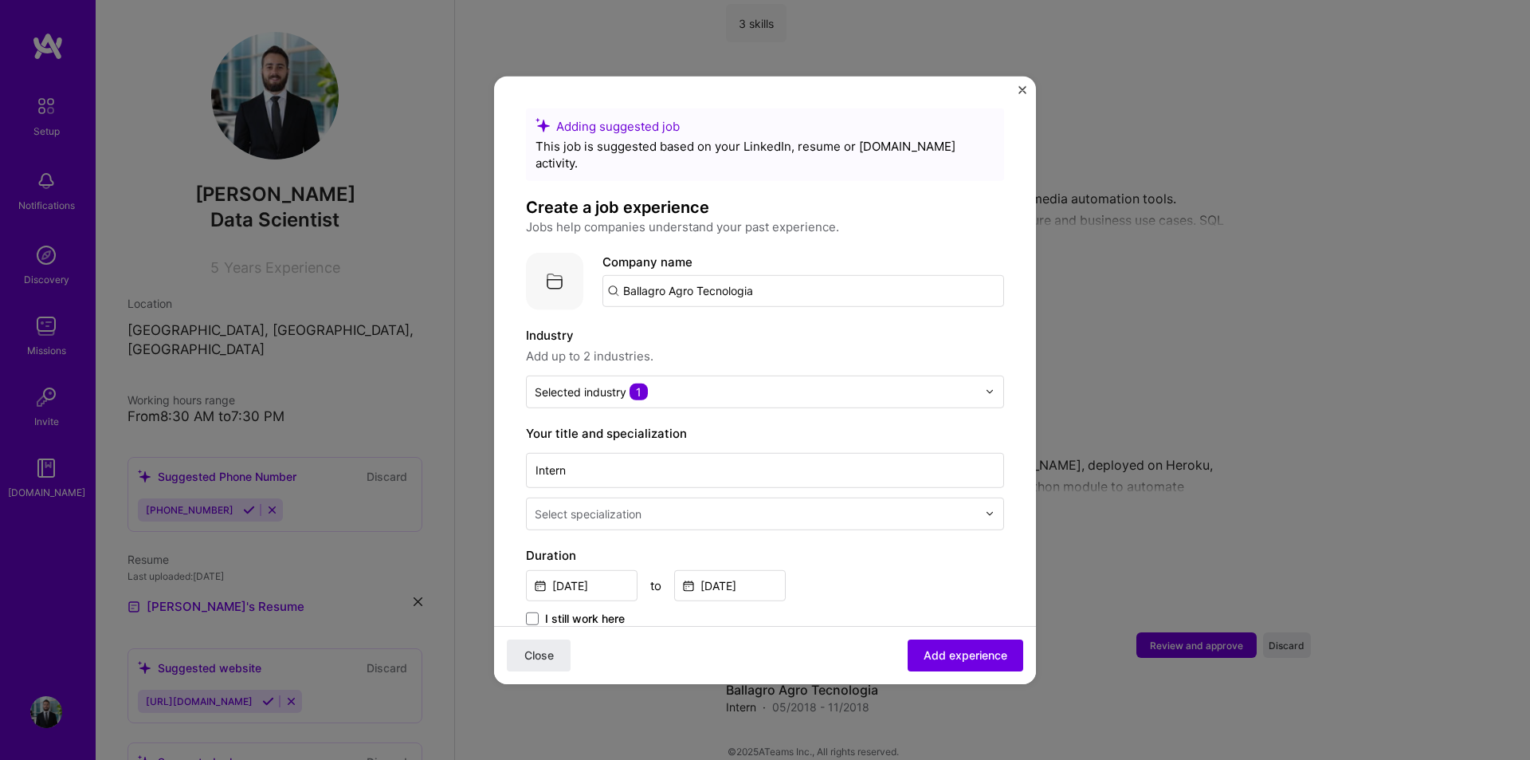
click at [745, 505] on div at bounding box center [758, 513] width 446 height 20
click at [744, 505] on div at bounding box center [758, 513] width 446 height 20
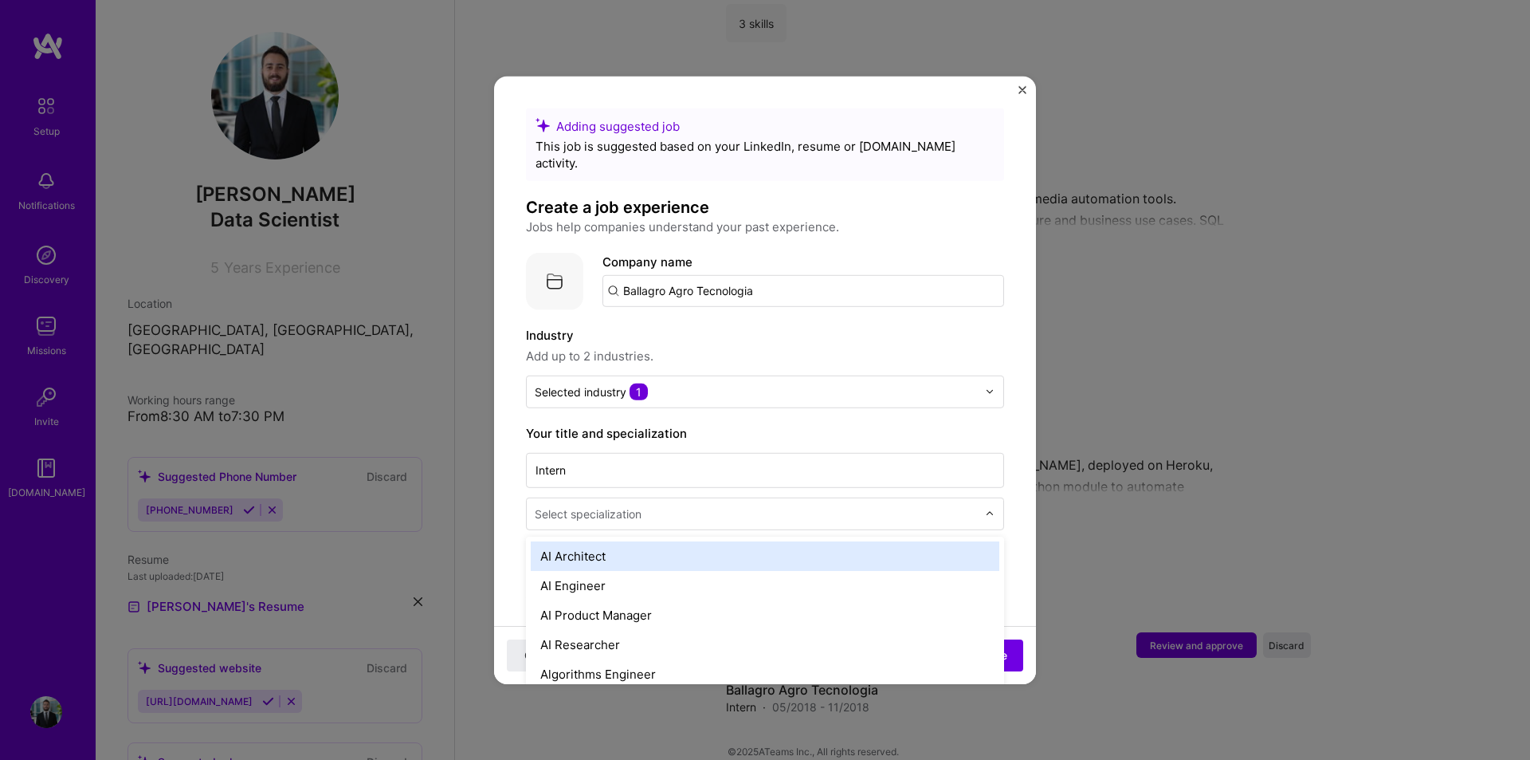
click at [744, 505] on div at bounding box center [758, 513] width 446 height 20
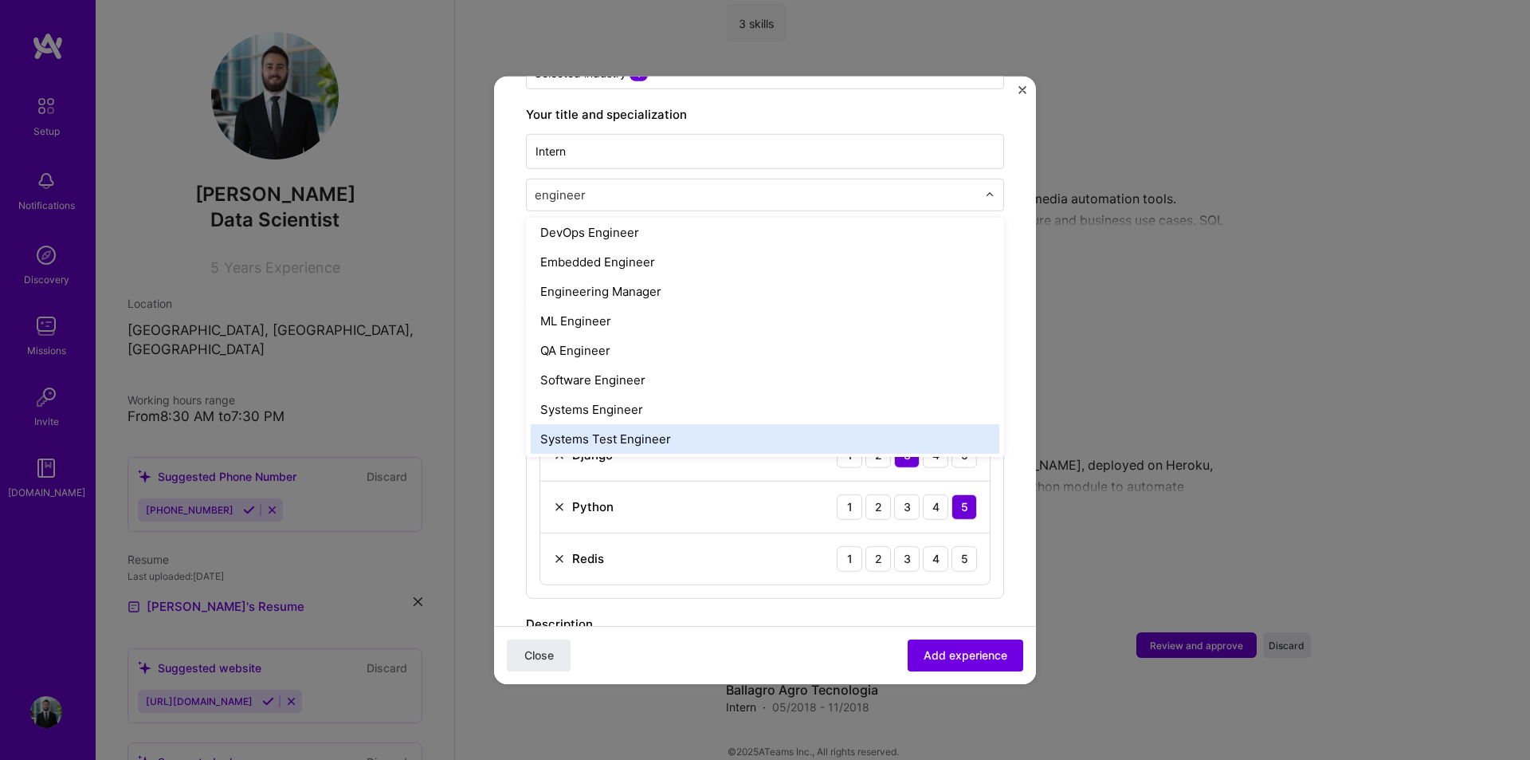
scroll to position [154, 0]
type input "e"
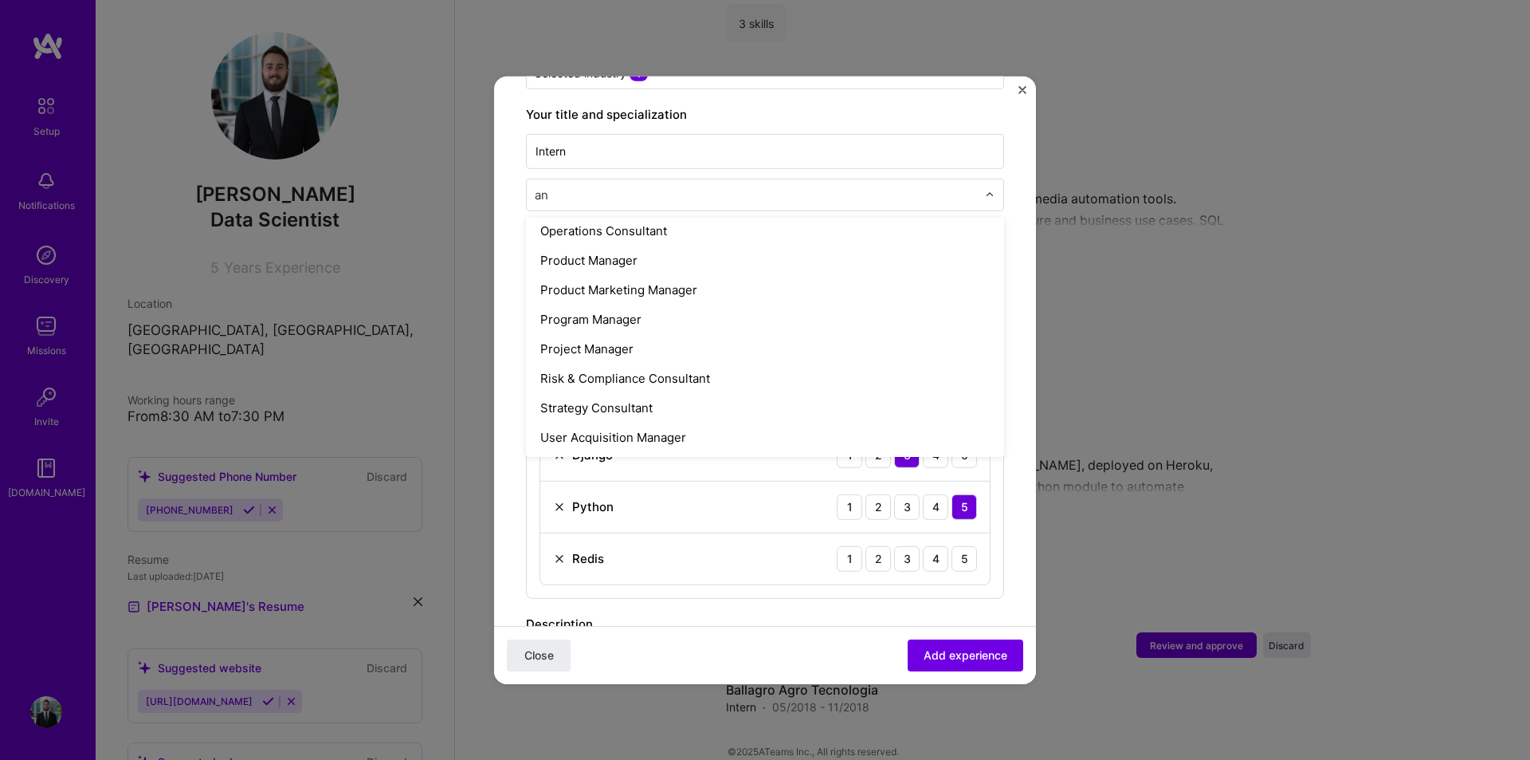
scroll to position [95, 0]
type input "anal"
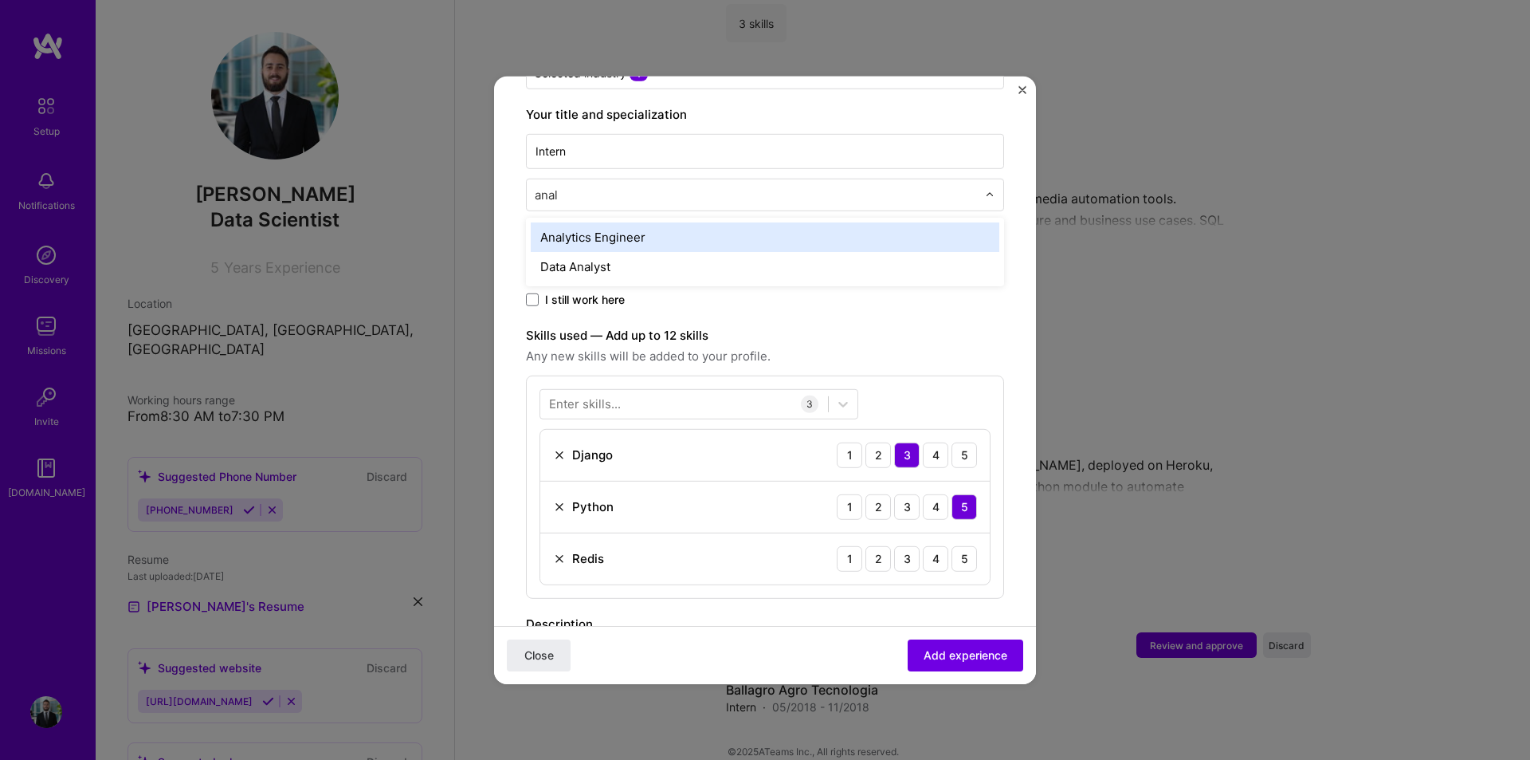
scroll to position [0, 0]
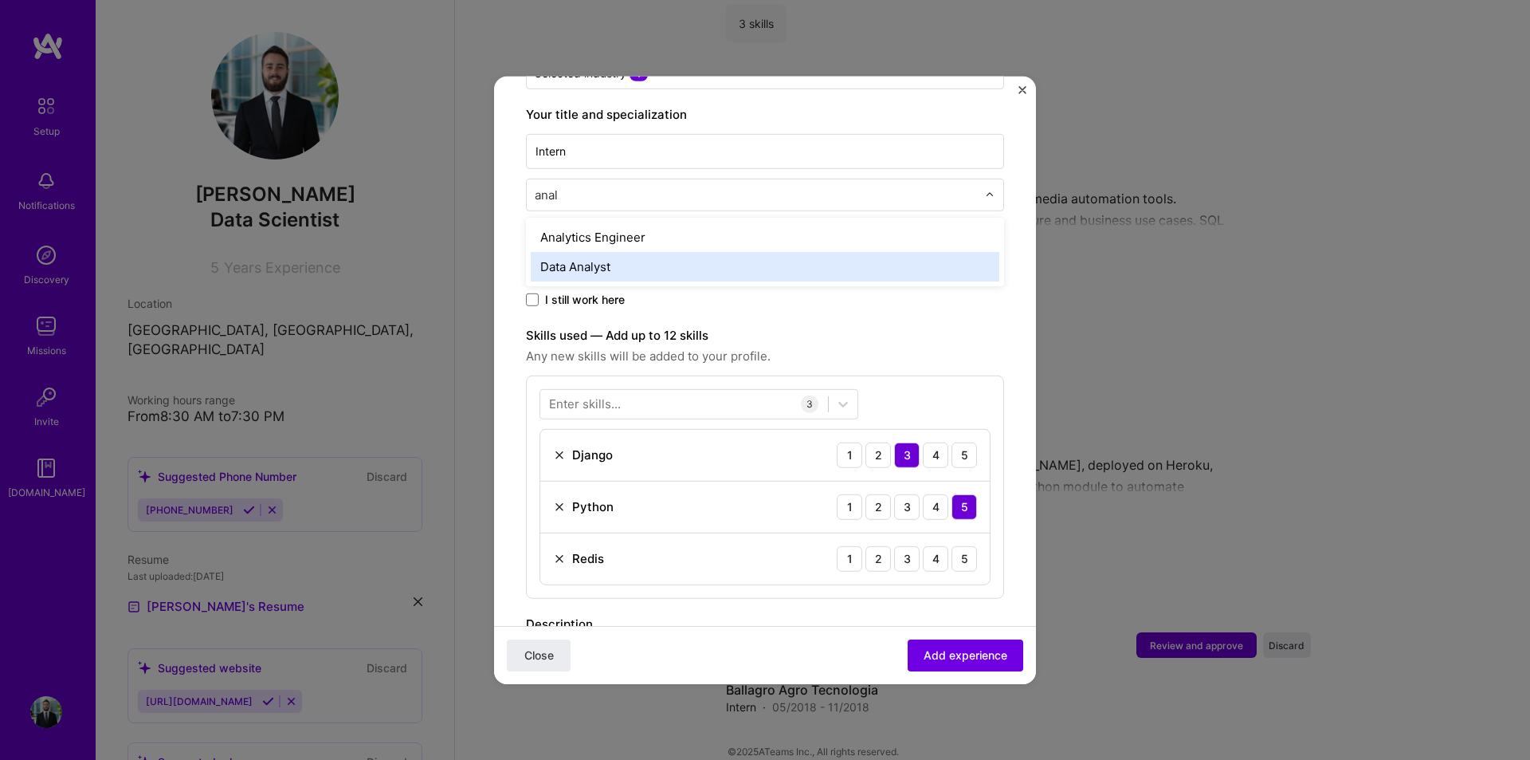
click at [642, 251] on div "Data Analyst" at bounding box center [765, 265] width 469 height 29
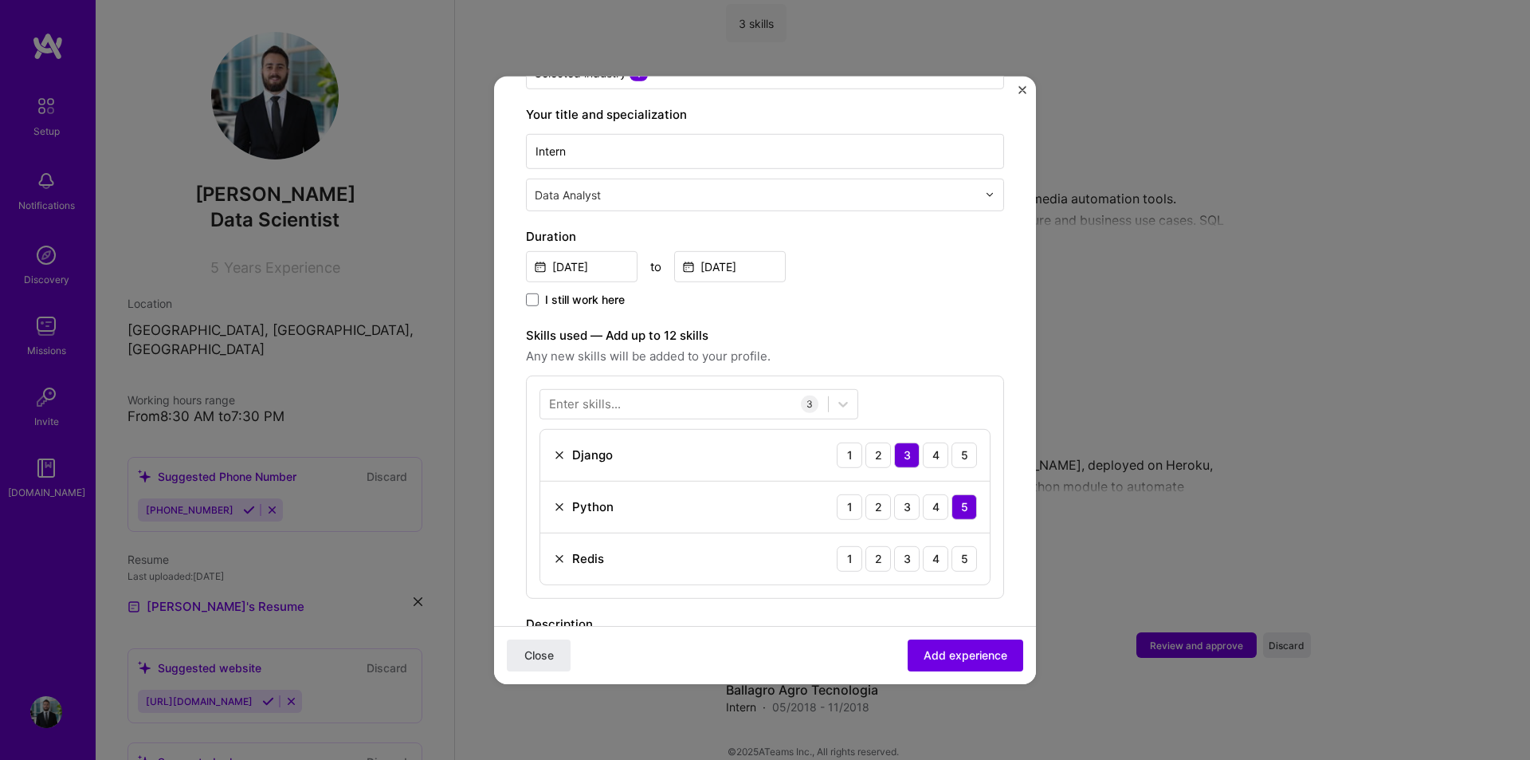
click at [991, 355] on div "Skills used — Add up to 12 skills Any new skills will be added to your profile.…" at bounding box center [765, 461] width 478 height 273
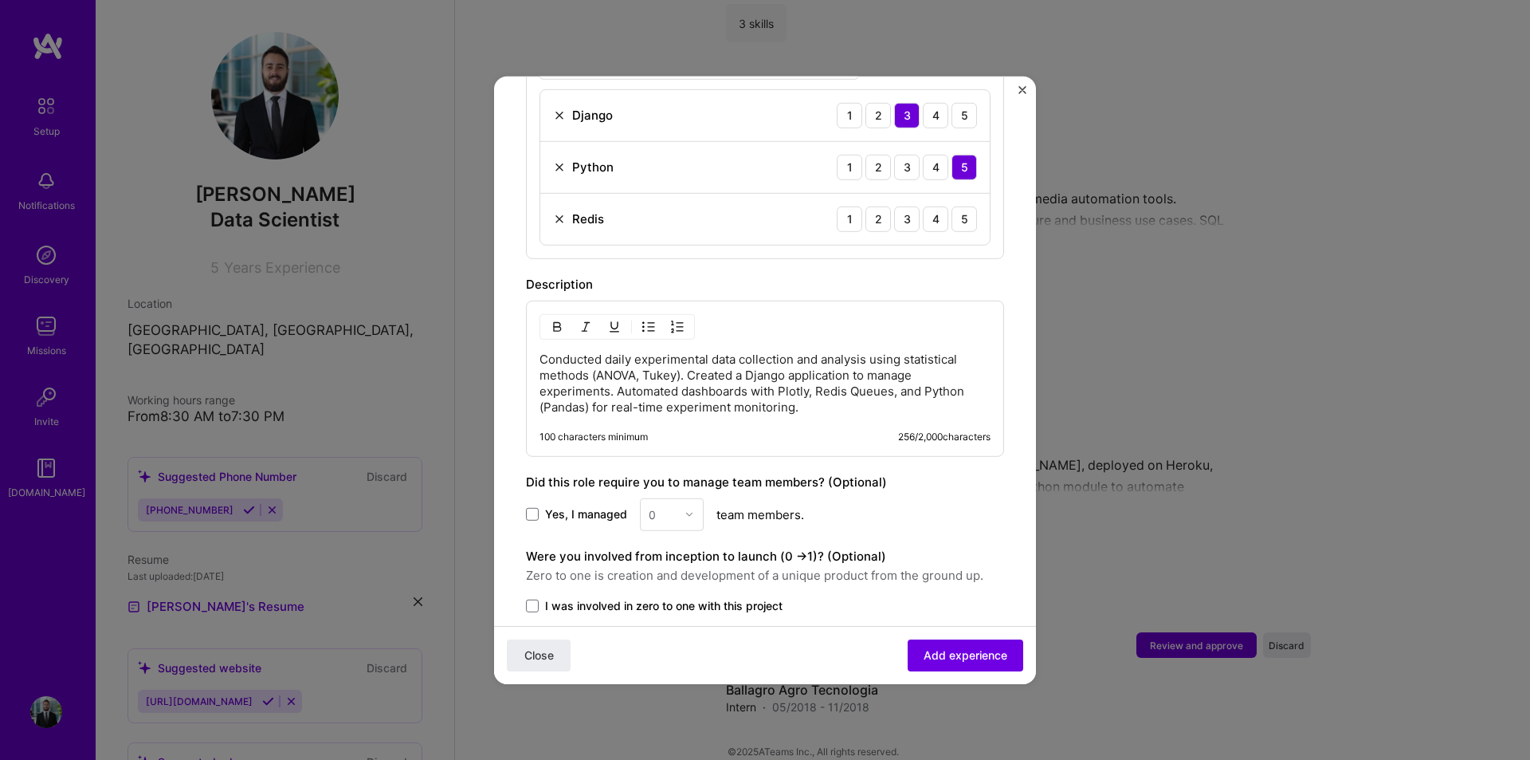
scroll to position [520, 0]
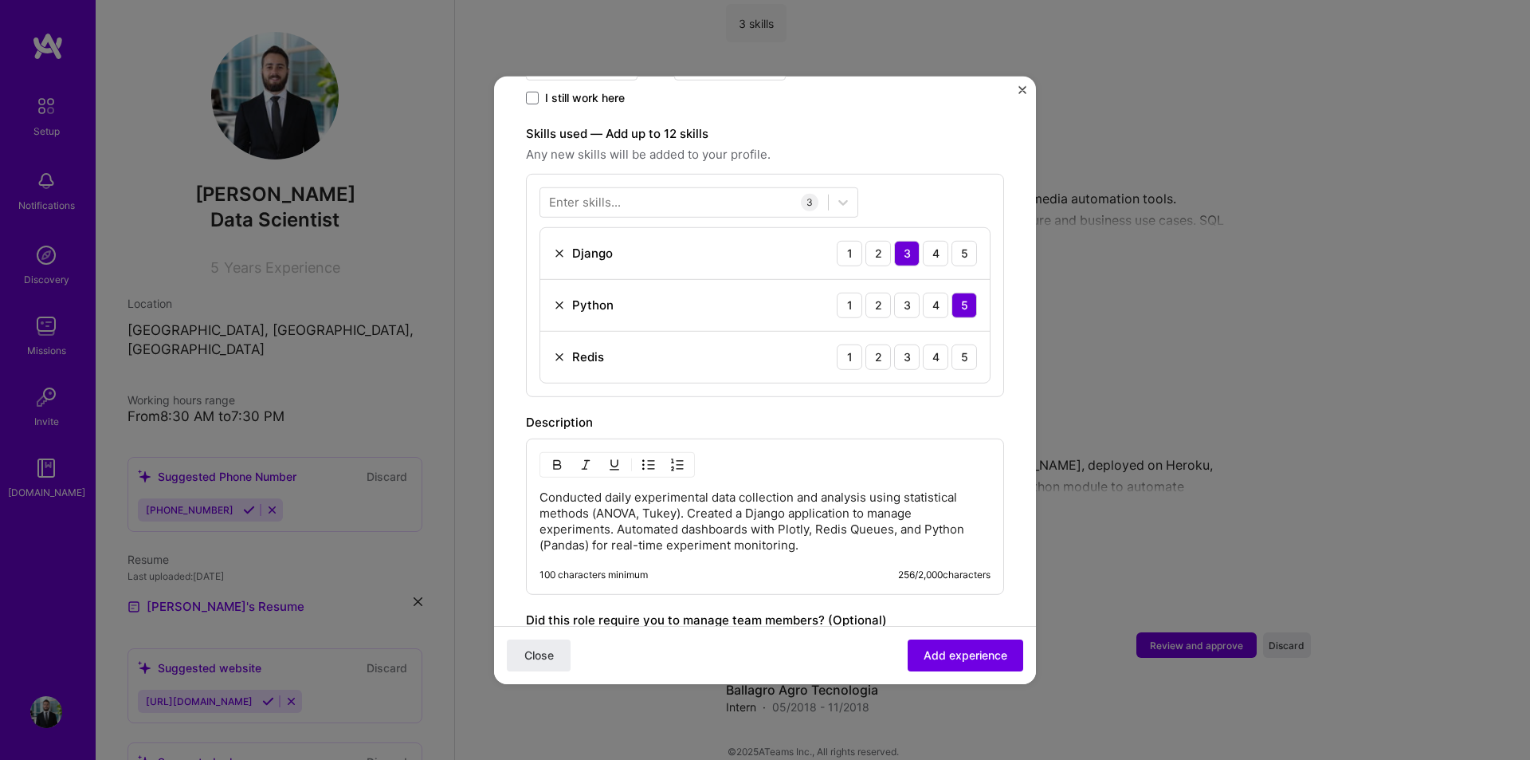
click at [566, 348] on div "Redis" at bounding box center [578, 356] width 51 height 17
click at [552, 343] on div "Redis 1 2 3 4 5" at bounding box center [764, 356] width 449 height 51
click at [555, 350] on img at bounding box center [559, 356] width 13 height 13
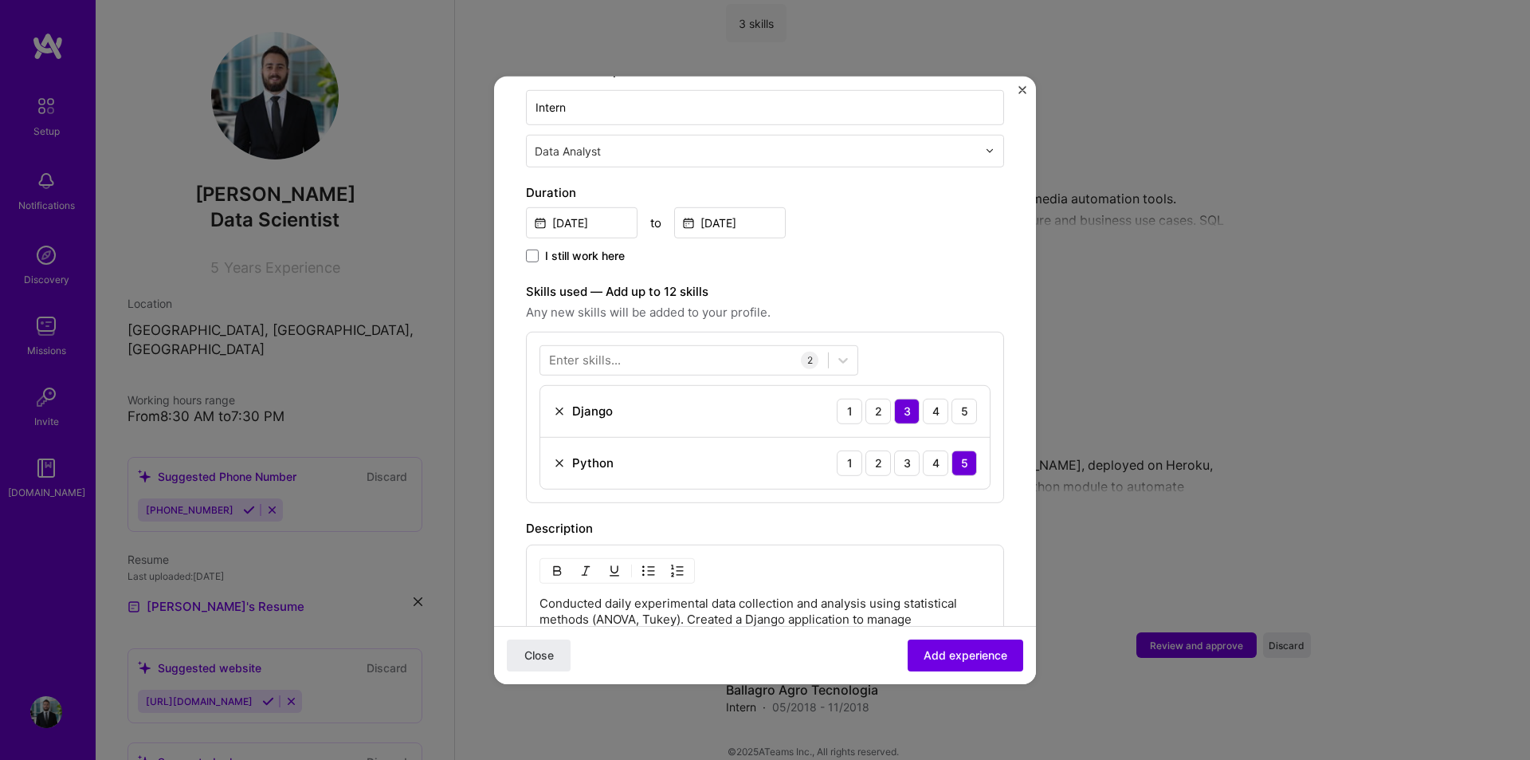
scroll to position [361, 0]
click at [977, 656] on span "Add experience" at bounding box center [966, 655] width 84 height 16
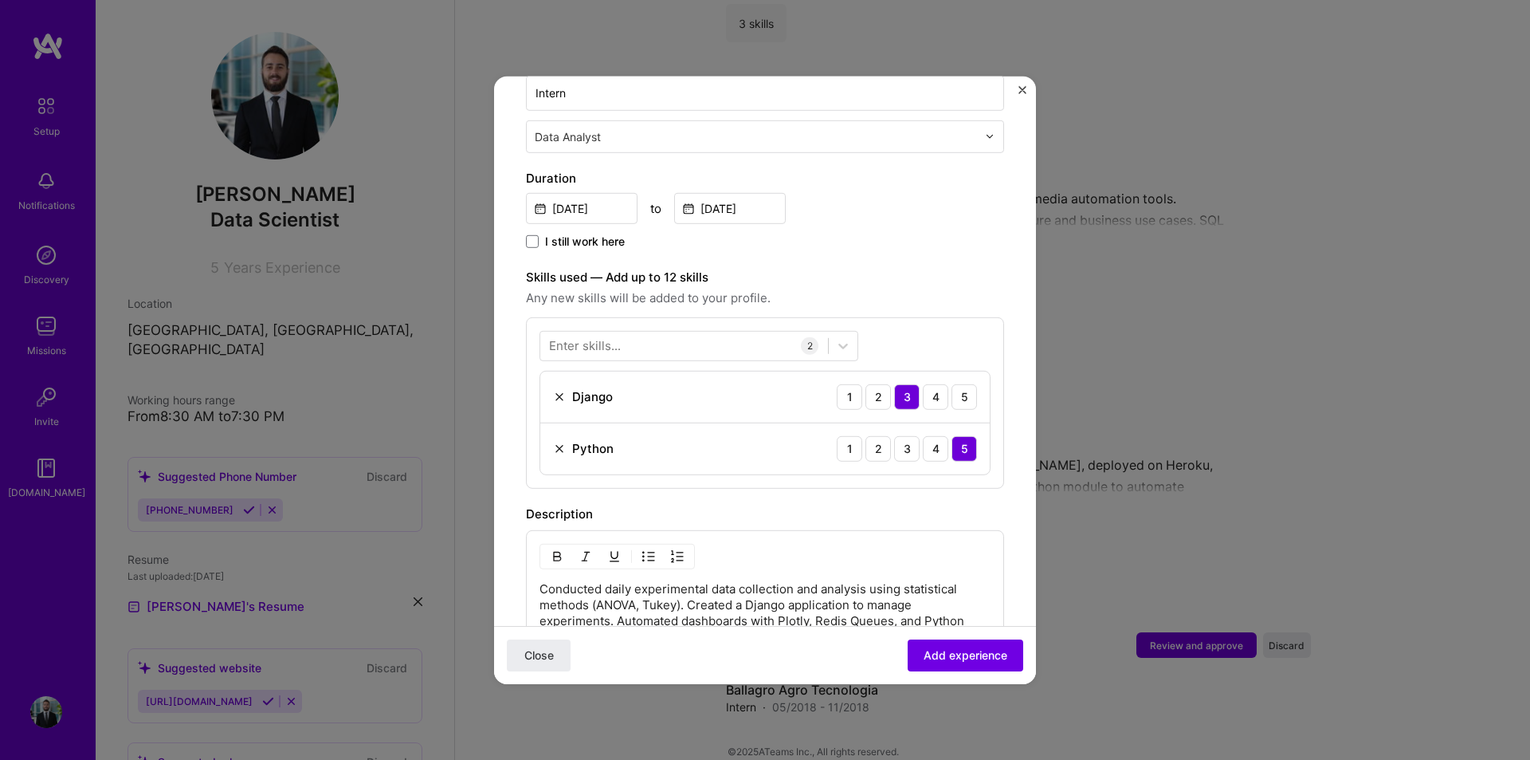
scroll to position [398, 0]
click at [634, 334] on div at bounding box center [684, 347] width 288 height 26
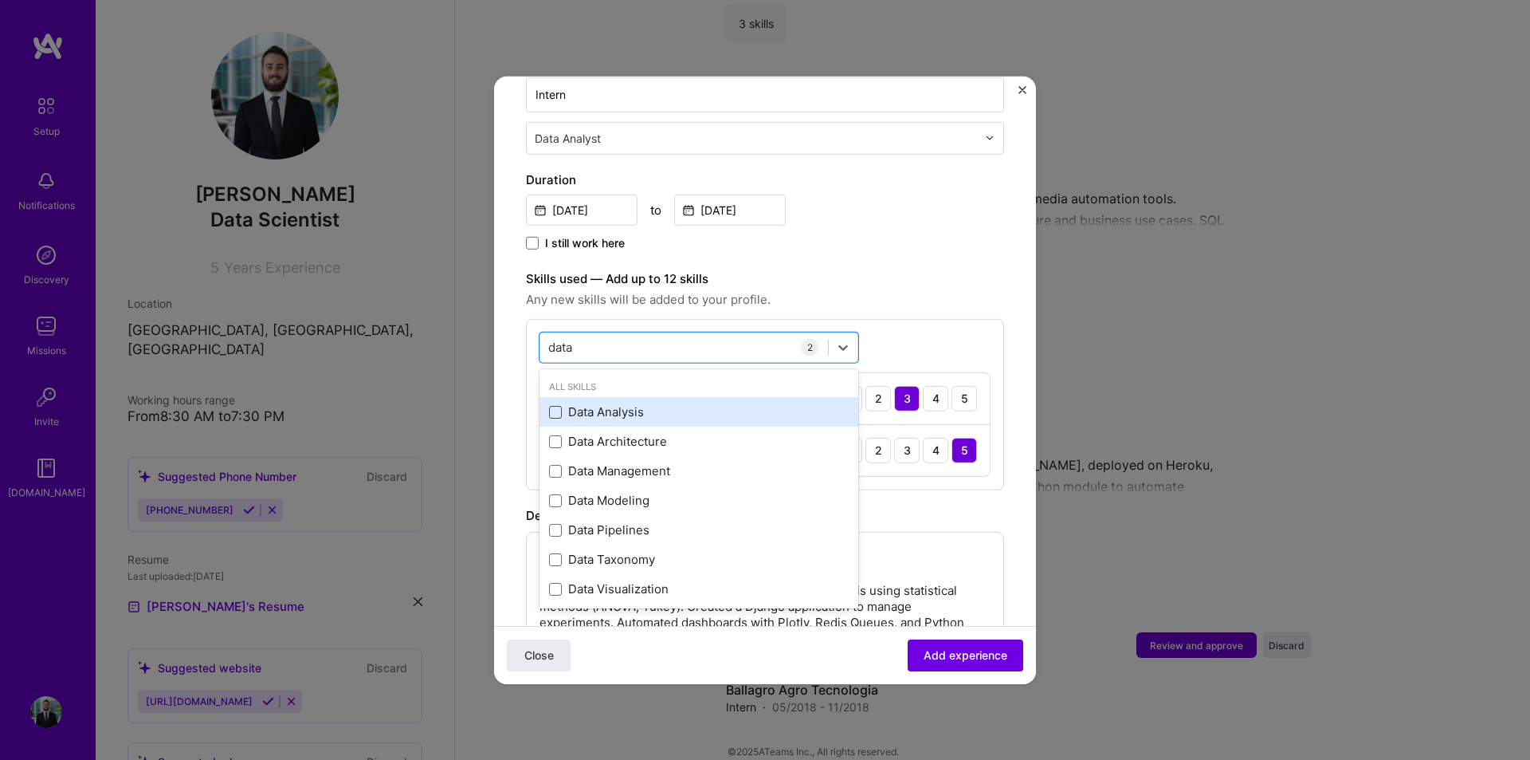
click at [553, 406] on span at bounding box center [555, 412] width 13 height 13
click at [0, 0] on input "checkbox" at bounding box center [0, 0] width 0 height 0
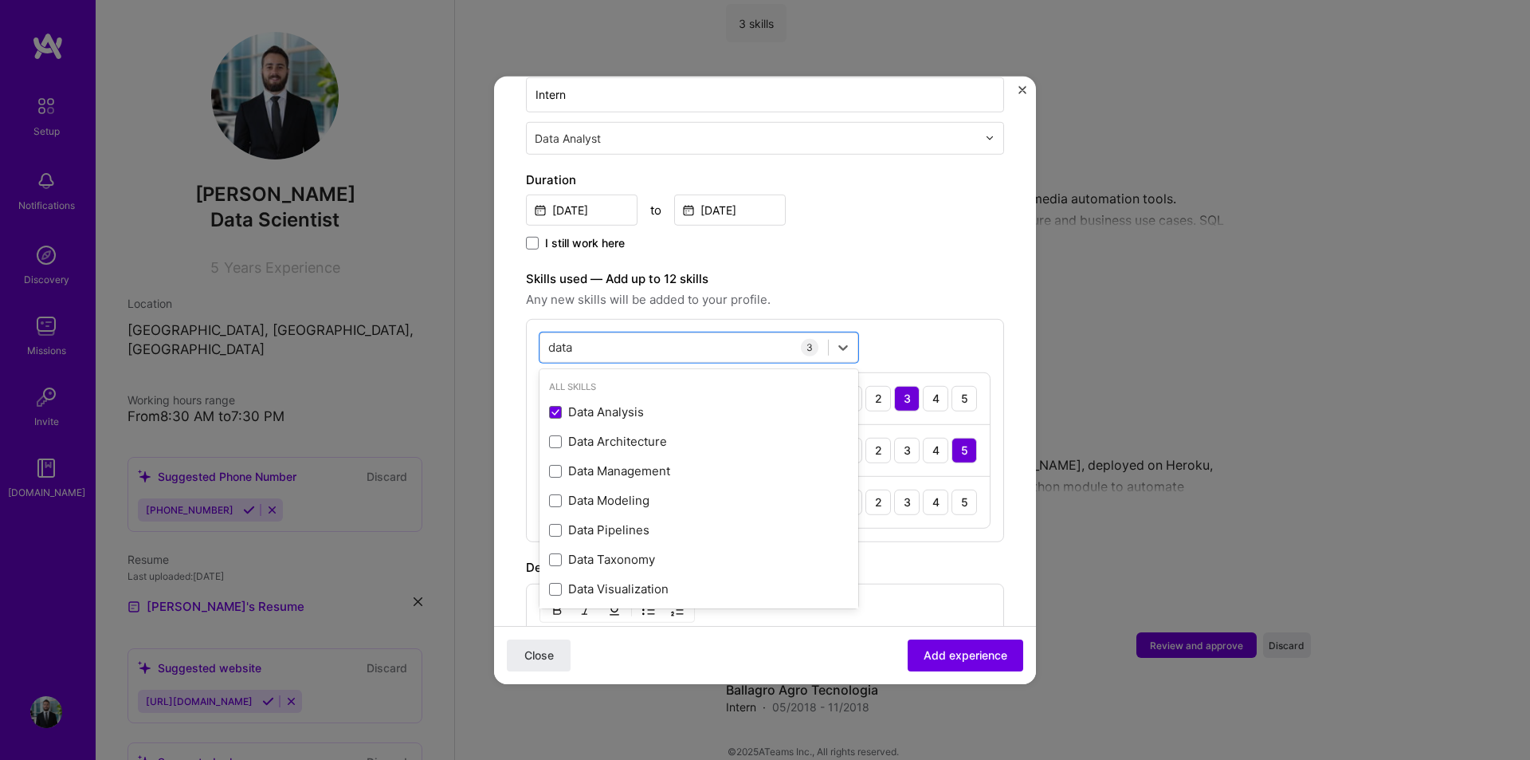
type input "data"
click at [1022, 289] on form "Adding suggested job This job is suggested based on your LinkedIn, resume or [D…" at bounding box center [765, 396] width 542 height 1375
click at [923, 491] on div "4" at bounding box center [936, 502] width 26 height 26
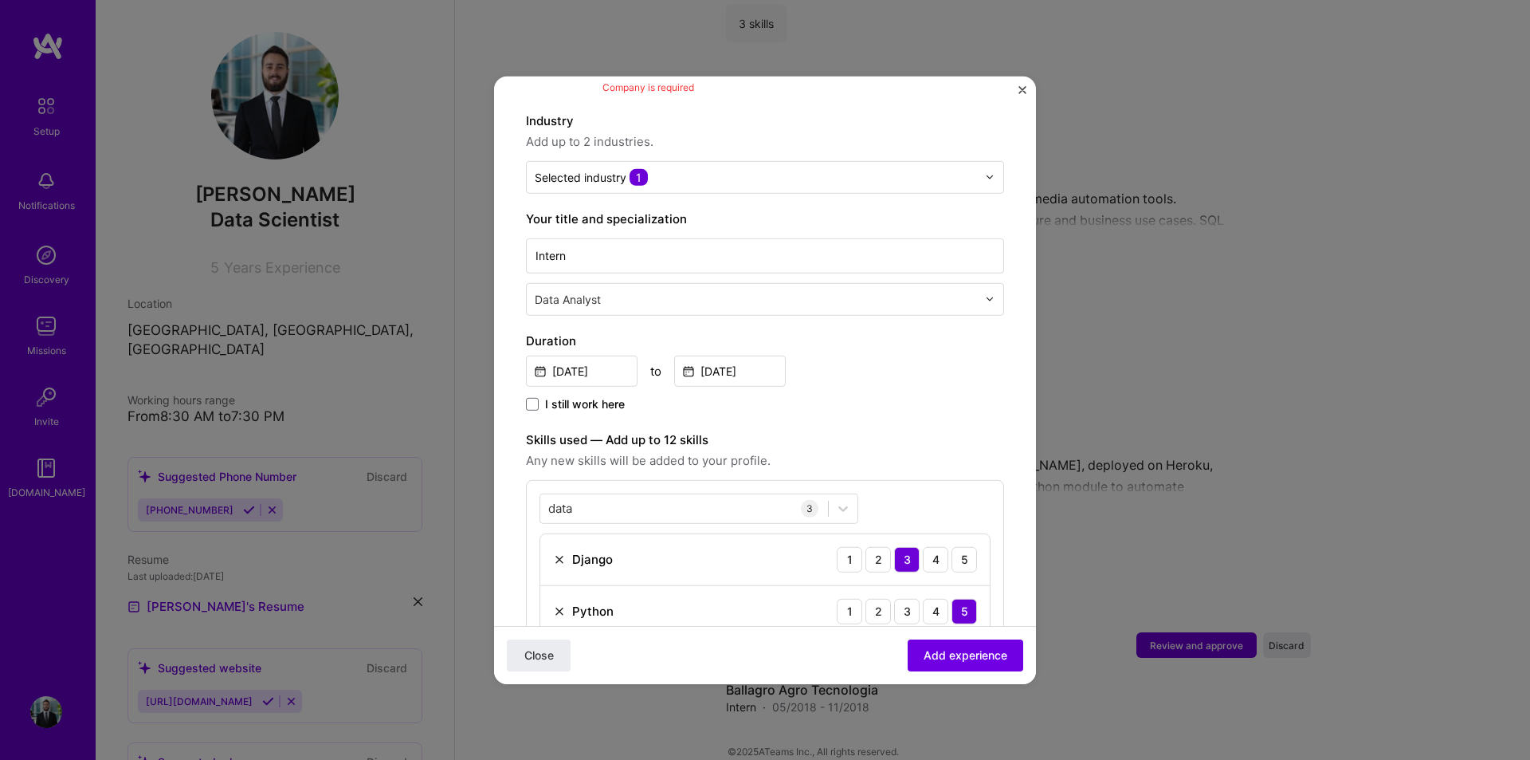
scroll to position [239, 0]
click at [978, 655] on span "Add experience" at bounding box center [966, 655] width 84 height 16
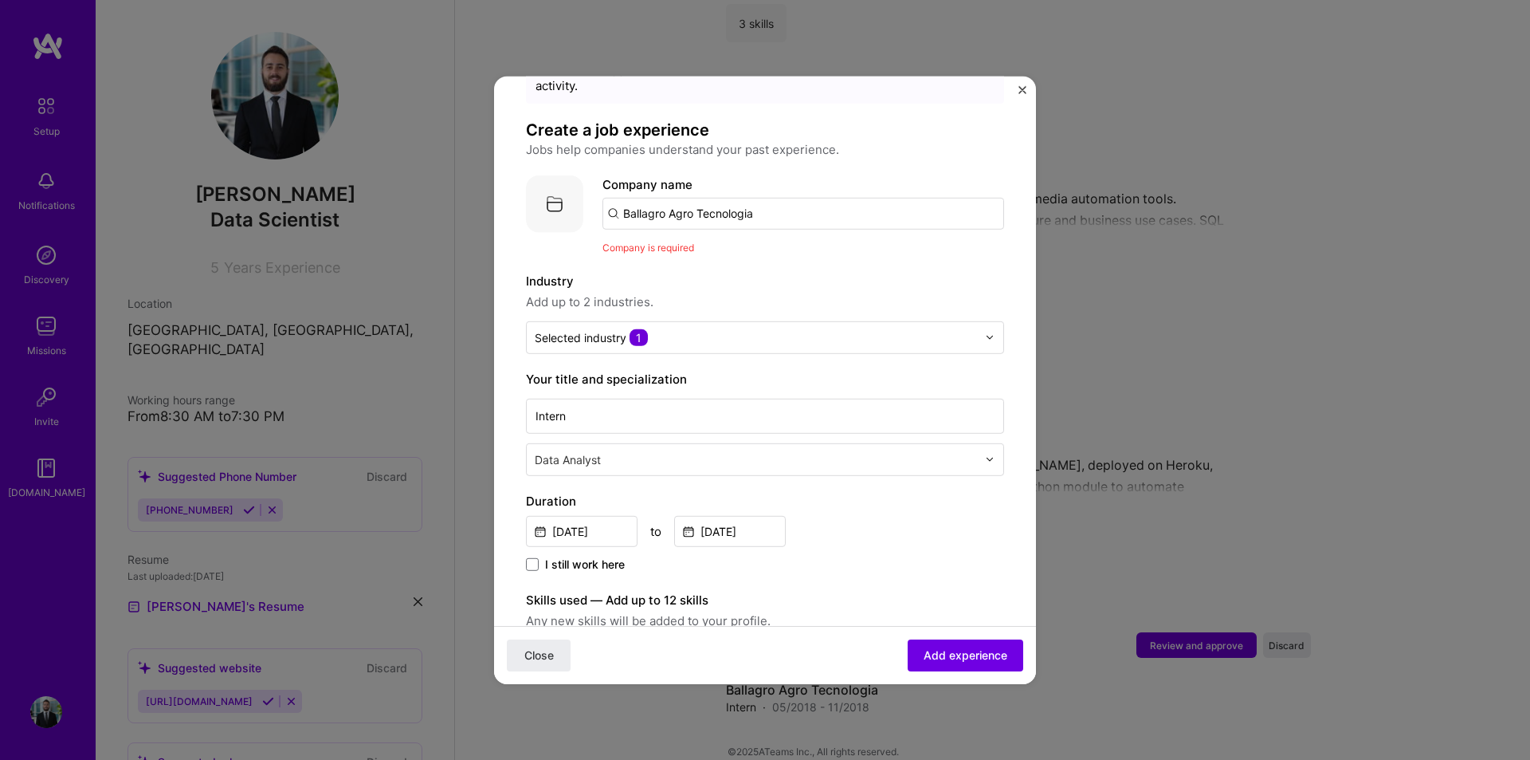
scroll to position [0, 0]
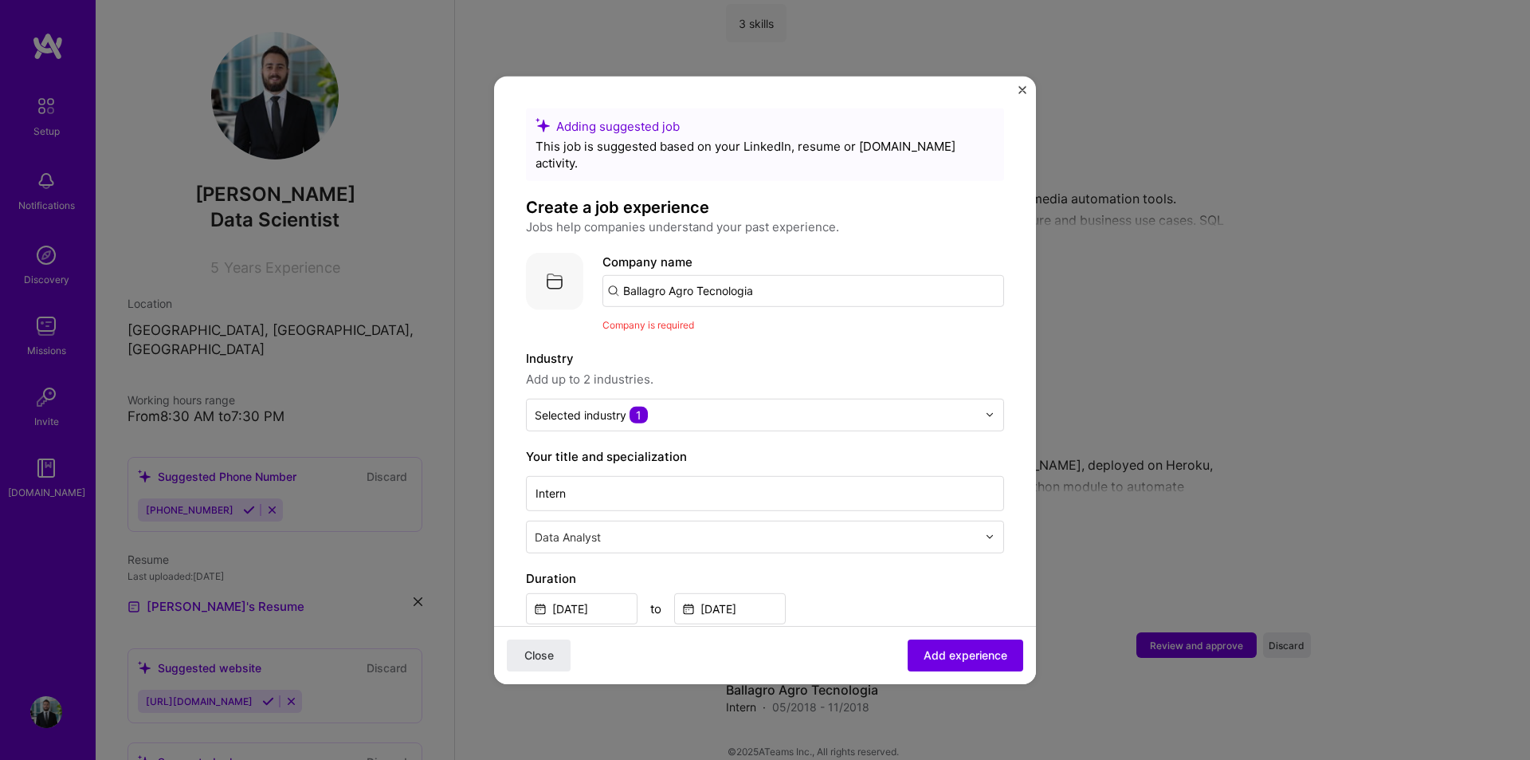
click at [749, 285] on input "Ballagro Agro Tecnologia" at bounding box center [804, 290] width 402 height 32
click at [636, 285] on input "Ballagro Agro Tecnologia" at bounding box center [804, 290] width 402 height 32
click at [655, 318] on span "Company is required" at bounding box center [649, 324] width 92 height 12
click at [622, 276] on input "Ballagro Agro Tecnologia" at bounding box center [804, 290] width 402 height 32
click at [618, 276] on input "Ballagro Agro Tecnologia" at bounding box center [804, 290] width 402 height 32
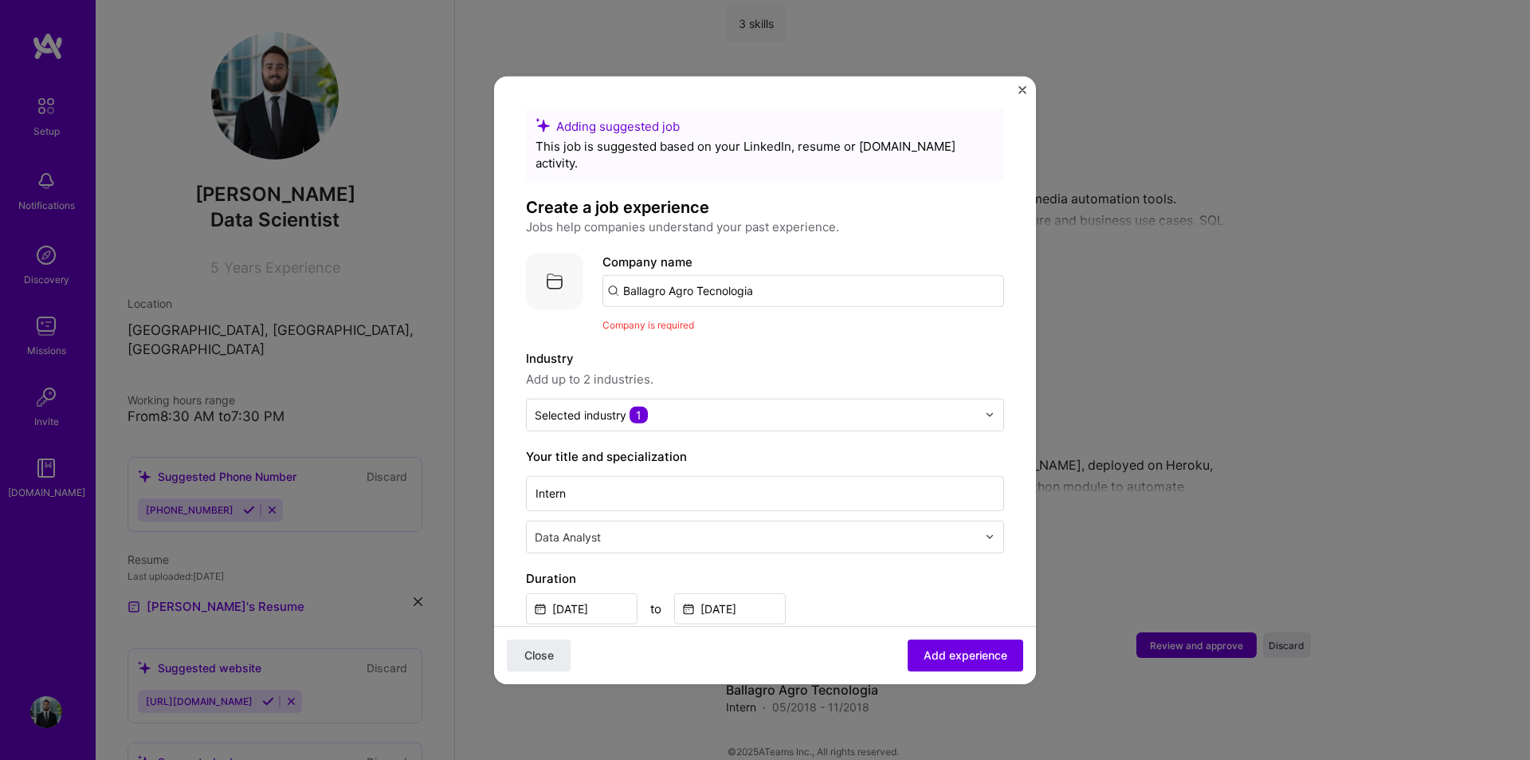
click at [615, 276] on input "Ballagro Agro Tecnologia" at bounding box center [804, 290] width 402 height 32
click at [614, 274] on input "Ballagro Agro Tecnologia" at bounding box center [804, 290] width 402 height 32
click at [783, 274] on input "Ballagro Agro Tecnologia" at bounding box center [804, 290] width 402 height 32
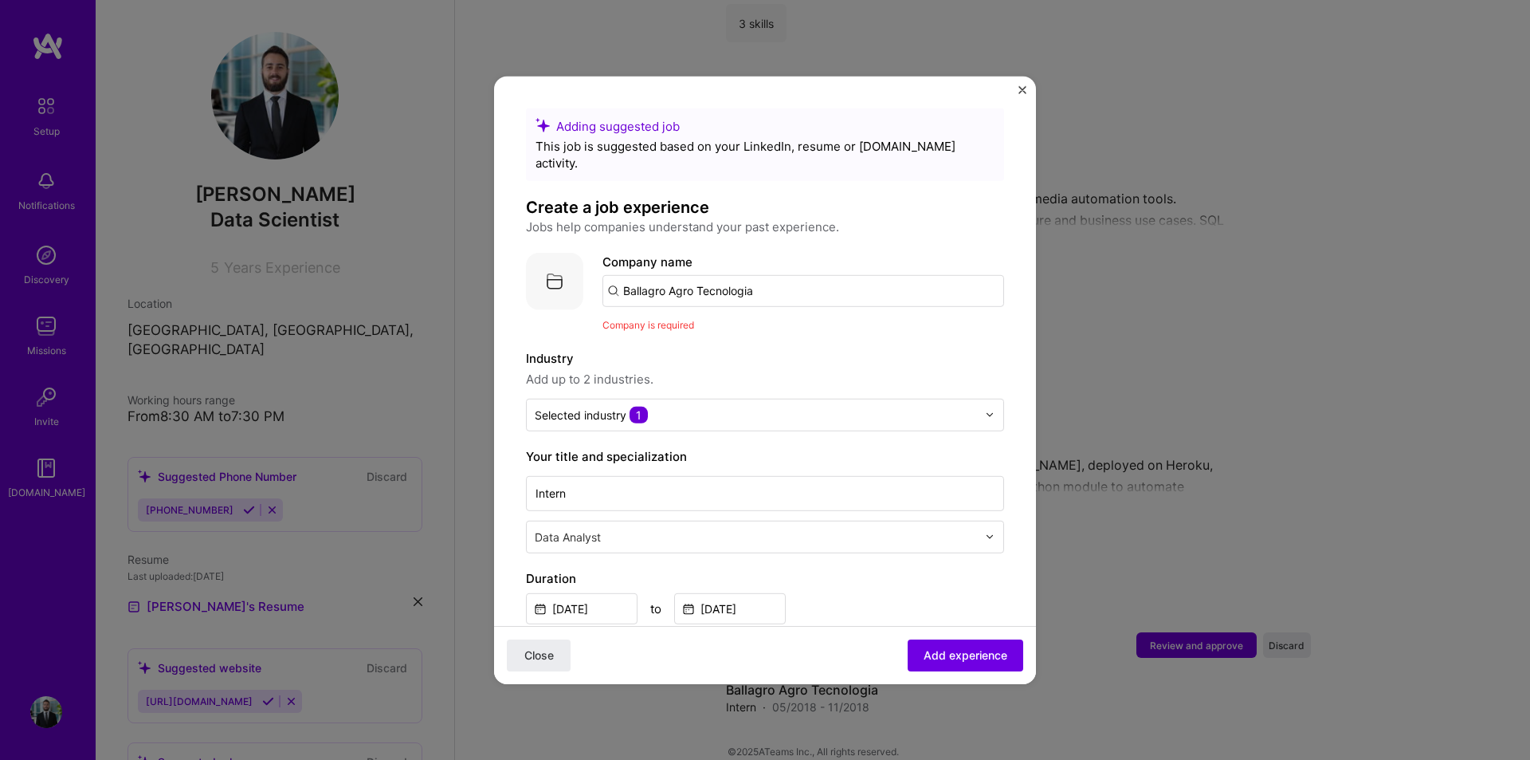
click at [783, 274] on input "Ballagro Agro Tecnologia" at bounding box center [804, 290] width 402 height 32
type input "Ballagro"
click at [716, 320] on div "Ballagro" at bounding box center [722, 334] width 61 height 28
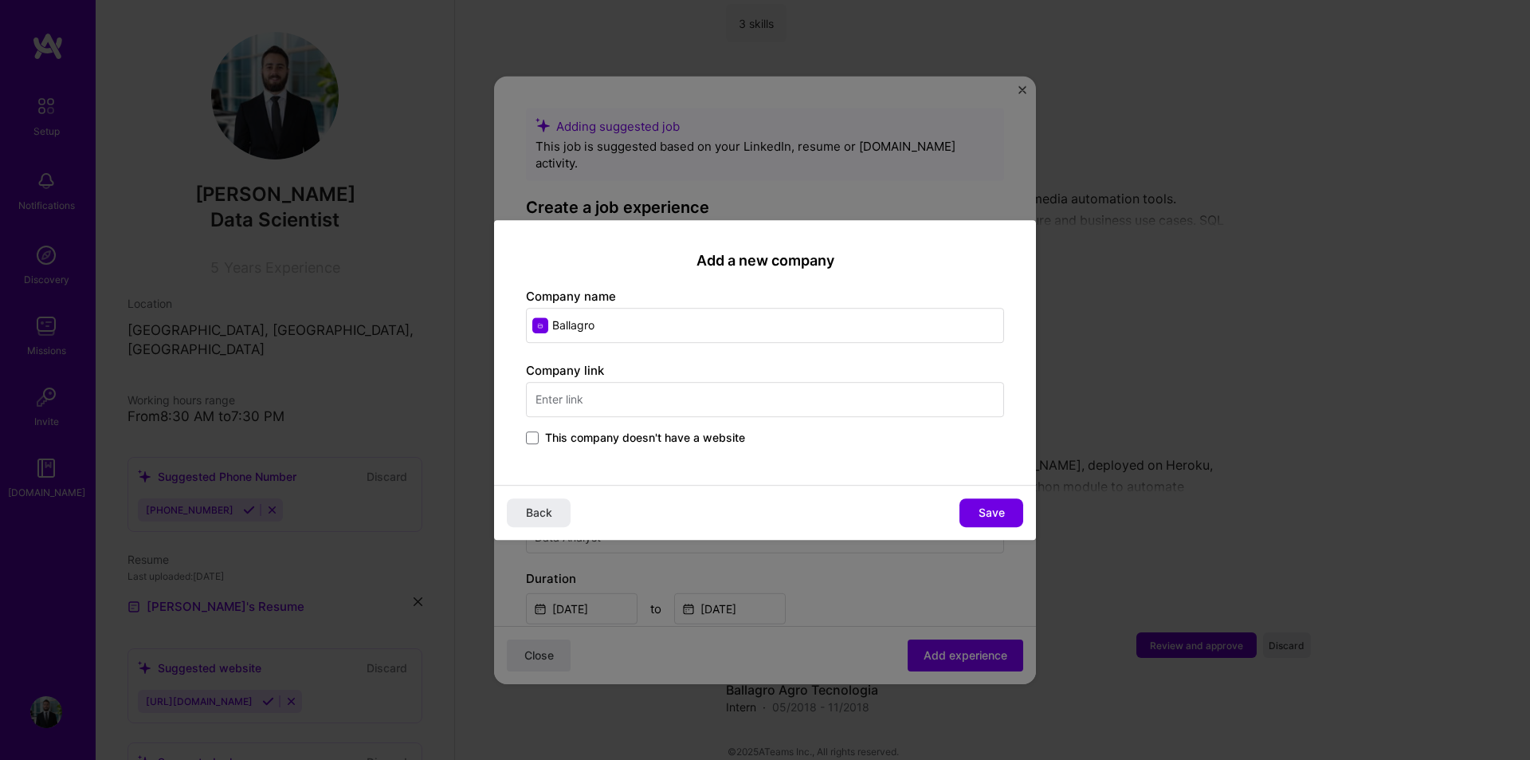
click at [696, 332] on input "Ballagro" at bounding box center [765, 325] width 478 height 35
type input "Ballagro Agro Technology"
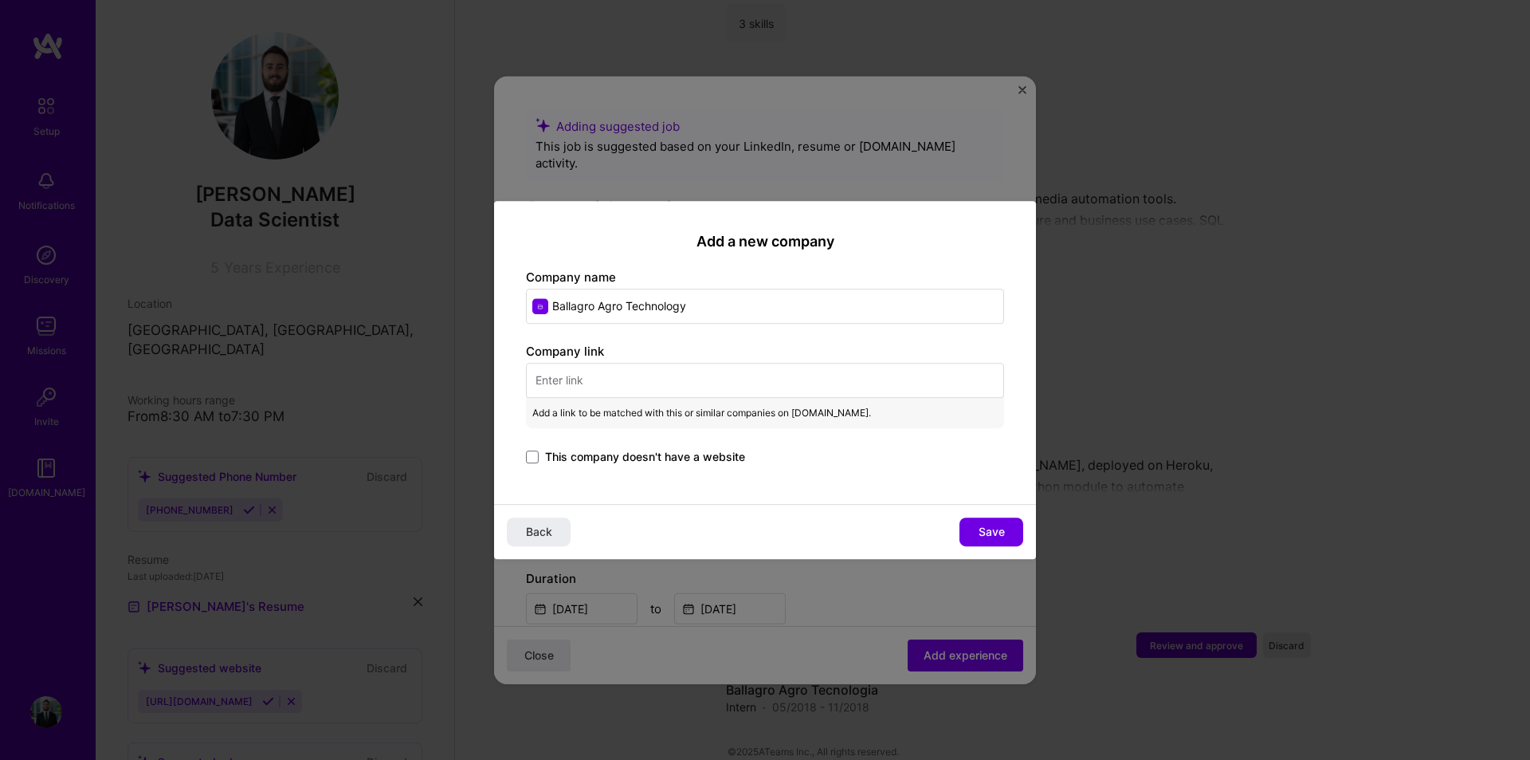
click at [645, 378] on input "text" at bounding box center [765, 380] width 478 height 35
paste input "[URL][DOMAIN_NAME]"
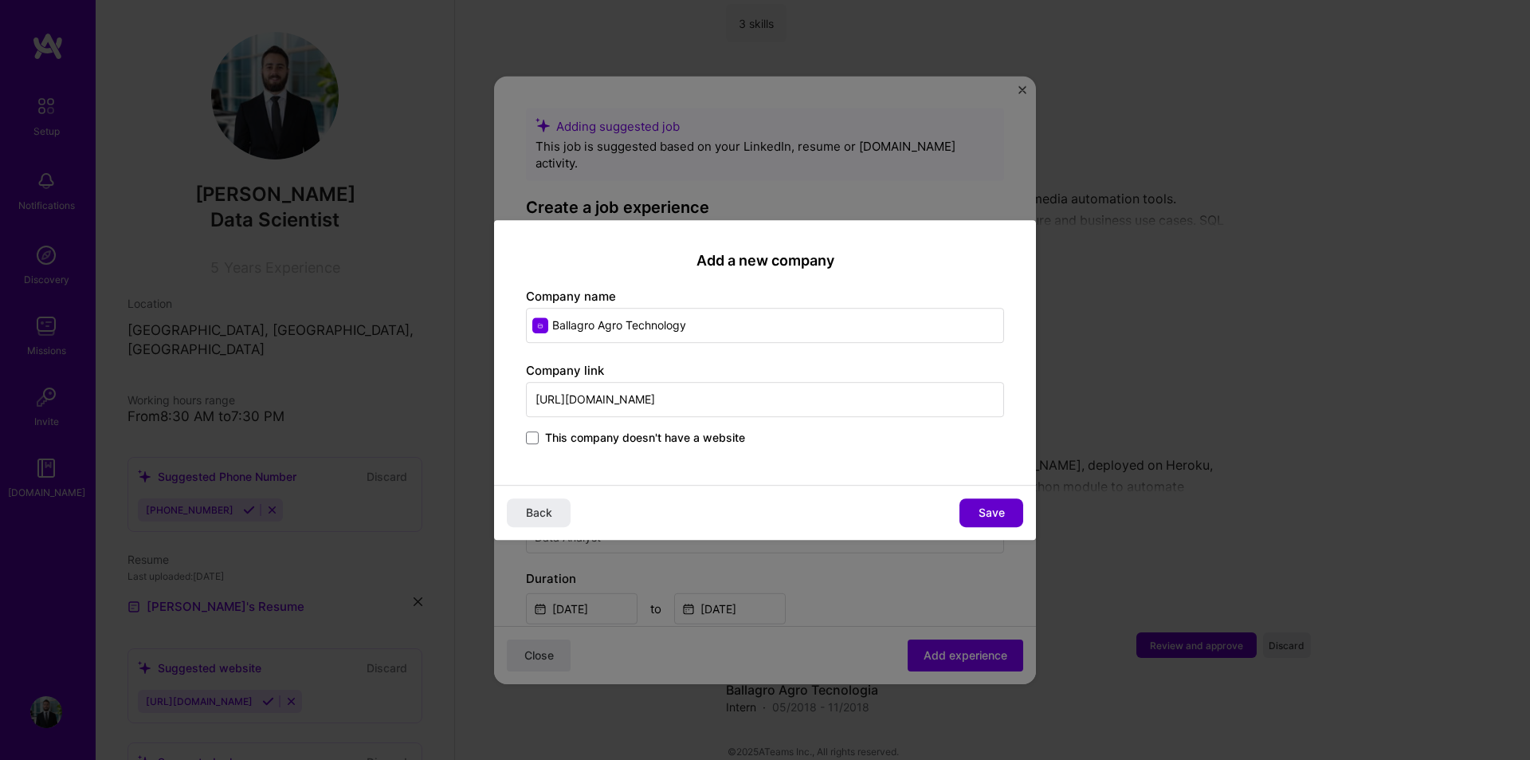
type input "[URL][DOMAIN_NAME]"
click at [1002, 504] on span "Save" at bounding box center [992, 512] width 26 height 16
type input "Ballagro Agro Technology"
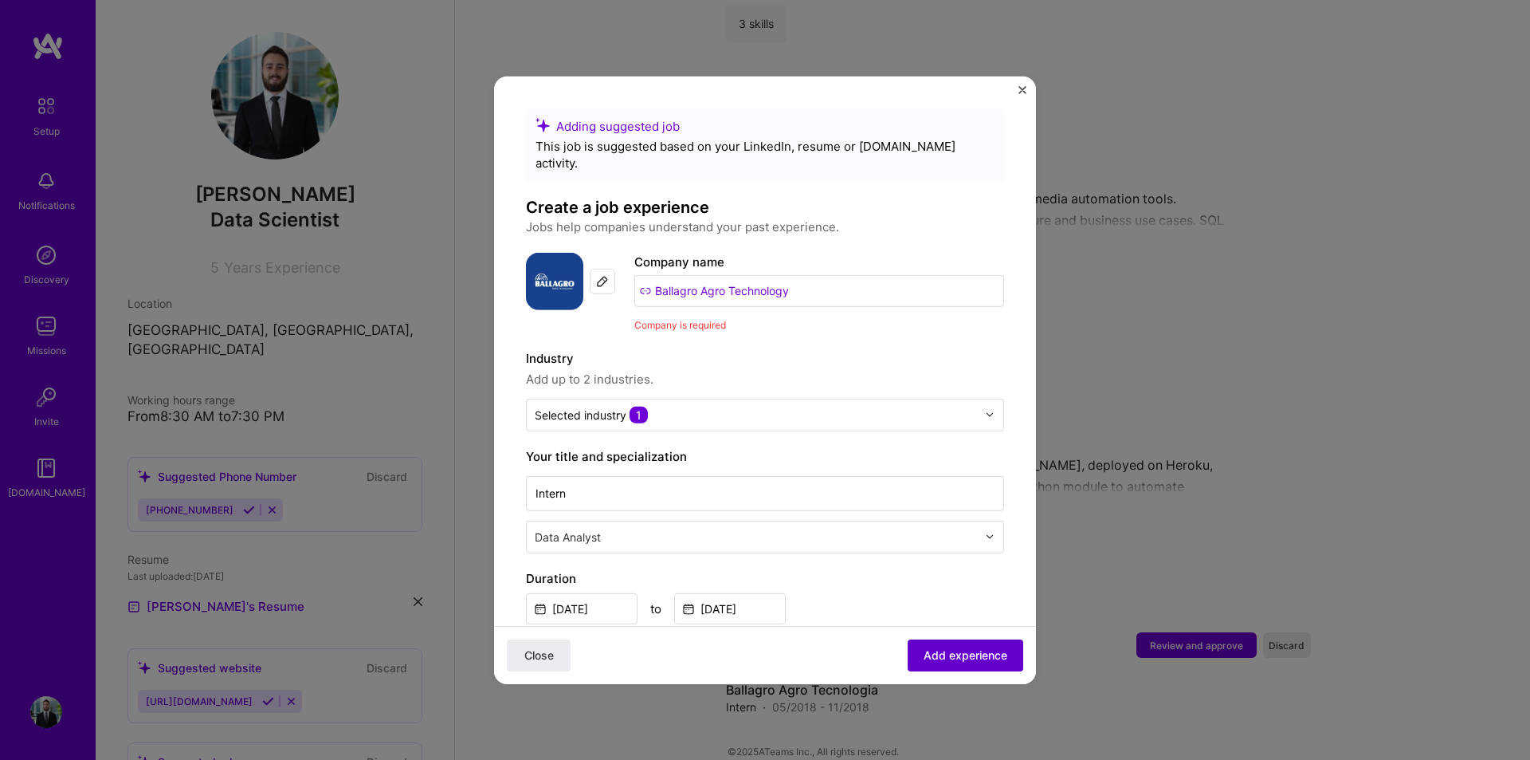
click at [986, 659] on span "Add experience" at bounding box center [966, 655] width 84 height 16
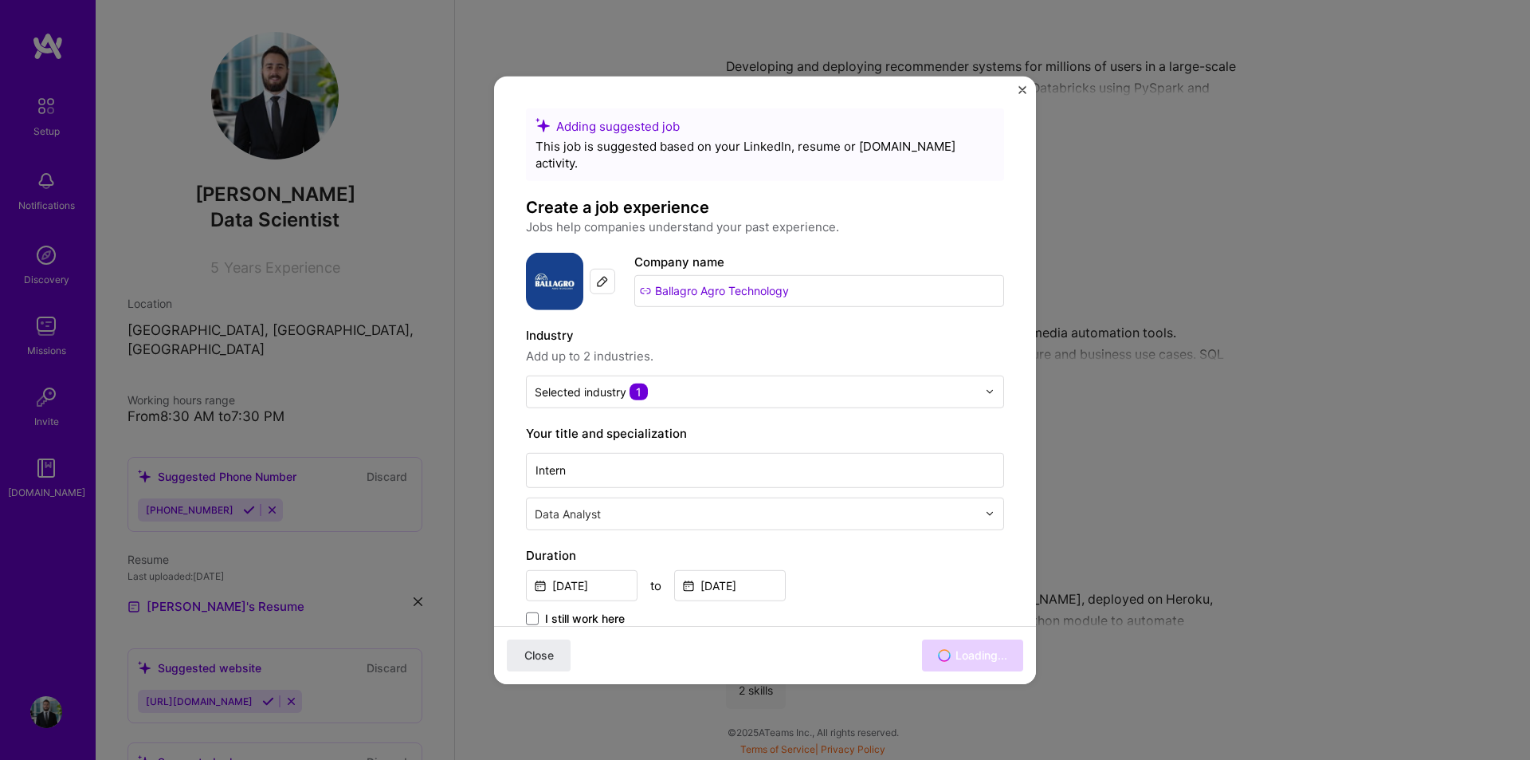
scroll to position [1242, 0]
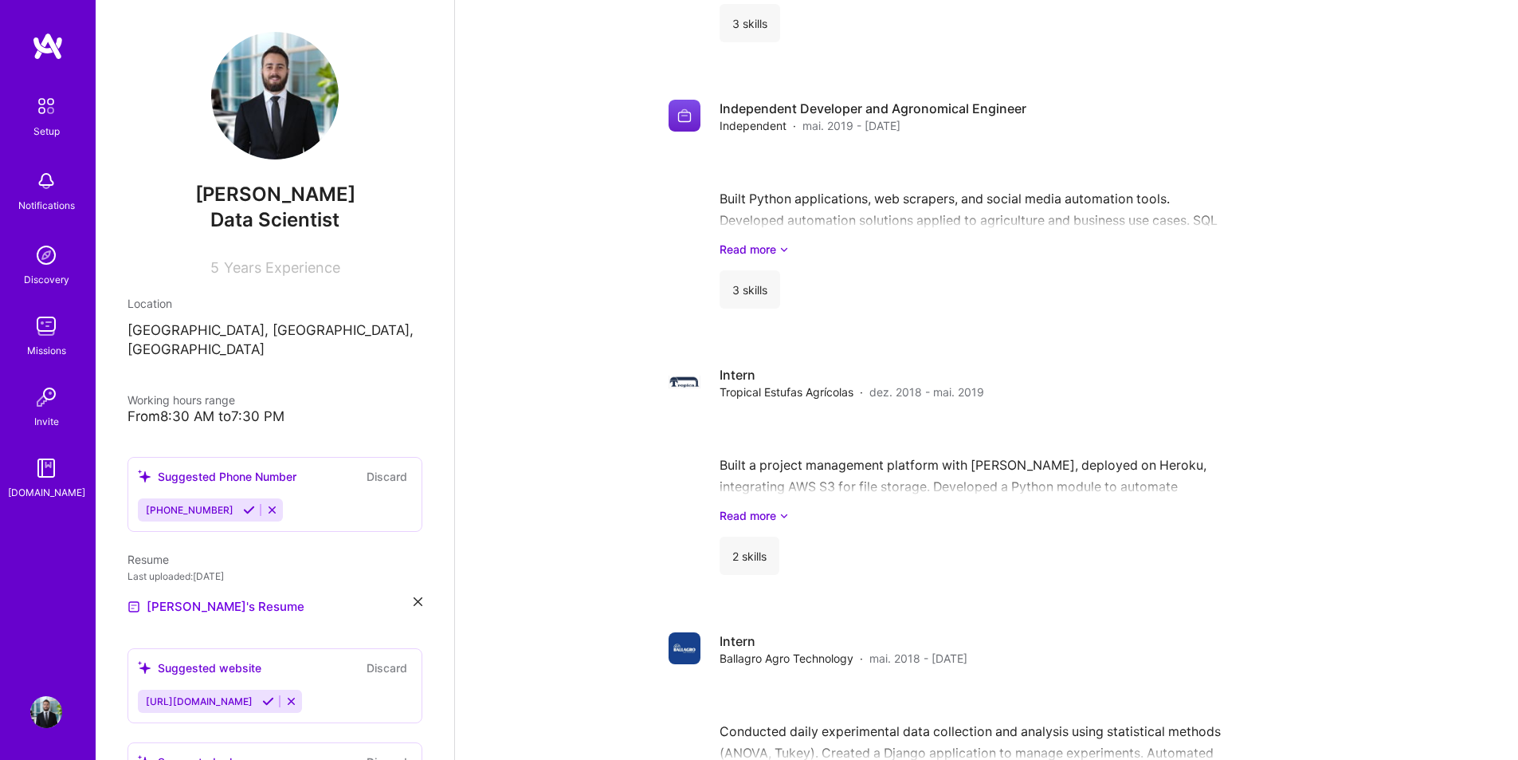
drag, startPoint x: 1364, startPoint y: 623, endPoint x: 1346, endPoint y: 640, distance: 24.8
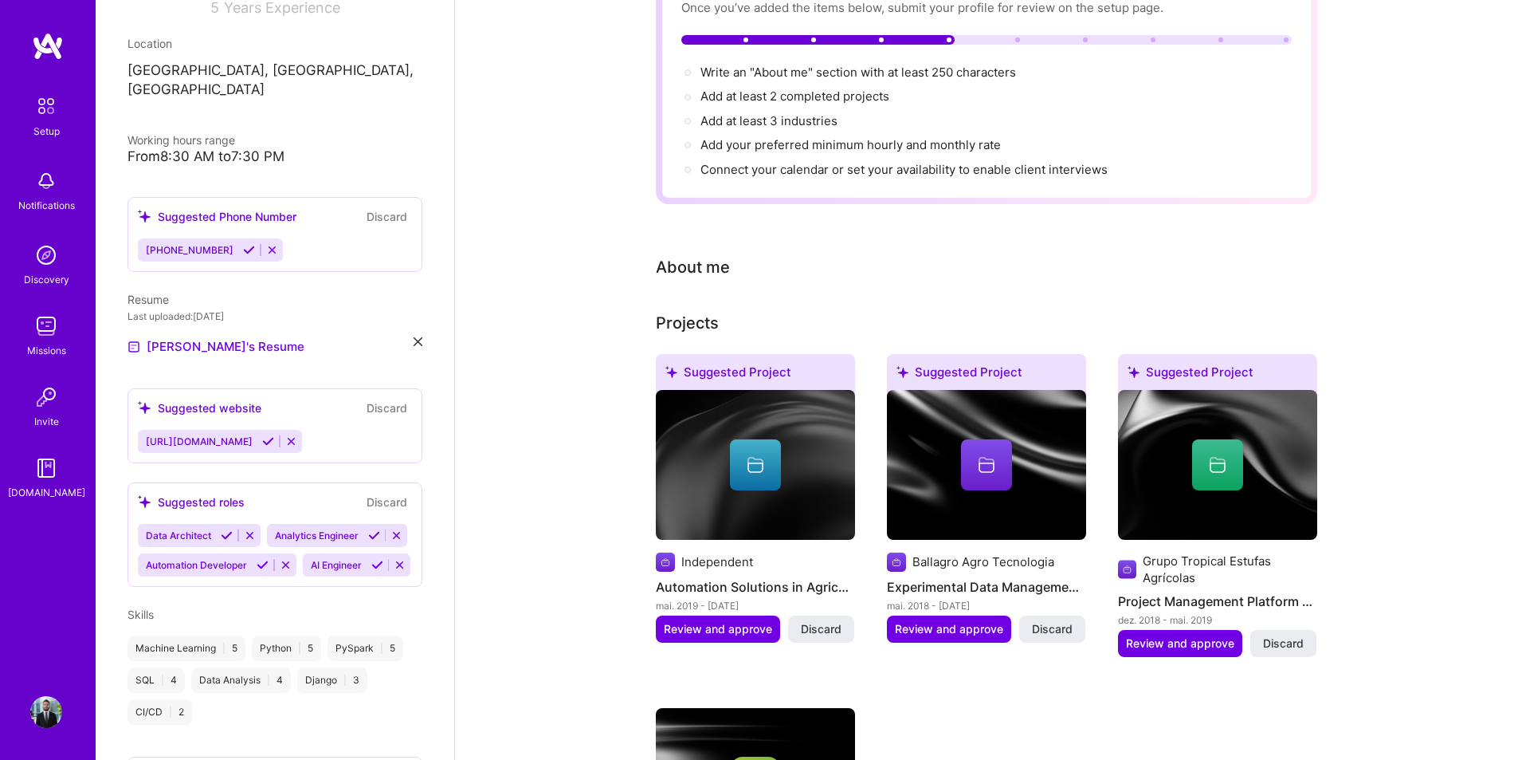
scroll to position [319, 0]
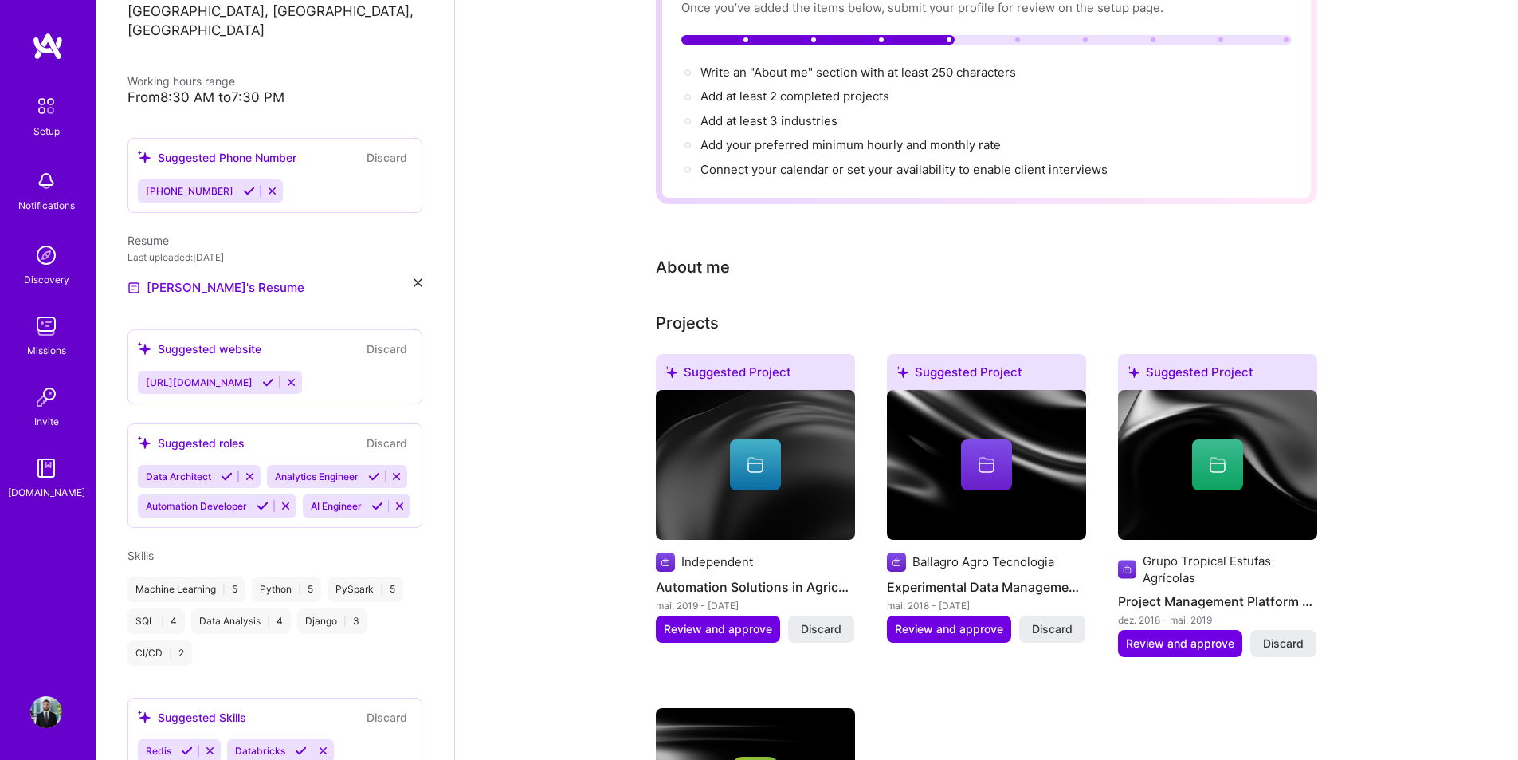
click at [347, 473] on div "Data Architect Analytics Engineer Automation Developer AI Engineer" at bounding box center [275, 491] width 274 height 53
click at [367, 465] on div "Data Architect Analytics Engineer Automation Developer AI Engineer" at bounding box center [275, 491] width 274 height 53
click at [346, 469] on div "Data Architect Analytics Engineer Automation Developer AI Engineer" at bounding box center [275, 491] width 274 height 53
click at [383, 434] on button "Discard" at bounding box center [387, 443] width 50 height 18
click at [313, 465] on div "Data Architect Analytics Engineer Automation Developer AI Engineer" at bounding box center [275, 491] width 274 height 53
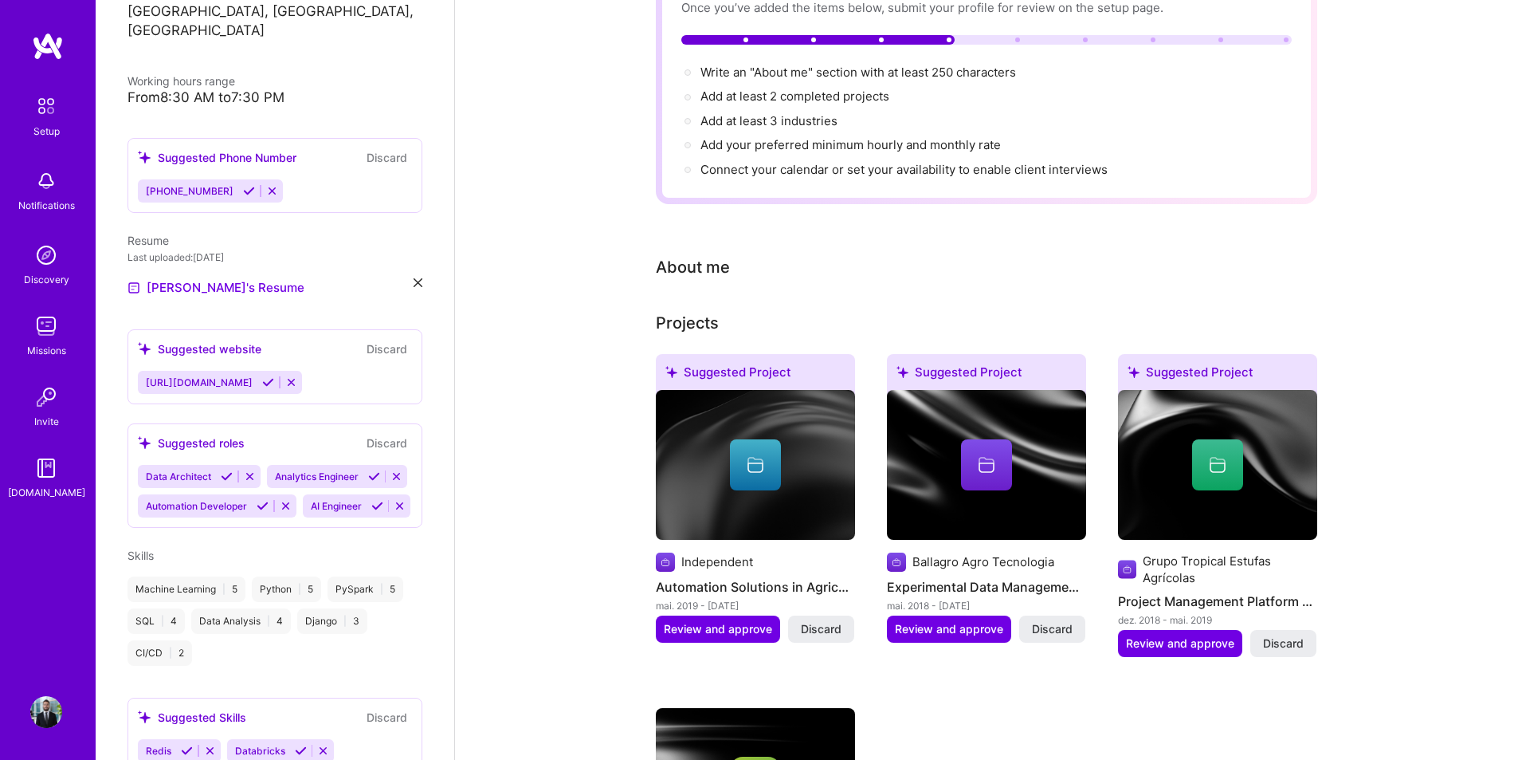
click at [249, 470] on icon at bounding box center [250, 476] width 12 height 12
click at [278, 469] on button at bounding box center [268, 476] width 22 height 14
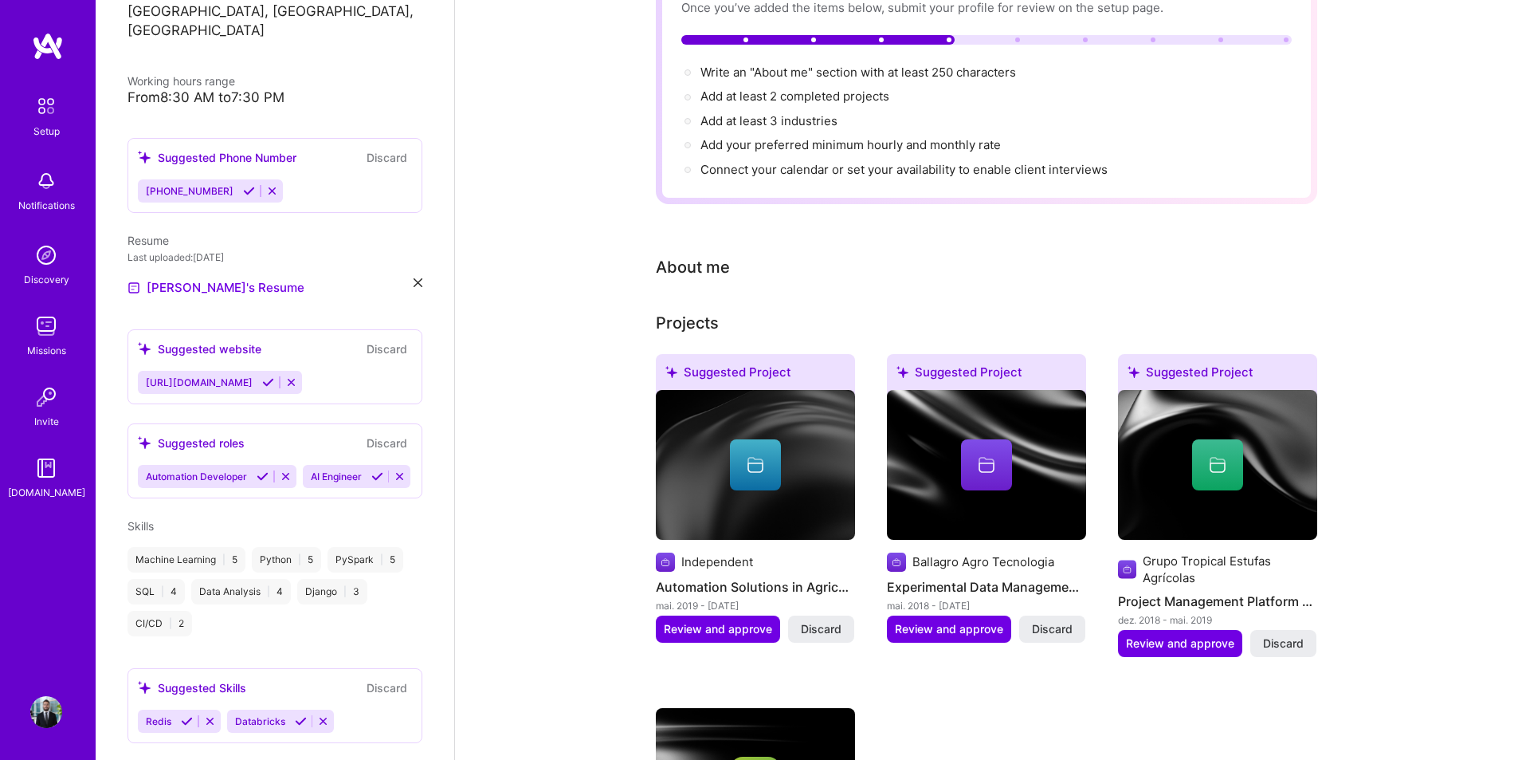
click at [288, 470] on icon at bounding box center [286, 476] width 12 height 12
click at [239, 470] on icon at bounding box center [236, 476] width 12 height 12
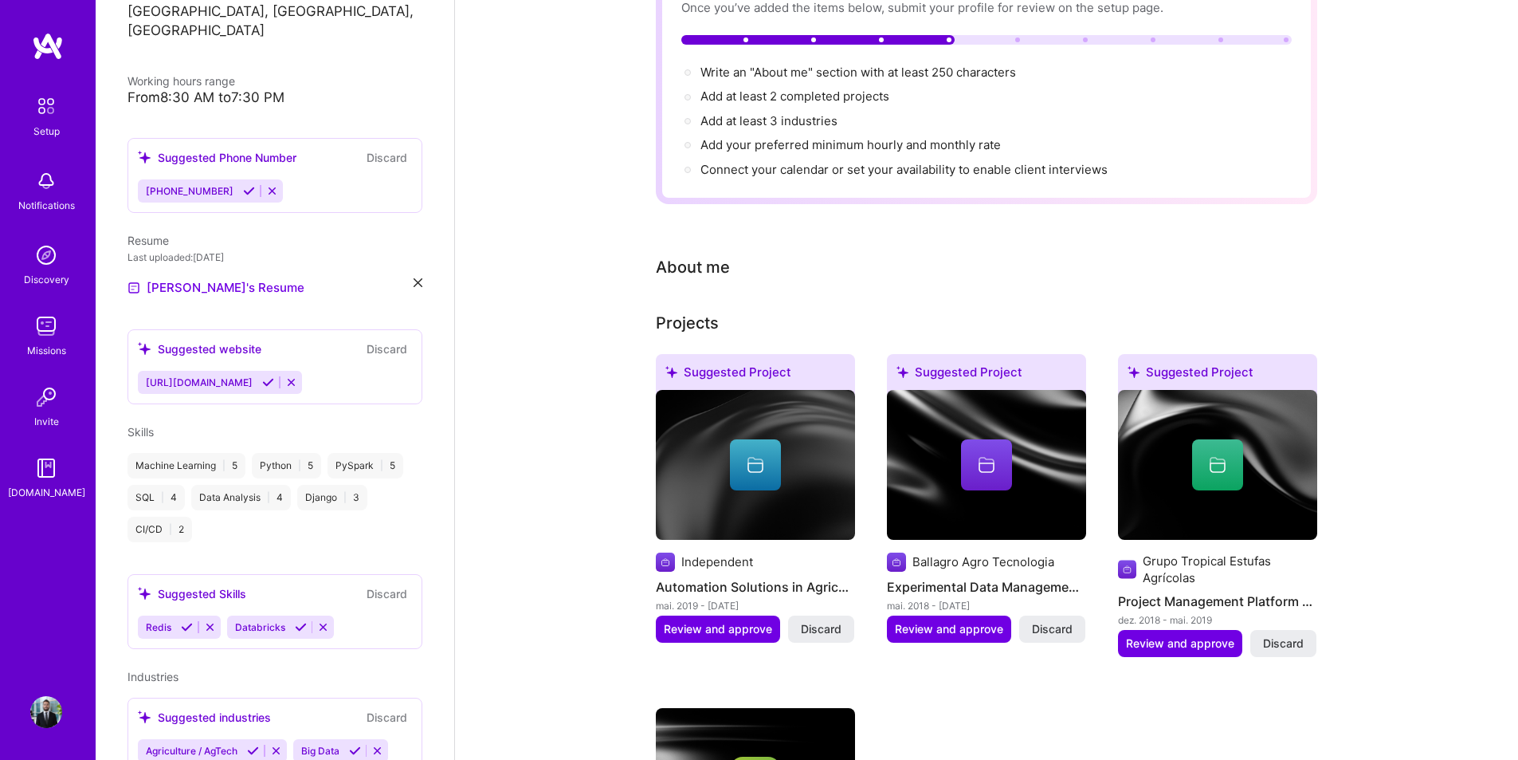
click at [135, 425] on span "Skills" at bounding box center [141, 432] width 26 height 14
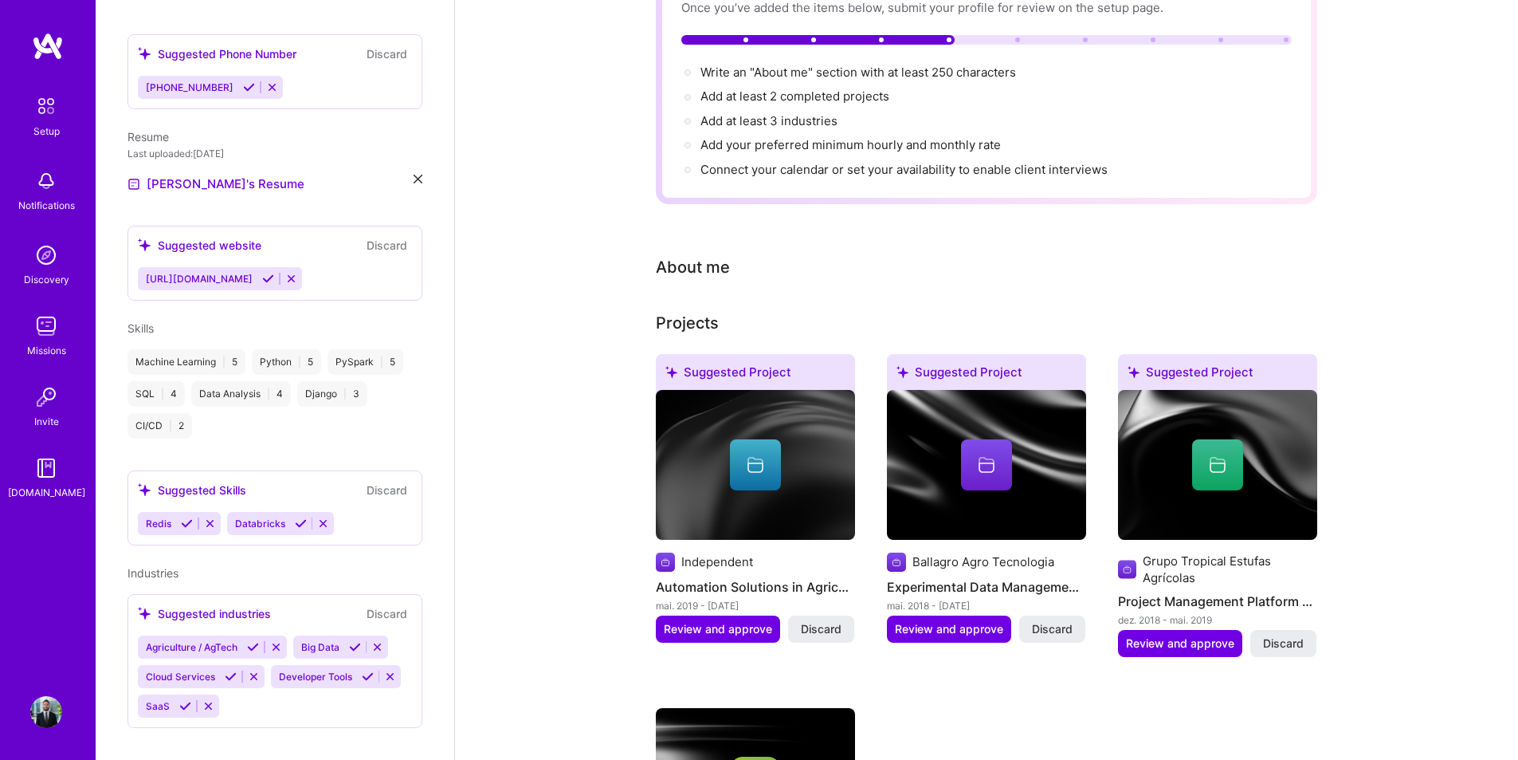
click at [208, 517] on icon at bounding box center [210, 523] width 12 height 12
click at [211, 517] on icon at bounding box center [212, 523] width 12 height 12
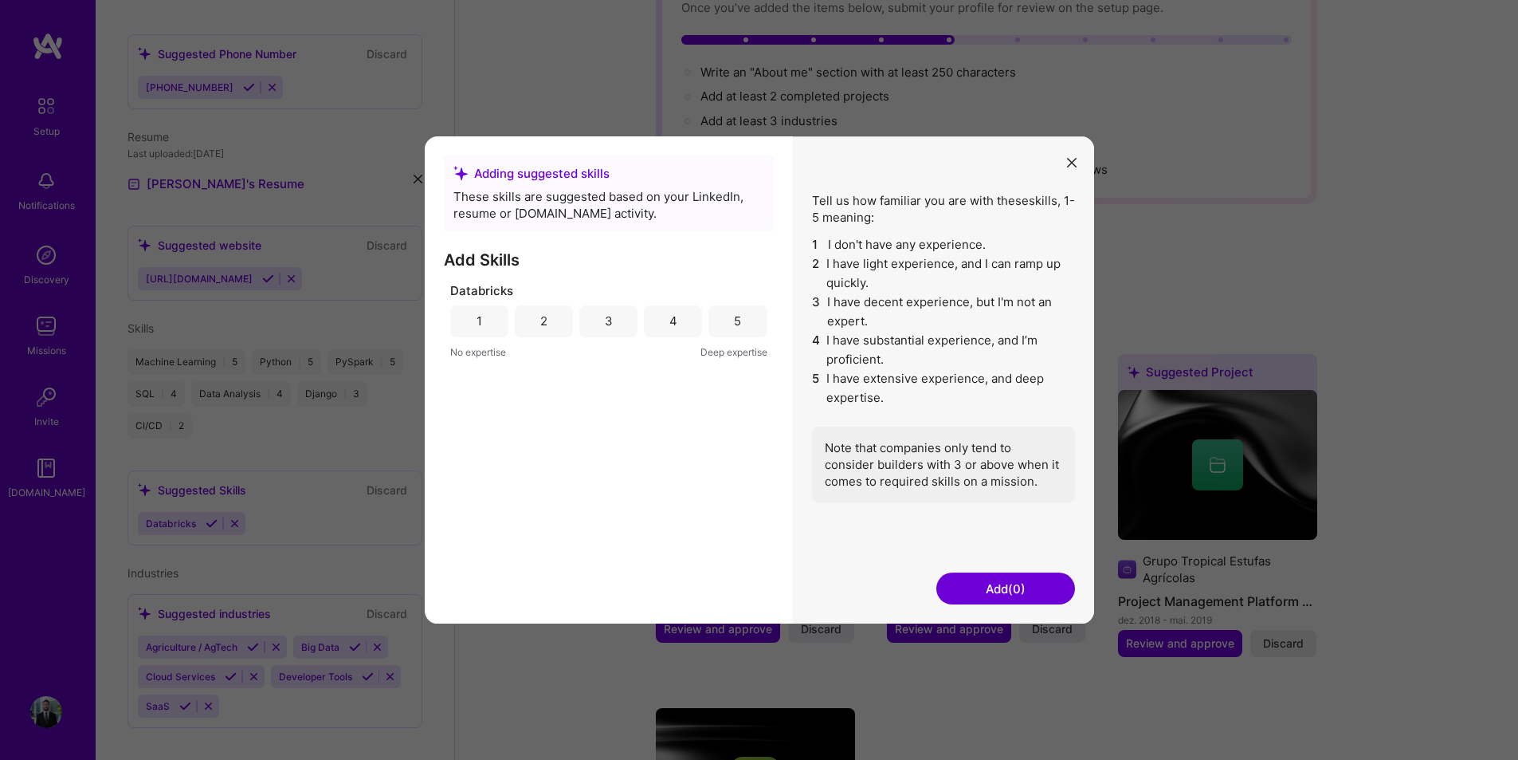
click at [744, 320] on div "5" at bounding box center [738, 321] width 58 height 32
click at [1030, 603] on button "Add (1)" at bounding box center [1005, 588] width 139 height 32
click at [1021, 589] on button "Add (1)" at bounding box center [1005, 588] width 139 height 32
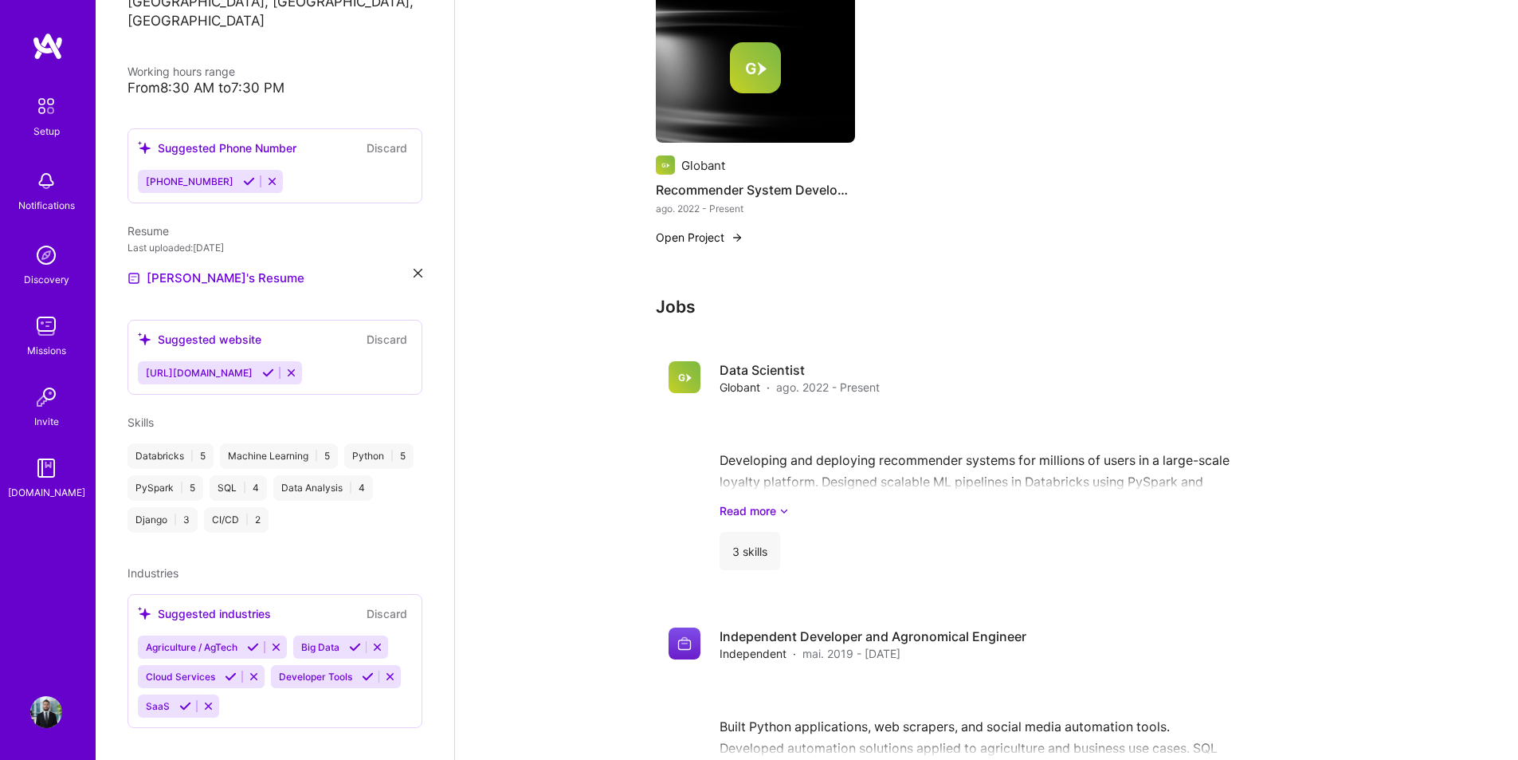
scroll to position [871, 0]
click at [357, 641] on icon at bounding box center [355, 647] width 12 height 12
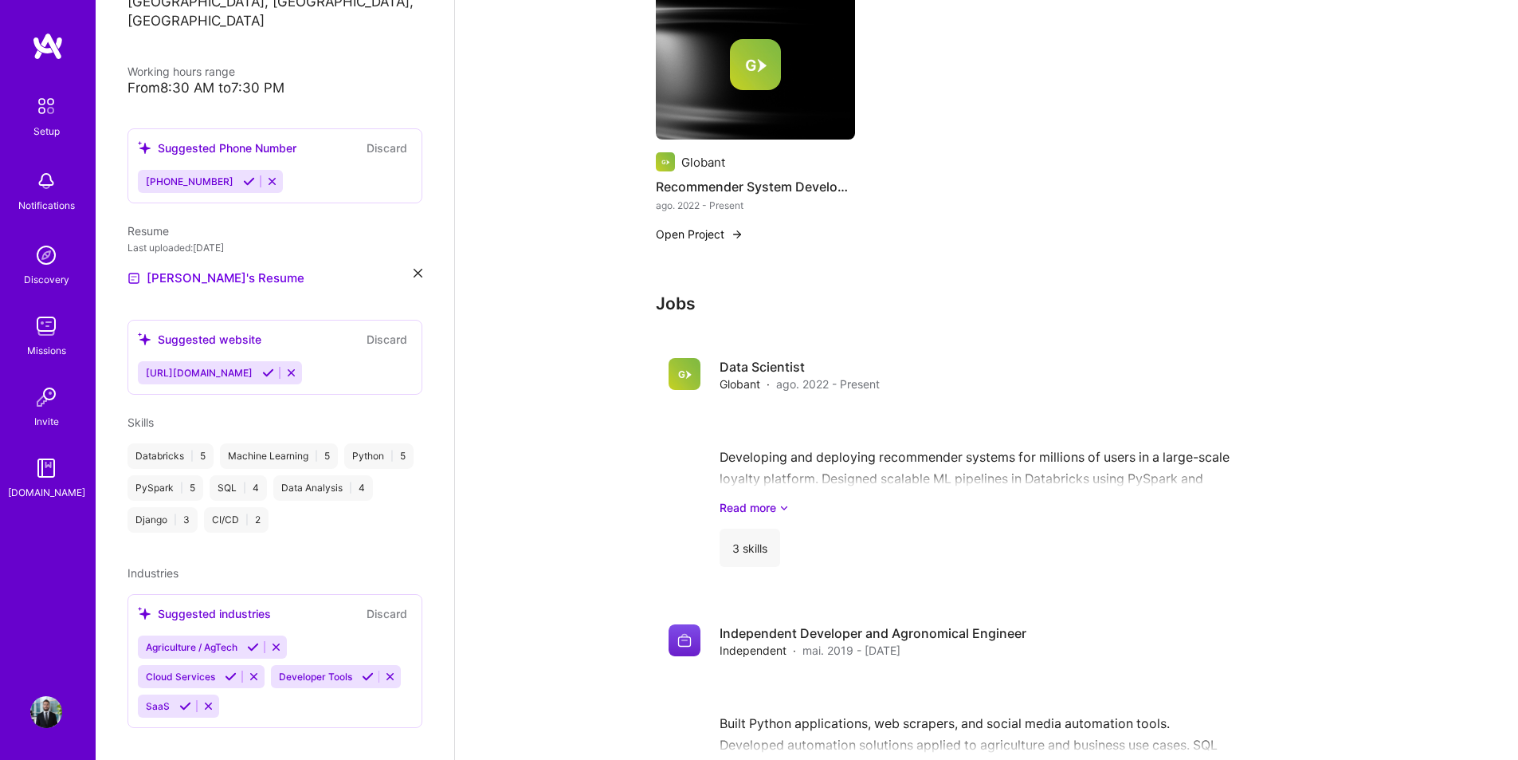
click at [234, 670] on icon at bounding box center [231, 676] width 12 height 12
click at [362, 682] on icon at bounding box center [368, 676] width 12 height 12
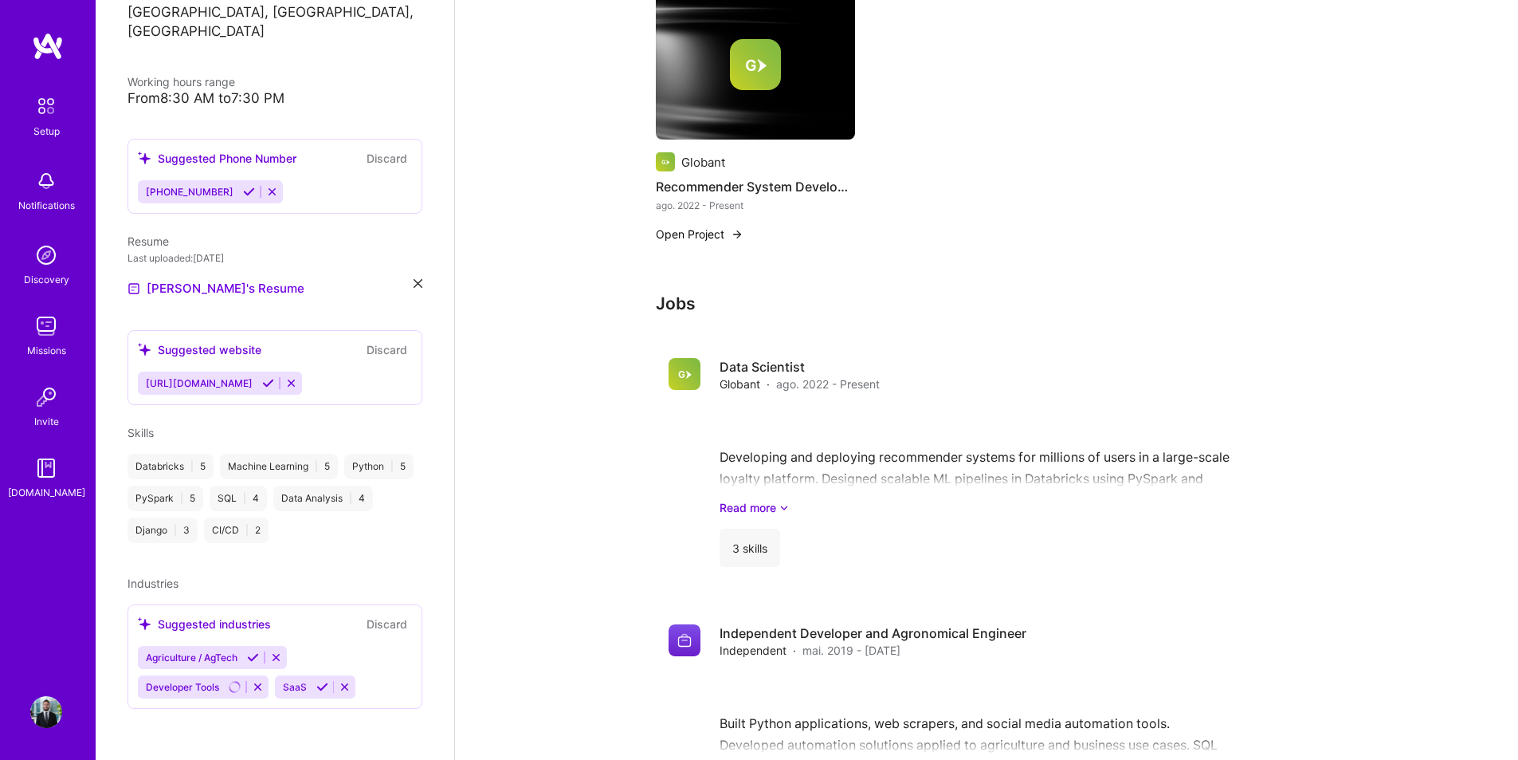
click at [320, 687] on icon at bounding box center [322, 687] width 12 height 12
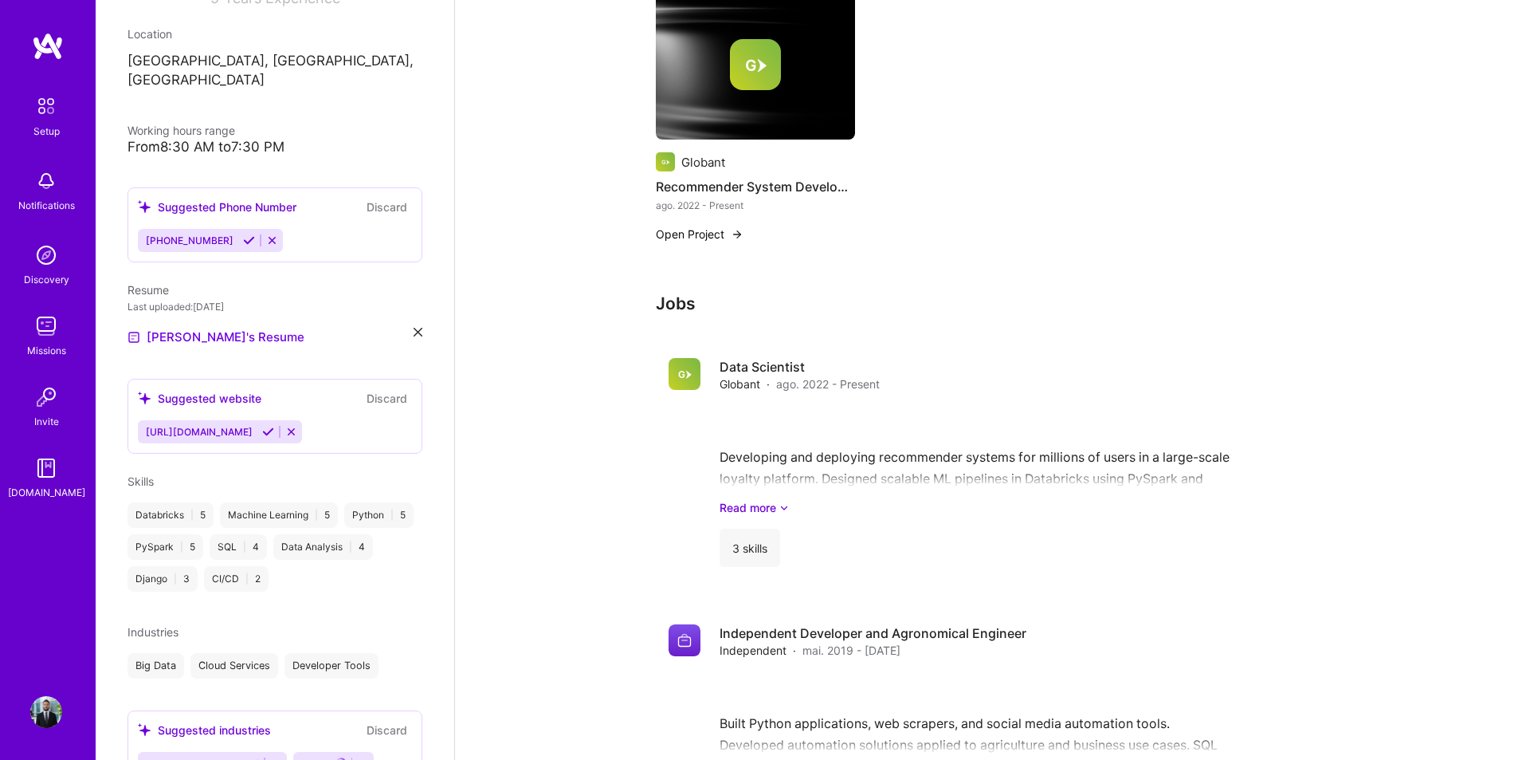
scroll to position [299, 0]
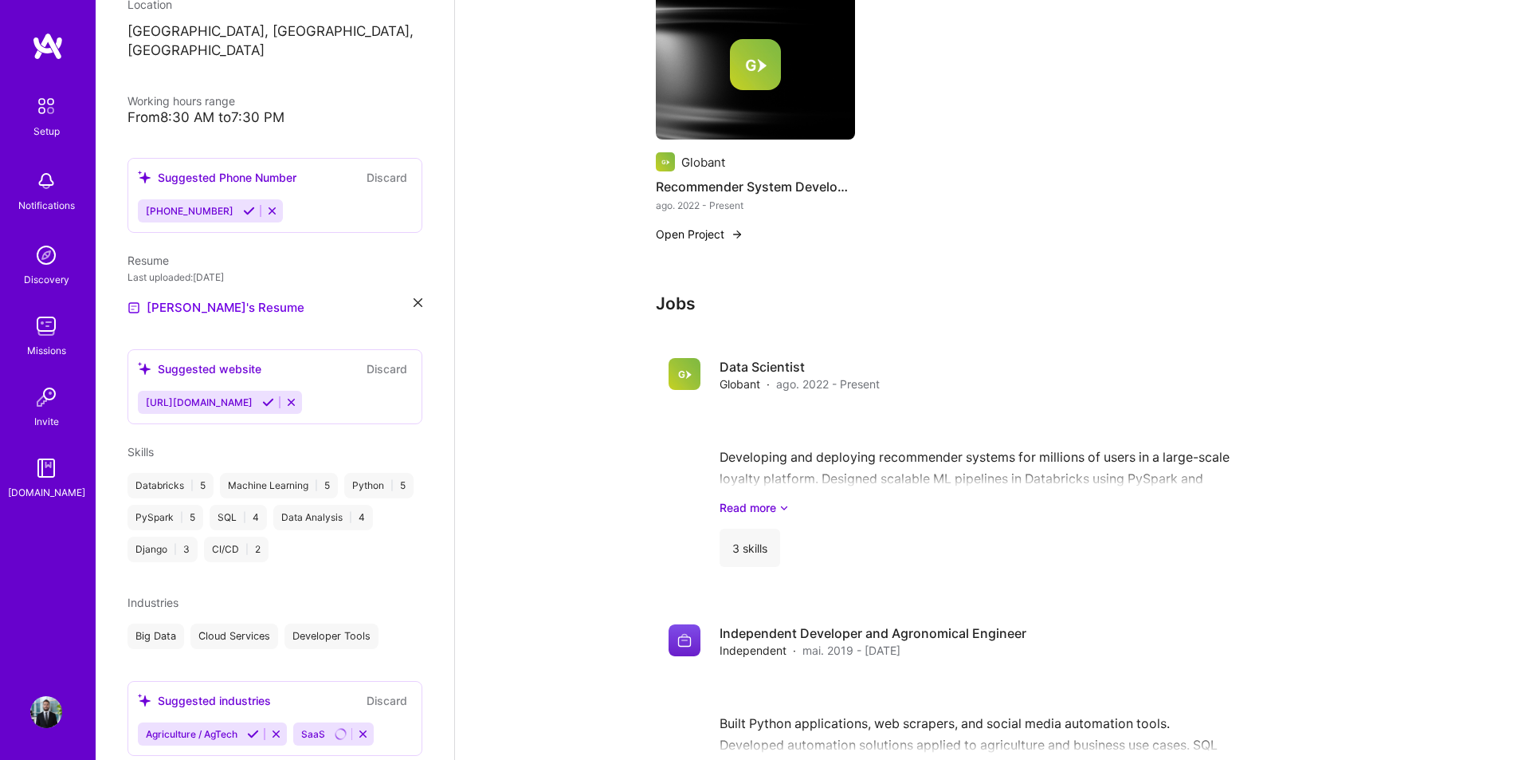
click at [257, 728] on icon at bounding box center [253, 734] width 12 height 12
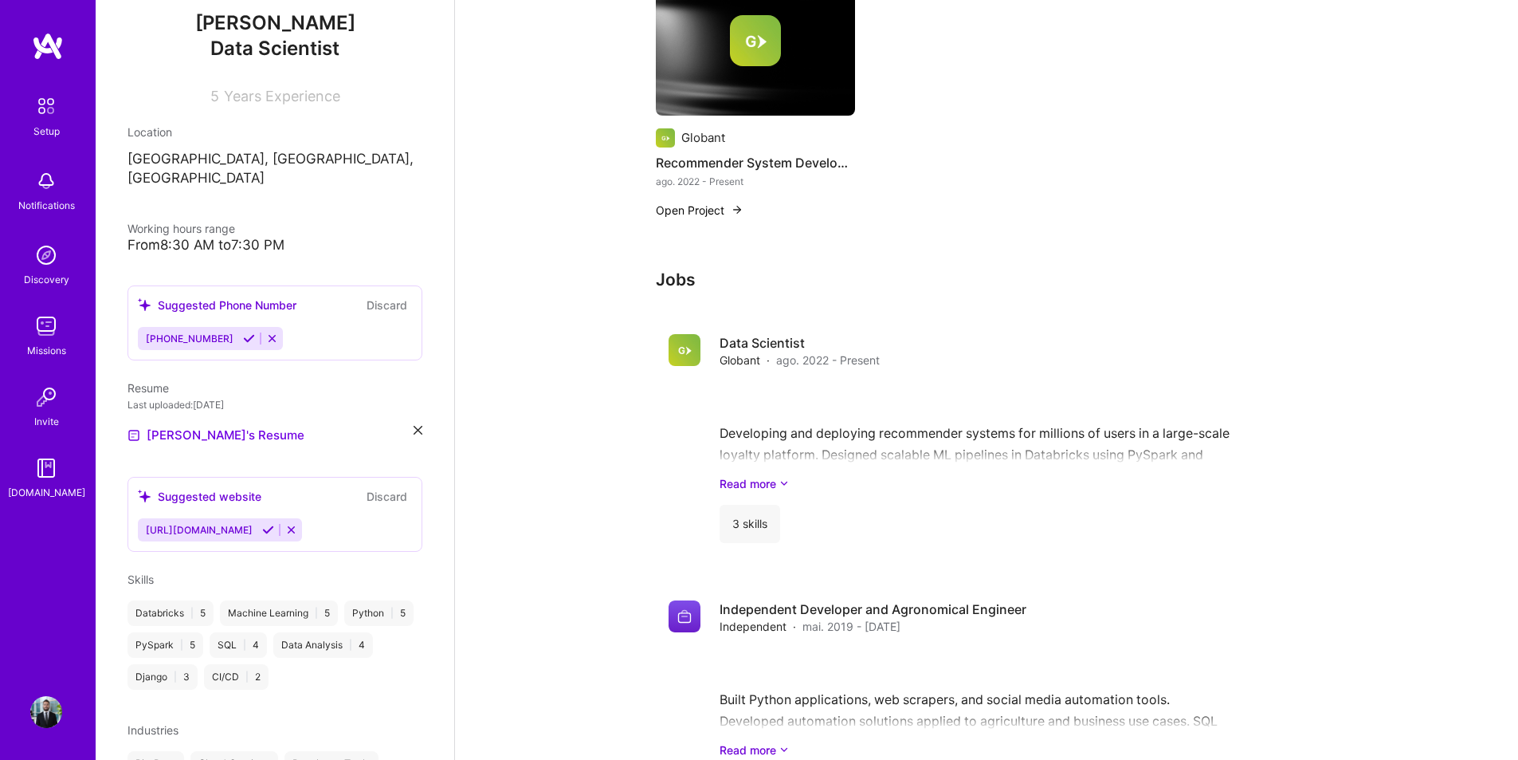
scroll to position [293, 0]
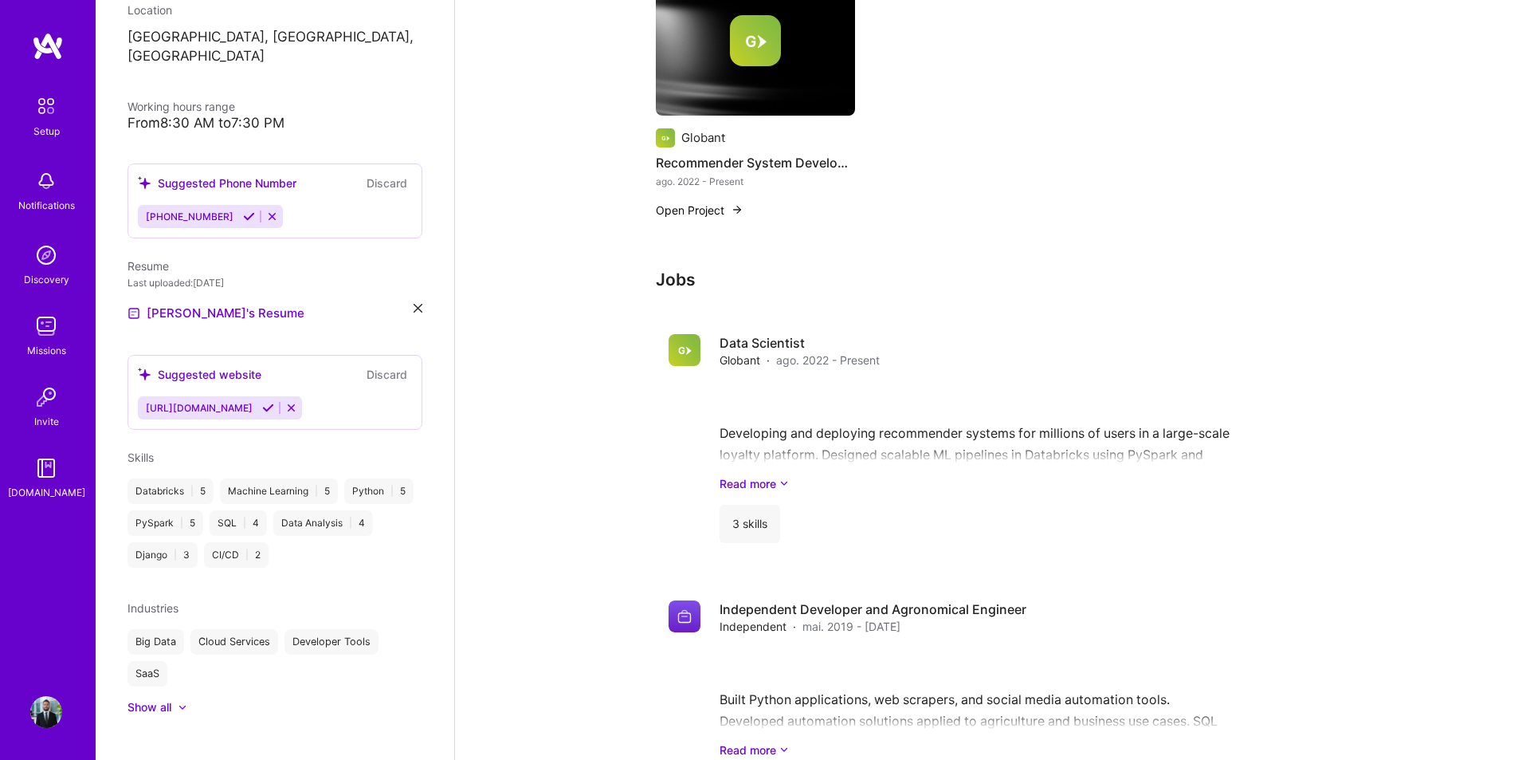
click at [257, 629] on div "Cloud Services" at bounding box center [234, 642] width 88 height 26
click at [173, 699] on div at bounding box center [174, 707] width 6 height 16
click at [237, 629] on div "Cloud Services" at bounding box center [234, 642] width 88 height 26
click at [170, 699] on div "Show less" at bounding box center [155, 707] width 54 height 16
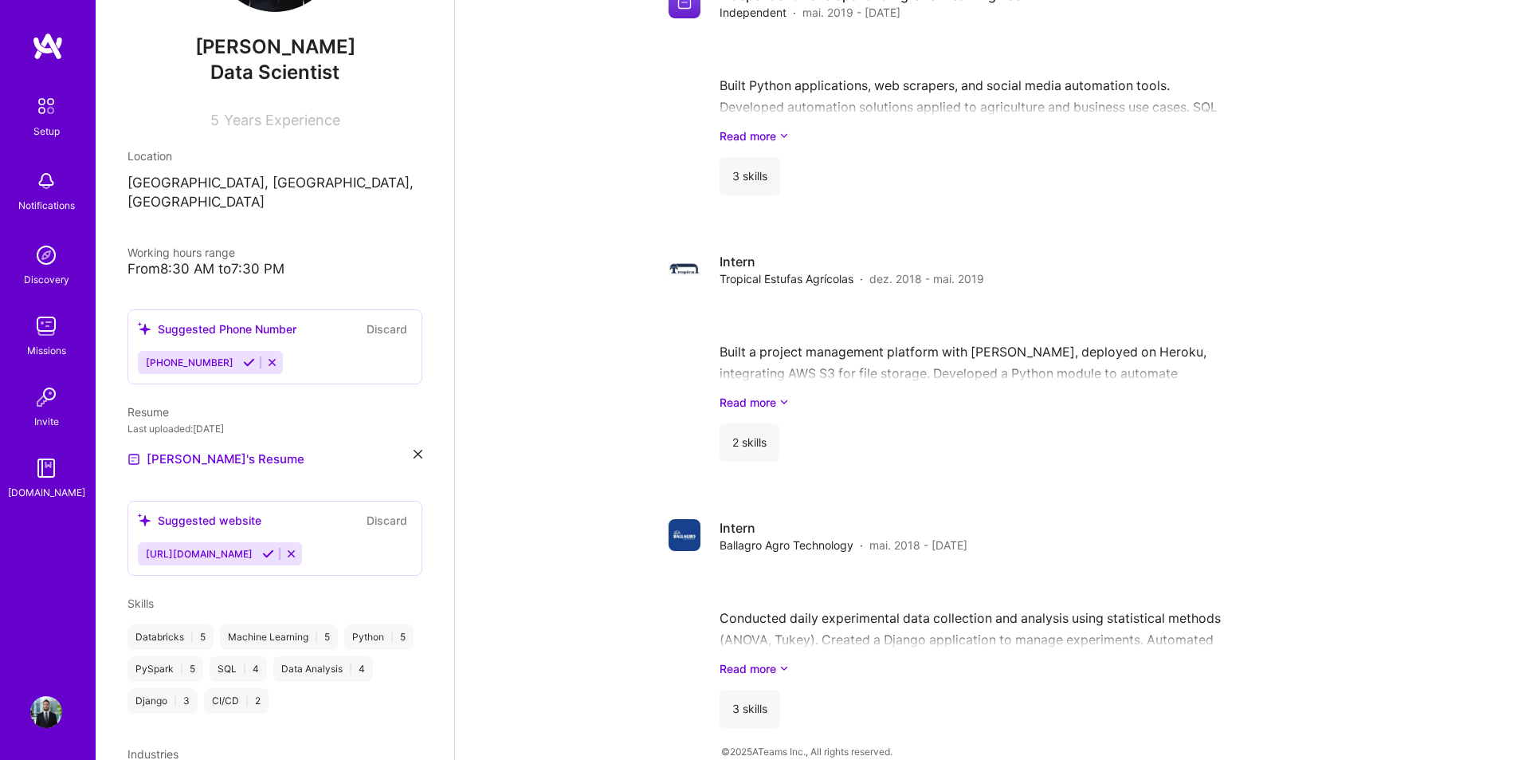
scroll to position [0, 0]
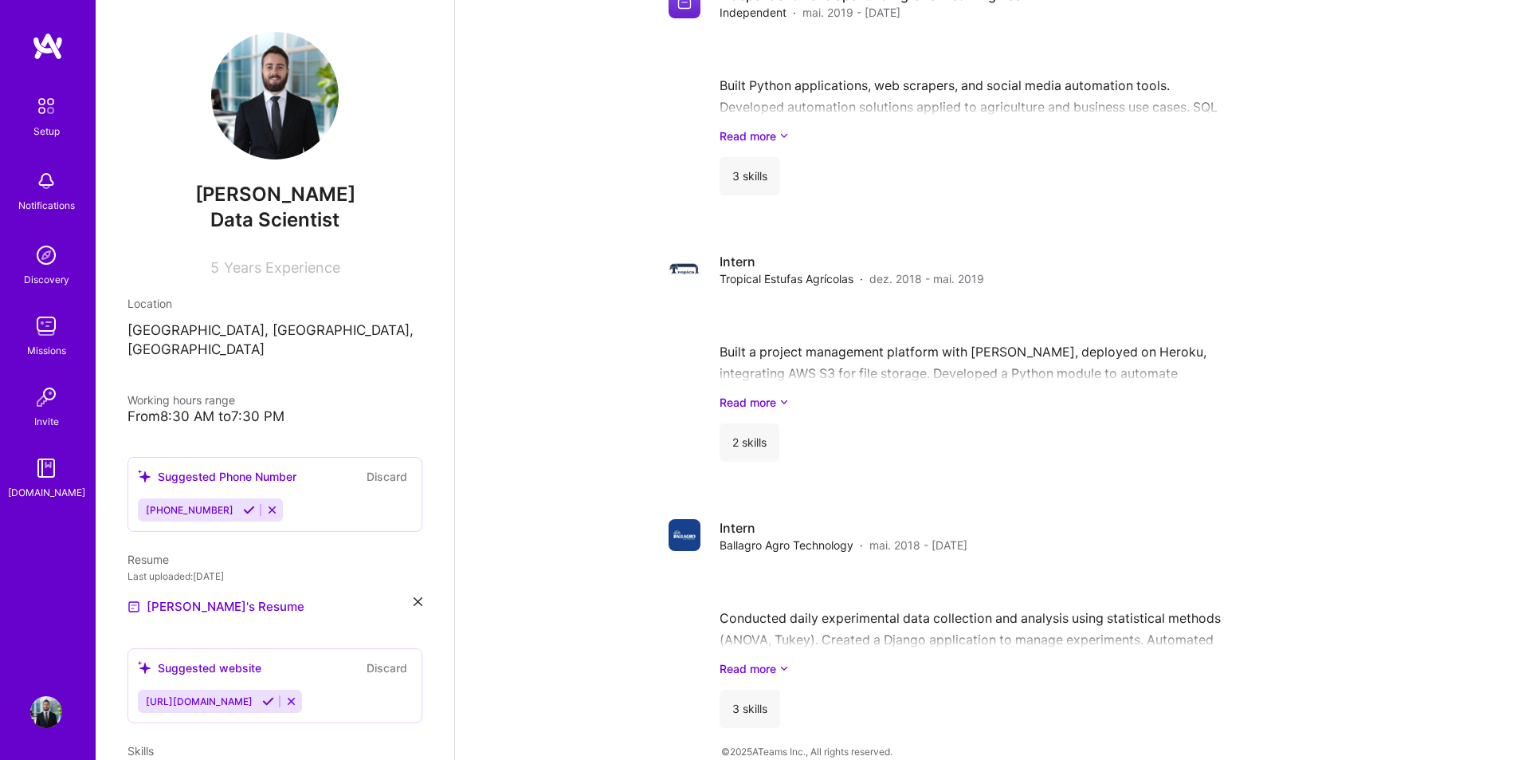
click at [245, 504] on icon at bounding box center [249, 510] width 12 height 12
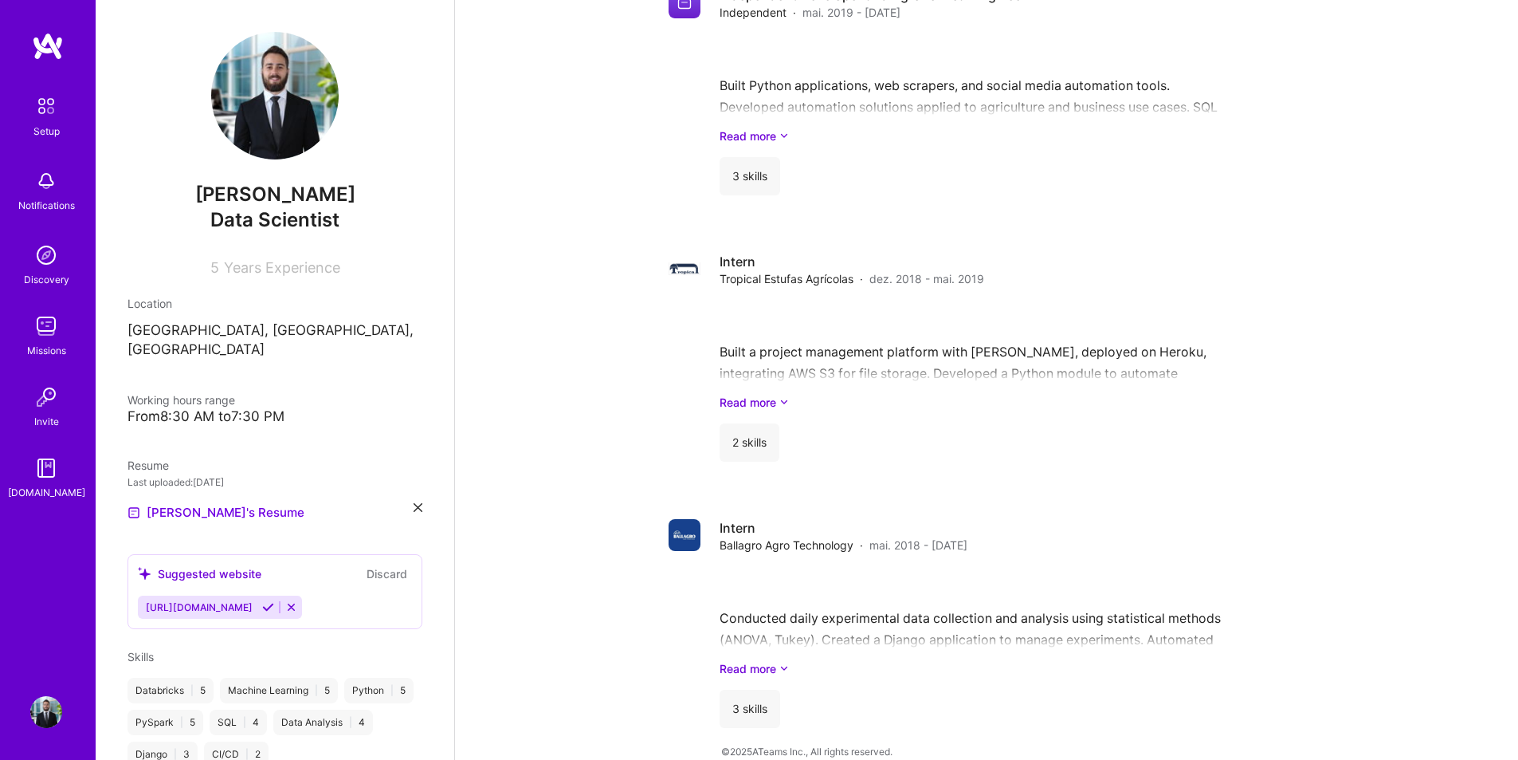
click at [274, 601] on icon at bounding box center [268, 607] width 12 height 12
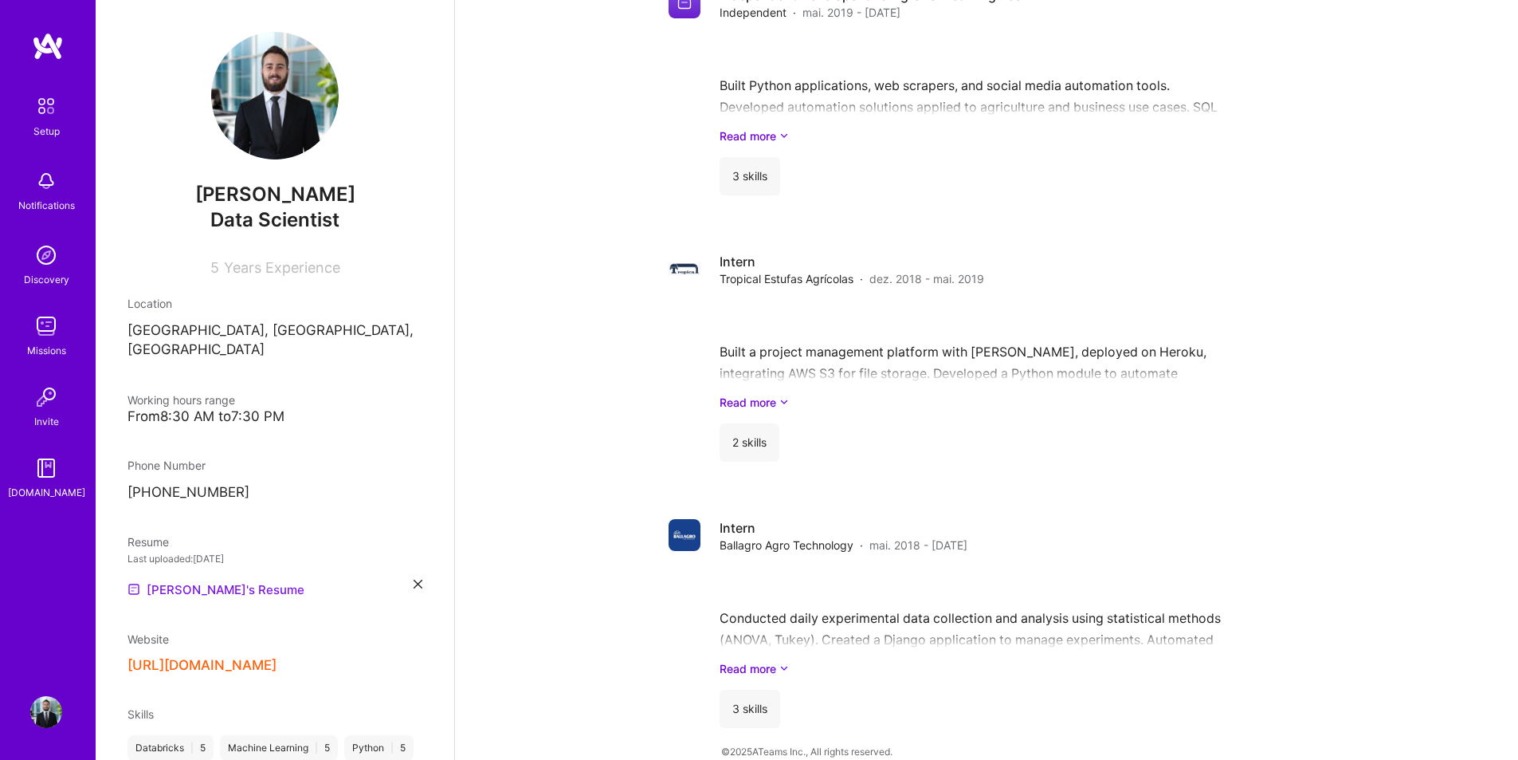
click at [221, 579] on link "[PERSON_NAME]'s Resume" at bounding box center [216, 588] width 177 height 19
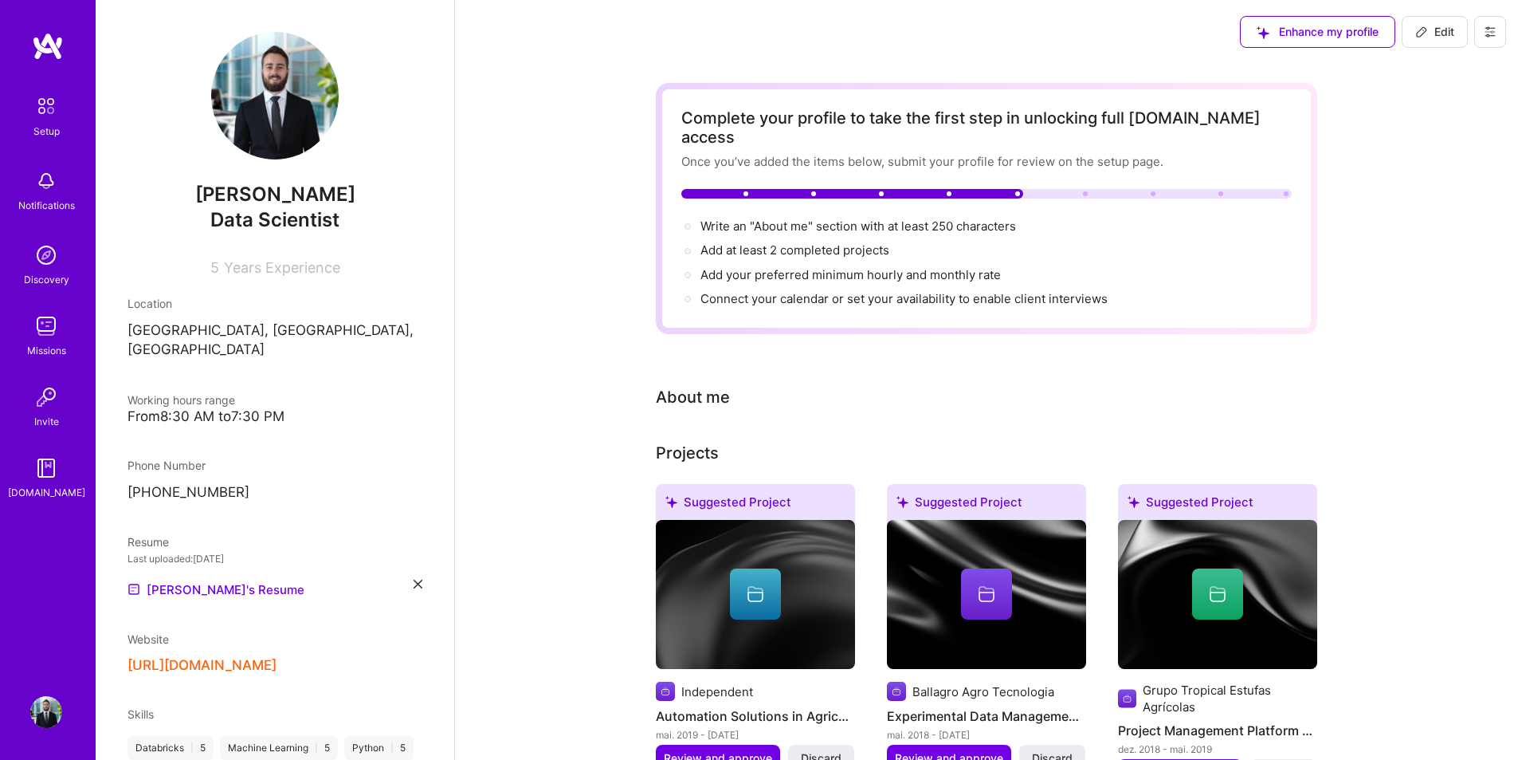
click at [700, 385] on div "About me" at bounding box center [693, 397] width 74 height 24
click at [689, 441] on div "Projects" at bounding box center [687, 453] width 63 height 24
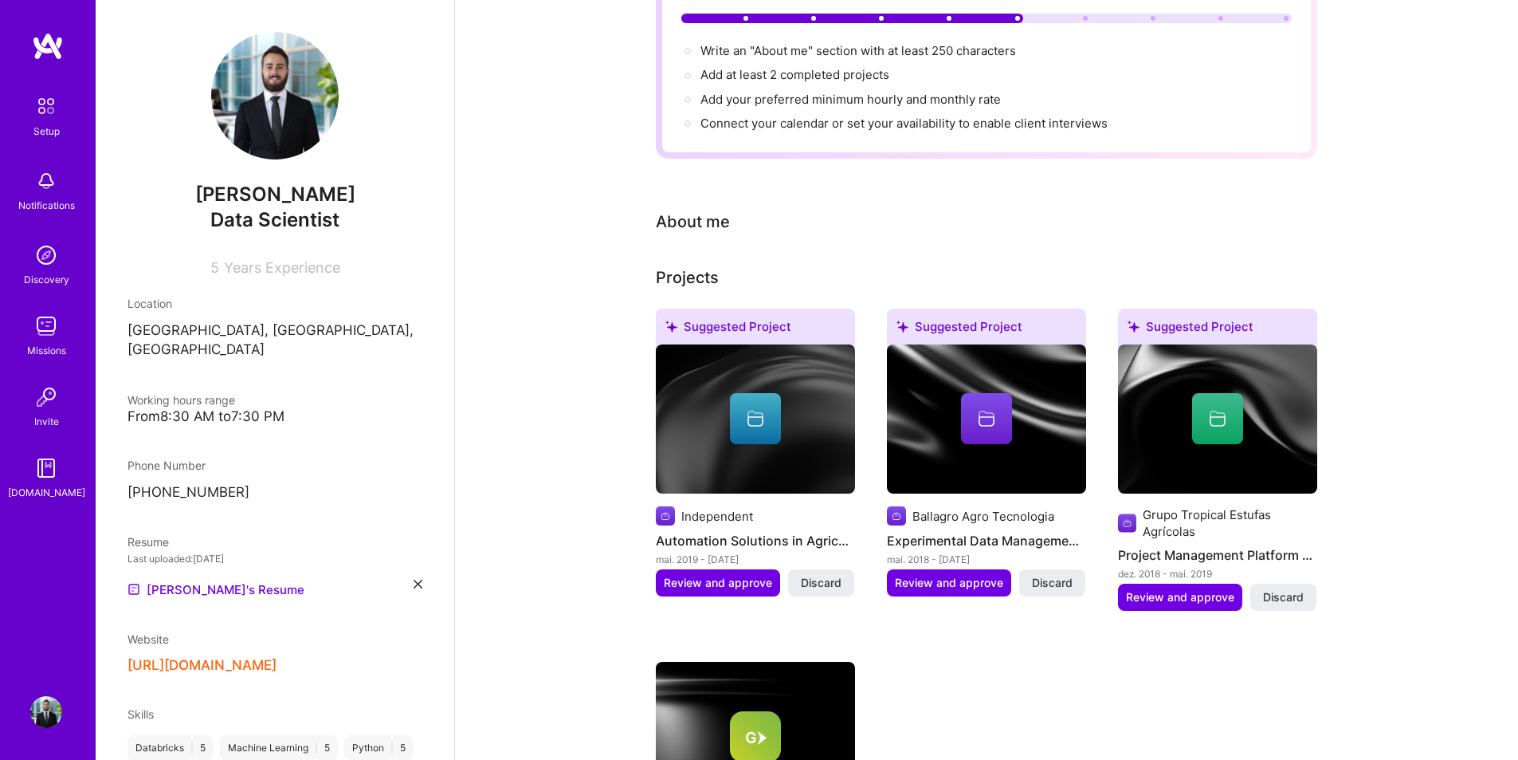
scroll to position [319, 0]
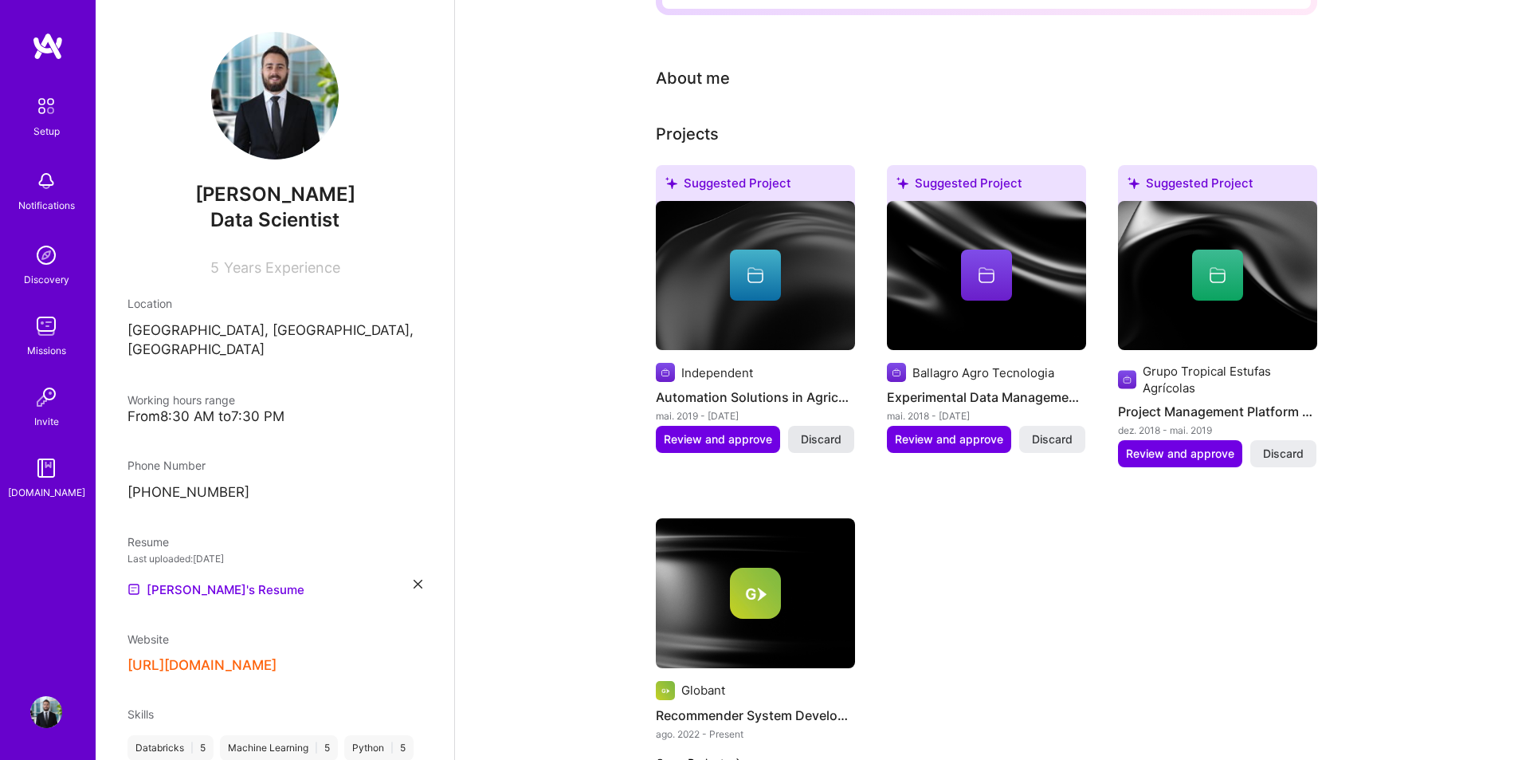
click at [823, 431] on span "Discard" at bounding box center [821, 439] width 41 height 16
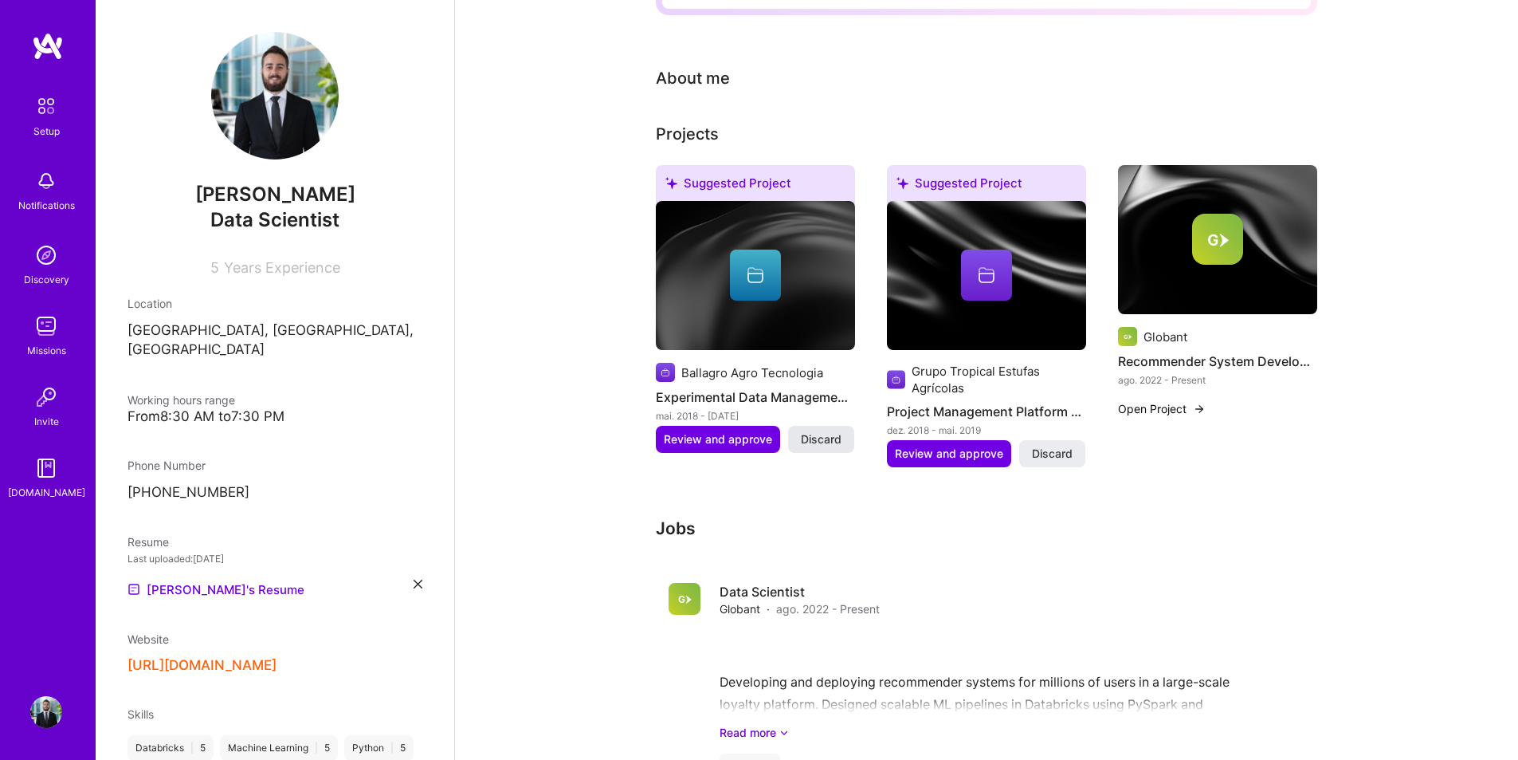
click at [815, 431] on span "Discard" at bounding box center [821, 439] width 41 height 16
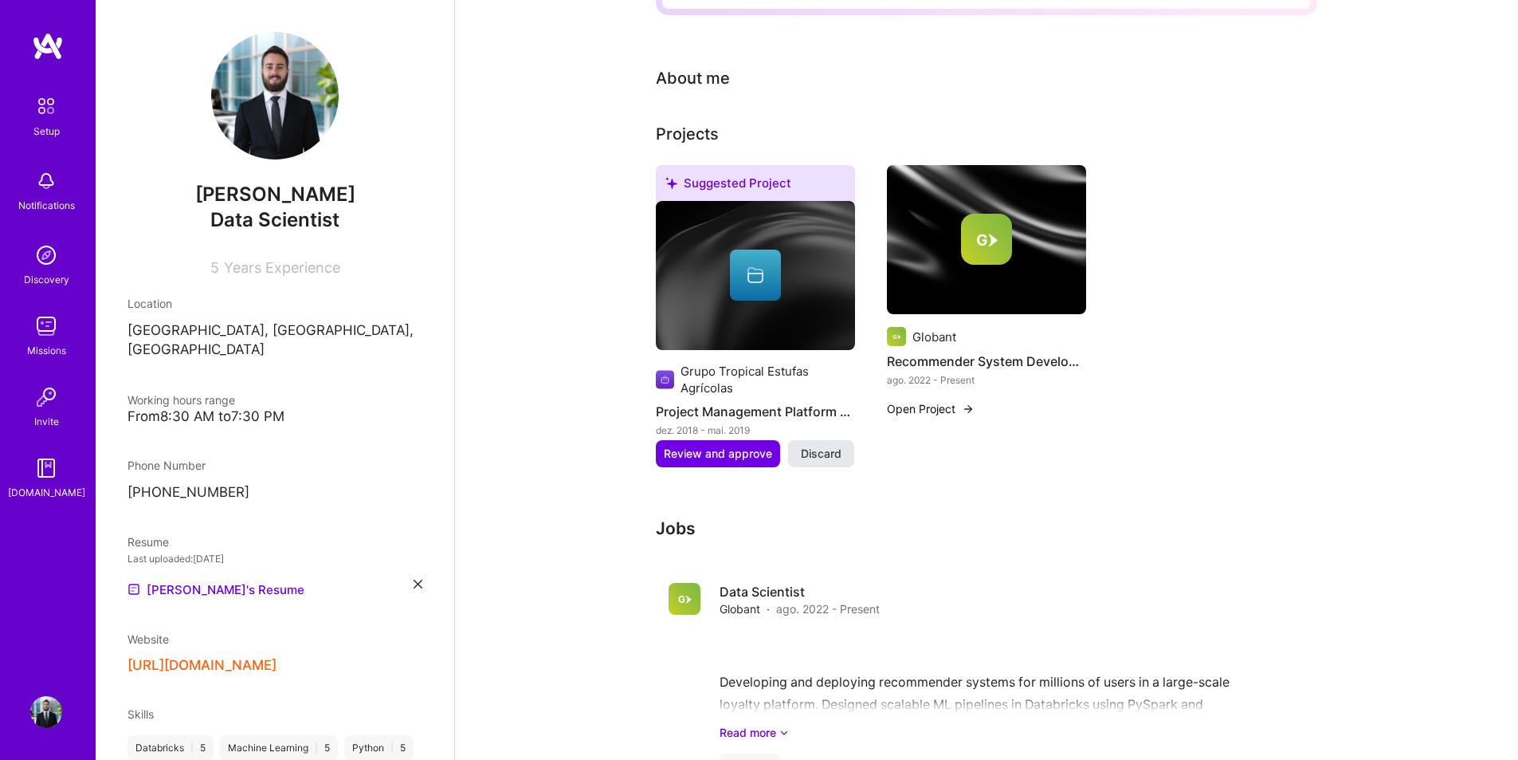
click at [815, 446] on span "Discard" at bounding box center [821, 454] width 41 height 16
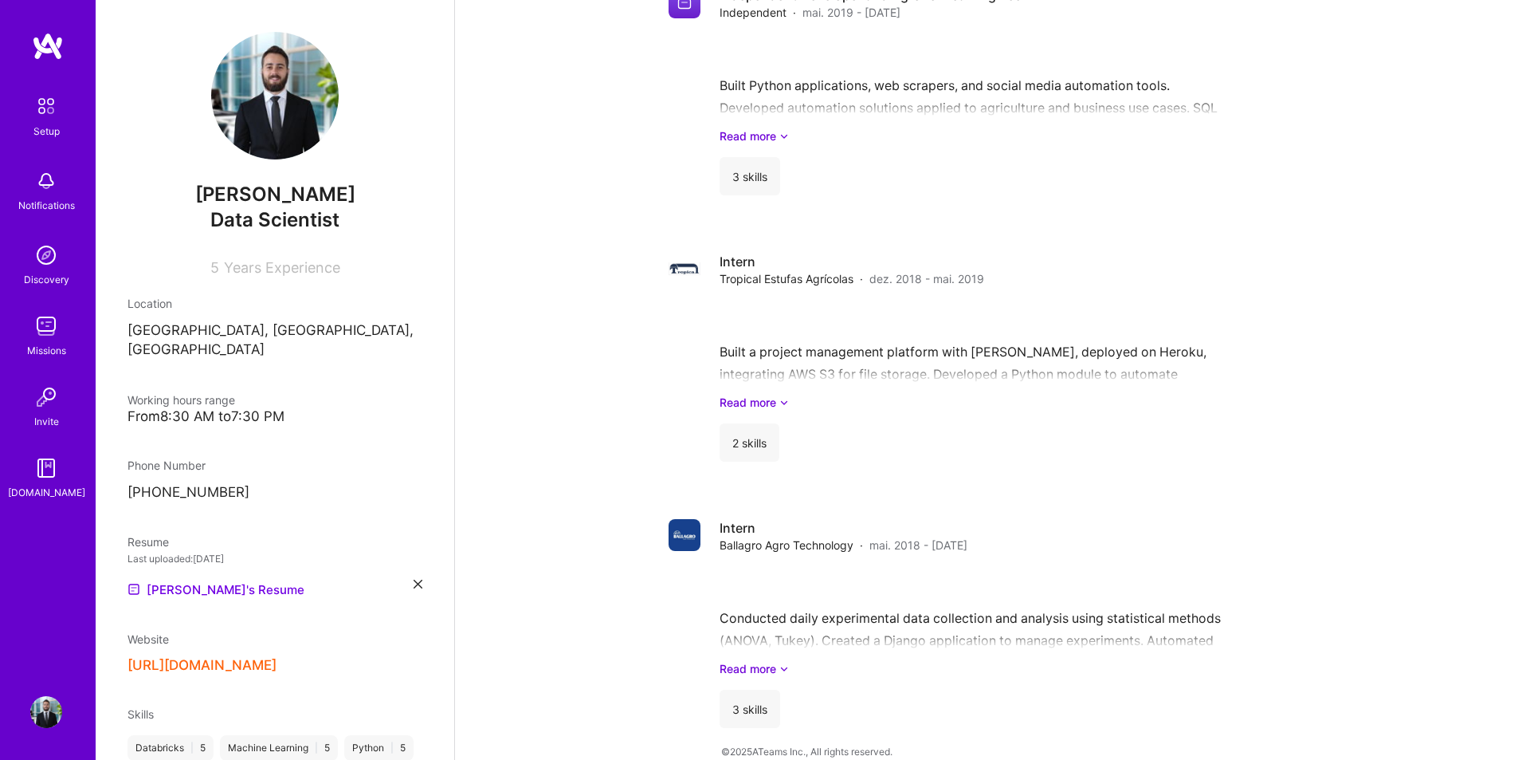
scroll to position [0, 0]
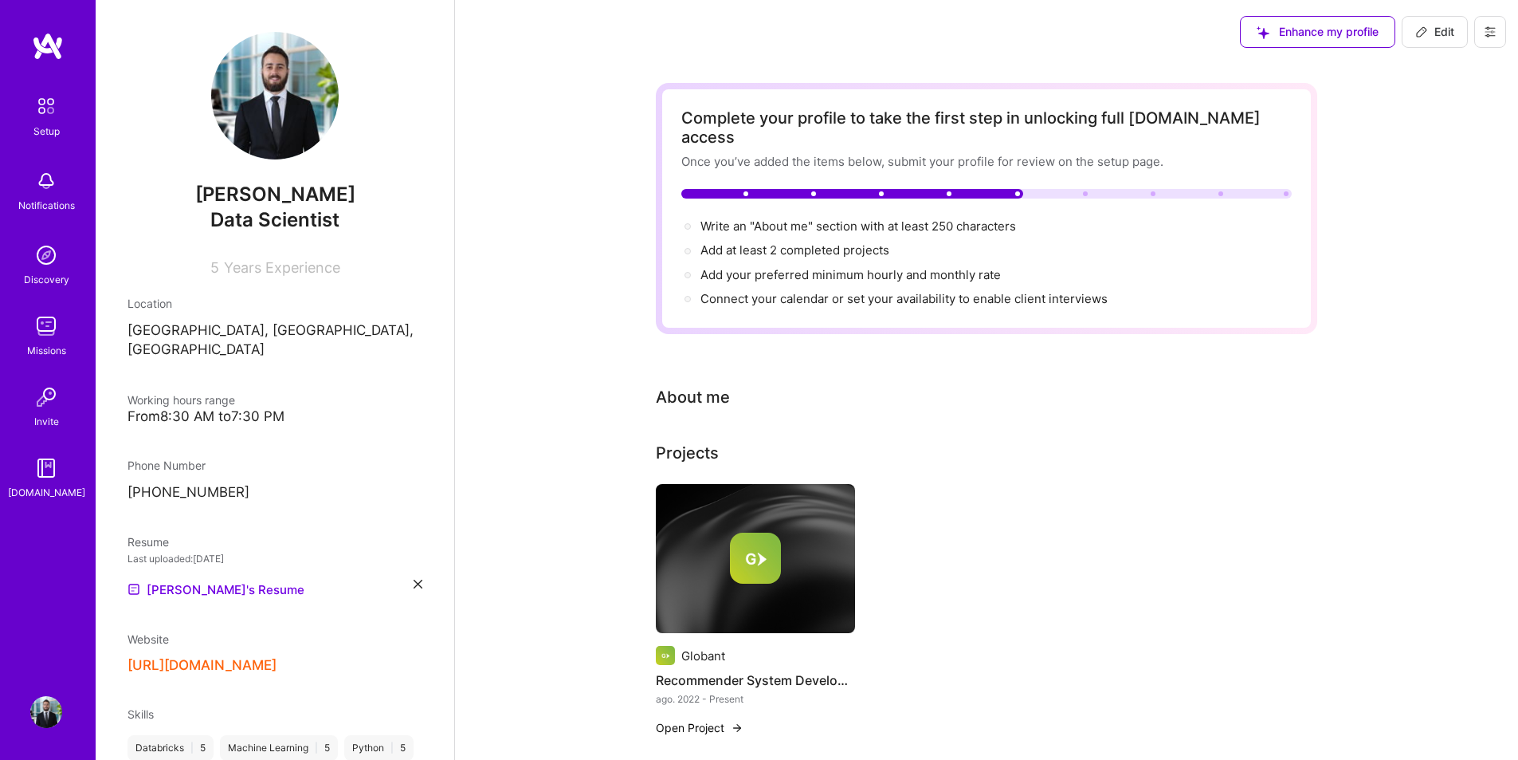
click at [1414, 30] on button "Edit" at bounding box center [1435, 32] width 66 height 32
select select "BR"
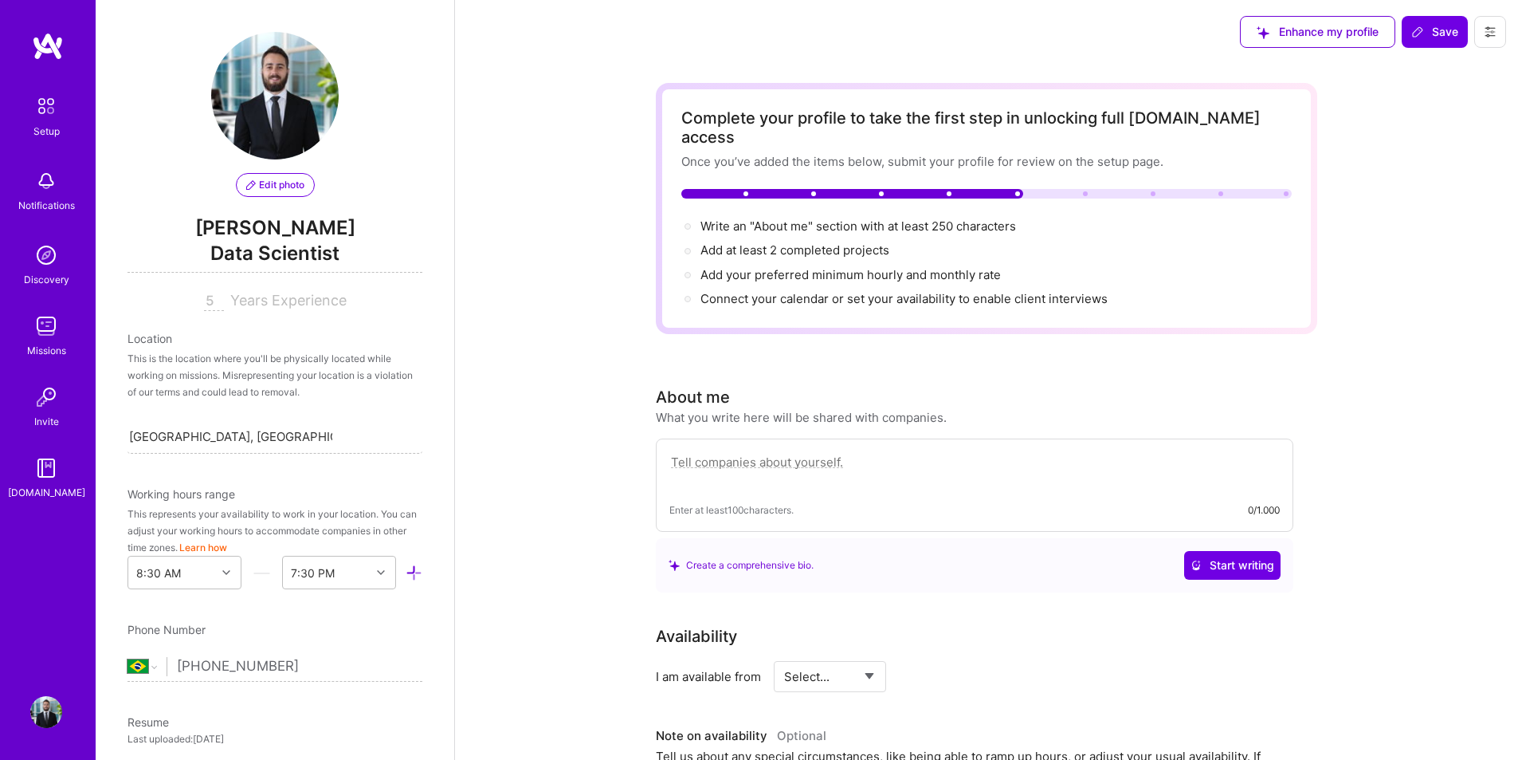
scroll to position [583, 0]
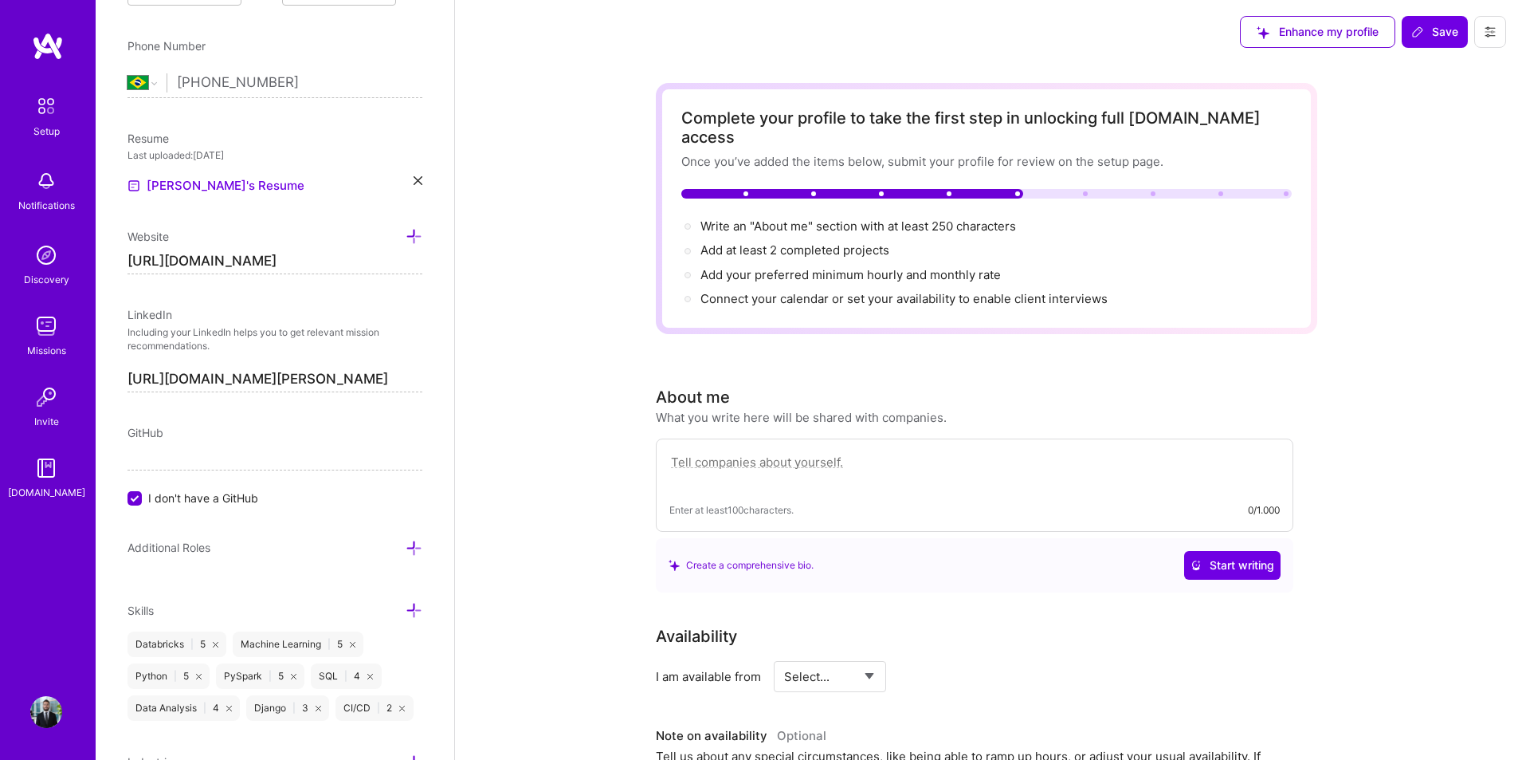
click at [786, 455] on textarea at bounding box center [974, 470] width 610 height 37
click at [881, 452] on textarea at bounding box center [974, 470] width 610 height 37
paste textarea "I specialize in developing and deploying machine learning models, with a strong…"
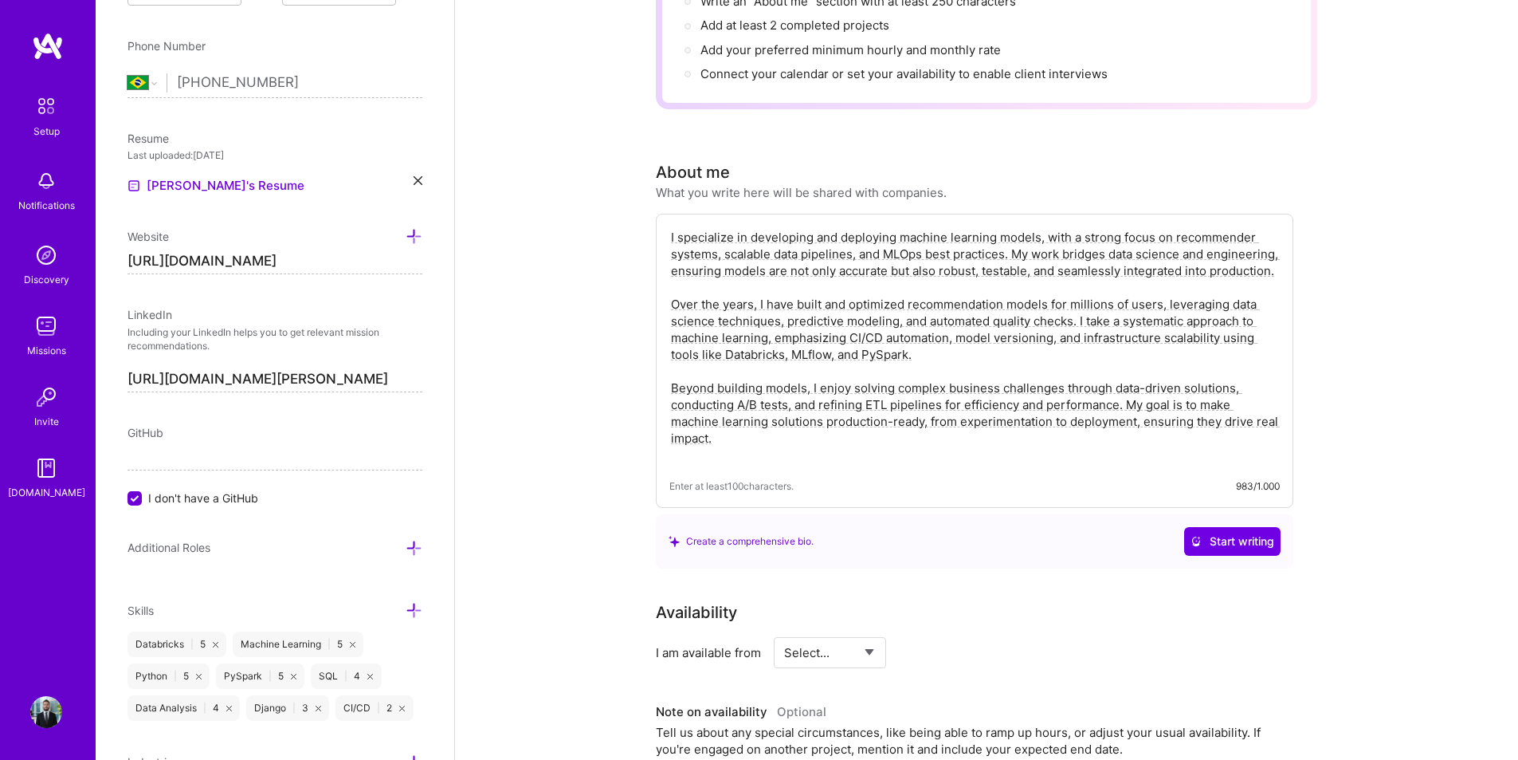
scroll to position [239, 0]
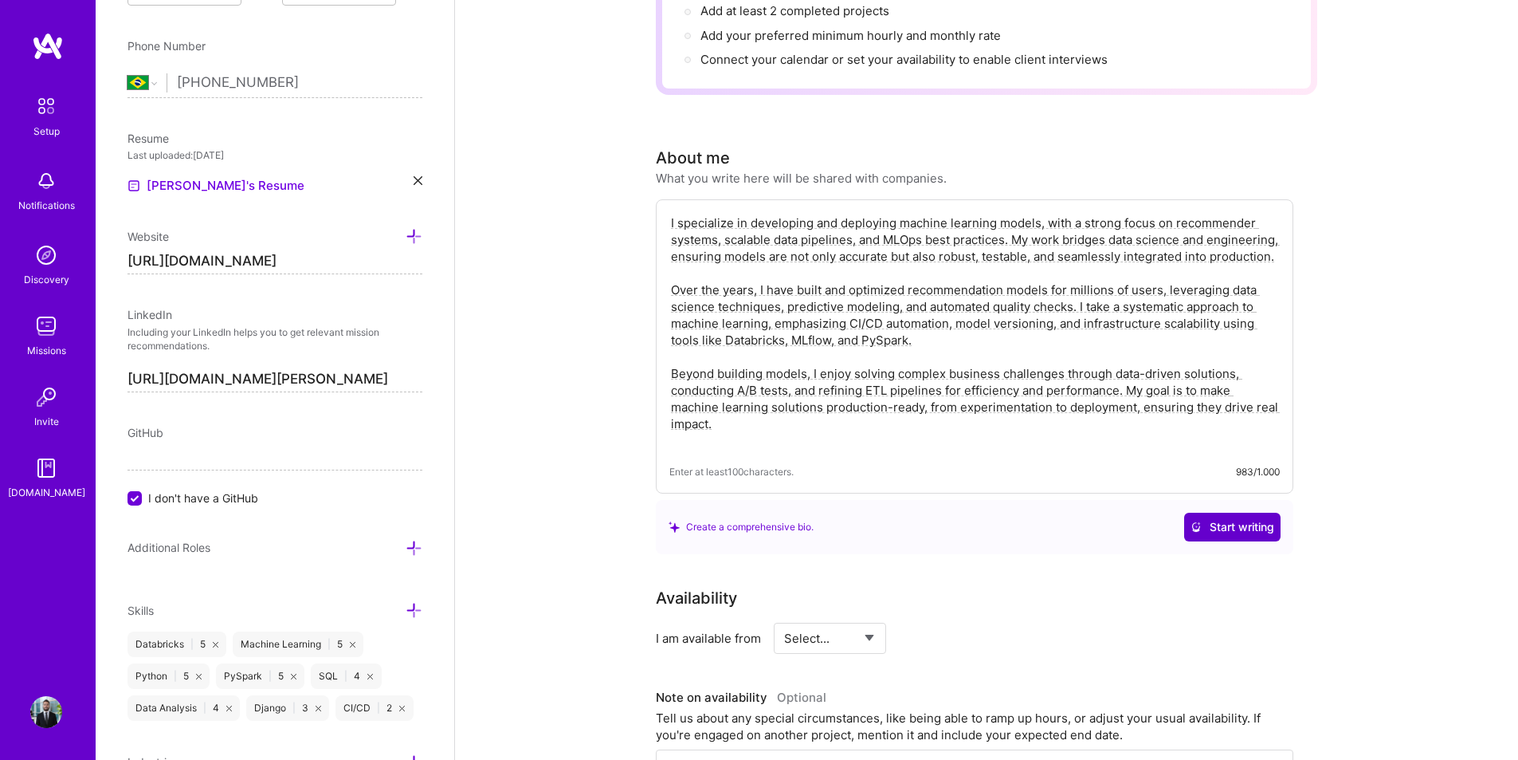
type textarea "I specialize in developing and deploying machine learning models, with a strong…"
click at [1252, 517] on button "Start writing" at bounding box center [1232, 526] width 96 height 29
drag, startPoint x: 846, startPoint y: 631, endPoint x: 846, endPoint y: 622, distance: 8.8
click at [846, 631] on select "Select... Right Now Future Date Not Available" at bounding box center [830, 638] width 92 height 41
click at [1019, 633] on div "I am available from Select... Right Now Future Date Not Available" at bounding box center [975, 637] width 638 height 31
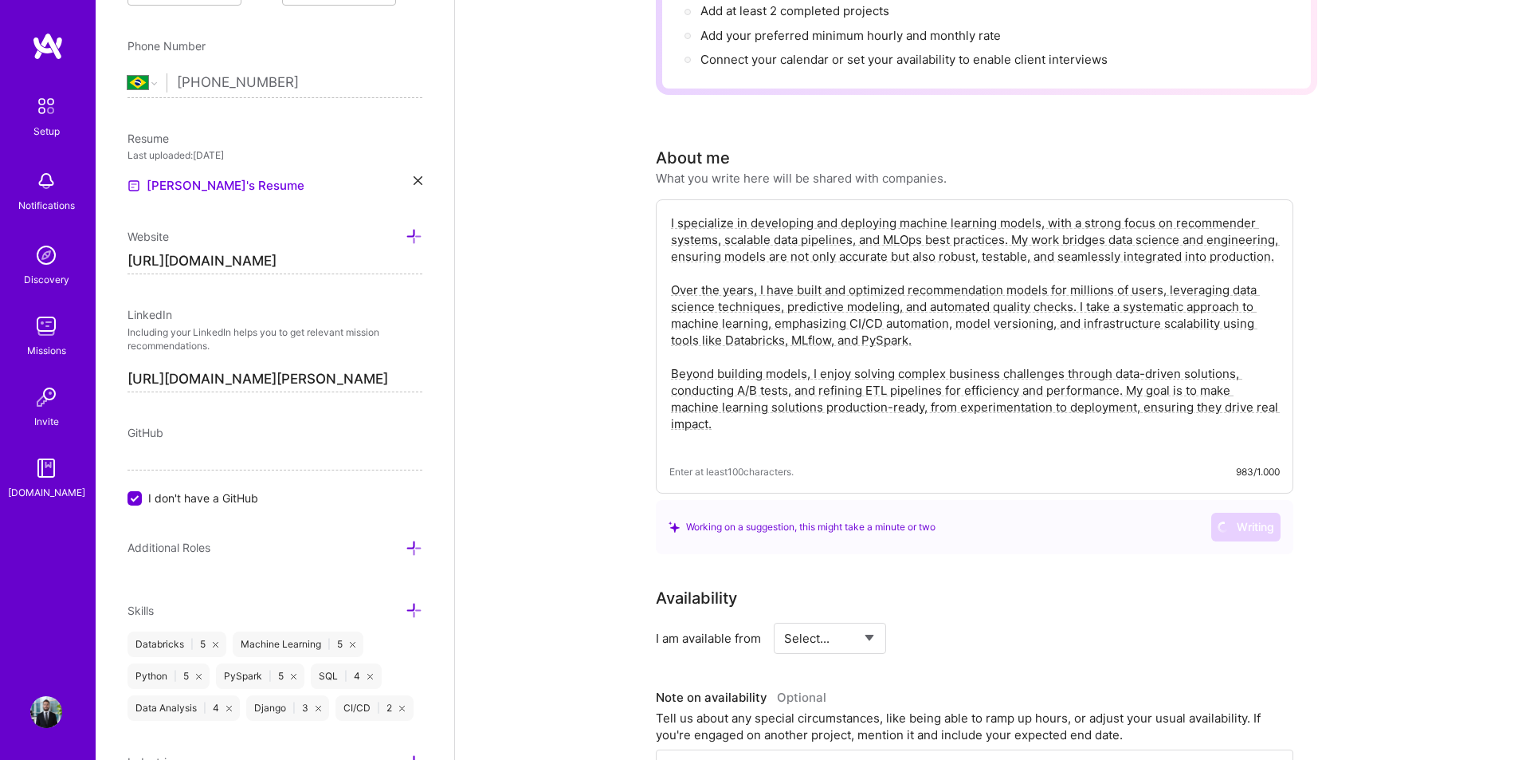
click at [866, 621] on select "Select... Right Now Future Date Not Available" at bounding box center [830, 638] width 92 height 41
select select "Right Now"
click at [784, 618] on select "Select... Right Now Future Date Not Available" at bounding box center [830, 638] width 92 height 41
click at [1022, 631] on input at bounding box center [976, 637] width 96 height 31
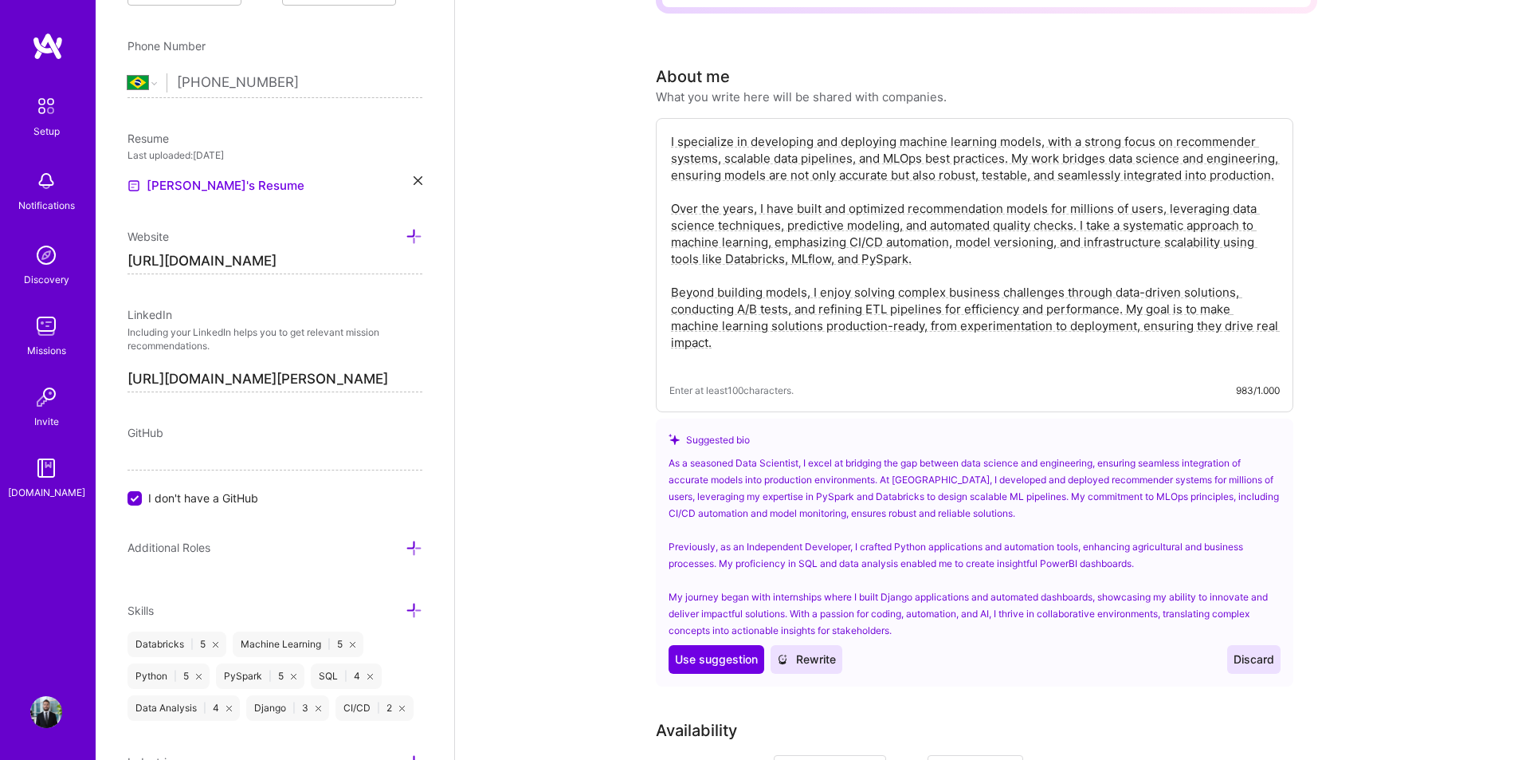
scroll to position [558, 0]
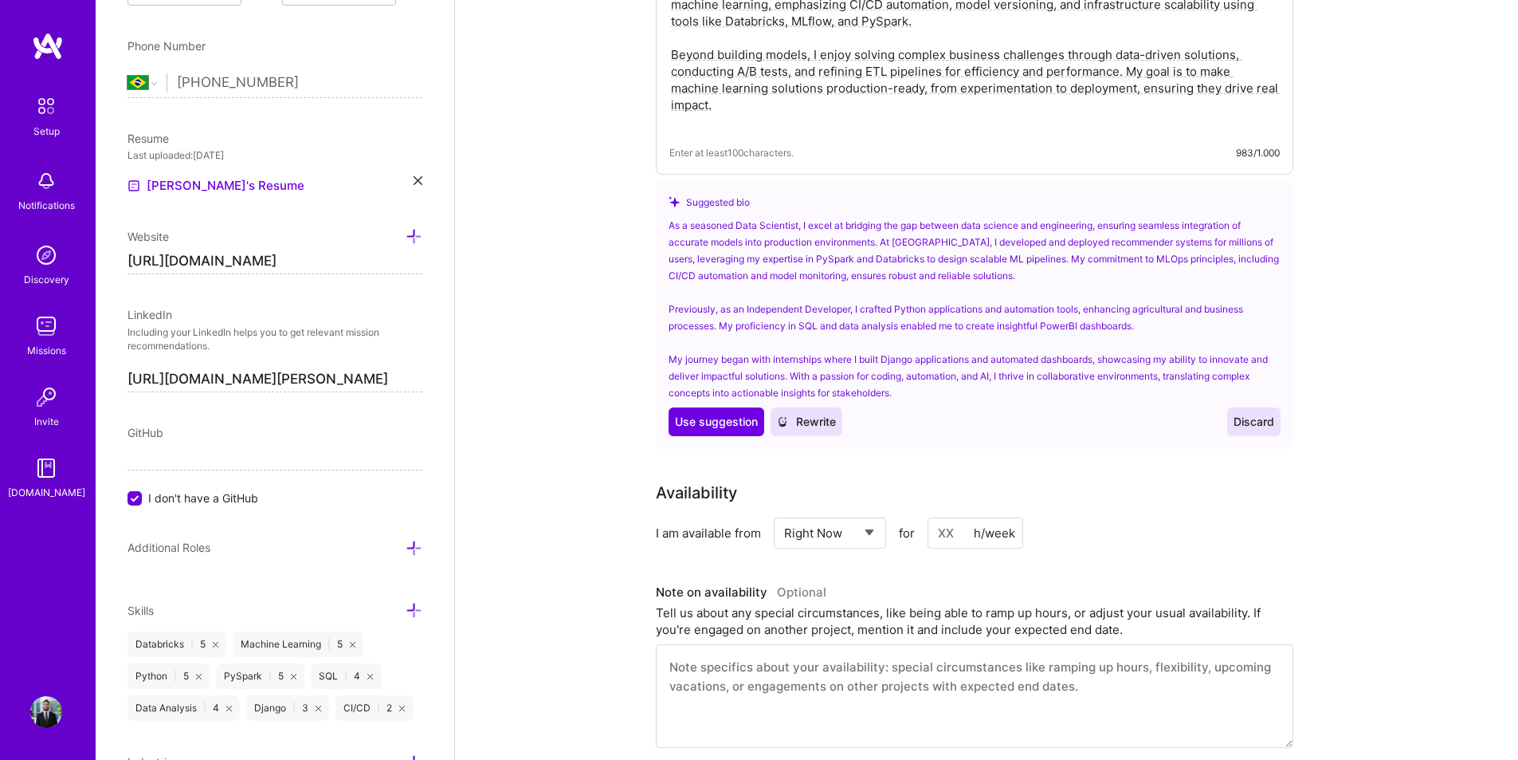
click at [1265, 414] on span "Discard" at bounding box center [1254, 422] width 41 height 16
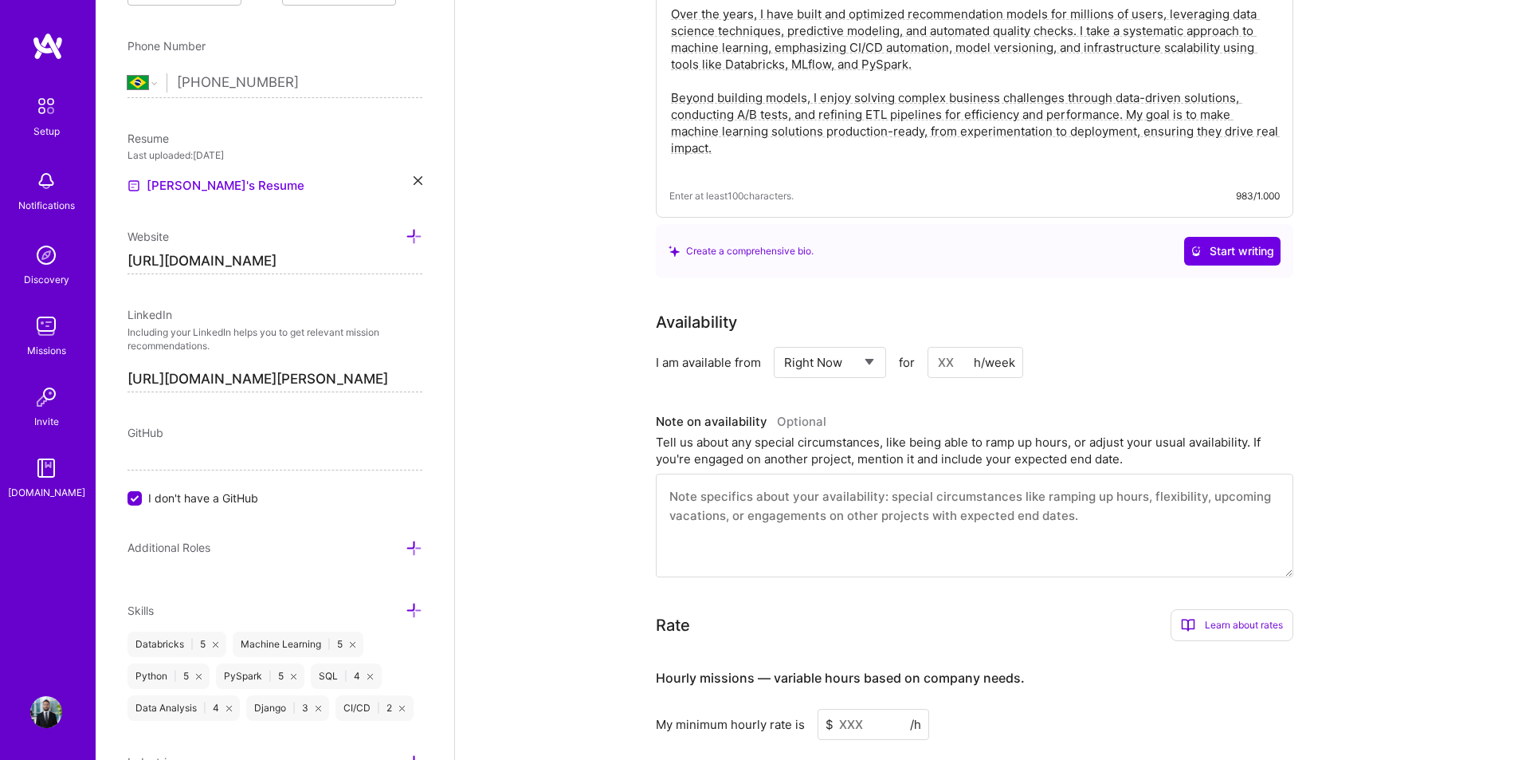
scroll to position [478, 0]
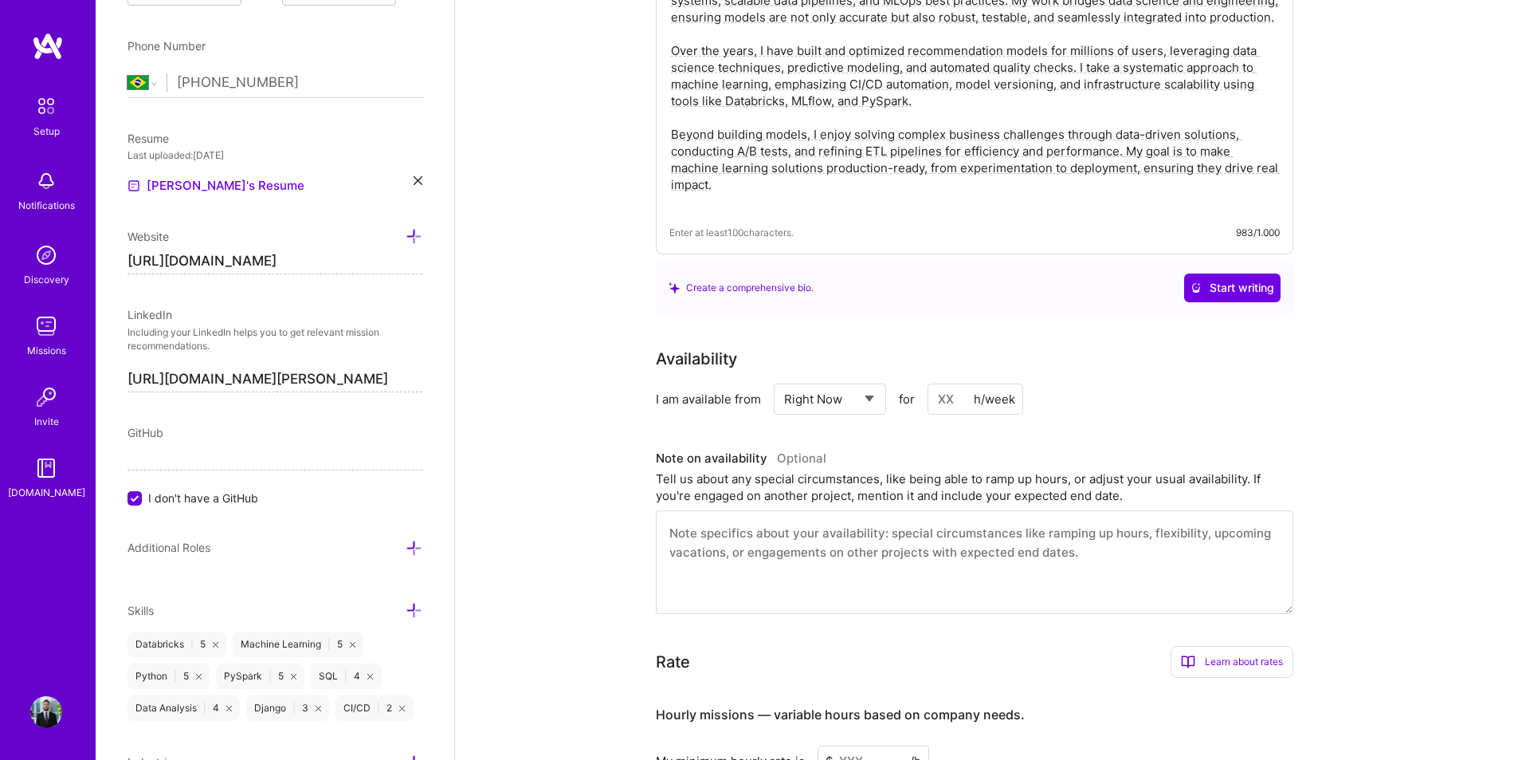
click at [976, 391] on div "h/week" at bounding box center [994, 399] width 41 height 17
click at [956, 383] on input at bounding box center [976, 398] width 96 height 31
type input "40"
click at [1186, 383] on div "I am available from Select... Right Now Future Date Not Available for 40 h/week" at bounding box center [975, 398] width 638 height 31
click at [830, 529] on textarea at bounding box center [975, 562] width 638 height 104
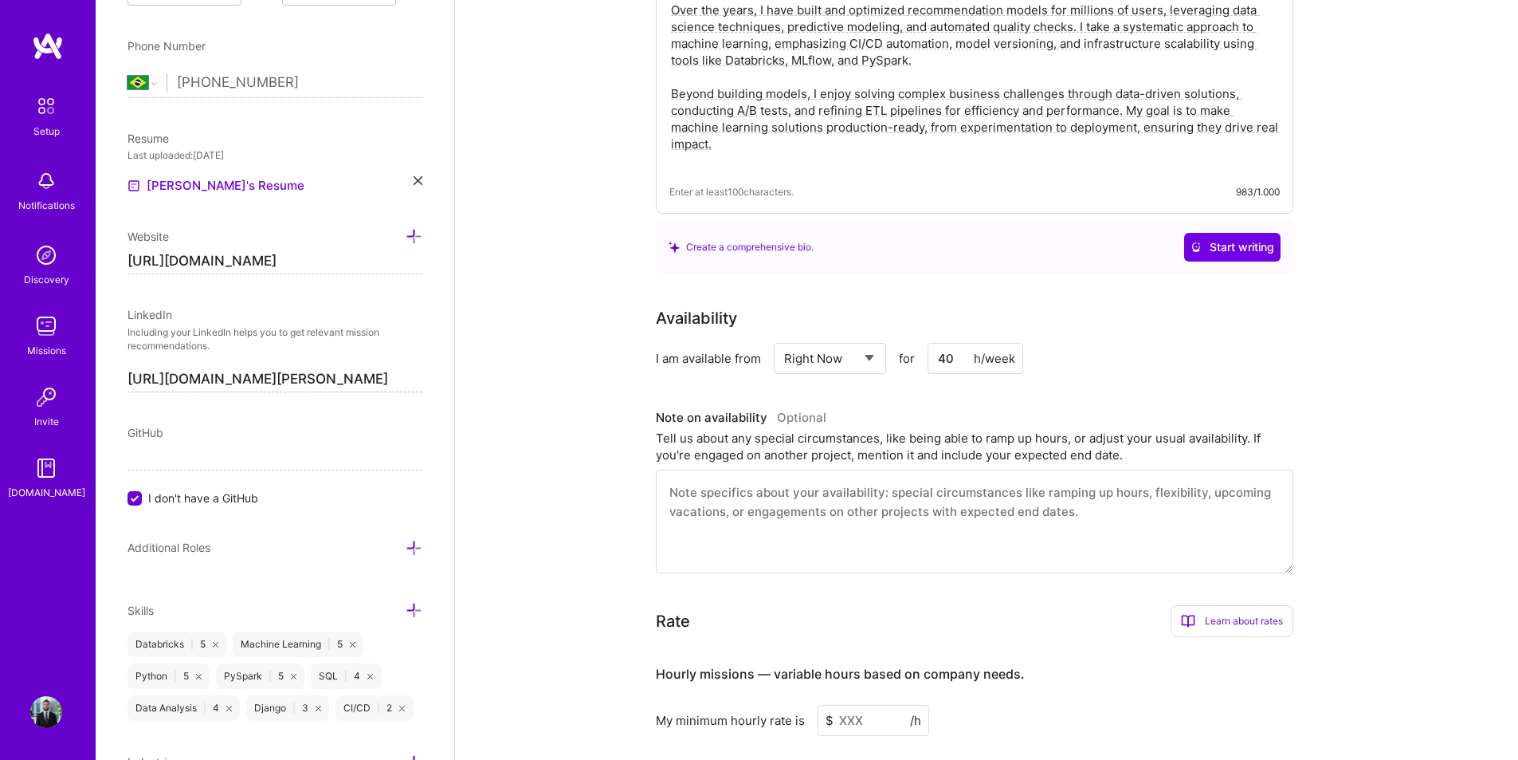
scroll to position [558, 0]
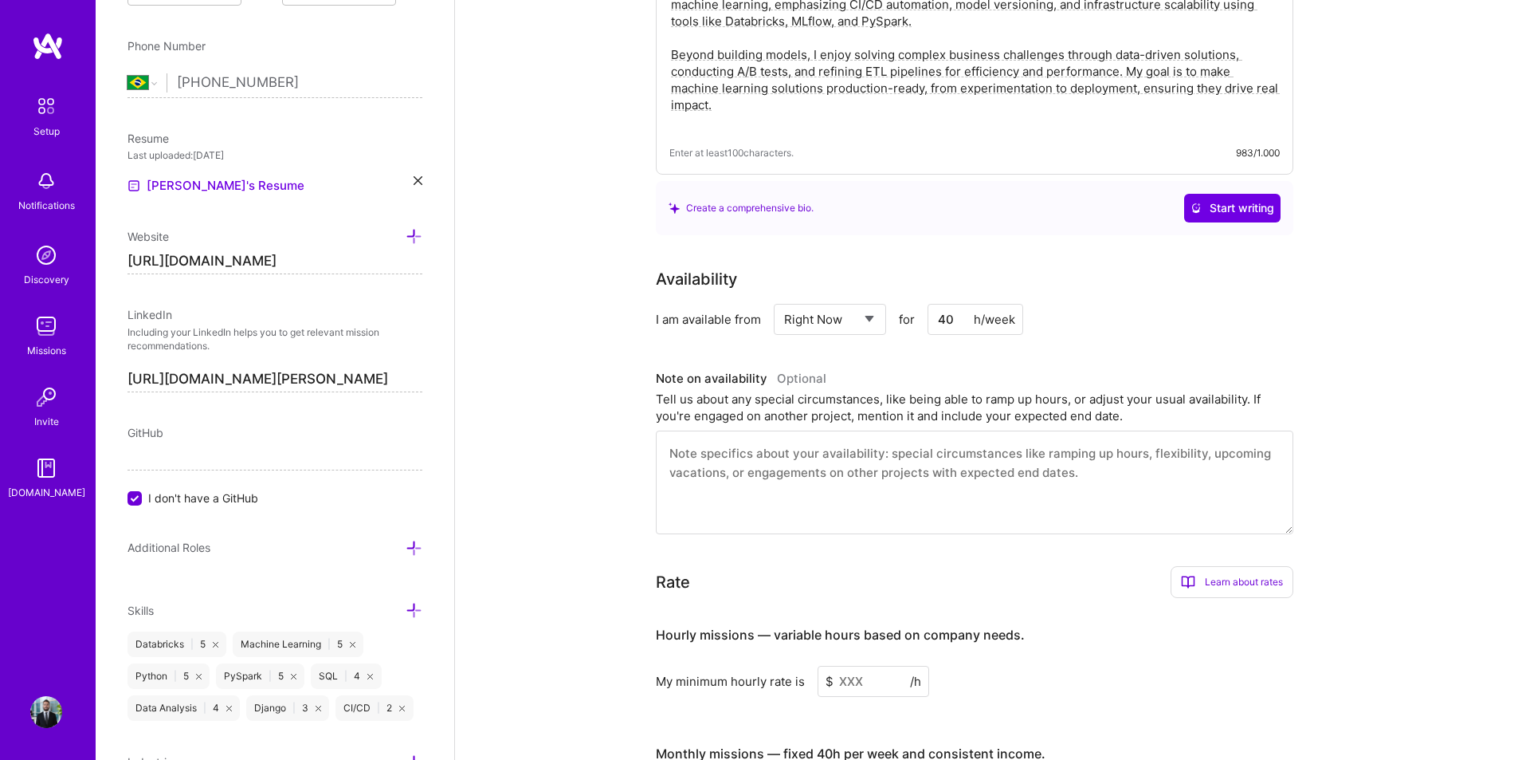
click at [854, 667] on input at bounding box center [874, 680] width 112 height 31
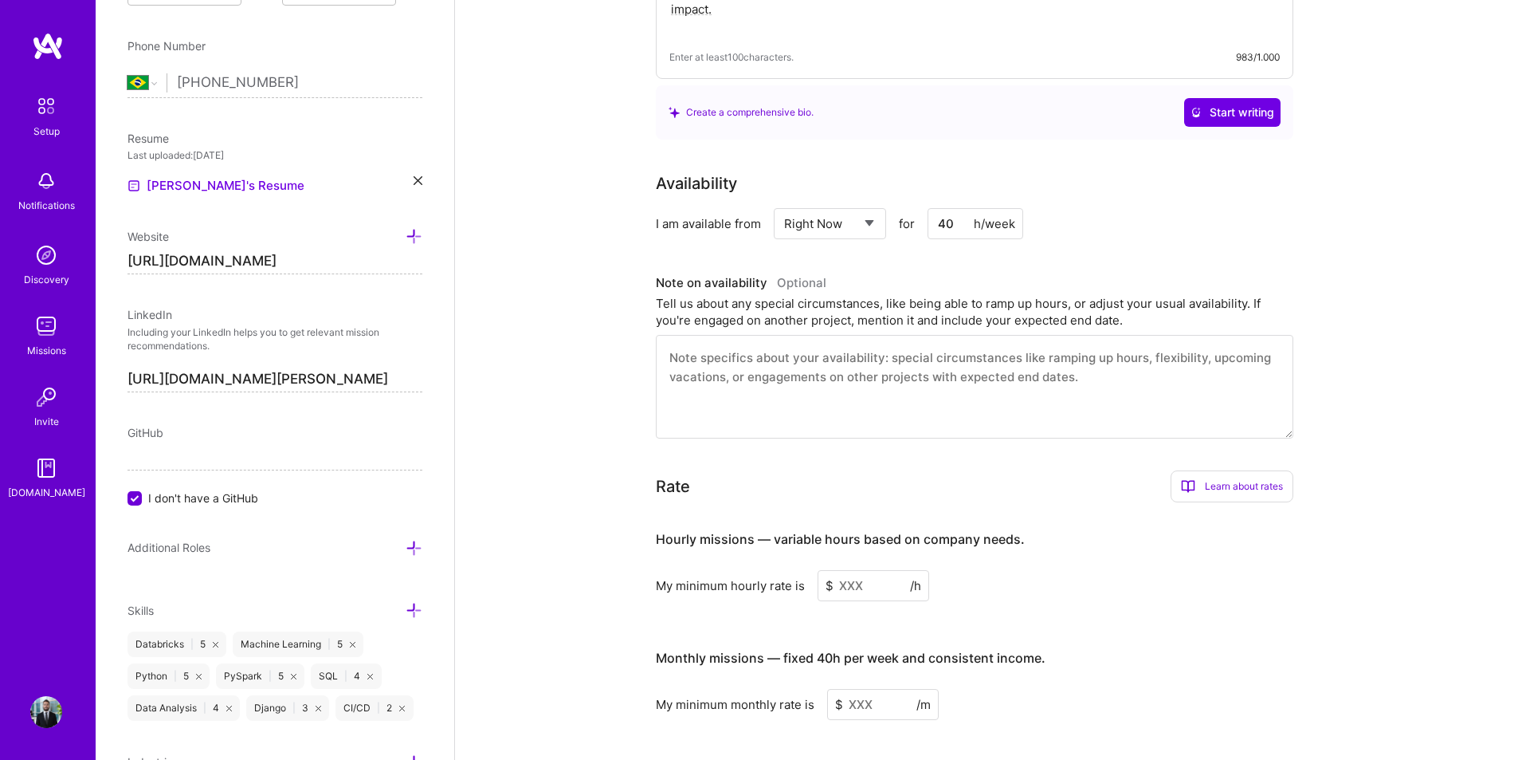
scroll to position [877, 0]
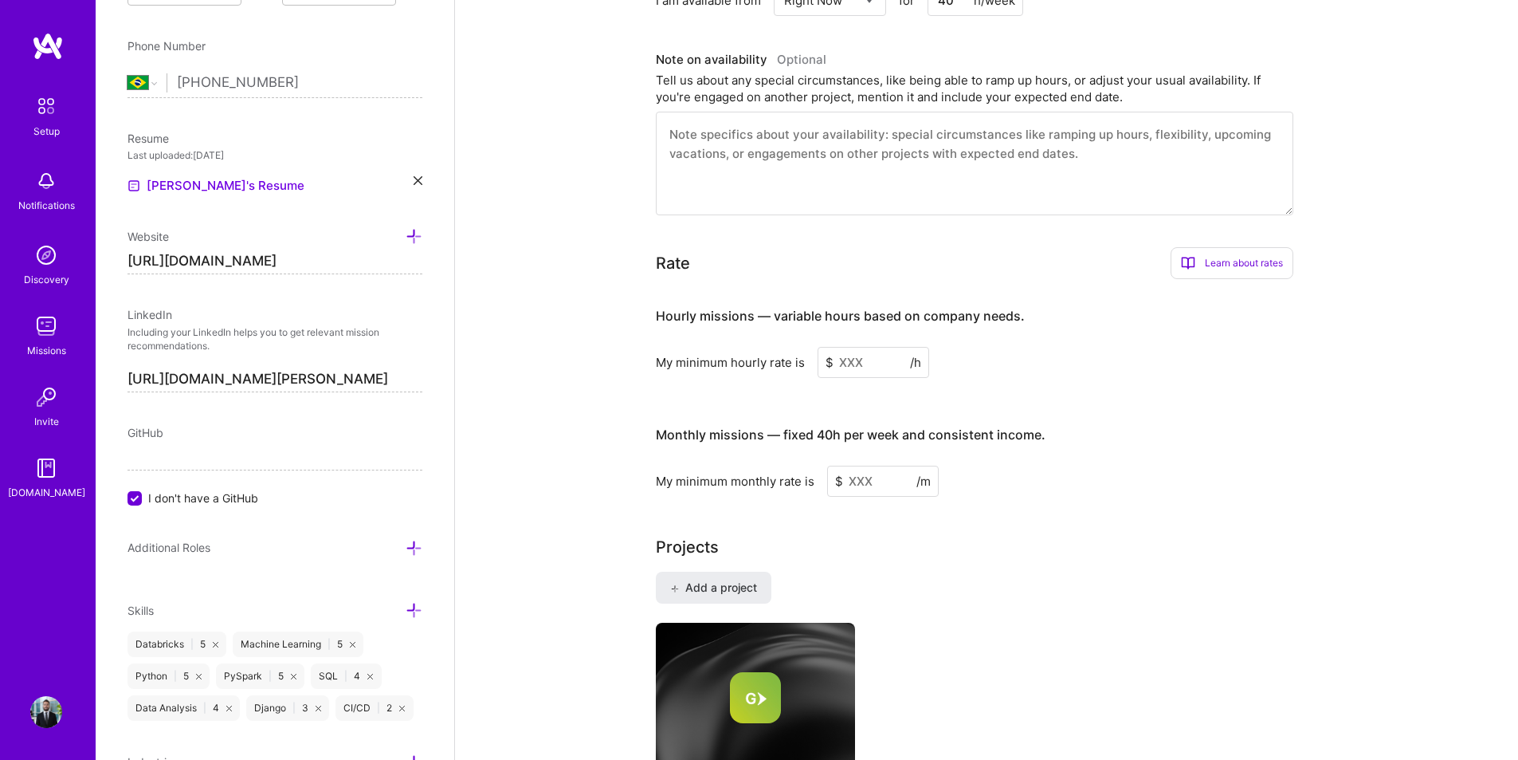
click at [980, 481] on div "Complete your profile to take the first step in unlocking full [DOMAIN_NAME] ac…" at bounding box center [986, 632] width 661 height 2853
click at [874, 348] on input at bounding box center [874, 362] width 112 height 31
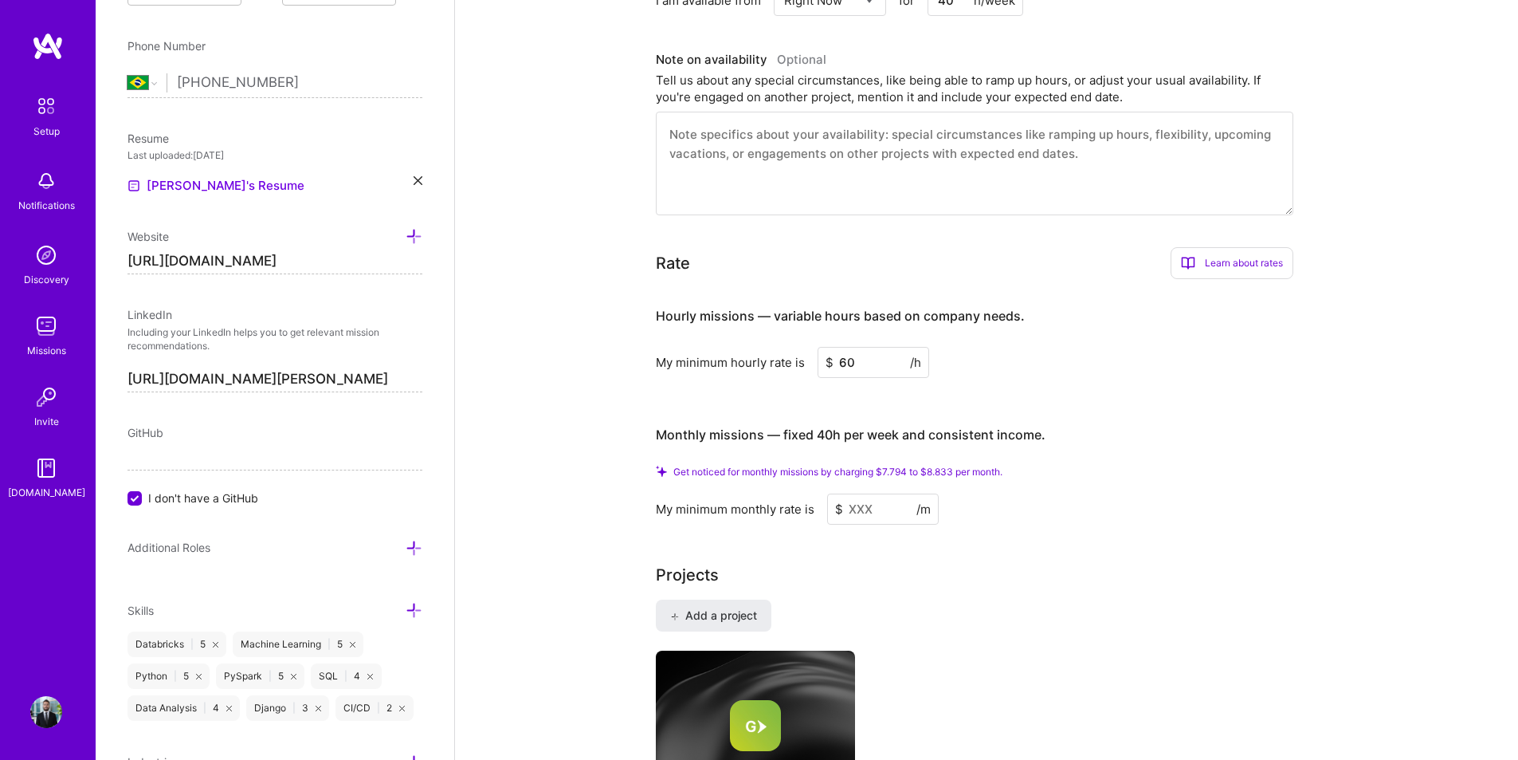
type input "60"
click at [920, 563] on div "Projects" at bounding box center [986, 575] width 661 height 24
click at [872, 493] on input at bounding box center [883, 508] width 112 height 31
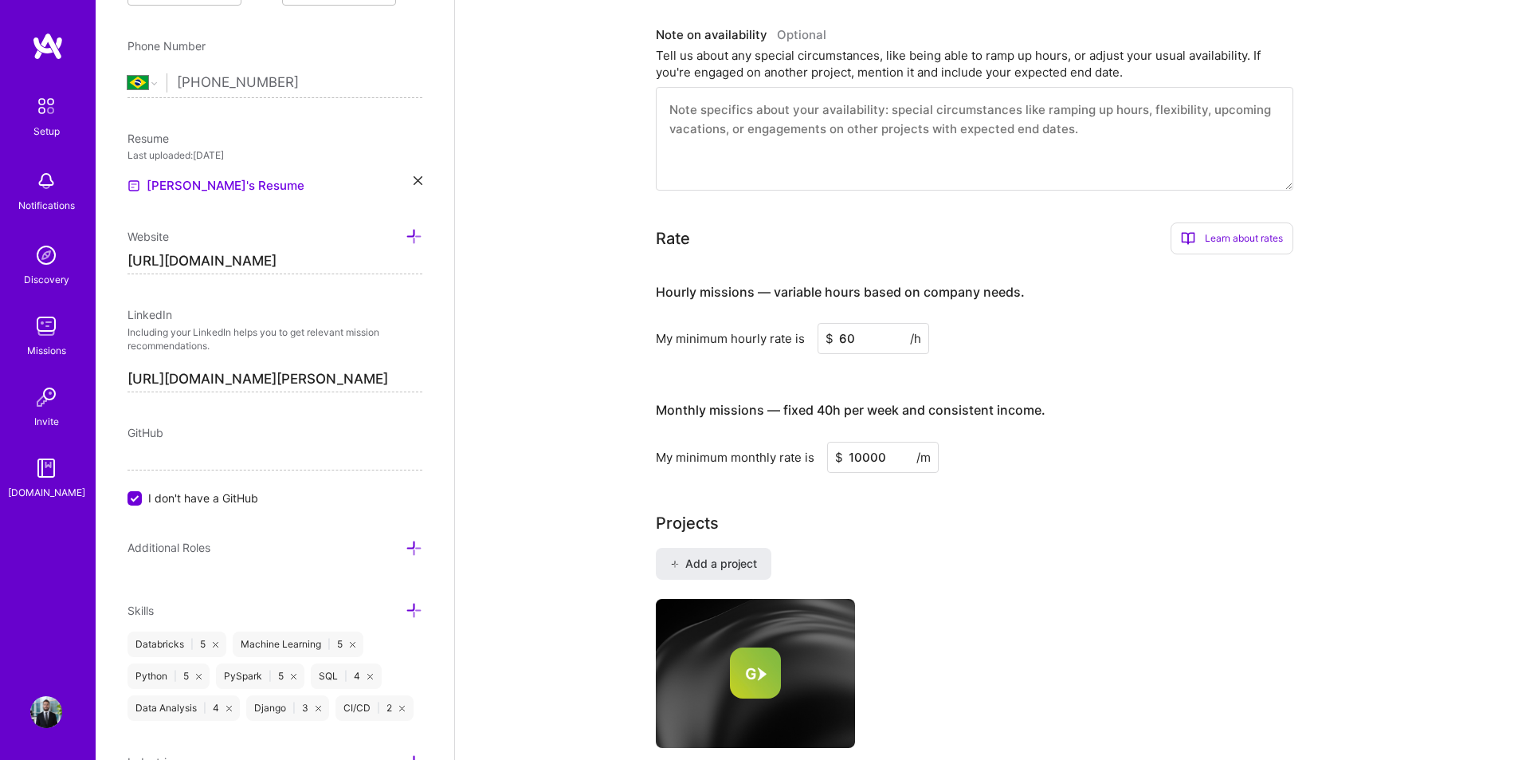
type input "10000"
click at [968, 526] on div "Projects Add a project Globant Recommender System Development ago. 2022 - Prese…" at bounding box center [986, 690] width 661 height 359
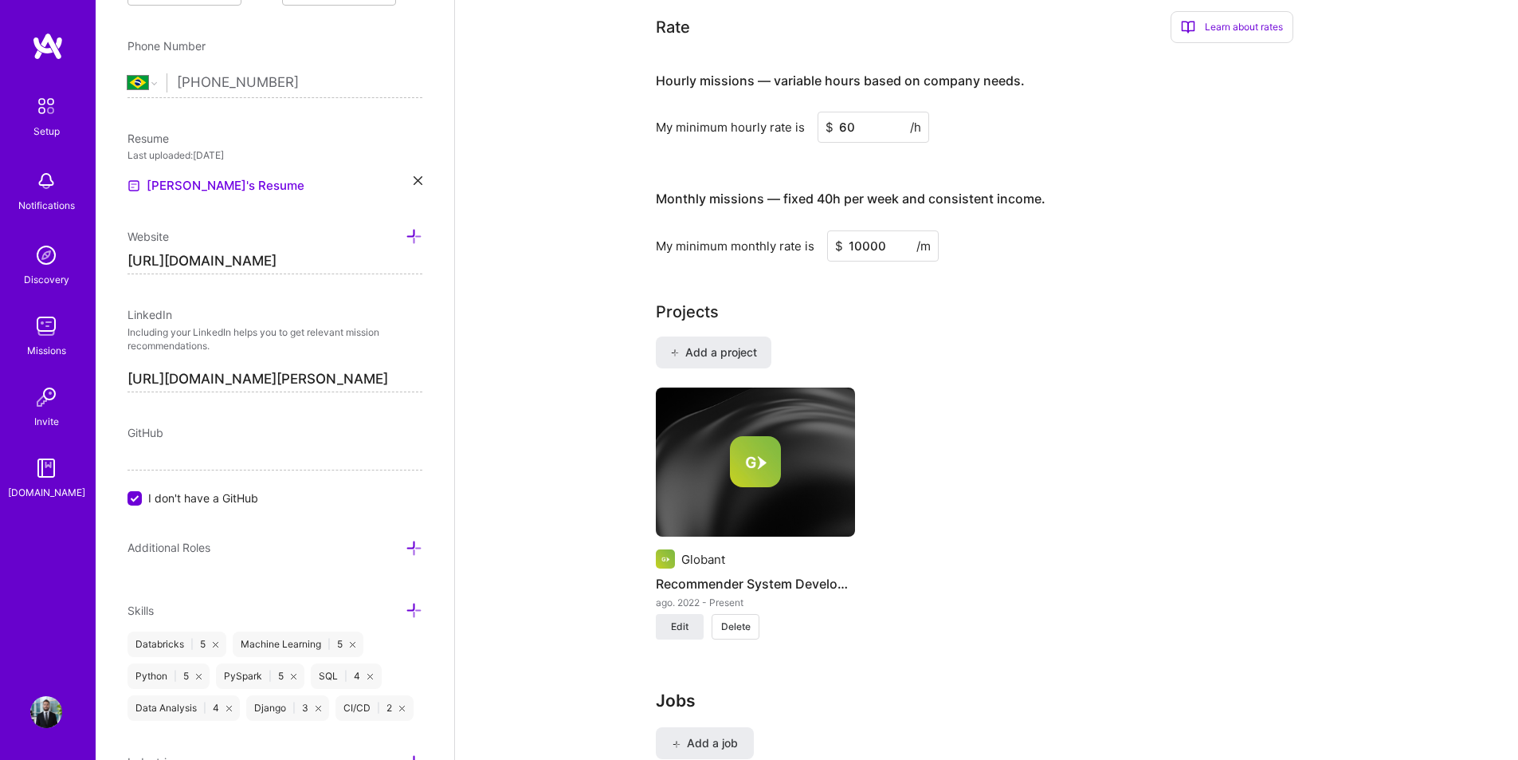
scroll to position [0, 0]
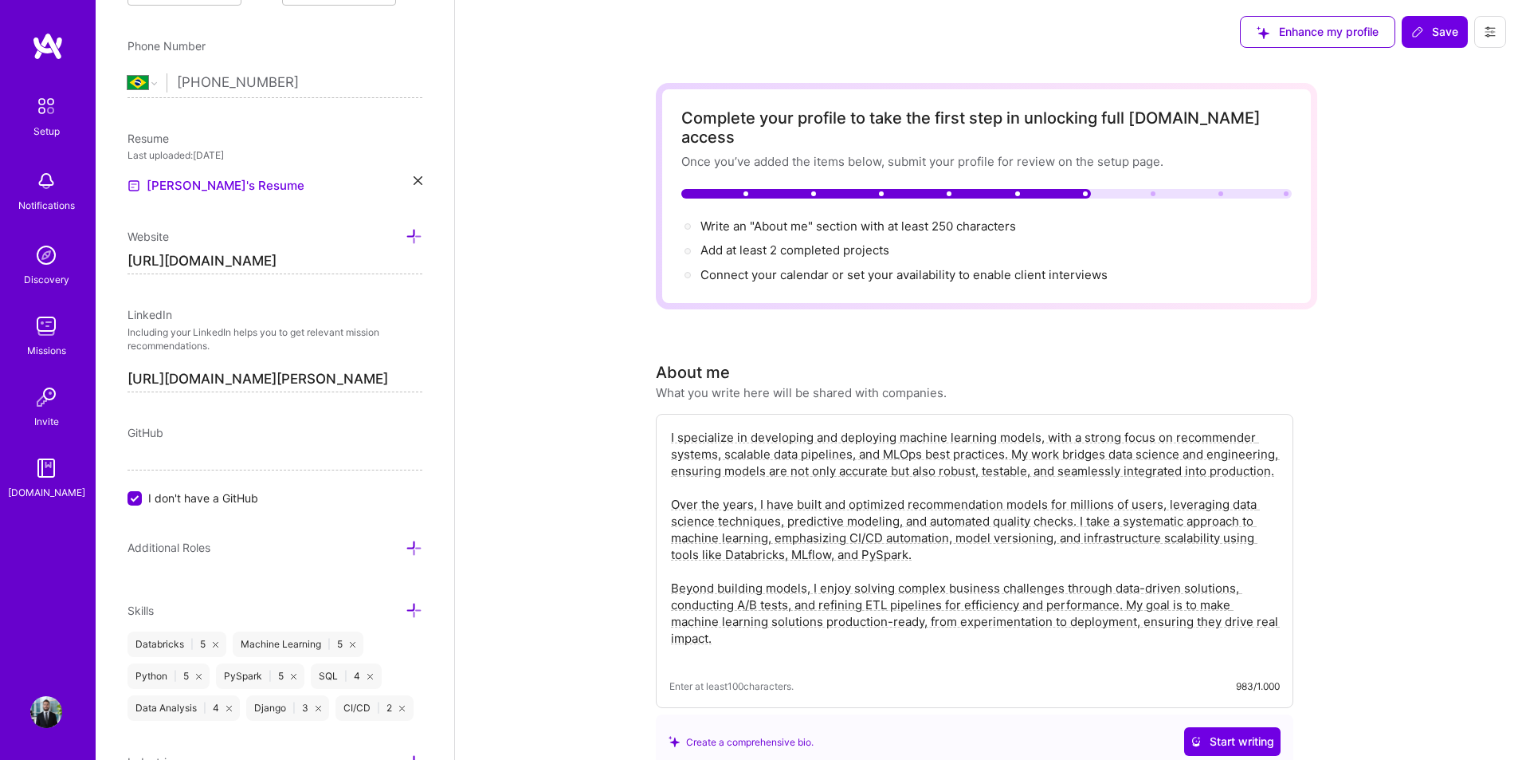
drag, startPoint x: 1464, startPoint y: 602, endPoint x: 1501, endPoint y: 132, distance: 471.6
click at [1424, 48] on div "Enhance my profile Save" at bounding box center [1373, 32] width 290 height 64
click at [1424, 38] on span "Save" at bounding box center [1434, 32] width 47 height 16
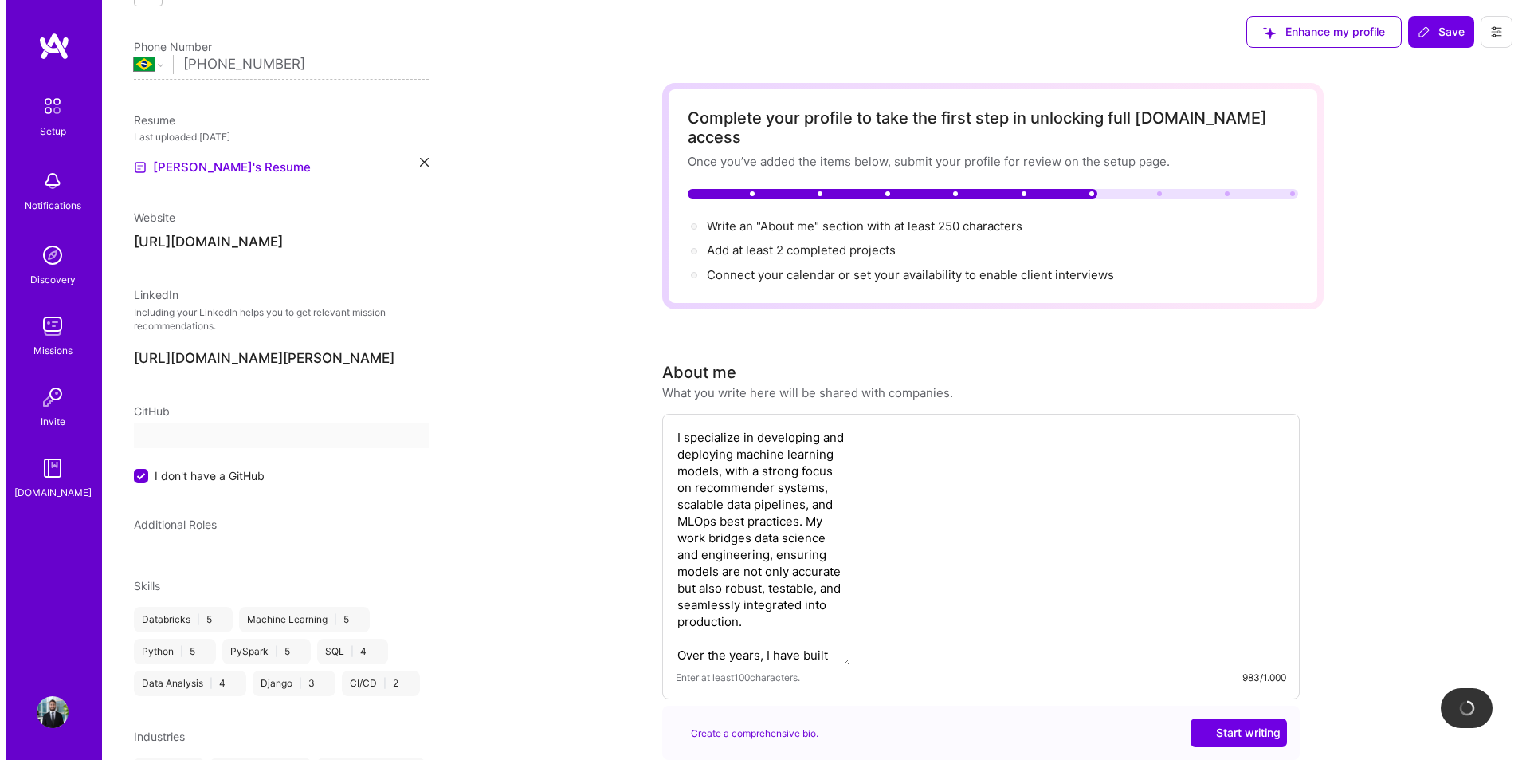
scroll to position [257, 0]
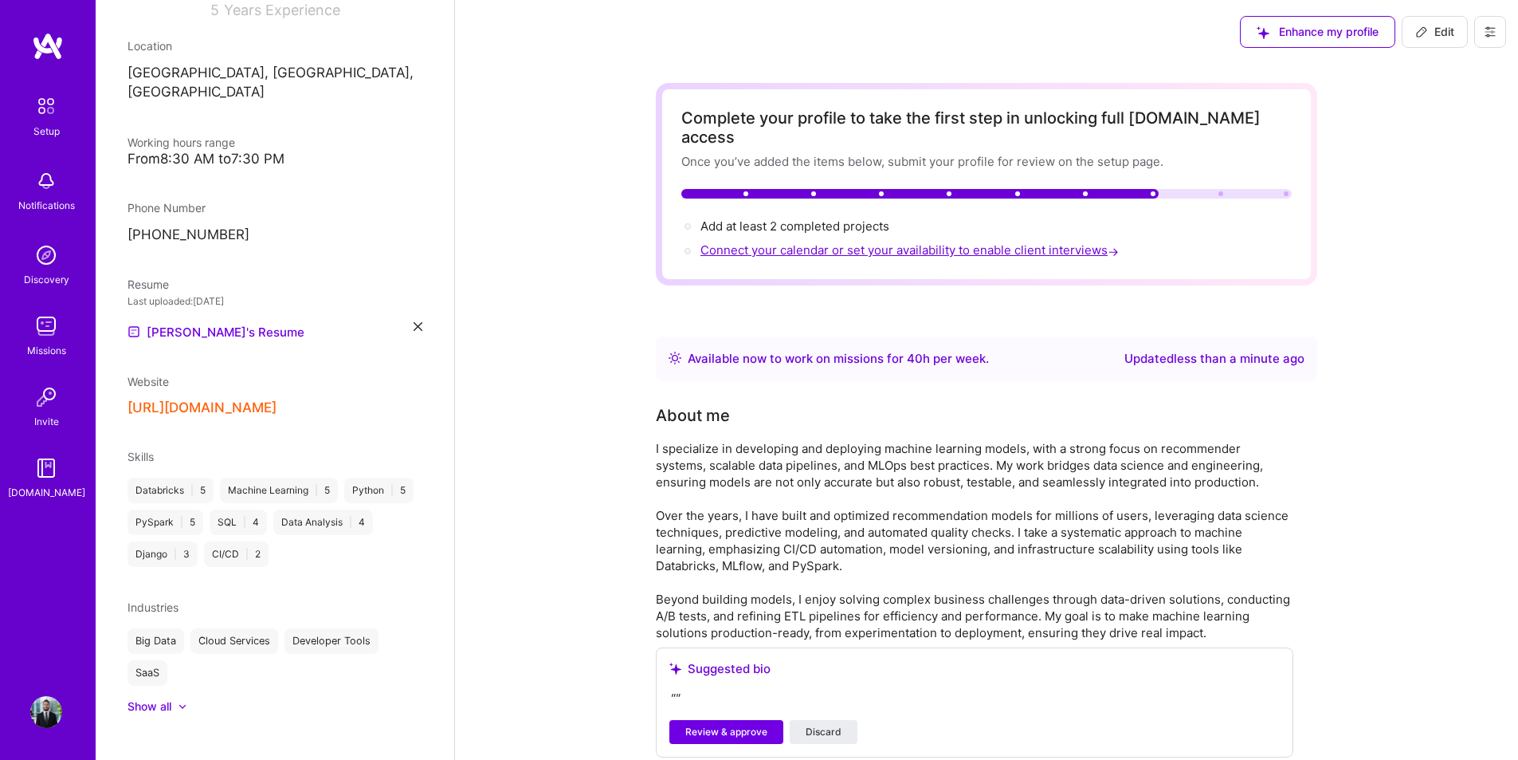
click at [745, 242] on span "Connect your calendar or set your availability to enable client interviews →" at bounding box center [912, 249] width 422 height 15
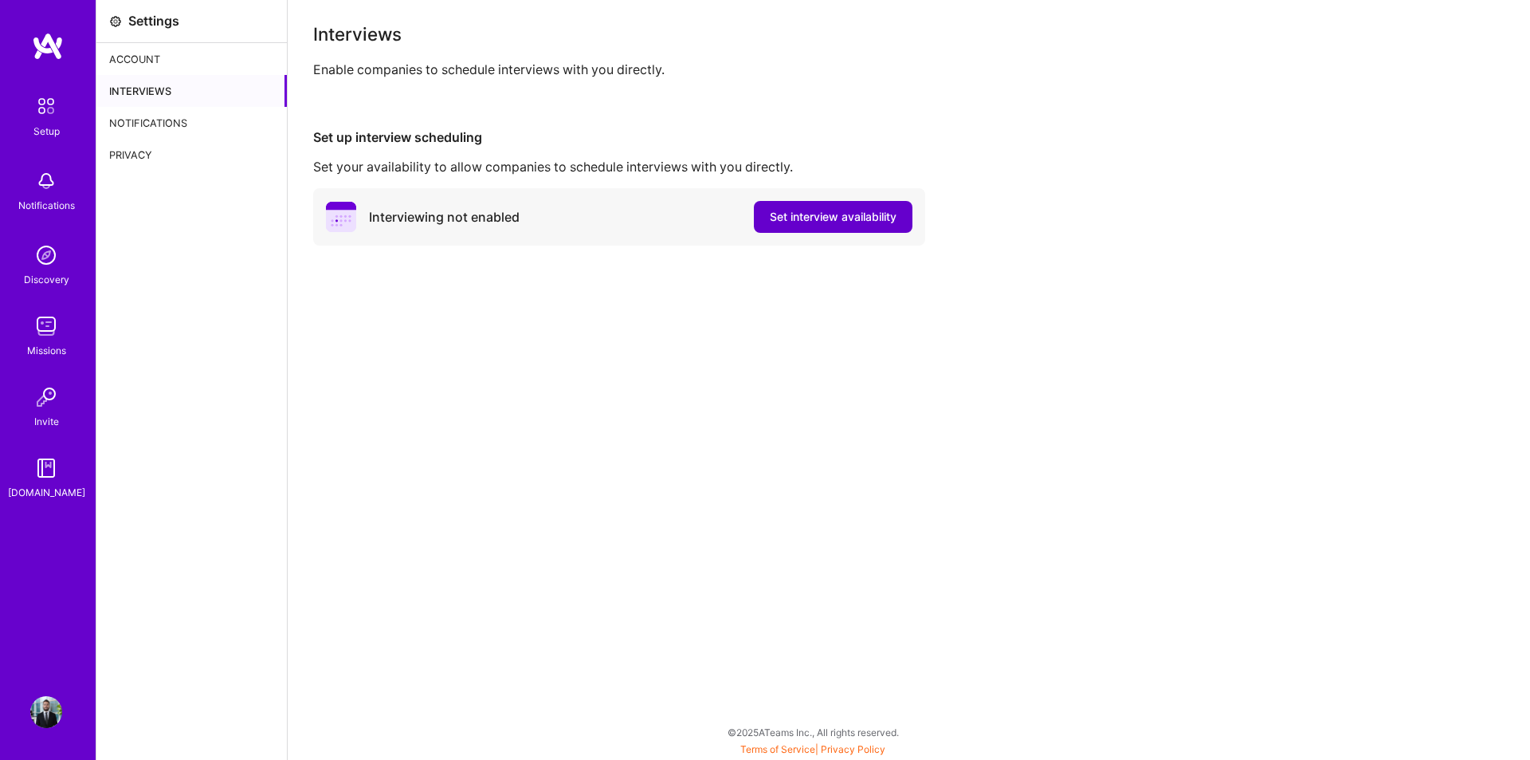
click at [838, 214] on span "Set interview availability" at bounding box center [833, 217] width 127 height 16
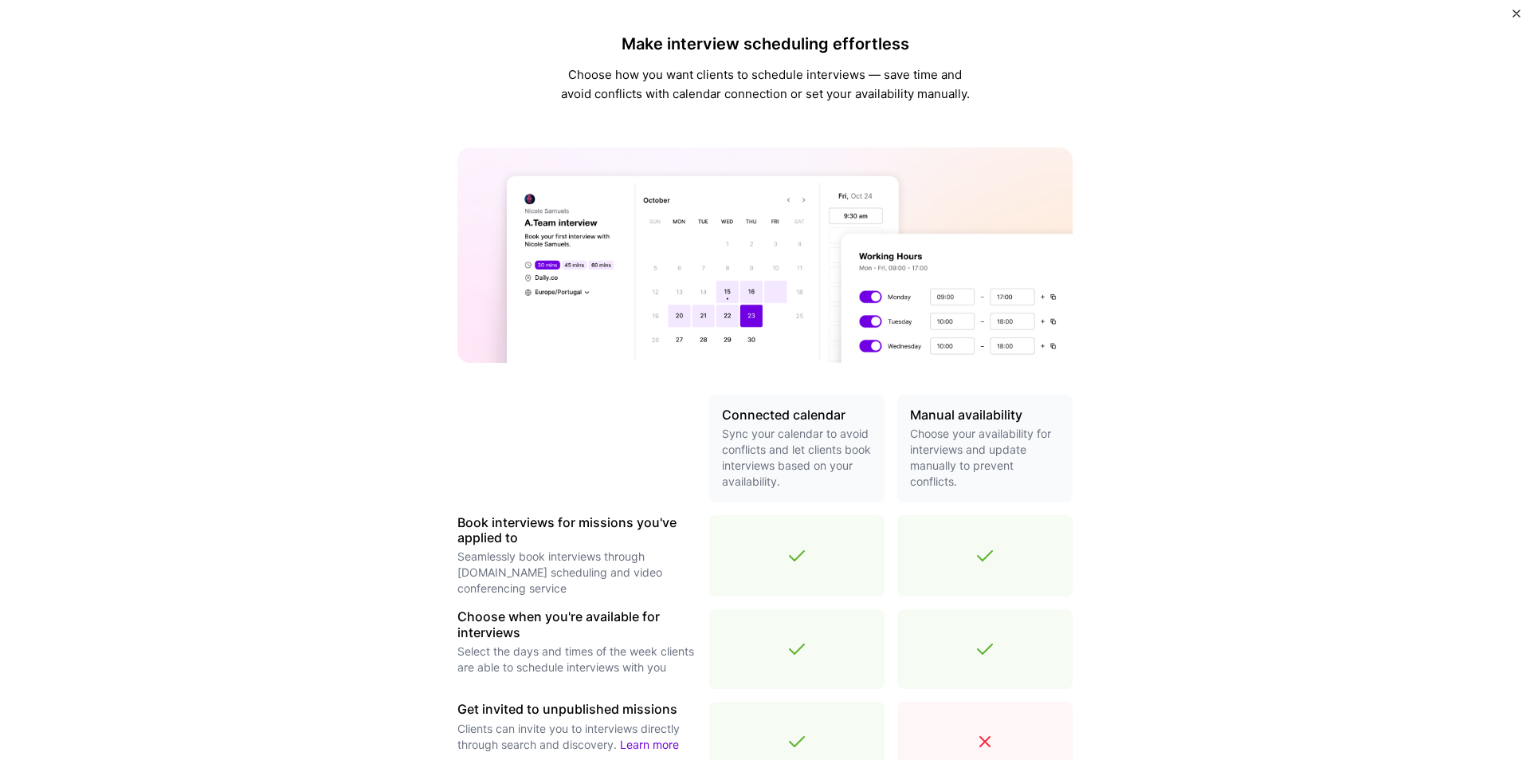
scroll to position [357, 0]
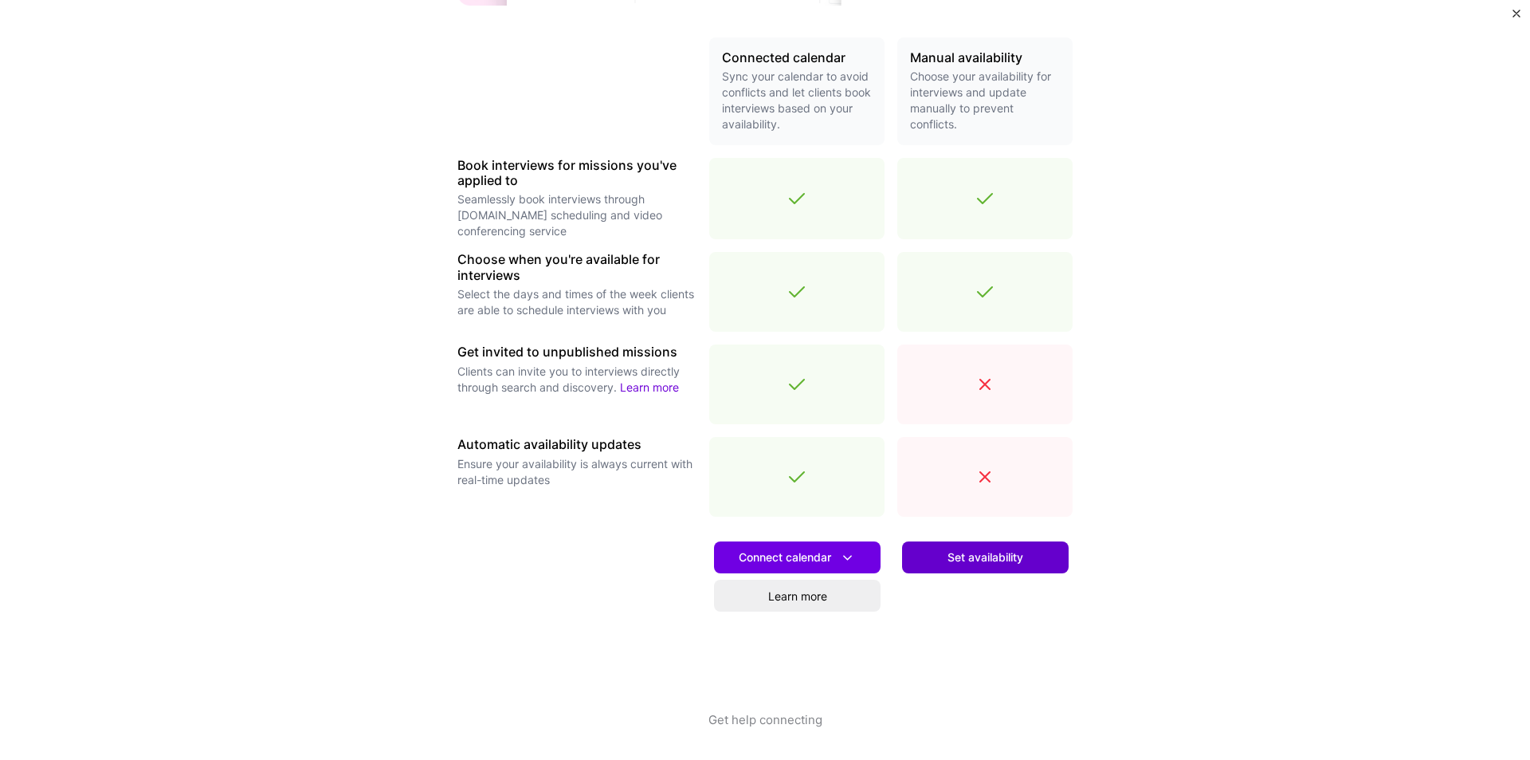
click at [991, 555] on span "Set availability" at bounding box center [986, 557] width 76 height 16
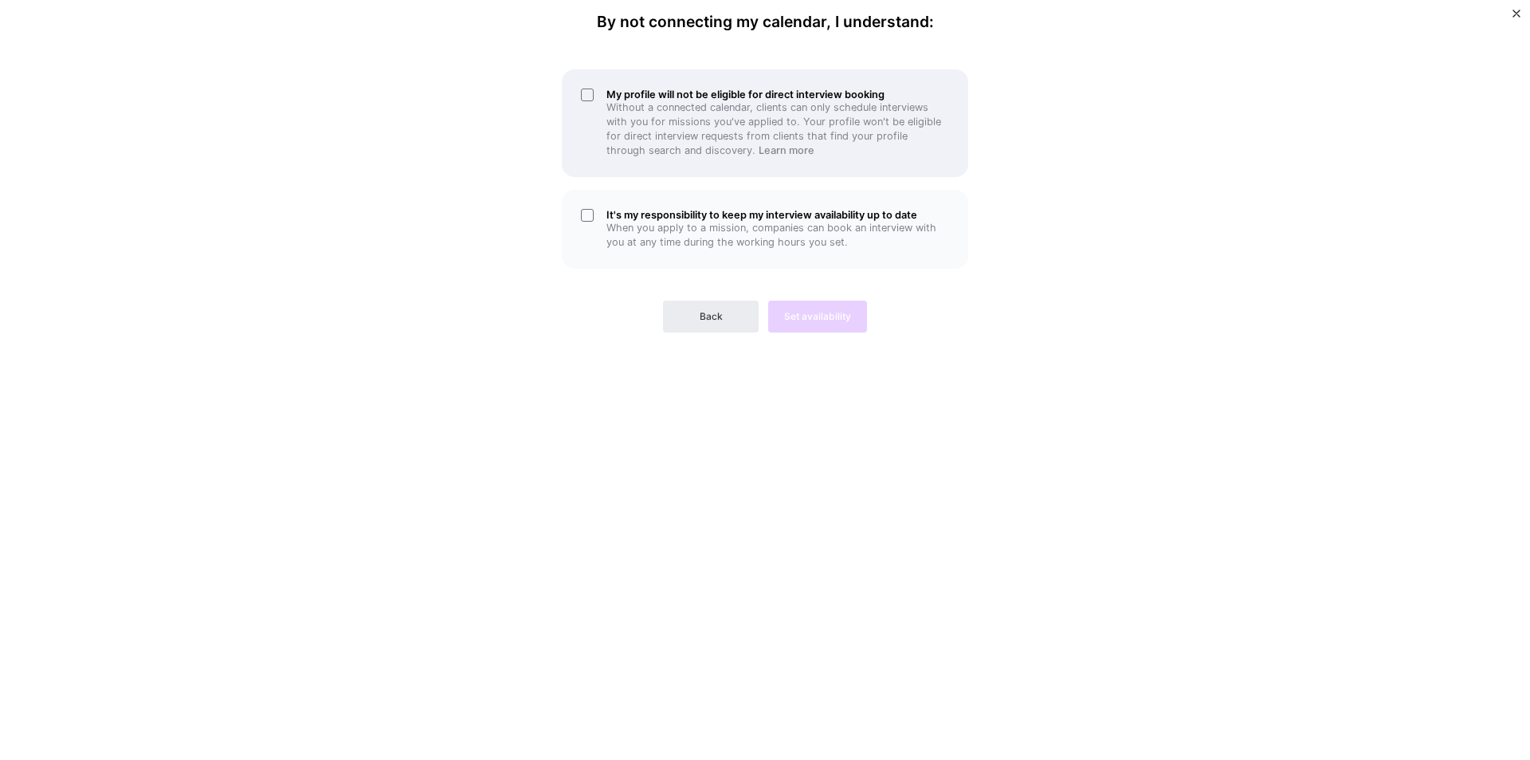
click at [770, 134] on p "Without a connected calendar, clients can only schedule interviews with you for…" at bounding box center [777, 128] width 343 height 57
click at [806, 240] on p "When you apply to a mission, companies can book an interview with you at any ti…" at bounding box center [777, 235] width 343 height 29
click at [841, 321] on span "Set availability" at bounding box center [817, 316] width 67 height 14
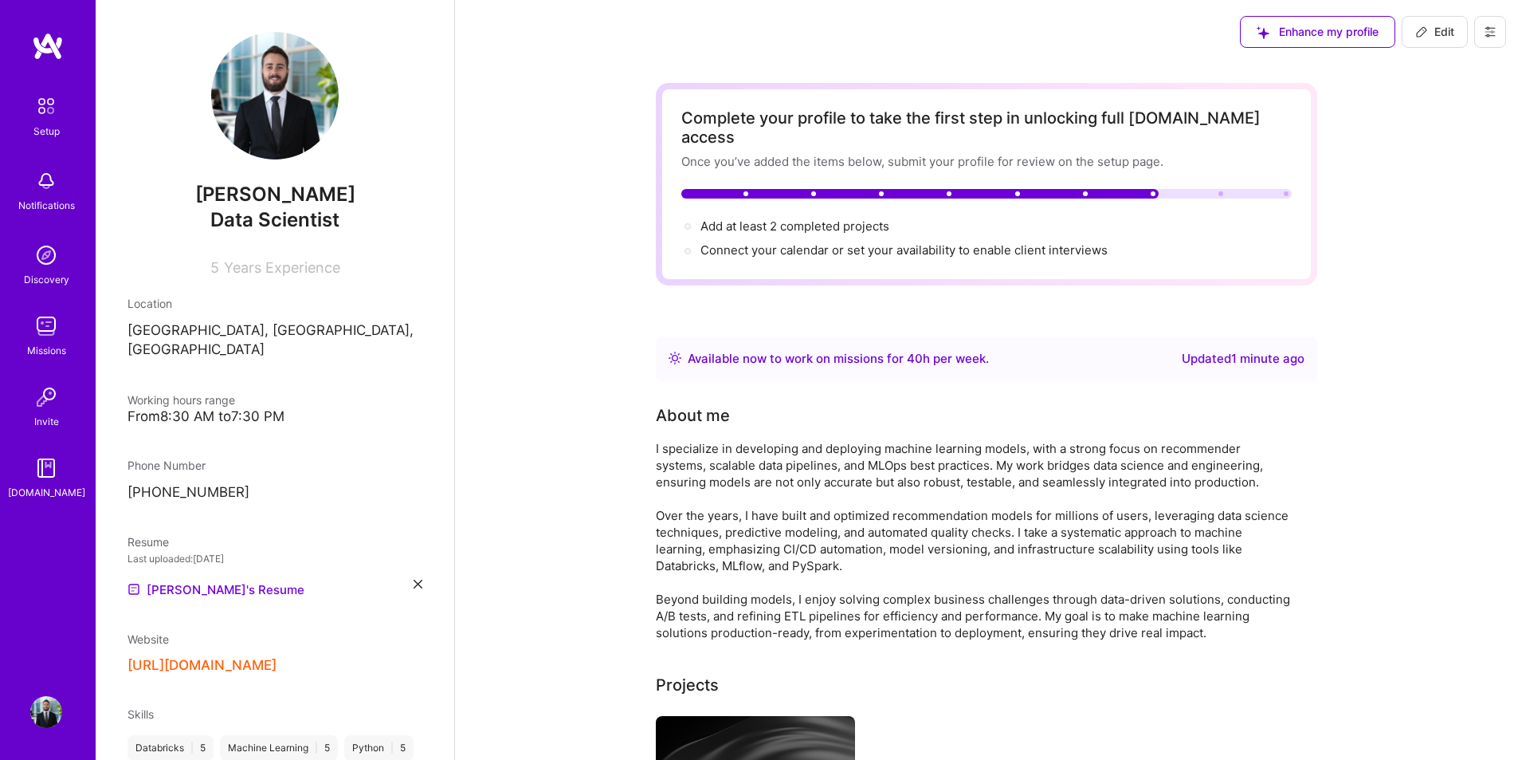
click at [28, 112] on link "Setup" at bounding box center [46, 114] width 99 height 50
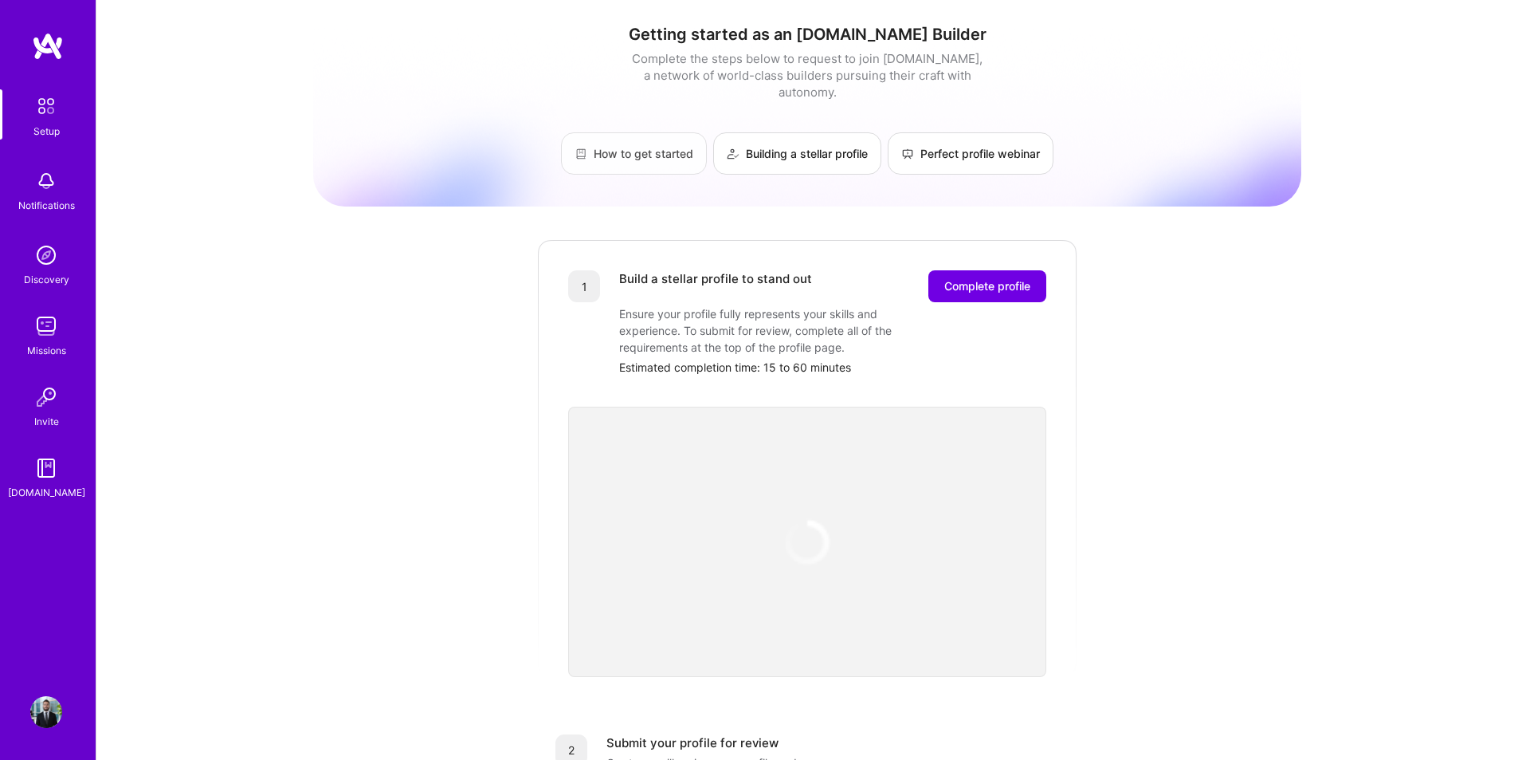
click at [621, 142] on link "How to get started" at bounding box center [634, 153] width 146 height 42
click at [38, 55] on img at bounding box center [48, 46] width 32 height 29
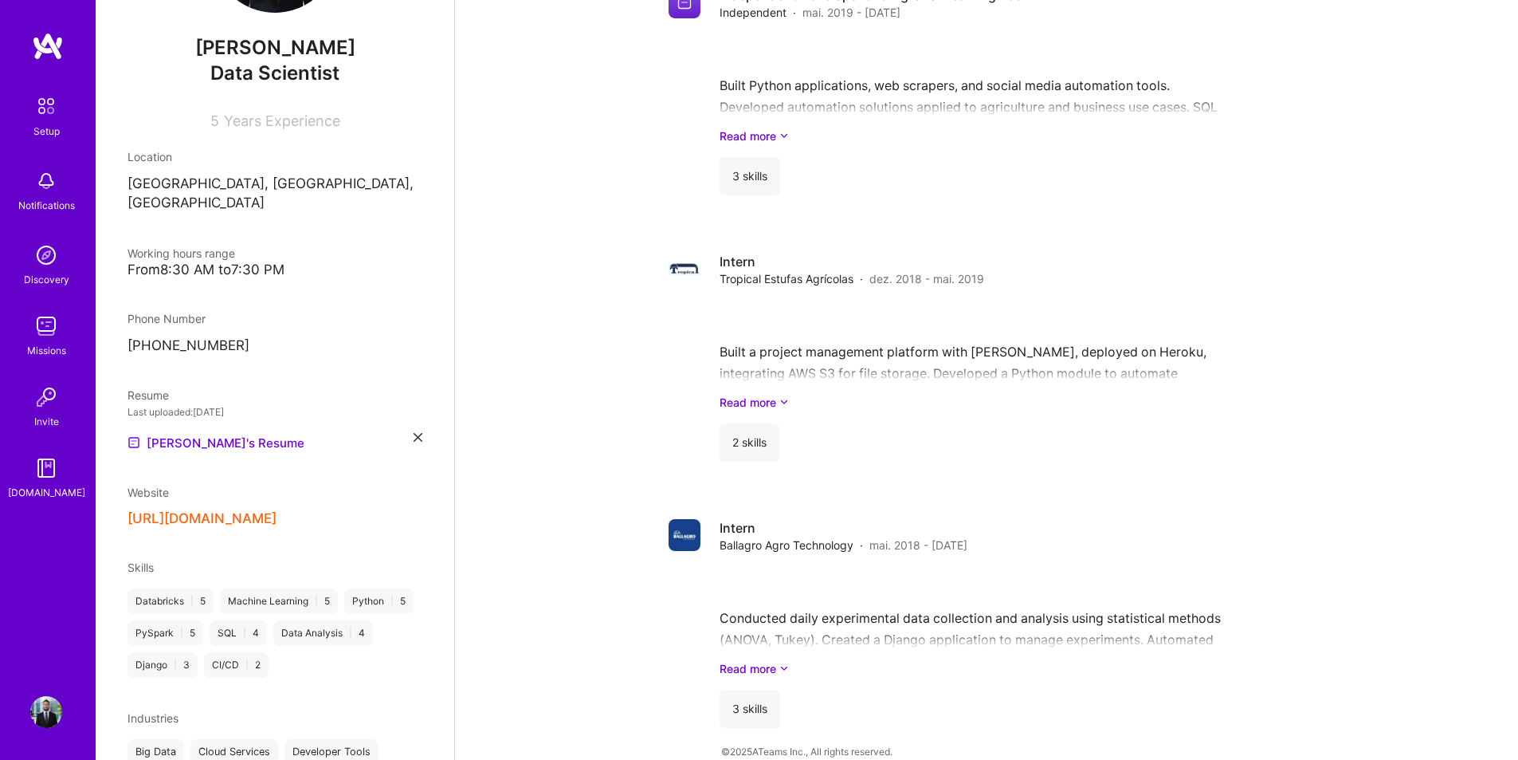
scroll to position [257, 0]
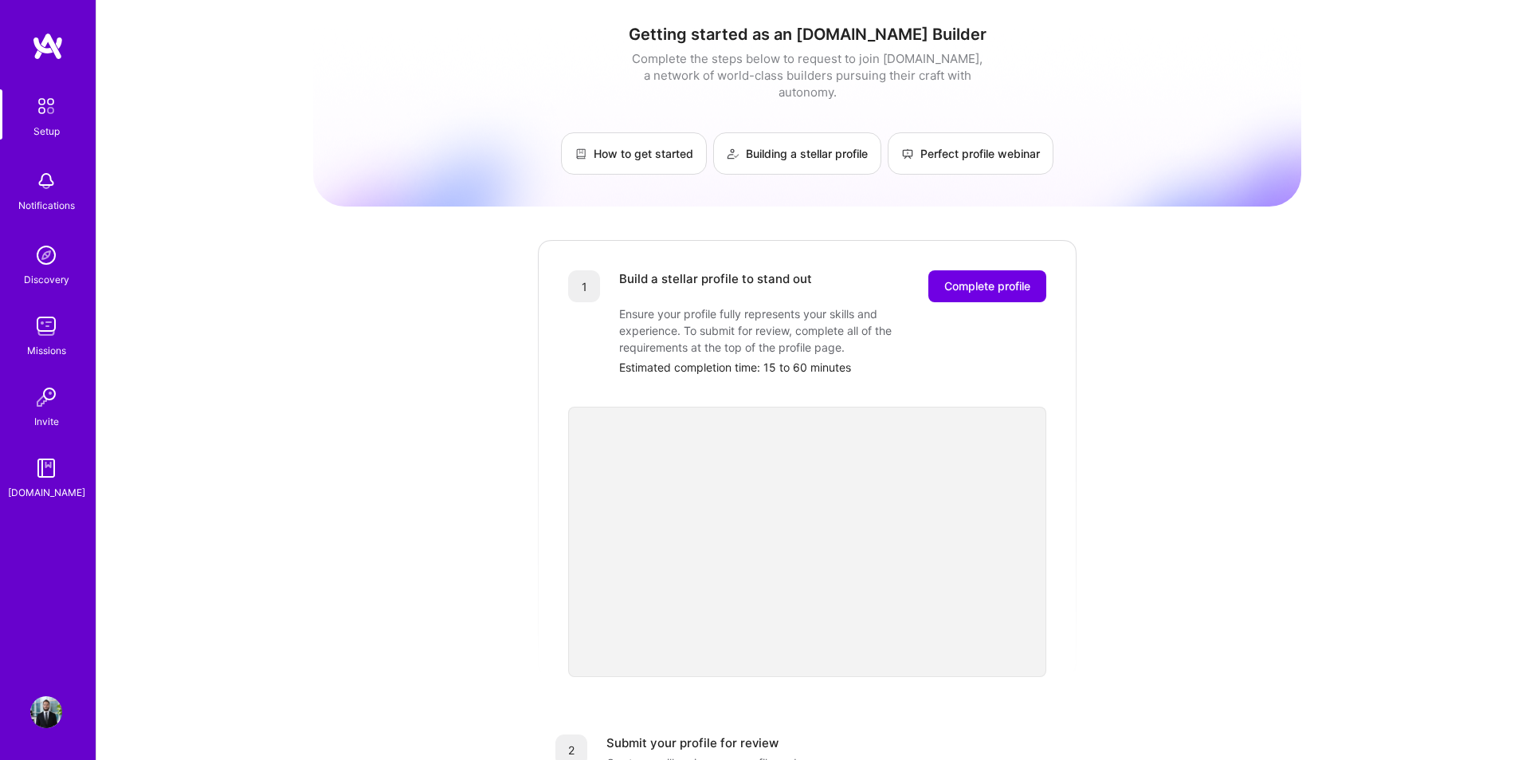
click at [66, 115] on link "Setup" at bounding box center [46, 114] width 99 height 50
drag, startPoint x: 1274, startPoint y: 172, endPoint x: 1185, endPoint y: 9, distance: 186.2
